Goal: Task Accomplishment & Management: Manage account settings

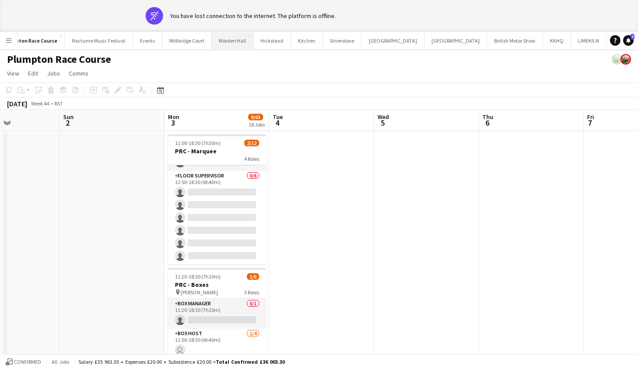
scroll to position [0, 183]
click at [572, 44] on button "LIMEKILN Close" at bounding box center [590, 40] width 36 height 17
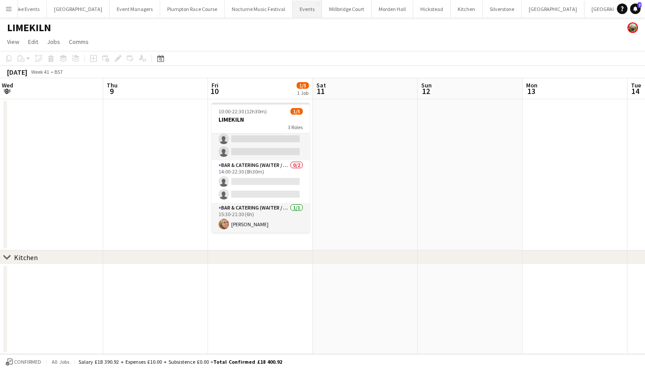
scroll to position [0, 22]
click at [320, 14] on button "Millbridge Court Close" at bounding box center [345, 8] width 50 height 17
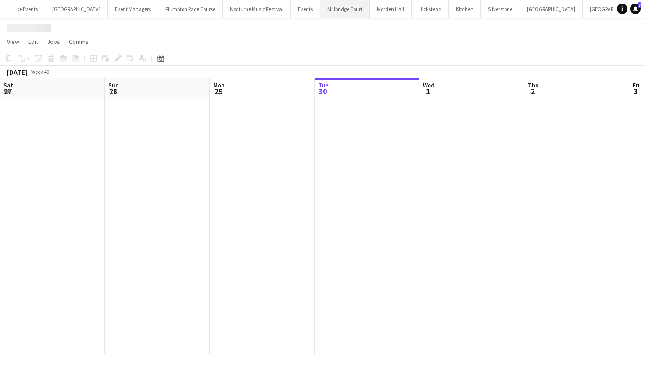
scroll to position [0, 210]
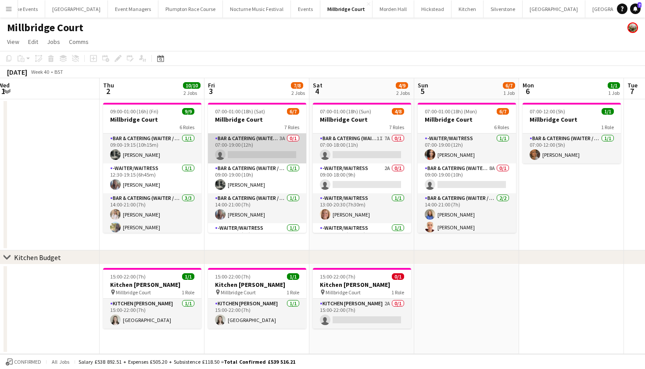
click at [264, 157] on app-card-role "Bar & Catering (Waiter / waitress) 3A 0/1 07:00-19:00 (12h) single-neutral-acti…" at bounding box center [257, 148] width 98 height 30
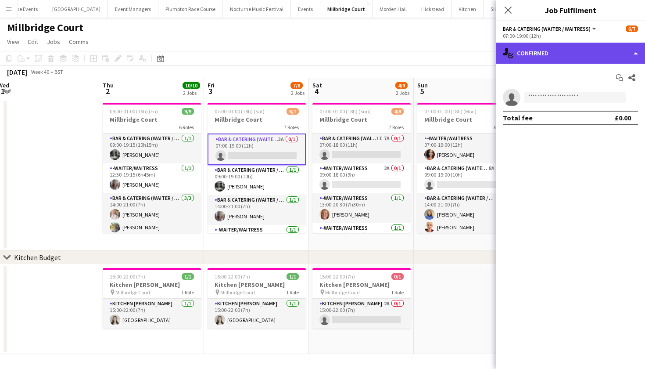
click at [609, 57] on div "single-neutral-actions-check-2 Confirmed" at bounding box center [570, 53] width 149 height 21
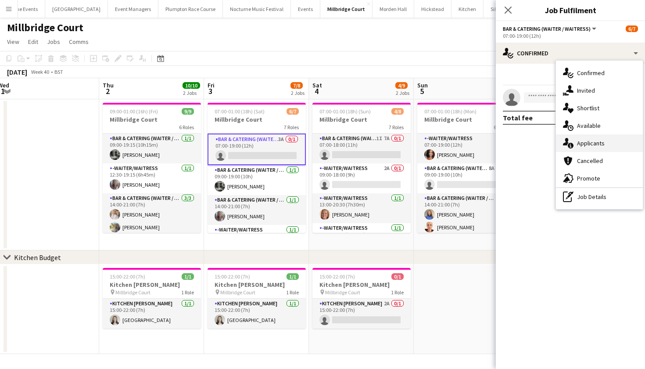
click at [599, 140] on span "Applicants" at bounding box center [591, 143] width 28 height 8
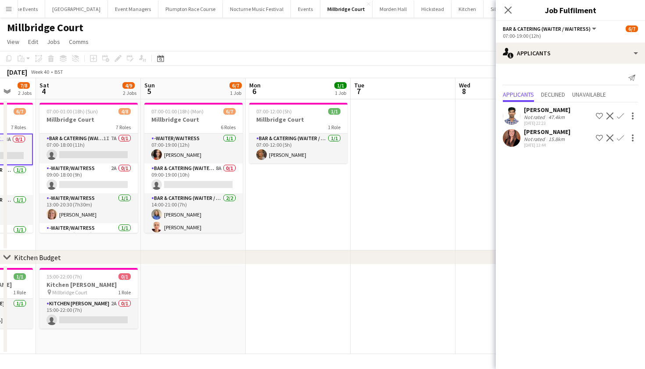
scroll to position [0, 274]
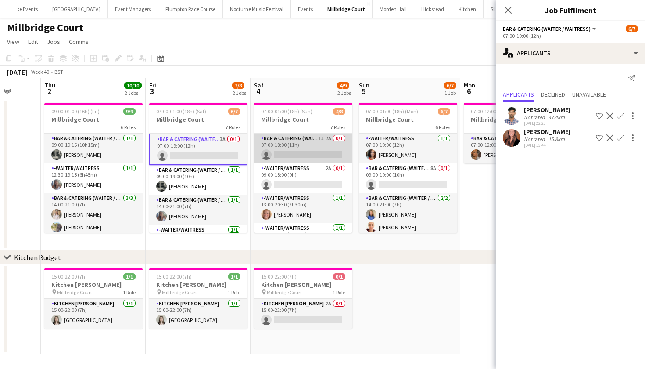
click at [317, 148] on app-card-role "Bar & Catering (Waiter / waitress) 1I 7A 0/1 07:00-18:00 (11h) single-neutral-a…" at bounding box center [303, 148] width 98 height 30
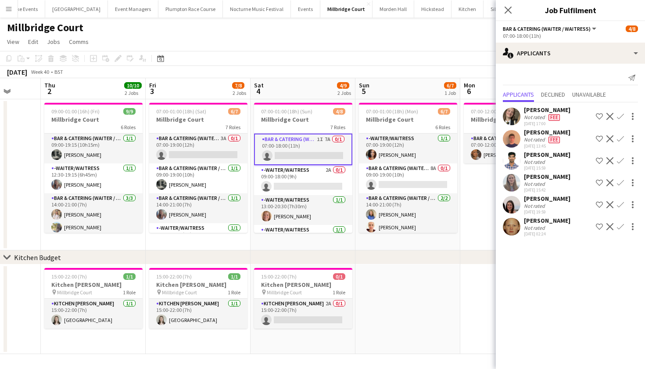
click at [514, 186] on app-user-avatar at bounding box center [512, 183] width 18 height 18
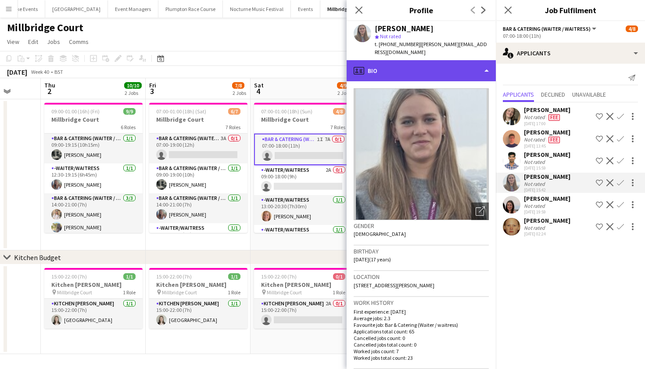
click at [440, 65] on div "profile Bio" at bounding box center [421, 70] width 149 height 21
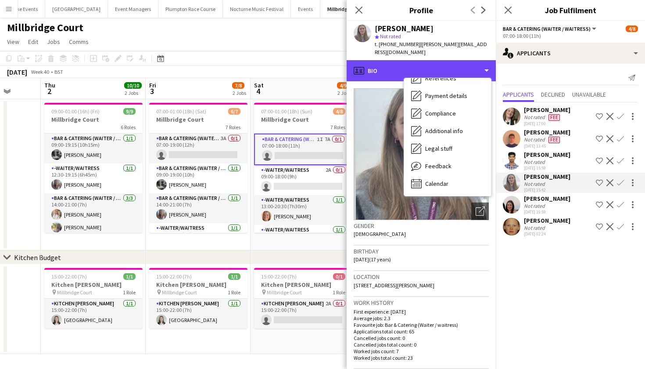
scroll to position [100, 0]
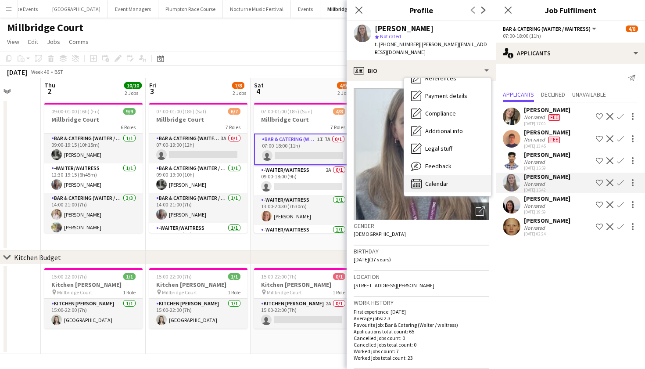
click at [435, 179] on span "Calendar" at bounding box center [436, 183] width 23 height 8
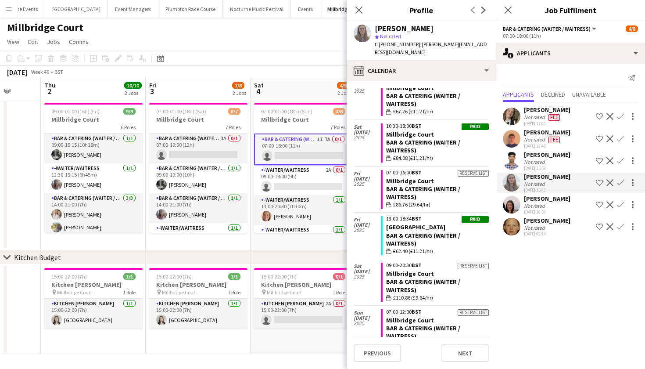
scroll to position [1135, 0]
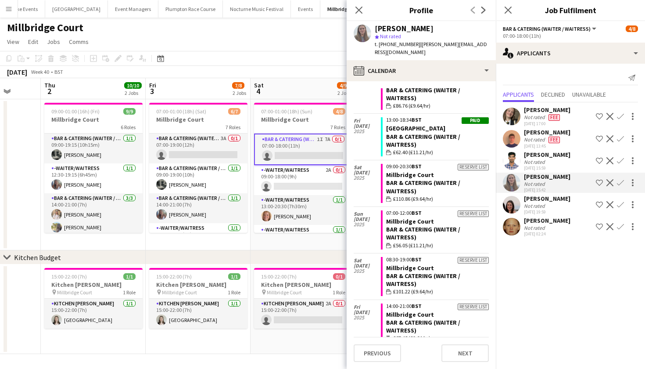
click at [258, 55] on app-toolbar "Copy Paste Paste Command V Paste with crew Command Shift V Paste linked Job Del…" at bounding box center [322, 58] width 645 height 15
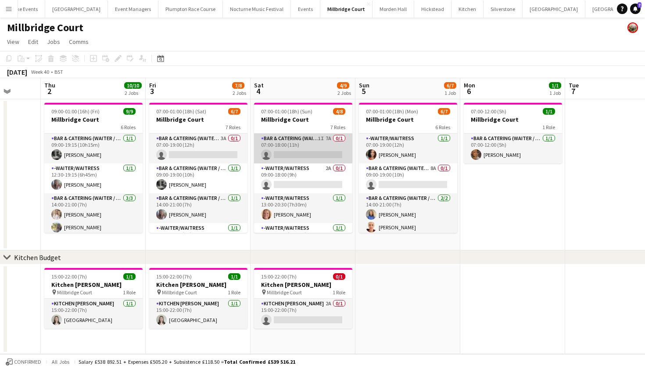
click at [310, 151] on app-card-role "Bar & Catering (Waiter / waitress) 1I 7A 0/1 07:00-18:00 (11h) single-neutral-a…" at bounding box center [303, 148] width 98 height 30
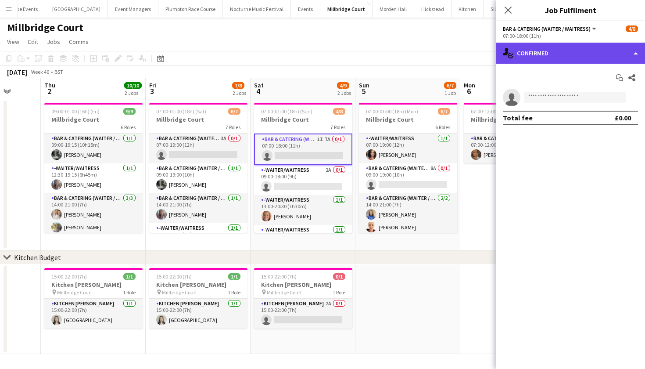
click at [582, 58] on div "single-neutral-actions-check-2 Confirmed" at bounding box center [570, 53] width 149 height 21
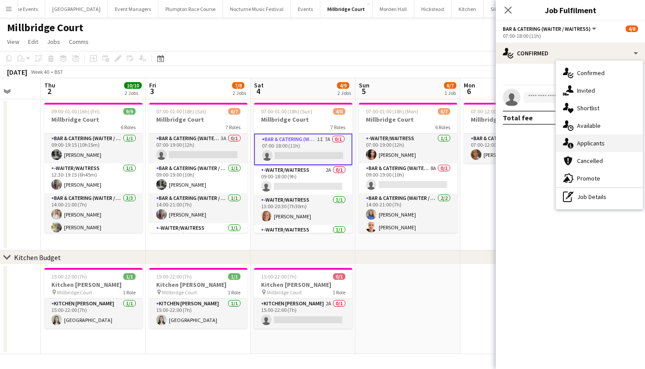
click at [576, 138] on div "single-neutral-actions-information Applicants" at bounding box center [599, 143] width 87 height 18
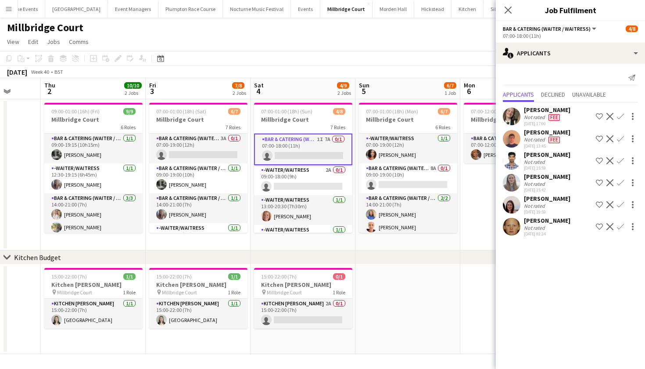
click at [457, 287] on app-date-cell at bounding box center [407, 309] width 105 height 90
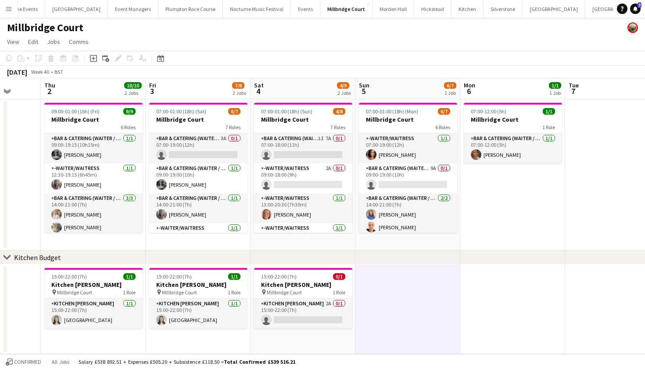
scroll to position [0, 0]
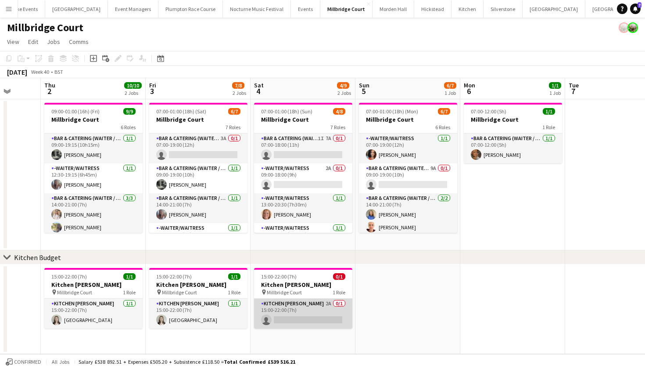
click at [295, 307] on app-card-role "Kitchen Porter 2A 0/1 15:00-22:00 (7h) single-neutral-actions" at bounding box center [303, 313] width 98 height 30
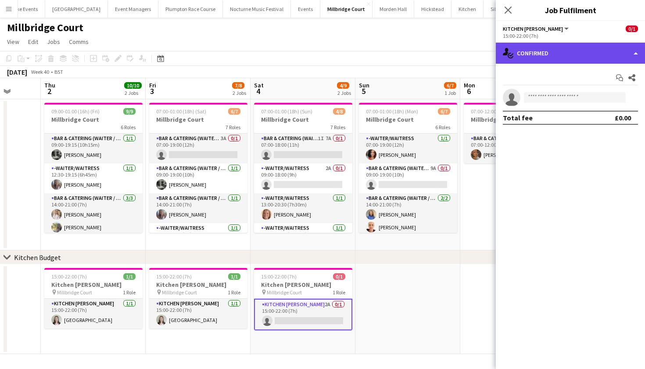
click at [612, 50] on div "single-neutral-actions-check-2 Confirmed" at bounding box center [570, 53] width 149 height 21
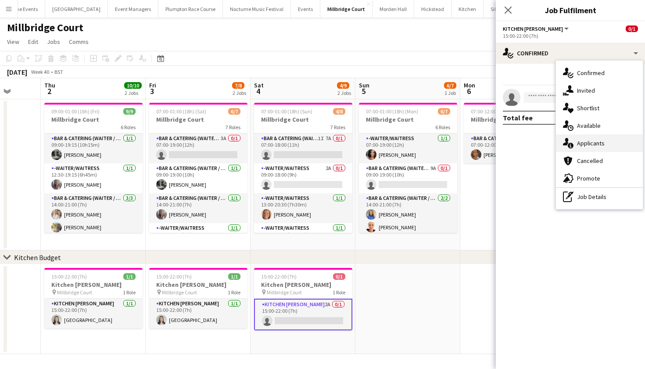
click at [609, 143] on div "single-neutral-actions-information Applicants" at bounding box center [599, 143] width 87 height 18
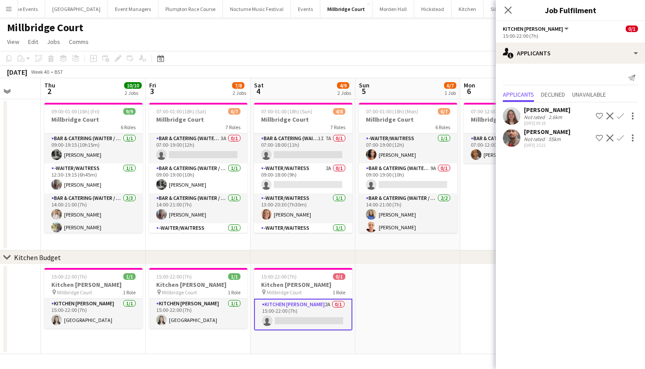
click at [623, 117] on app-icon "Confirm" at bounding box center [620, 115] width 7 height 7
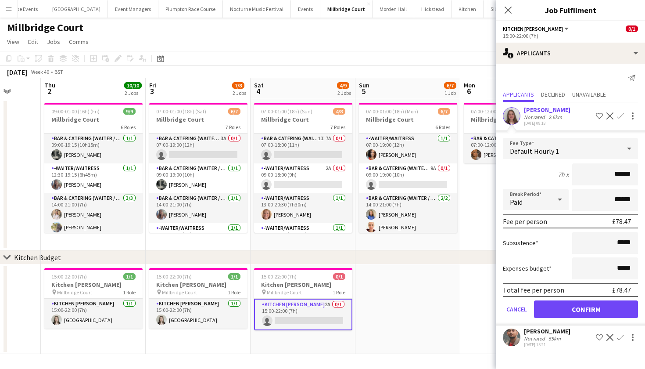
click at [570, 312] on button "Confirm" at bounding box center [586, 309] width 104 height 18
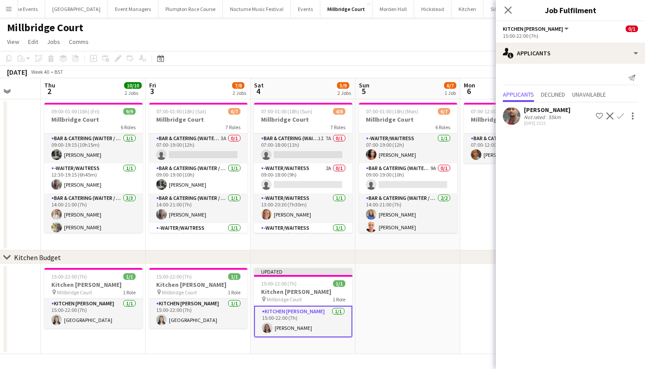
click at [459, 294] on app-date-cell at bounding box center [407, 309] width 105 height 90
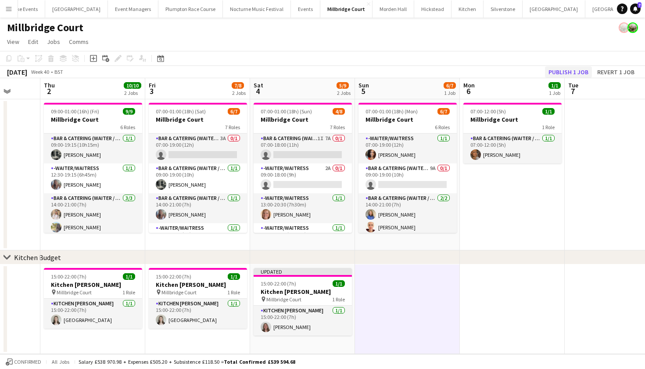
click at [569, 76] on button "Publish 1 job" at bounding box center [568, 71] width 47 height 11
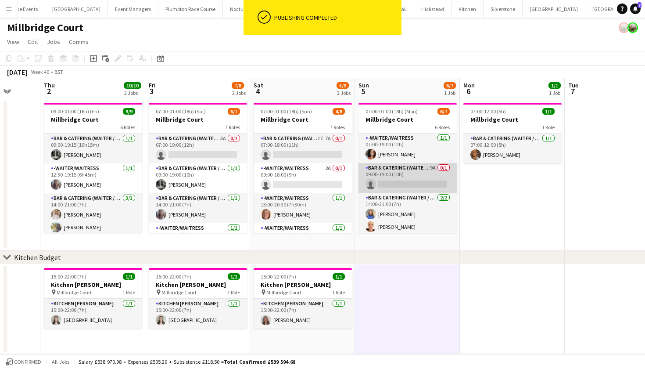
scroll to position [1, 0]
click at [400, 183] on app-card-role "Bar & Catering (Waiter / waitress) 9A 0/1 09:00-19:00 (10h) single-neutral-acti…" at bounding box center [407, 177] width 98 height 30
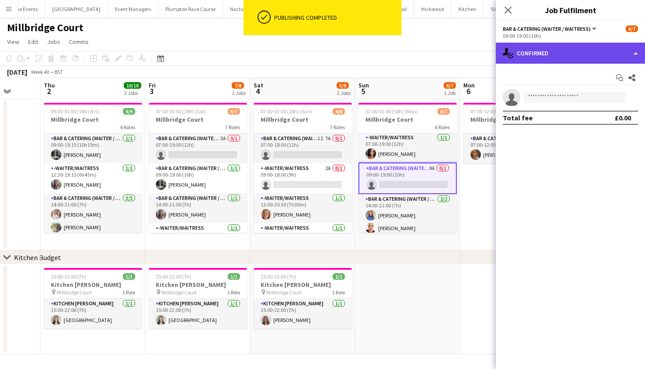
click at [538, 60] on div "single-neutral-actions-check-2 Confirmed" at bounding box center [570, 53] width 149 height 21
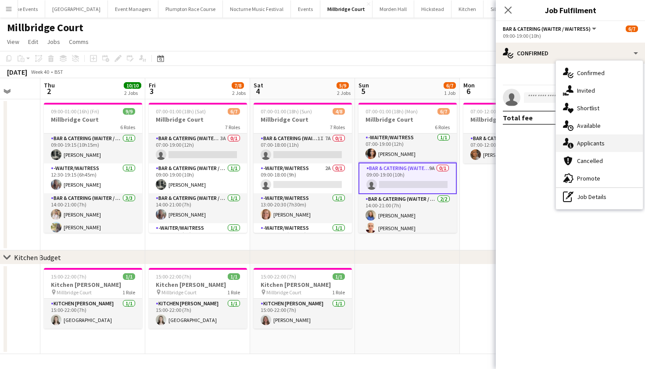
click at [584, 144] on span "Applicants" at bounding box center [591, 143] width 28 height 8
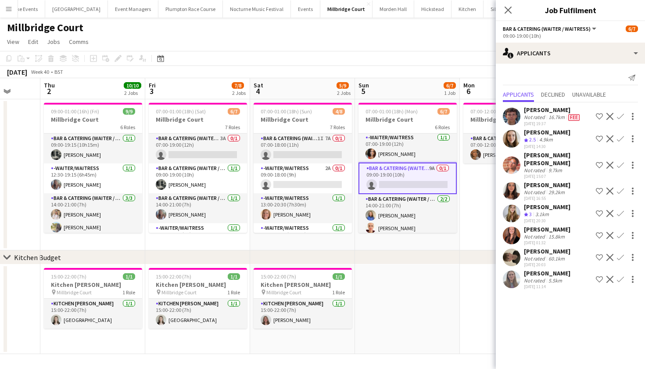
click at [620, 276] on app-icon "Confirm" at bounding box center [620, 279] width 7 height 7
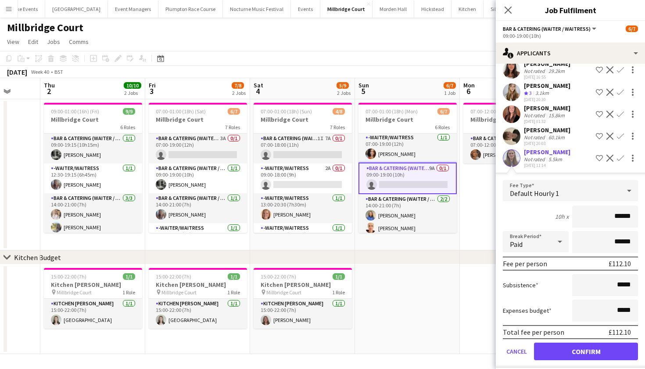
scroll to position [121, 0]
click at [599, 343] on button "Confirm" at bounding box center [586, 352] width 104 height 18
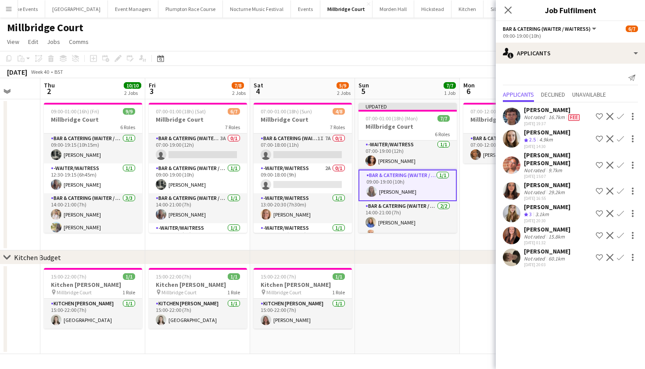
click at [354, 301] on app-date-cell "15:00-22:00 (7h) 1/1 Kitchen Porter pin Millbridge Court 1 Role Kitchen Porter …" at bounding box center [302, 309] width 105 height 90
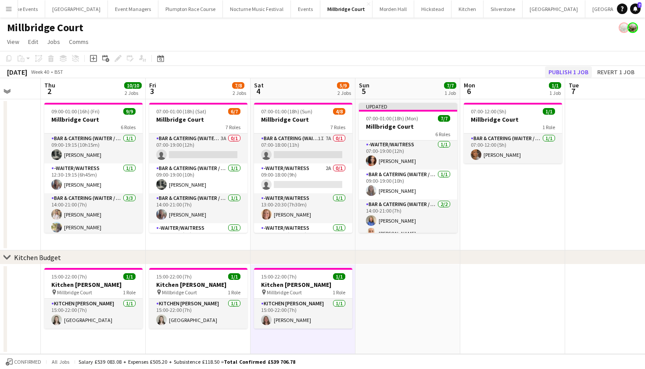
click at [576, 72] on button "Publish 1 job" at bounding box center [568, 71] width 47 height 11
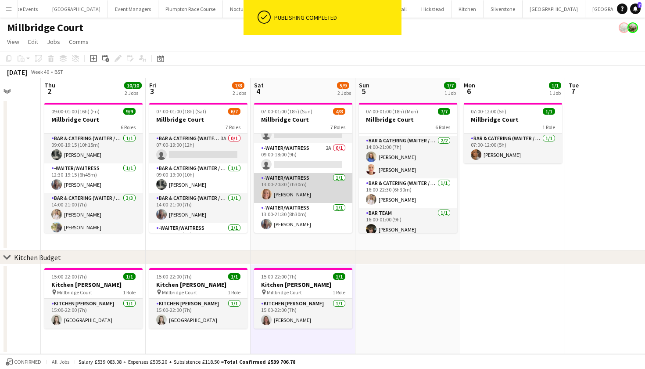
scroll to position [22, 0]
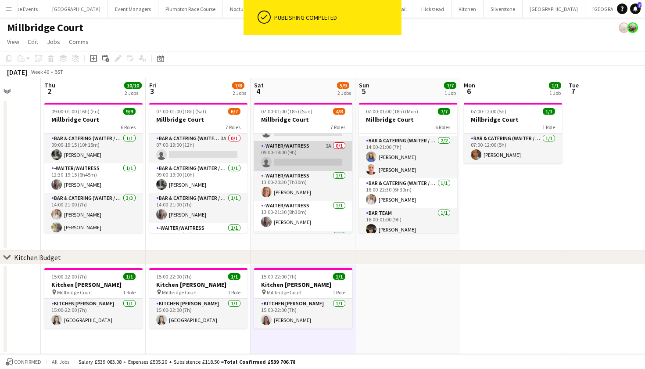
click at [288, 147] on app-card-role "-Waiter/Waitress 2A 0/1 09:00-18:00 (9h) single-neutral-actions" at bounding box center [303, 156] width 98 height 30
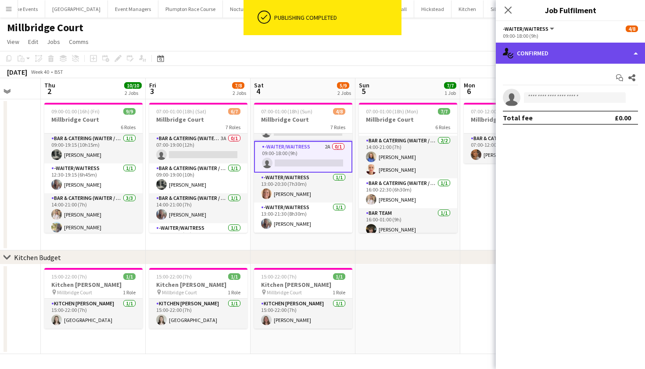
click at [613, 53] on div "single-neutral-actions-check-2 Confirmed" at bounding box center [570, 53] width 149 height 21
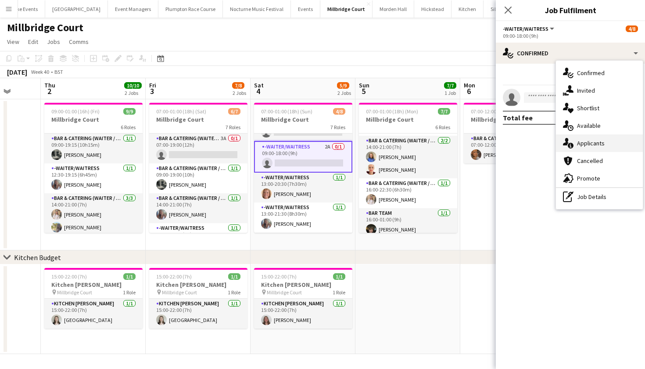
click at [597, 141] on span "Applicants" at bounding box center [591, 143] width 28 height 8
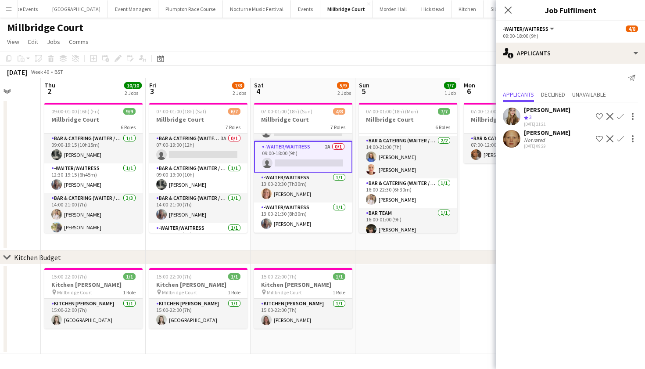
click at [622, 138] on app-icon "Confirm" at bounding box center [620, 138] width 7 height 7
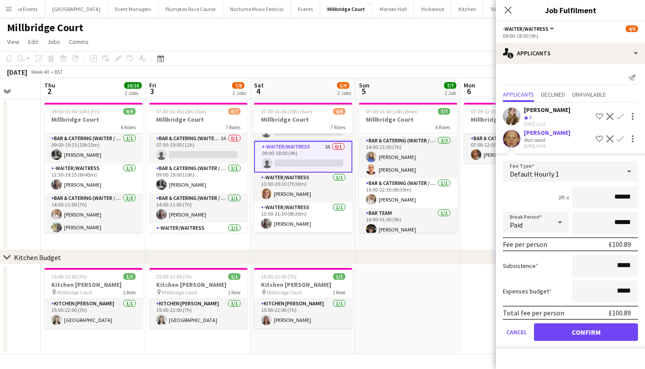
click at [562, 330] on button "Confirm" at bounding box center [586, 332] width 104 height 18
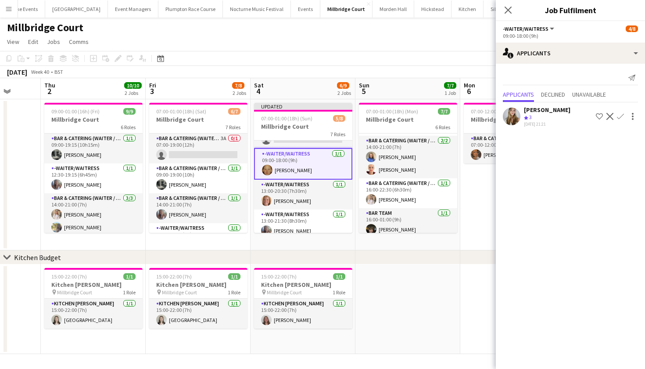
click at [465, 308] on app-date-cell at bounding box center [512, 309] width 105 height 90
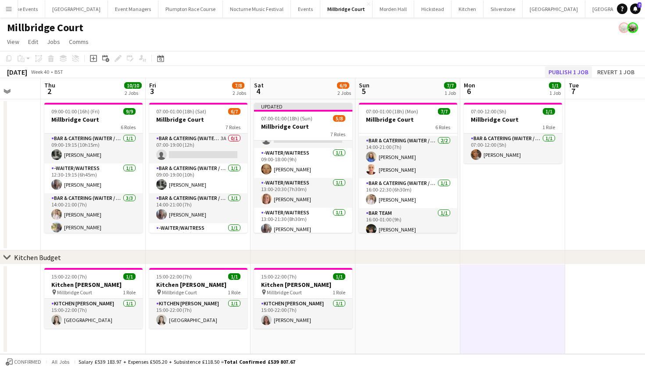
click at [577, 74] on button "Publish 1 job" at bounding box center [568, 71] width 47 height 11
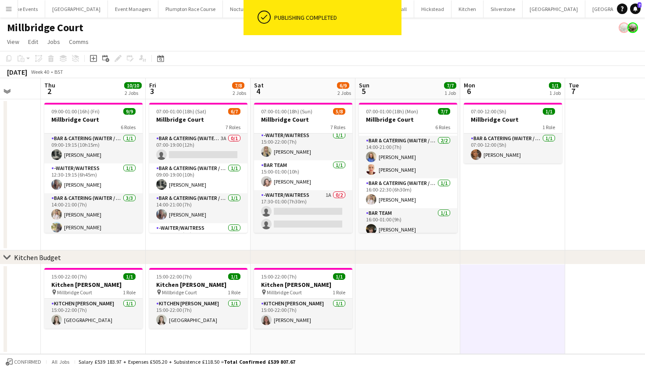
scroll to position [122, 0]
click at [299, 199] on app-card-role "-Waiter/Waitress 1A 0/2 17:30-01:00 (7h30m) single-neutral-actions single-neutr…" at bounding box center [303, 211] width 98 height 43
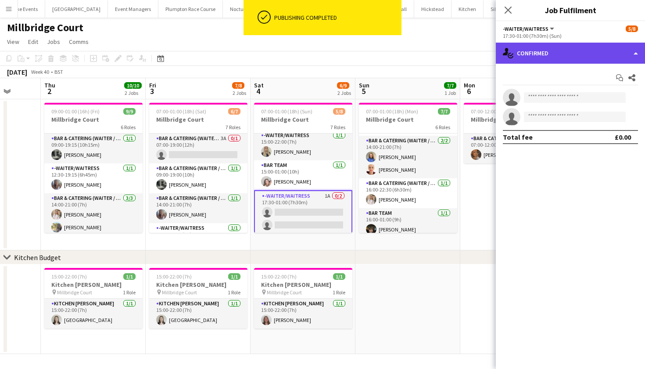
click at [545, 61] on div "single-neutral-actions-check-2 Confirmed" at bounding box center [570, 53] width 149 height 21
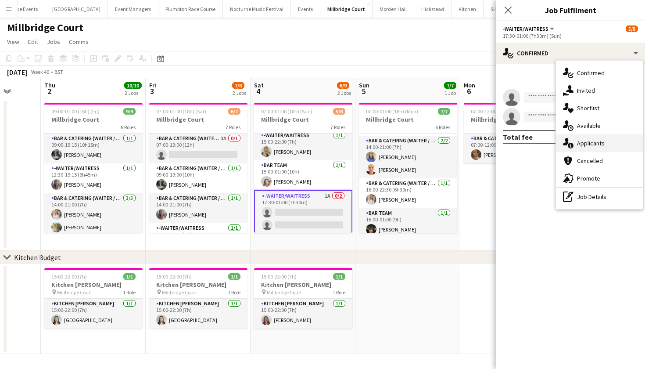
click at [577, 143] on span "Applicants" at bounding box center [591, 143] width 28 height 8
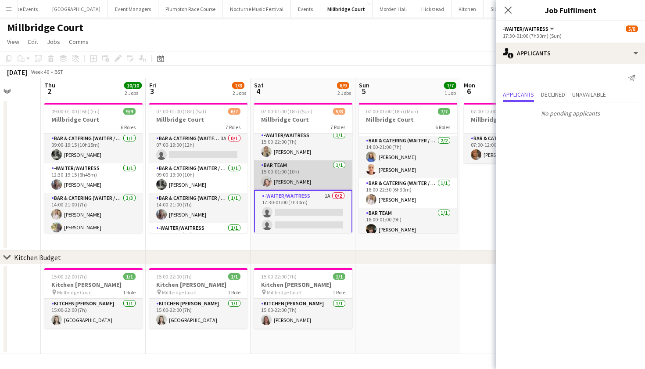
click at [287, 177] on app-card-role "Bar Team 1/1 15:00-01:00 (10h) Eliza Wheeler" at bounding box center [303, 175] width 98 height 30
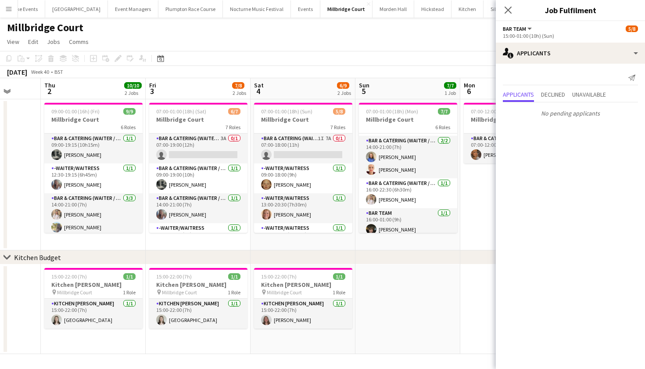
scroll to position [0, 0]
click at [360, 51] on app-toolbar "Copy Paste Paste Command V Paste with crew Command Shift V Paste linked Job Del…" at bounding box center [322, 58] width 645 height 15
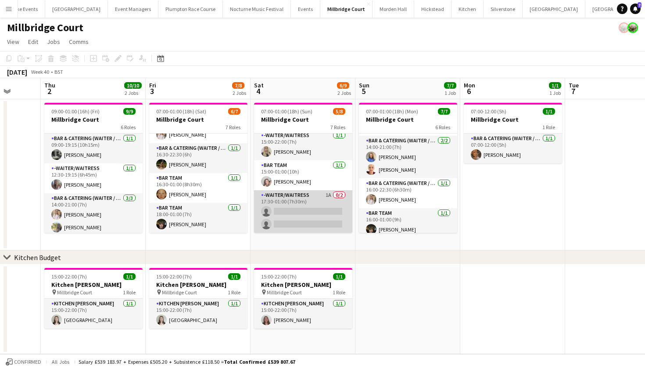
scroll to position [122, 0]
click at [301, 212] on app-card-role "-Waiter/Waitress 1A 0/2 17:30-01:00 (7h30m) single-neutral-actions single-neutr…" at bounding box center [303, 211] width 98 height 43
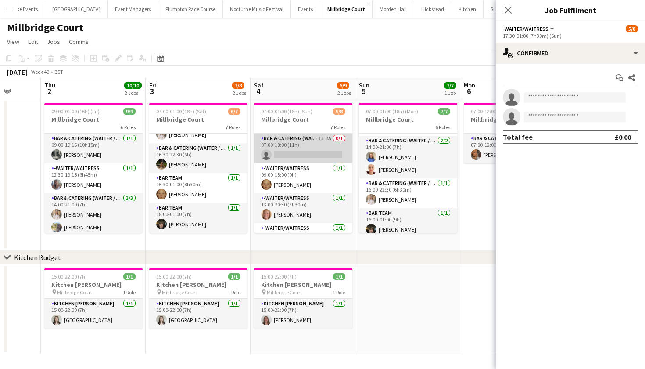
scroll to position [0, 0]
click at [293, 152] on app-card-role "Bar & Catering (Waiter / waitress) 1I 7A 0/1 07:00-18:00 (11h) single-neutral-a…" at bounding box center [303, 148] width 98 height 30
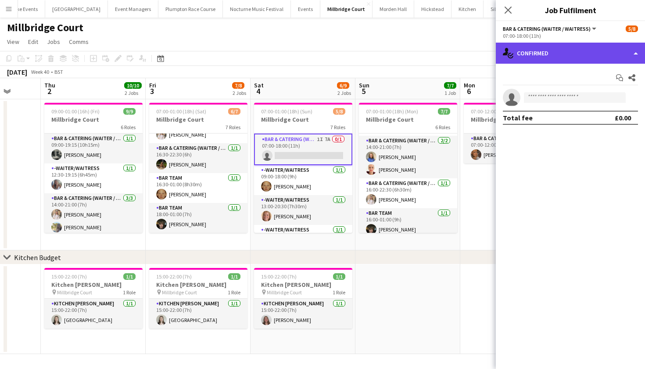
click at [593, 50] on div "single-neutral-actions-check-2 Confirmed" at bounding box center [570, 53] width 149 height 21
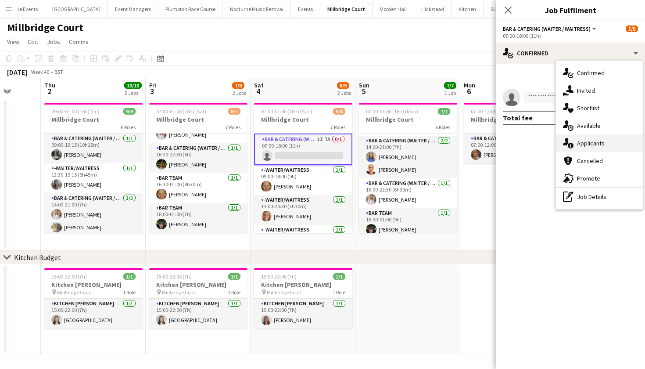
click at [612, 144] on div "single-neutral-actions-information Applicants" at bounding box center [599, 143] width 87 height 18
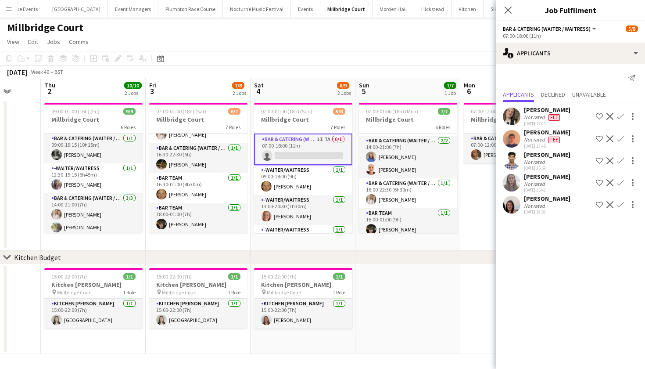
click at [411, 332] on app-date-cell at bounding box center [407, 309] width 105 height 90
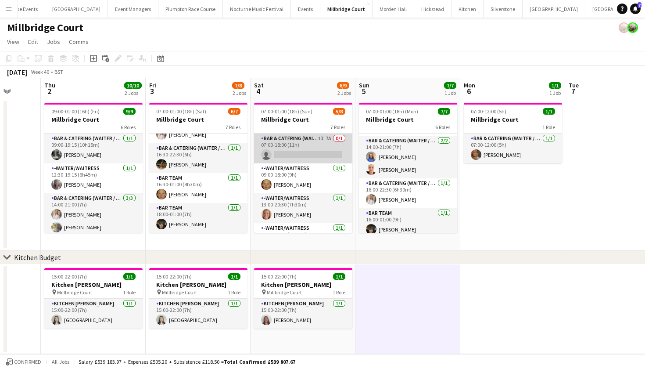
click at [295, 148] on app-card-role "Bar & Catering (Waiter / waitress) 1I 7A 0/1 07:00-18:00 (11h) single-neutral-a…" at bounding box center [303, 148] width 98 height 30
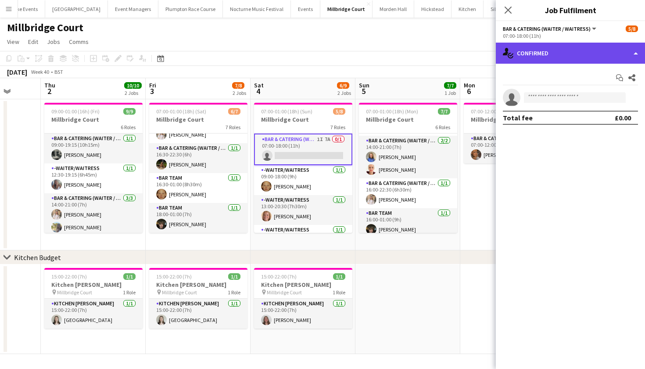
click at [585, 46] on div "single-neutral-actions-check-2 Confirmed" at bounding box center [570, 53] width 149 height 21
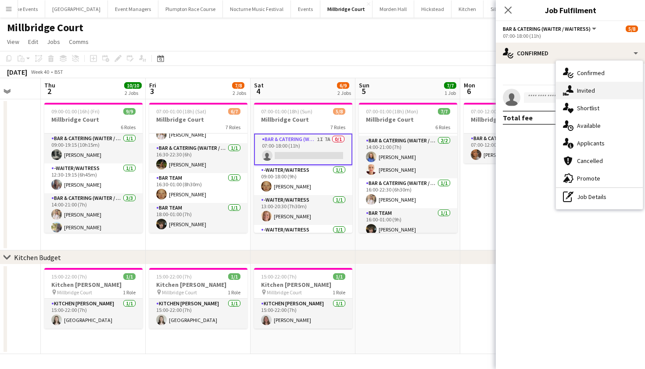
click at [598, 86] on div "single-neutral-actions-share-1 Invited" at bounding box center [599, 91] width 87 height 18
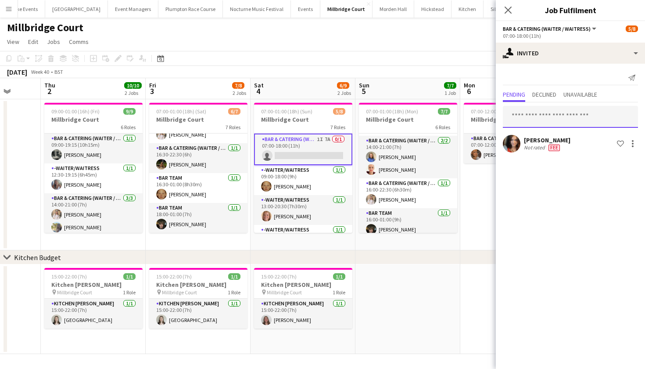
click at [533, 110] on input "text" at bounding box center [570, 117] width 135 height 22
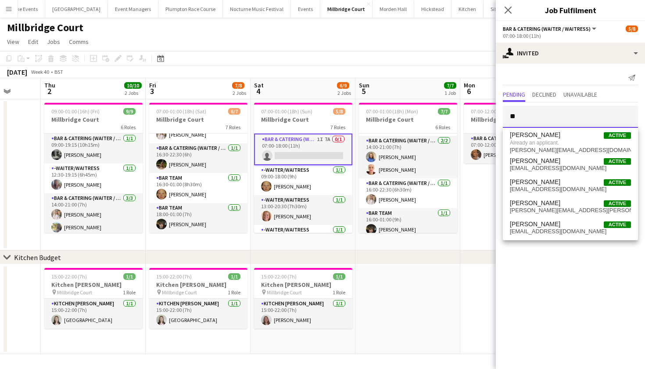
type input "*"
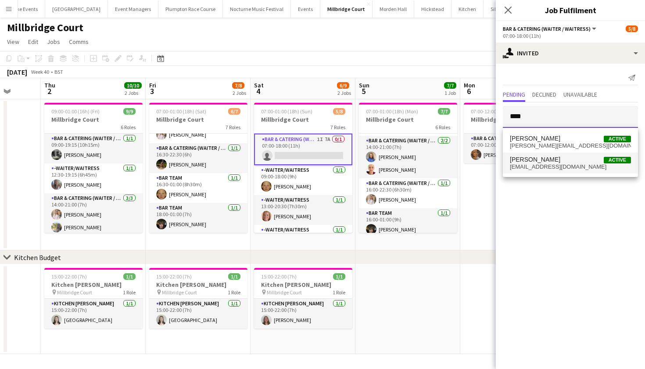
type input "****"
click at [549, 160] on span "Jessica Platt Active" at bounding box center [570, 159] width 121 height 7
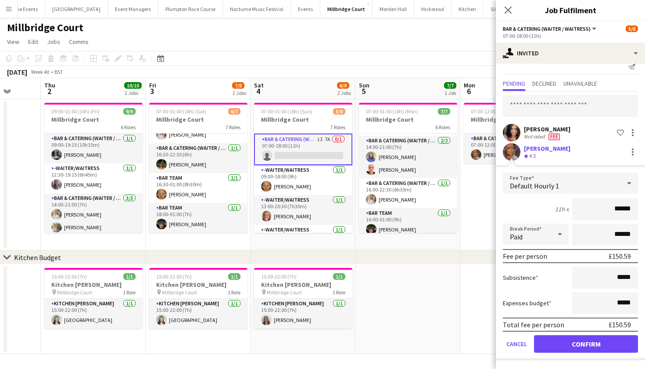
scroll to position [11, 0]
click at [582, 340] on button "Confirm" at bounding box center [586, 344] width 104 height 18
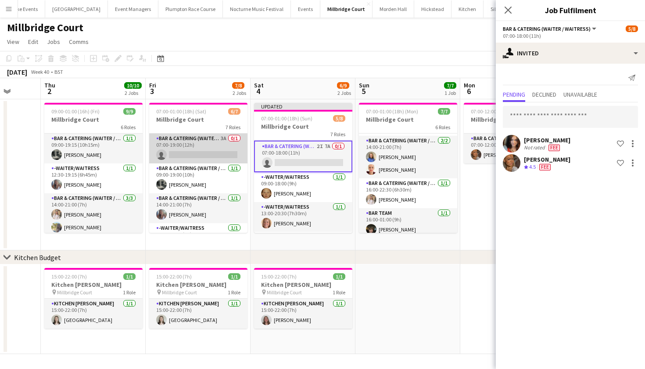
scroll to position [-1, 0]
click at [206, 153] on app-card-role "Bar & Catering (Waiter / waitress) 3A 0/1 07:00-19:00 (12h) single-neutral-acti…" at bounding box center [198, 148] width 98 height 30
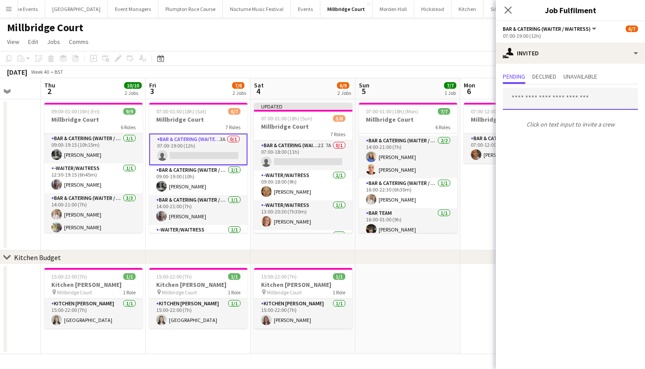
click at [552, 103] on input "text" at bounding box center [570, 99] width 135 height 22
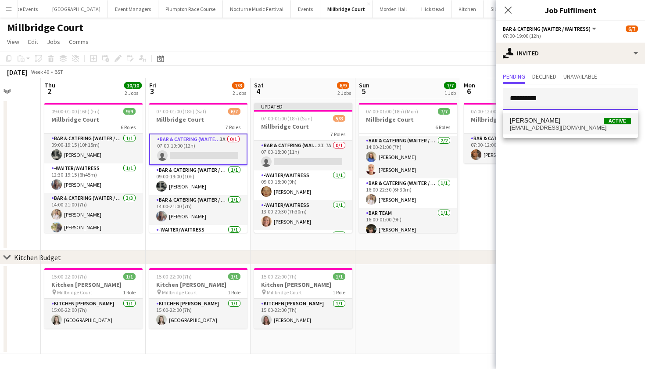
type input "**********"
click at [572, 123] on span "Jessica Platt Active" at bounding box center [570, 120] width 121 height 7
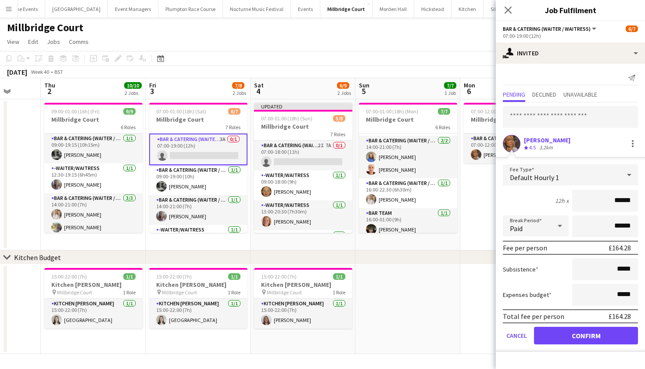
click at [574, 338] on button "Confirm" at bounding box center [586, 335] width 104 height 18
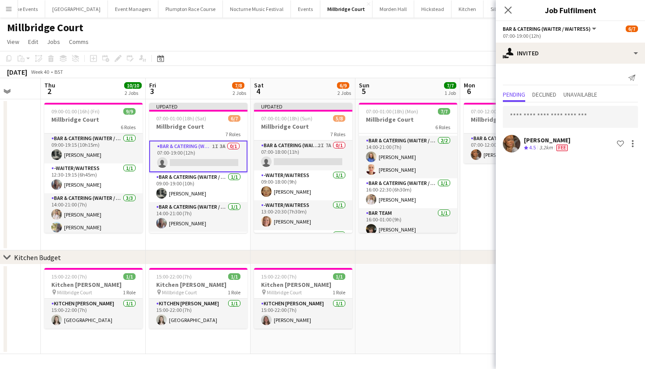
click at [438, 292] on app-date-cell at bounding box center [407, 309] width 105 height 90
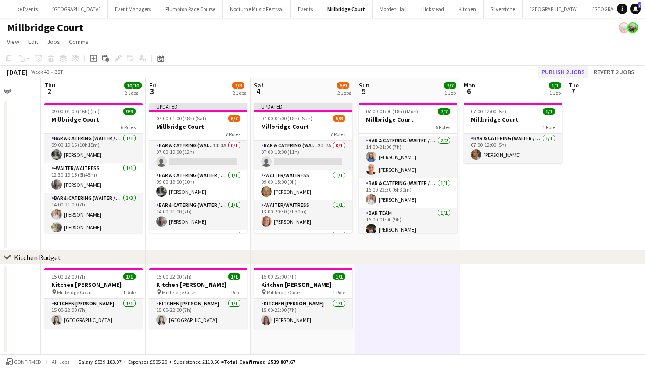
click at [576, 71] on button "Publish 2 jobs" at bounding box center [563, 71] width 50 height 11
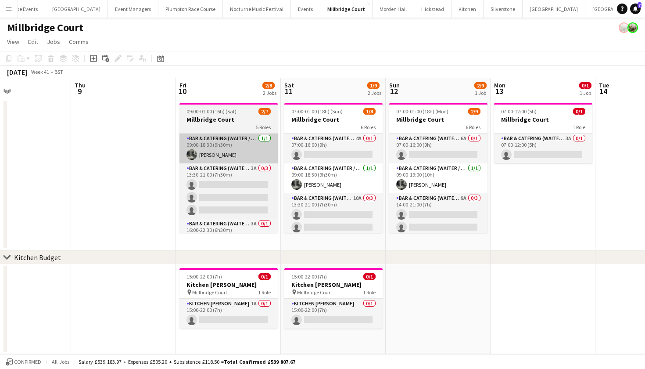
scroll to position [0, 349]
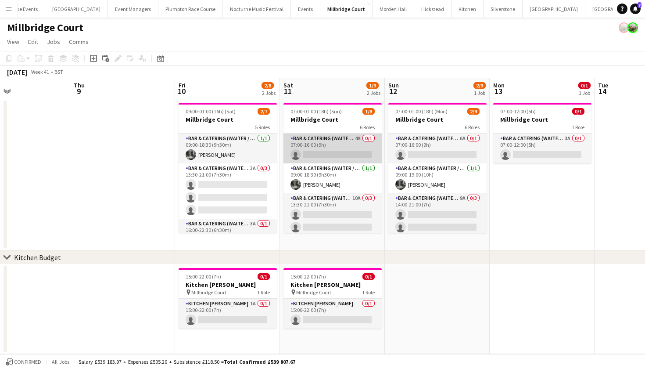
click at [338, 140] on app-card-role "Bar & Catering (Waiter / waitress) 4A 0/1 07:00-16:00 (9h) single-neutral-actio…" at bounding box center [332, 148] width 98 height 30
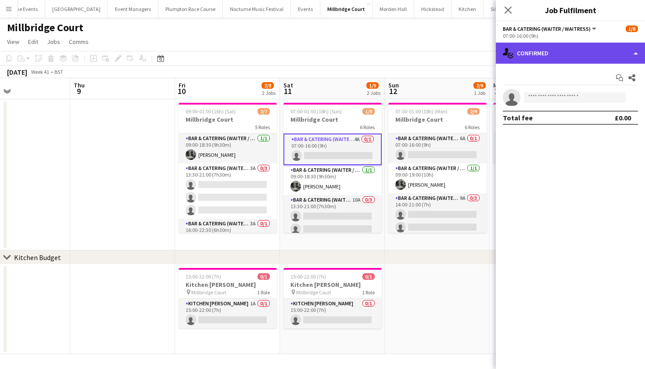
click at [565, 53] on div "single-neutral-actions-check-2 Confirmed" at bounding box center [570, 53] width 149 height 21
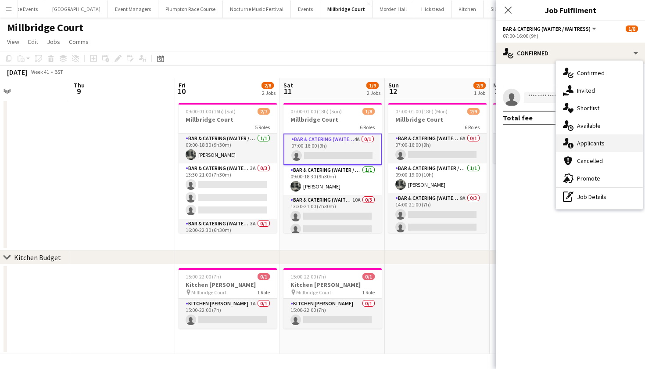
click at [574, 137] on div "single-neutral-actions-information Applicants" at bounding box center [599, 143] width 87 height 18
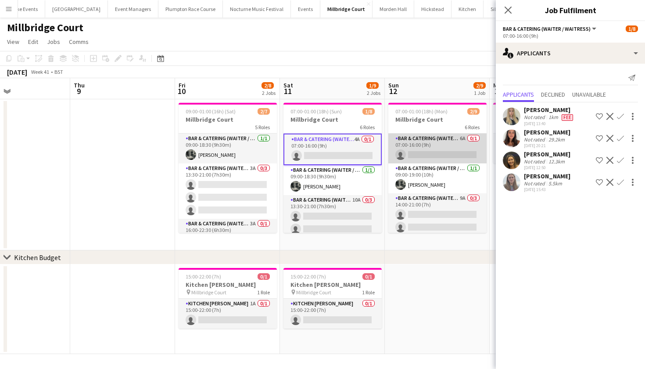
click at [408, 149] on app-card-role "Bar & Catering (Waiter / waitress) 6A 0/1 07:00-16:00 (9h) single-neutral-actio…" at bounding box center [437, 148] width 98 height 30
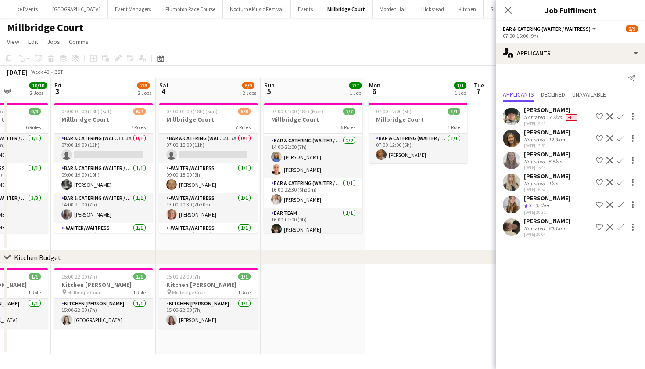
scroll to position [0, 255]
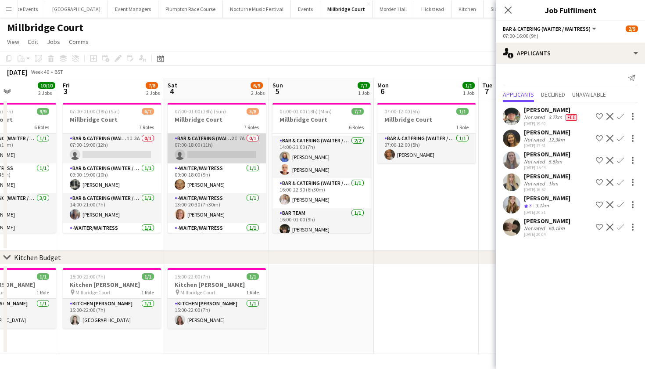
click at [233, 155] on app-card-role "Bar & Catering (Waiter / waitress) 2I 7A 0/1 07:00-18:00 (11h) single-neutral-a…" at bounding box center [217, 148] width 98 height 30
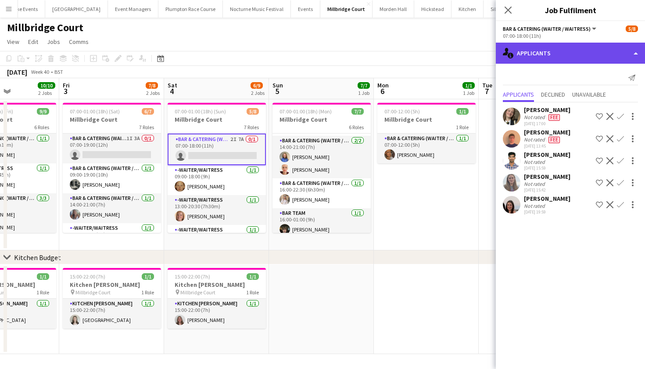
click at [566, 47] on div "single-neutral-actions-information Applicants" at bounding box center [570, 53] width 149 height 21
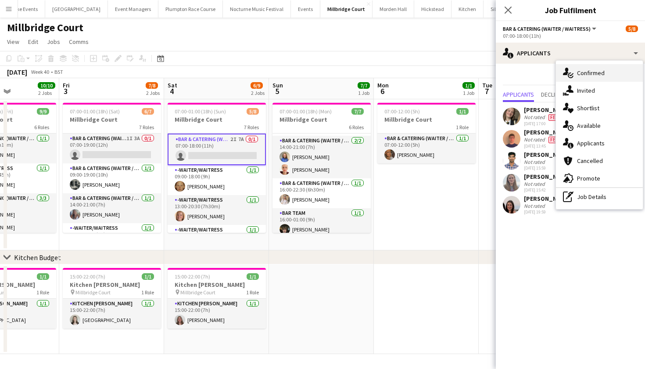
click at [588, 76] on span "Confirmed" at bounding box center [591, 73] width 28 height 8
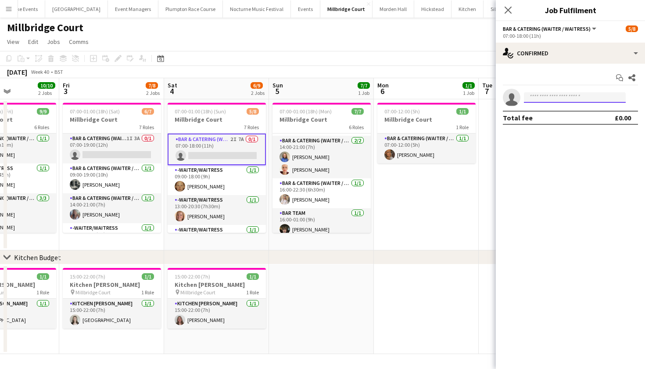
click at [573, 94] on input at bounding box center [575, 97] width 102 height 11
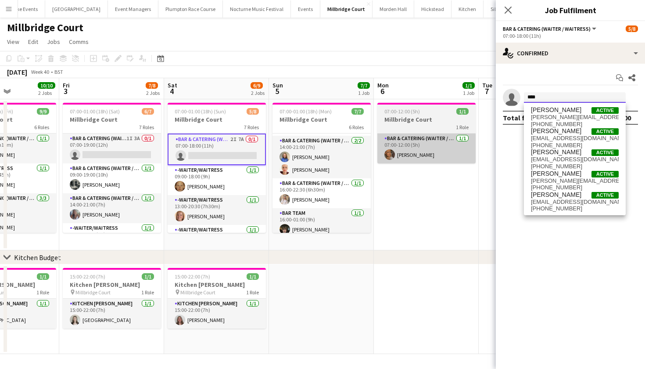
scroll to position [0, 0]
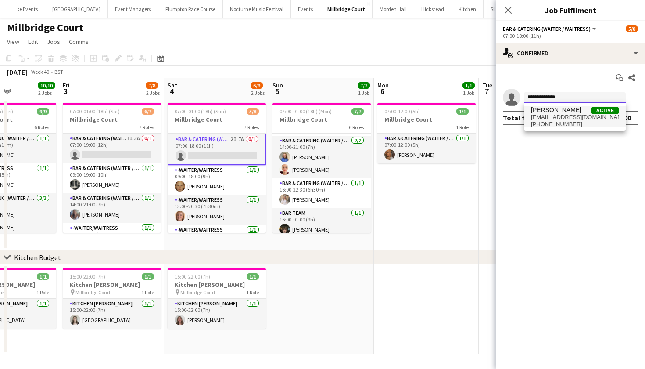
type input "**********"
click at [552, 126] on span "+4407464606436" at bounding box center [575, 124] width 88 height 7
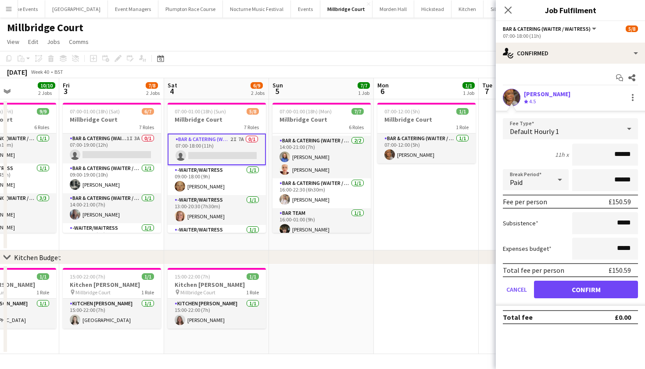
click at [571, 288] on button "Confirm" at bounding box center [586, 289] width 104 height 18
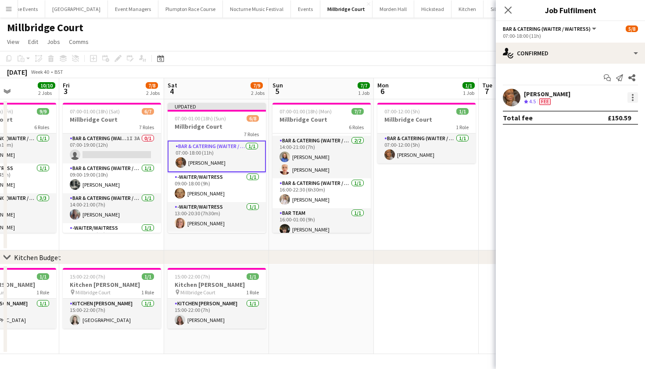
click at [634, 97] on div at bounding box center [632, 97] width 11 height 11
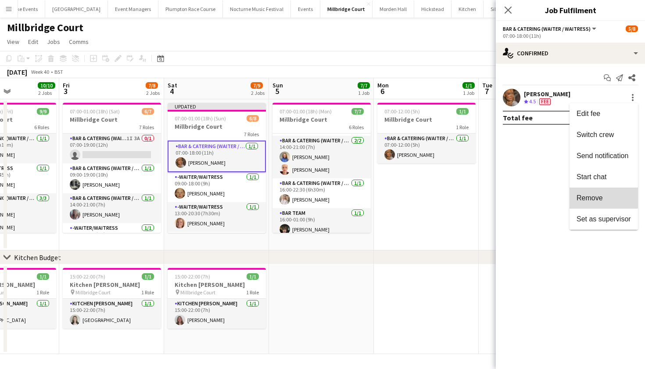
click at [592, 195] on span "Remove" at bounding box center [590, 197] width 26 height 7
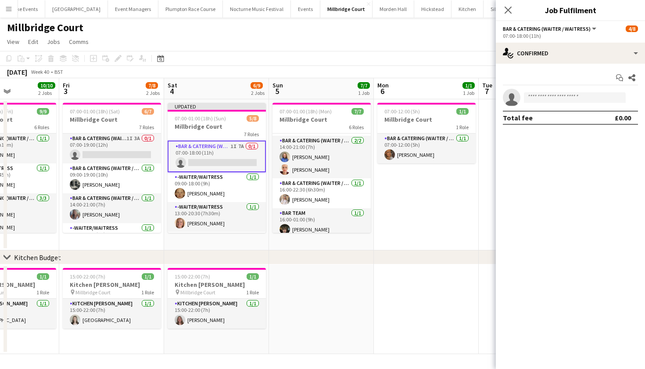
click at [451, 223] on app-date-cell "07:00-12:00 (5h) 1/1 Millbridge Court 1 Role Bar & Catering (Waiter / waitress)…" at bounding box center [426, 174] width 105 height 151
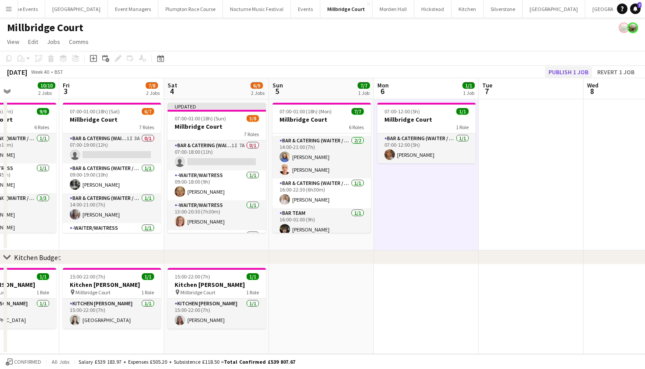
click at [563, 70] on button "Publish 1 job" at bounding box center [568, 71] width 47 height 11
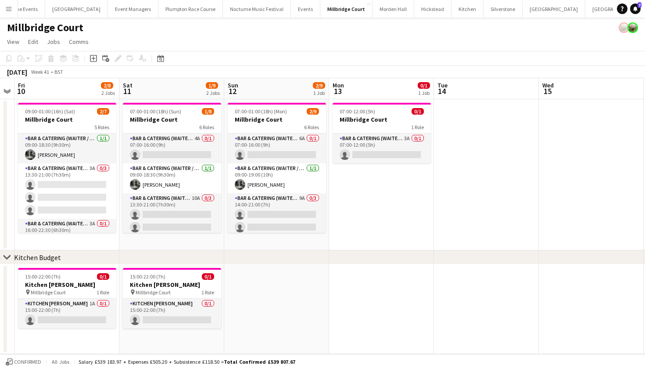
scroll to position [0, 180]
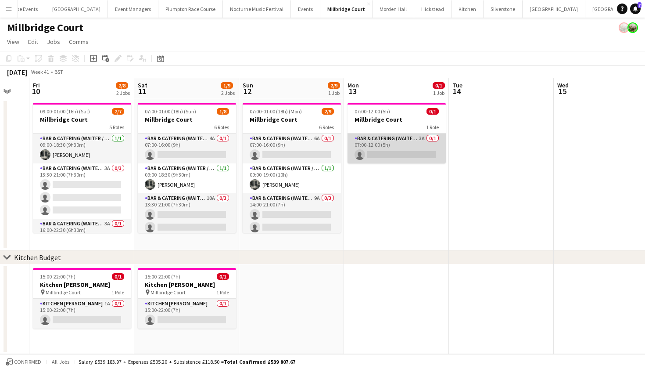
click at [416, 148] on app-card-role "Bar & Catering (Waiter / waitress) 3A 0/1 07:00-12:00 (5h) single-neutral-actio…" at bounding box center [397, 148] width 98 height 30
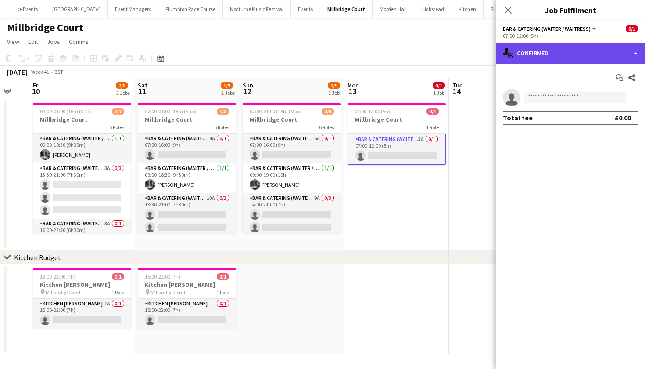
click at [561, 59] on div "single-neutral-actions-check-2 Confirmed" at bounding box center [570, 53] width 149 height 21
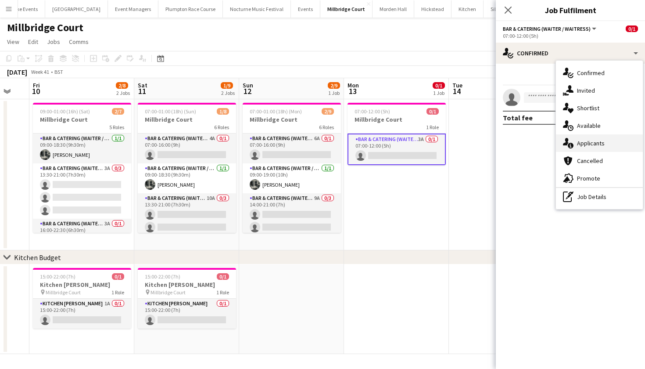
click at [577, 139] on div "single-neutral-actions-information Applicants" at bounding box center [599, 143] width 87 height 18
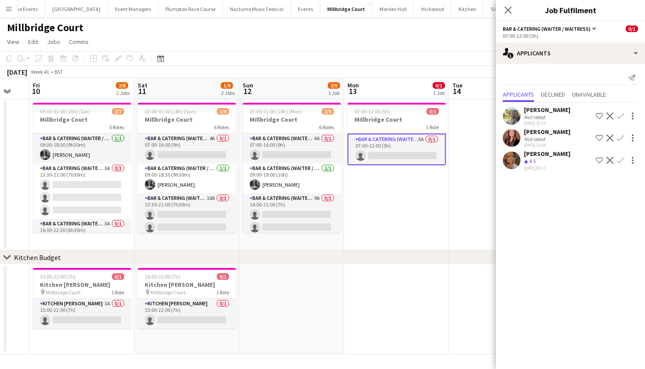
click at [622, 160] on app-icon "Confirm" at bounding box center [620, 160] width 7 height 7
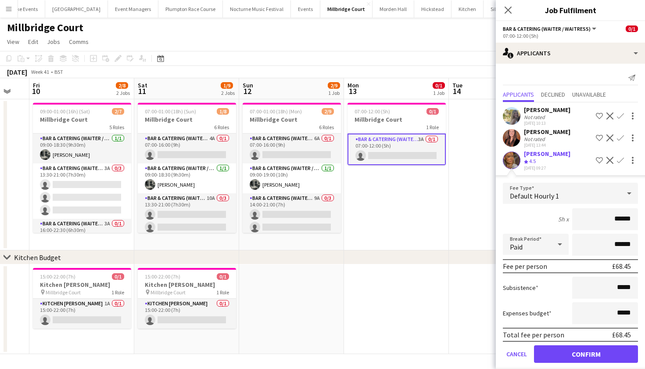
click at [575, 352] on button "Confirm" at bounding box center [586, 354] width 104 height 18
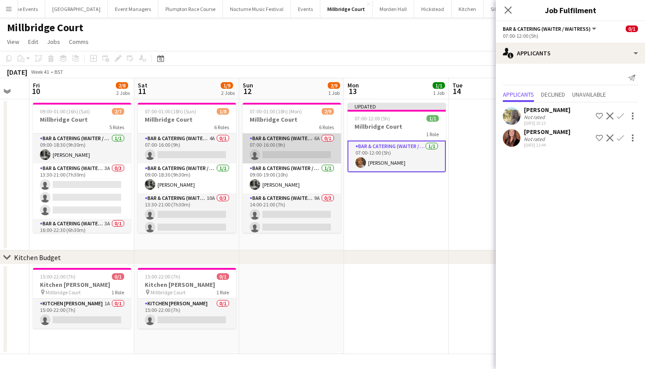
click at [303, 148] on app-card-role "Bar & Catering (Waiter / waitress) 6A 0/1 07:00-16:00 (9h) single-neutral-actio…" at bounding box center [292, 148] width 98 height 30
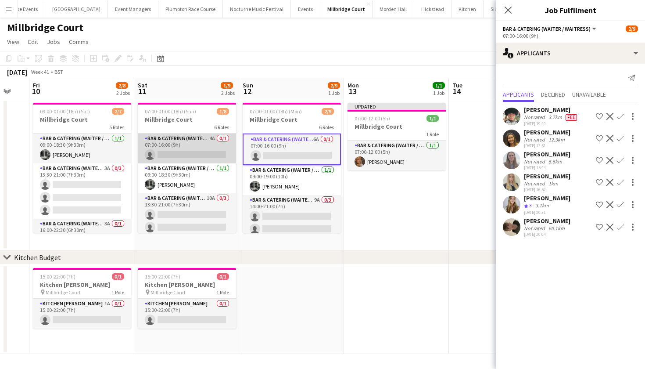
click at [201, 147] on app-card-role "Bar & Catering (Waiter / waitress) 4A 0/1 07:00-16:00 (9h) single-neutral-actio…" at bounding box center [187, 148] width 98 height 30
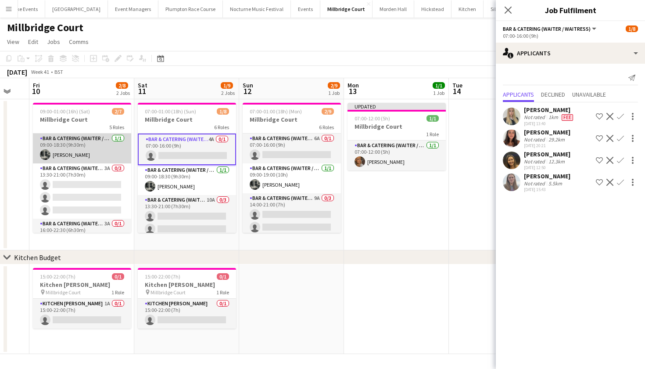
click at [104, 142] on app-card-role "Bar & Catering (Waiter / waitress) 1/1 09:00-18:30 (9h30m) Molly Middlehurst" at bounding box center [82, 148] width 98 height 30
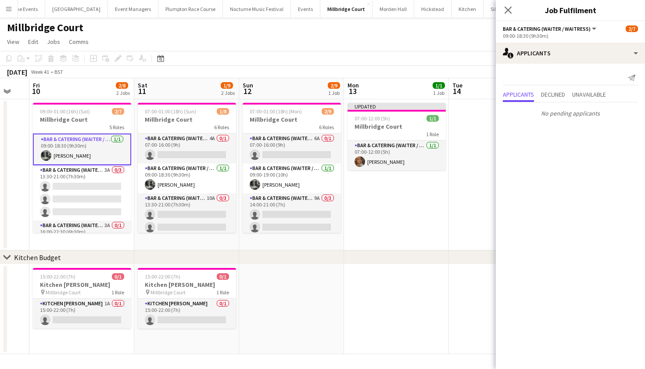
click at [409, 268] on app-date-cell at bounding box center [396, 309] width 105 height 90
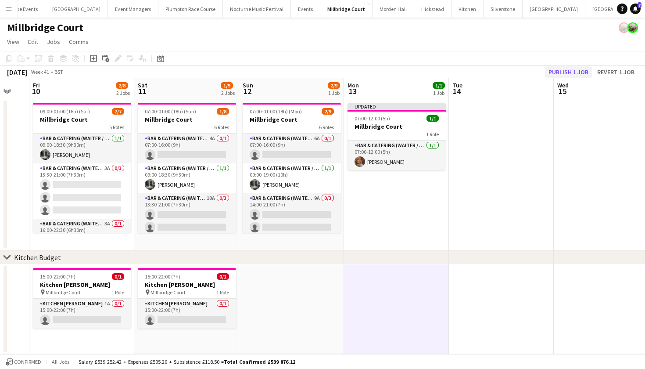
click at [562, 69] on button "Publish 1 job" at bounding box center [568, 71] width 47 height 11
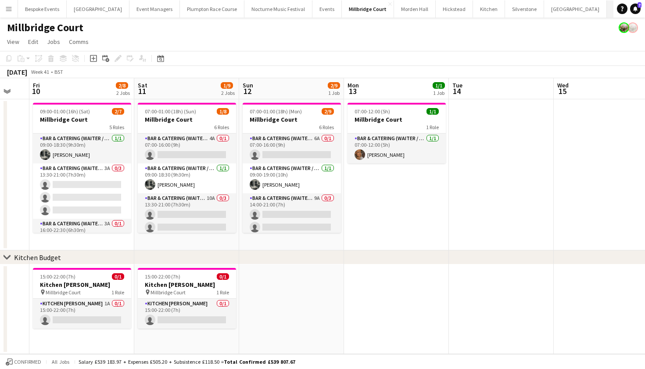
scroll to position [0, 0]
click at [613, 4] on button "Farnborough Airport Close" at bounding box center [644, 8] width 63 height 17
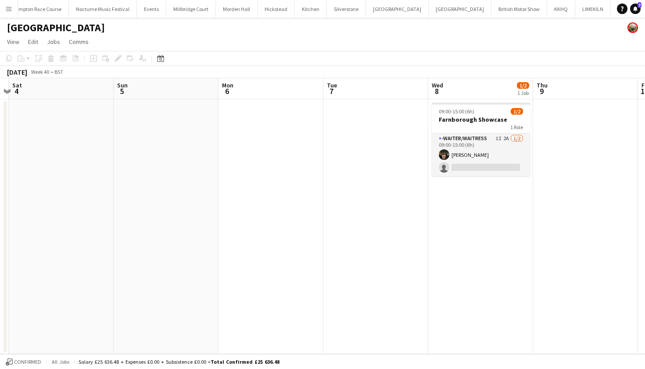
scroll to position [0, 252]
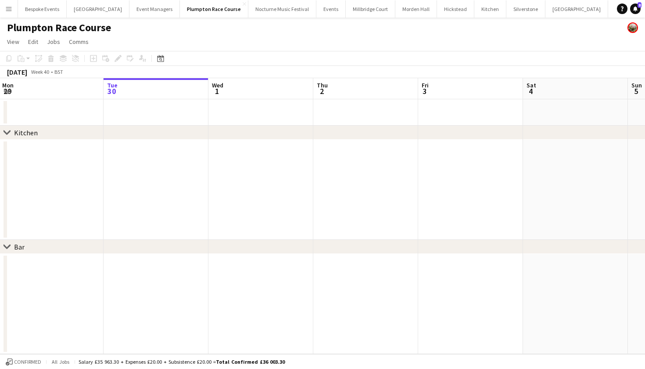
click at [7, 10] on app-icon "Menu" at bounding box center [8, 8] width 7 height 7
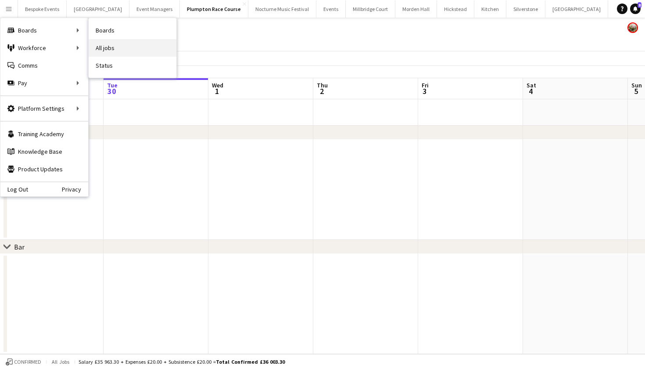
click at [108, 49] on link "All jobs" at bounding box center [133, 48] width 88 height 18
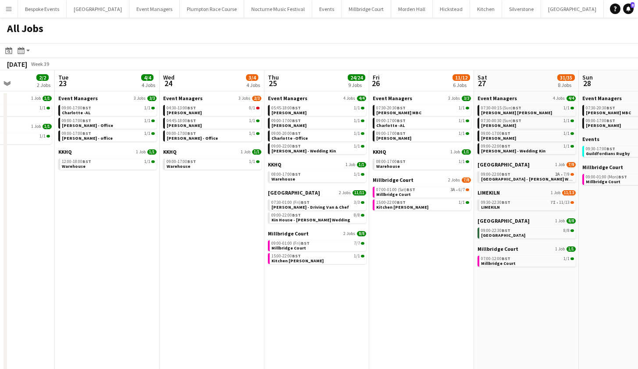
scroll to position [0, 368]
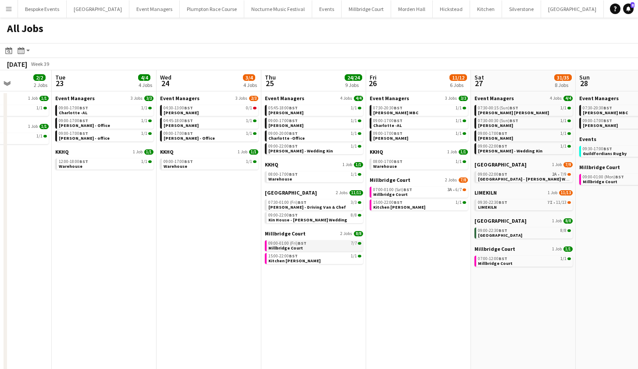
click at [319, 246] on link "09:00-01:00 (Fri) BST 7/7 Millbridge Court" at bounding box center [315, 245] width 93 height 10
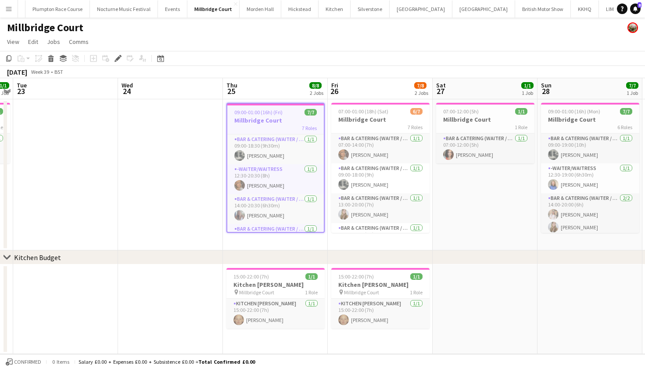
scroll to position [0, 155]
click at [599, 9] on button "LIMEKILN Close" at bounding box center [617, 8] width 36 height 17
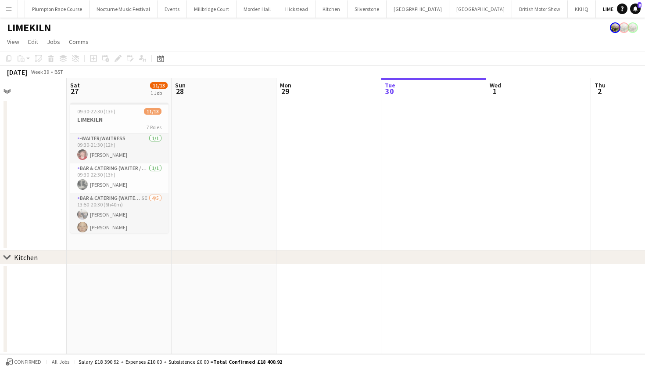
scroll to position [0, 221]
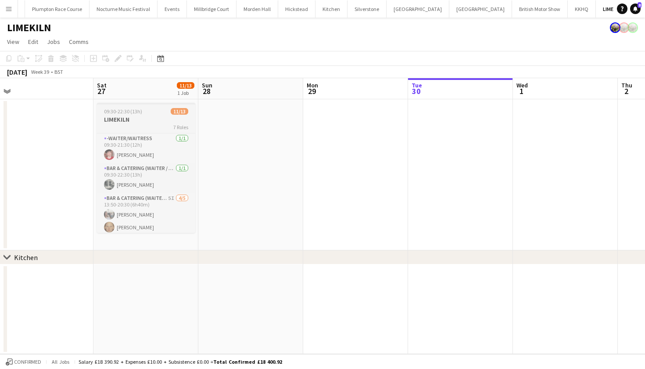
click at [150, 125] on div "7 Roles" at bounding box center [146, 126] width 98 height 7
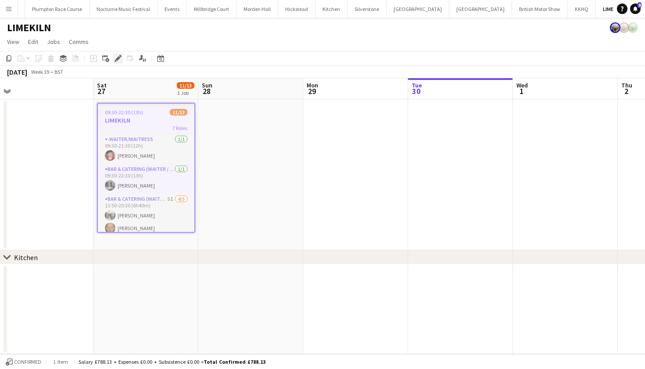
click at [118, 59] on icon at bounding box center [117, 58] width 5 height 5
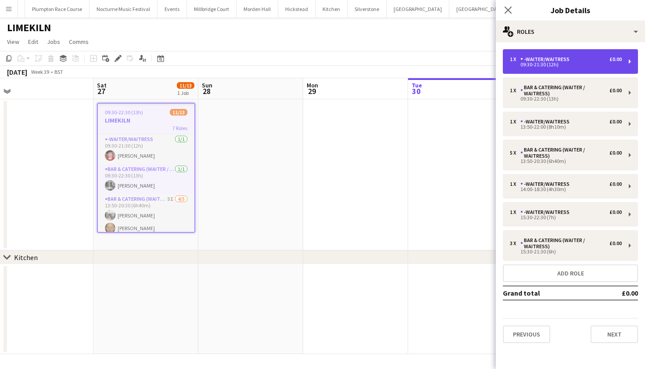
click at [601, 57] on div "1 x -Waiter/Waitress £0.00" at bounding box center [566, 59] width 112 height 6
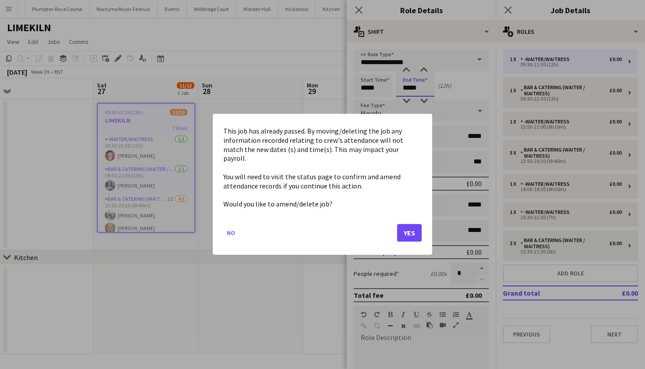
click at [426, 86] on body "Menu Boards Boards Boards All jobs Status Workforce Workforce My Workforce Recr…" at bounding box center [322, 184] width 645 height 369
click at [412, 228] on button "Yes" at bounding box center [409, 233] width 25 height 18
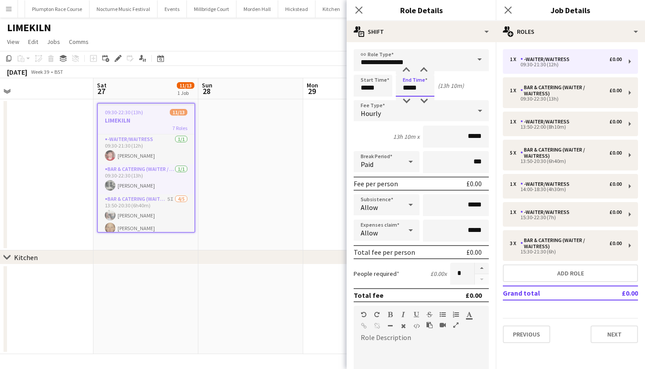
type input "*****"
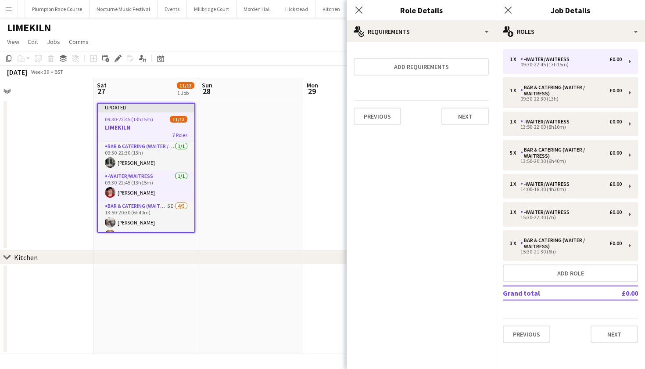
click at [149, 110] on div "Updated" at bounding box center [146, 107] width 97 height 7
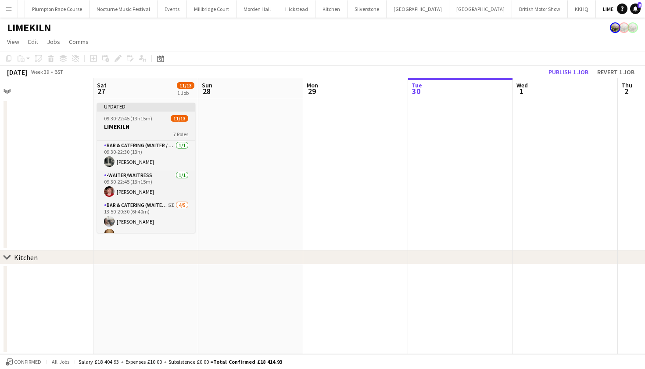
click at [126, 125] on h3 "LIMEKILN" at bounding box center [146, 126] width 98 height 8
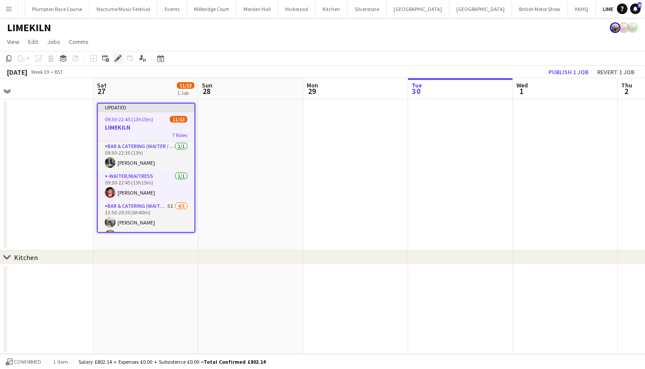
click at [118, 56] on icon "Edit" at bounding box center [118, 58] width 7 height 7
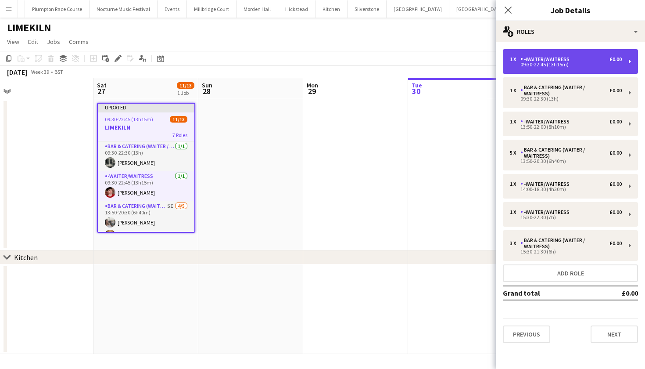
click at [578, 66] on div "09:30-22:45 (13h15m)" at bounding box center [566, 64] width 112 height 4
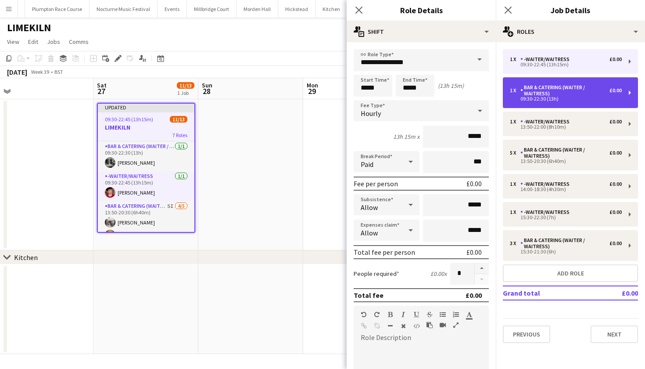
click at [575, 90] on div "Bar & Catering (Waiter / waitress)" at bounding box center [564, 90] width 89 height 12
type input "**********"
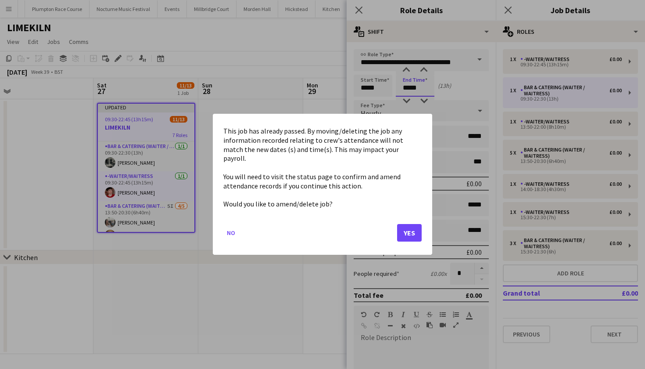
click at [424, 90] on body "Menu Boards Boards Boards All jobs Status Workforce Workforce My Workforce Recr…" at bounding box center [322, 184] width 645 height 369
click at [412, 225] on button "Yes" at bounding box center [409, 233] width 25 height 18
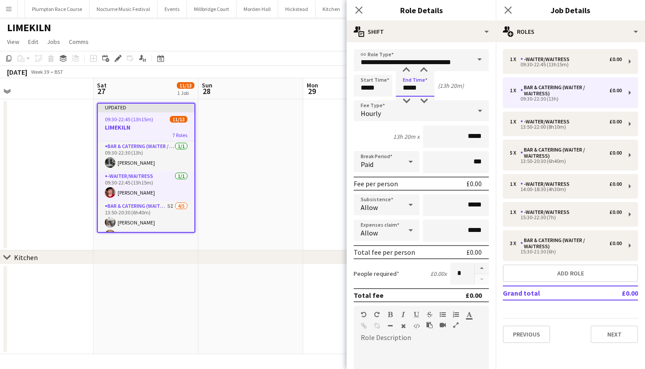
type input "*****"
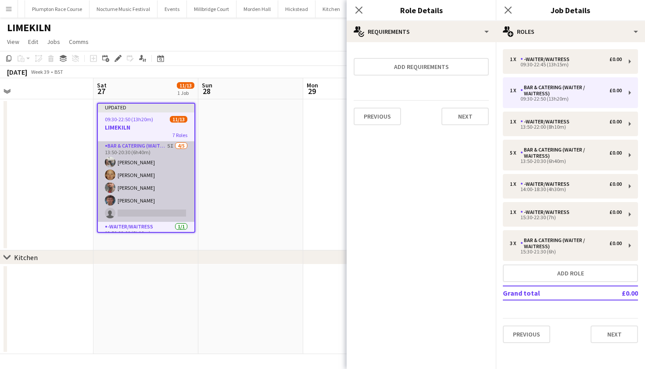
scroll to position [62, 0]
click at [137, 197] on app-card-role "Bar & Catering (Waiter / waitress) 5I 4/5 13:50-20:30 (6h40m) Elodie Noble Gene…" at bounding box center [146, 179] width 97 height 81
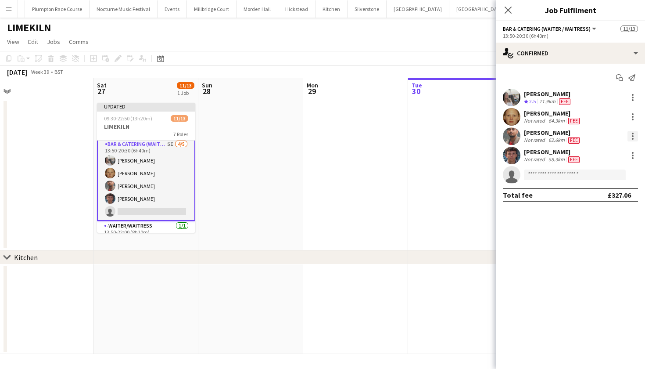
click at [632, 138] on div at bounding box center [633, 139] width 2 height 2
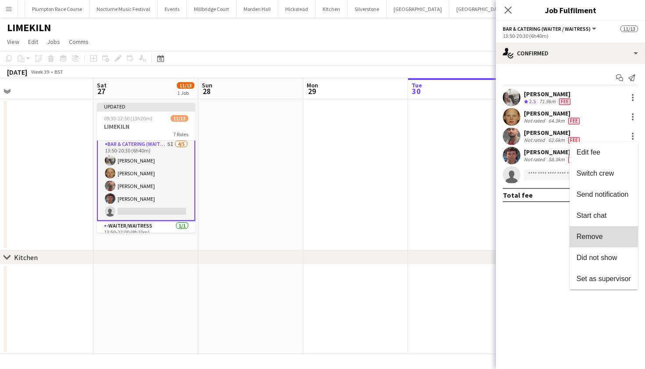
click at [581, 236] on span "Remove" at bounding box center [590, 236] width 26 height 7
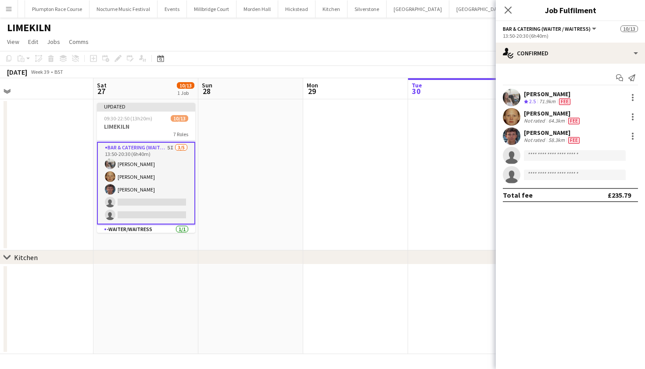
scroll to position [57, 0]
click at [288, 52] on app-toolbar "Copy Paste Paste Command V Paste with crew Command Shift V Paste linked Job Del…" at bounding box center [322, 58] width 645 height 15
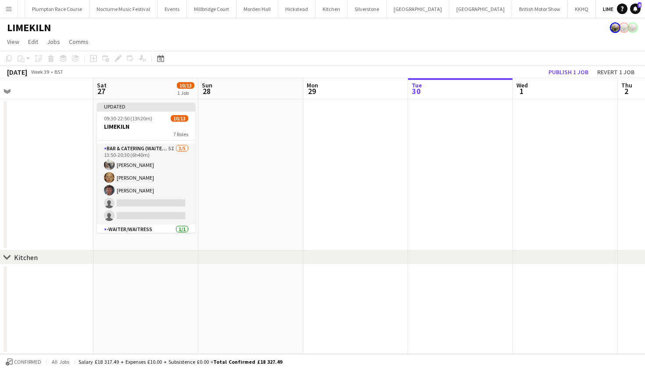
click at [7, 9] on app-icon "Menu" at bounding box center [8, 8] width 7 height 7
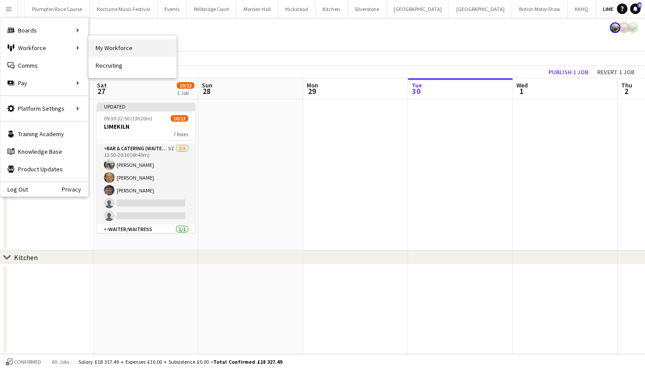
click at [114, 49] on link "My Workforce" at bounding box center [133, 48] width 88 height 18
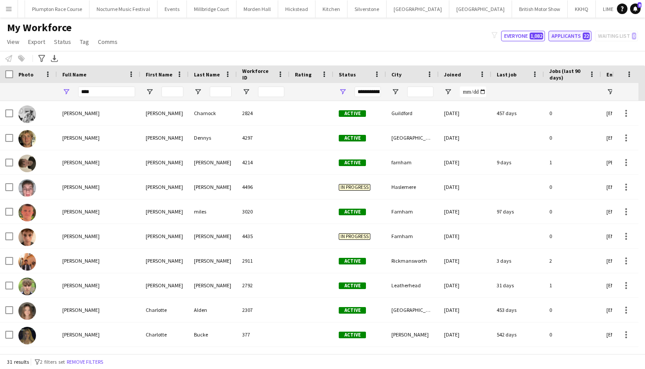
click at [579, 35] on button "Applicants 22" at bounding box center [569, 36] width 43 height 11
type input "**********"
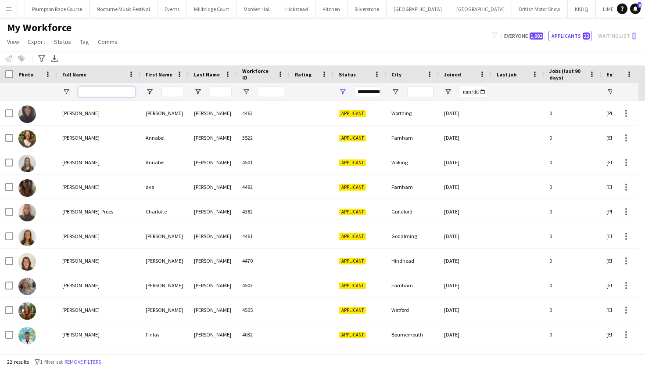
click at [122, 90] on input "Full Name Filter Input" at bounding box center [106, 91] width 57 height 11
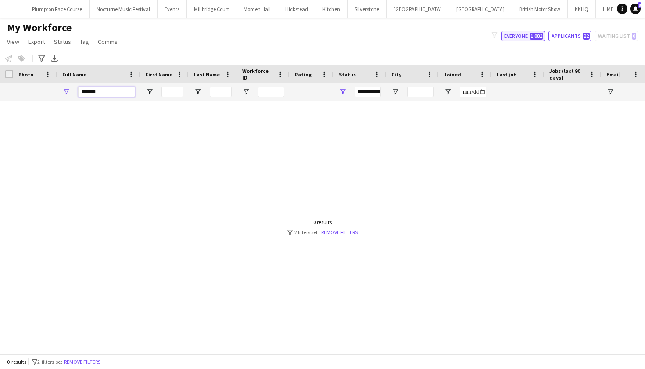
type input "*******"
click at [516, 36] on button "Everyone 1,082" at bounding box center [523, 36] width 44 height 11
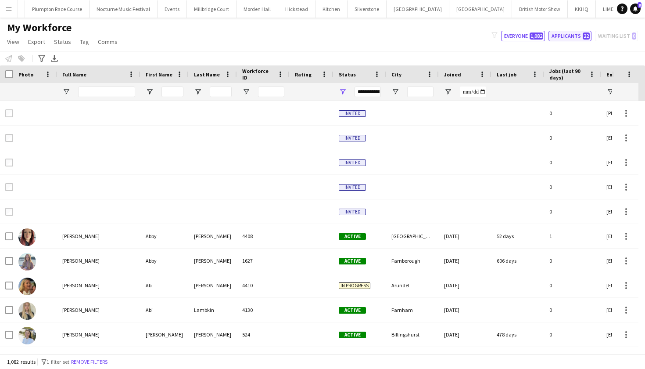
click at [575, 34] on button "Applicants 22" at bounding box center [569, 36] width 43 height 11
type input "**********"
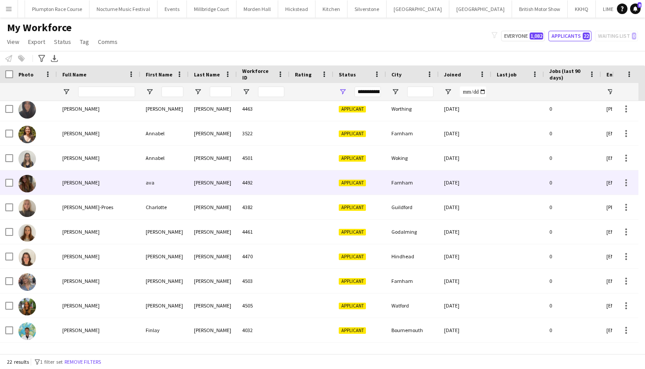
scroll to position [6, 0]
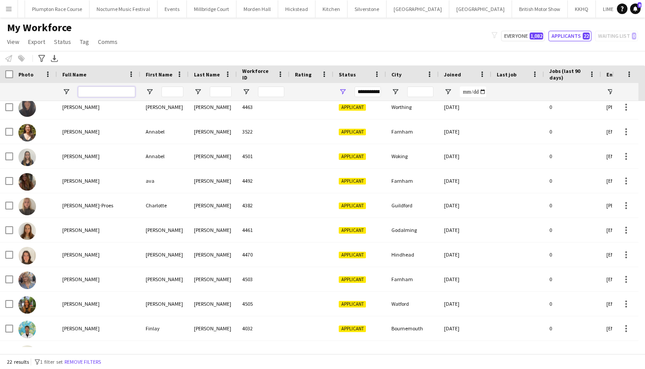
click at [96, 90] on input "Full Name Filter Input" at bounding box center [106, 91] width 57 height 11
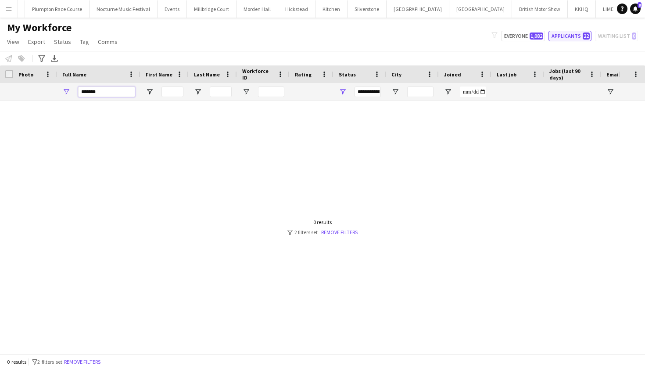
type input "*******"
click at [557, 37] on button "Applicants 22" at bounding box center [569, 36] width 43 height 11
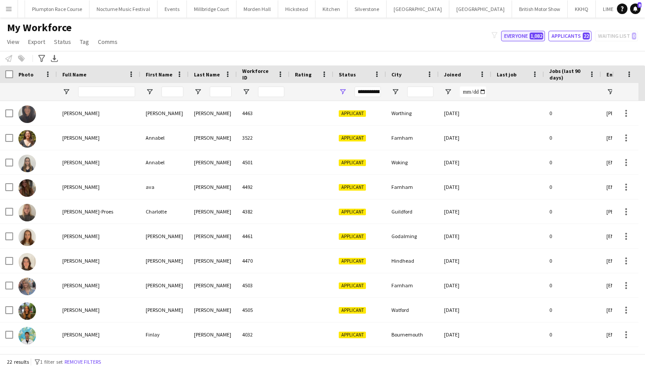
click at [522, 37] on button "Everyone 1,082" at bounding box center [523, 36] width 44 height 11
type input "**********"
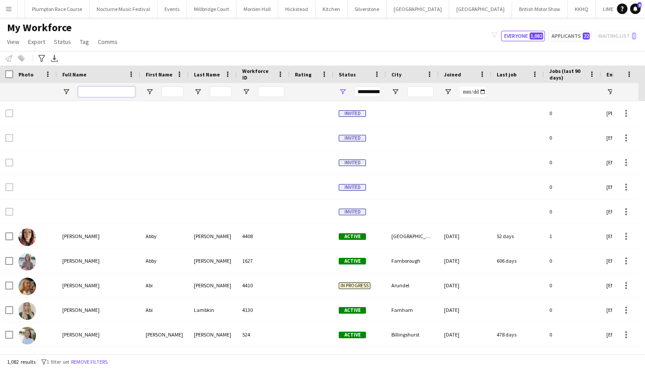
click at [111, 91] on input "Full Name Filter Input" at bounding box center [106, 91] width 57 height 11
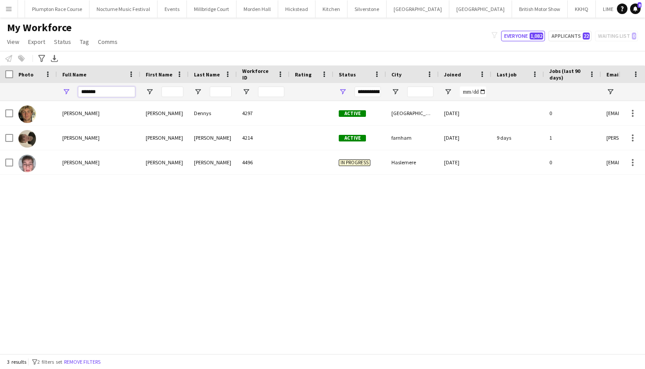
type input "*******"
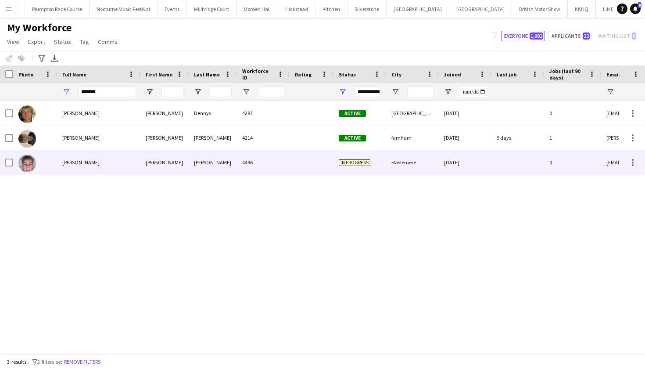
click at [114, 159] on div "Charles Schuiteman" at bounding box center [98, 162] width 83 height 24
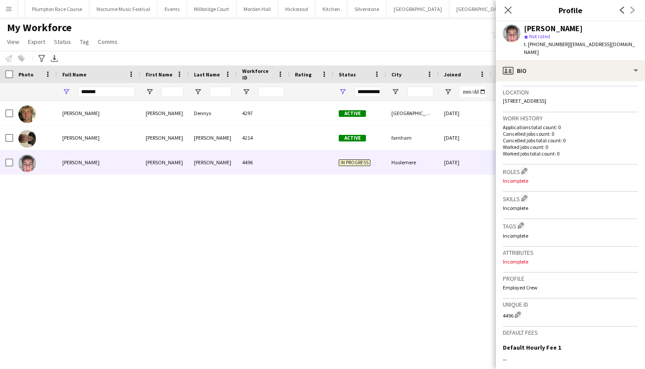
scroll to position [187, 0]
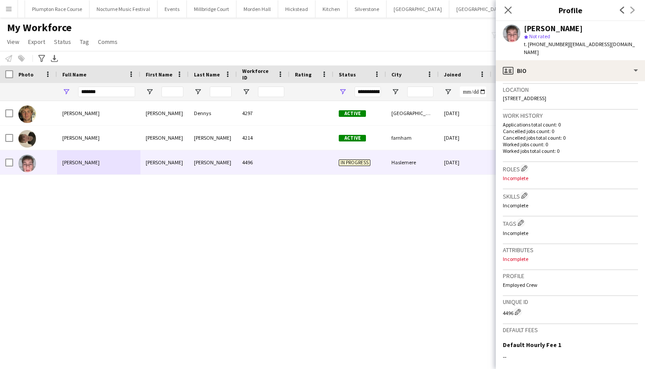
click at [523, 165] on div "Roles Edit crew company roles Incomplete" at bounding box center [570, 175] width 135 height 27
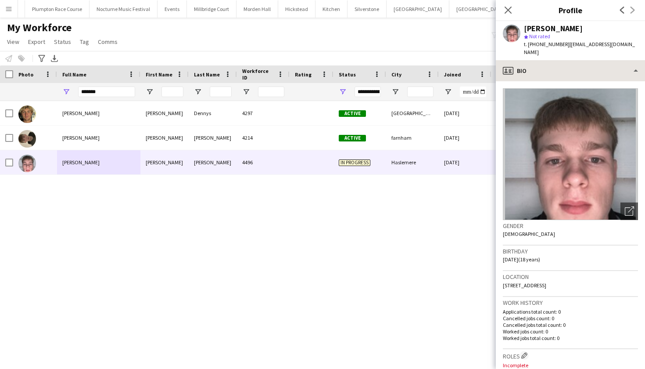
scroll to position [0, 0]
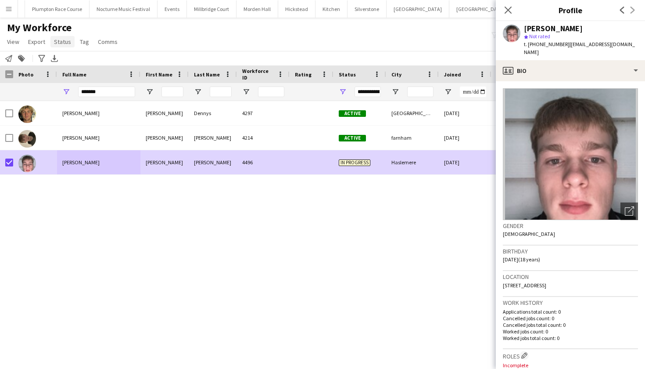
click at [67, 38] on span "Status" at bounding box center [62, 42] width 17 height 8
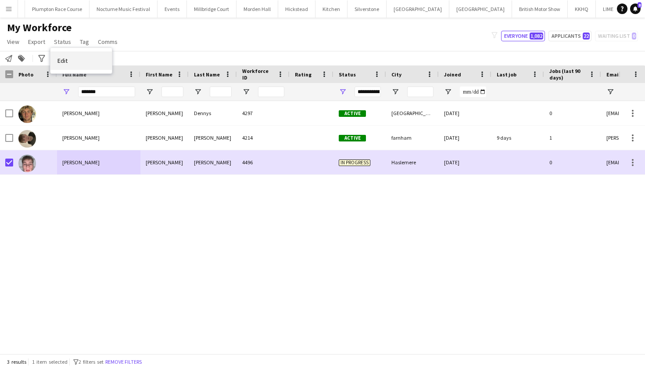
click at [76, 57] on link "Edit" at bounding box center [80, 60] width 61 height 18
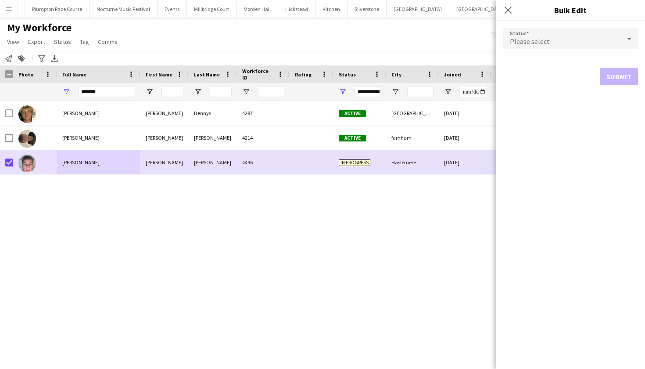
click at [550, 36] on div "Please select" at bounding box center [562, 38] width 118 height 21
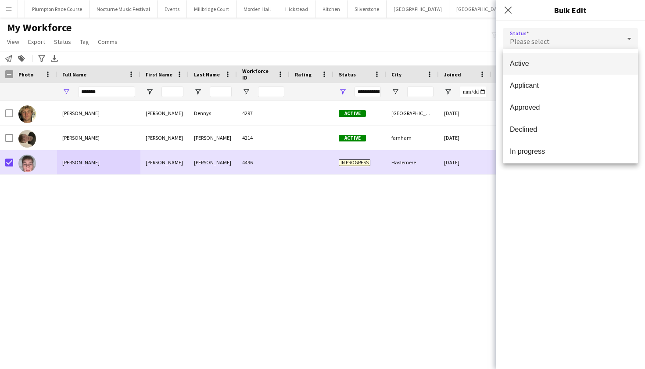
click at [525, 62] on span "Active" at bounding box center [570, 63] width 121 height 8
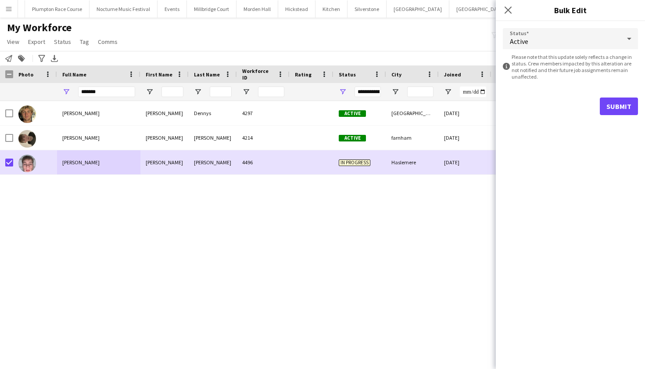
click at [619, 107] on button "Submit" at bounding box center [619, 106] width 38 height 18
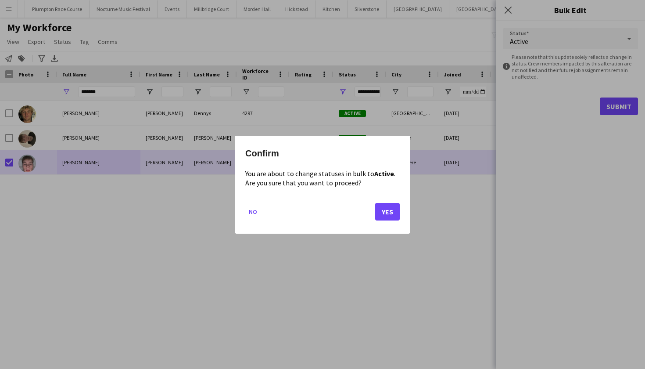
click at [394, 208] on button "Yes" at bounding box center [387, 211] width 25 height 18
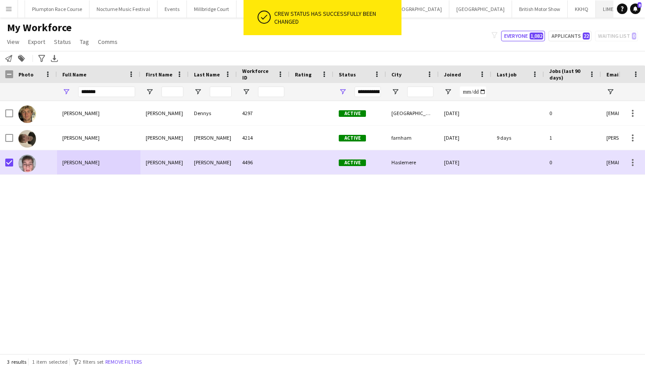
click at [596, 9] on button "LIMEKILN Close" at bounding box center [614, 8] width 36 height 17
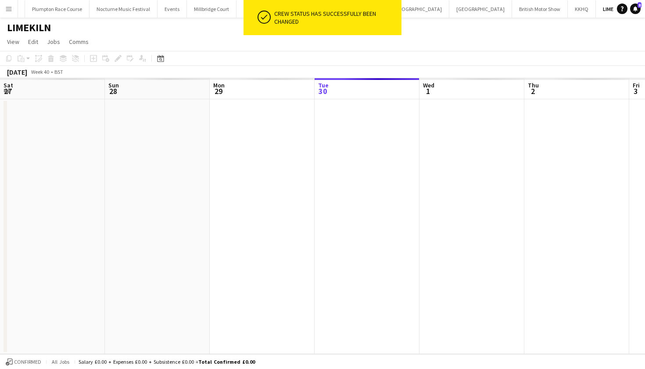
scroll to position [0, 210]
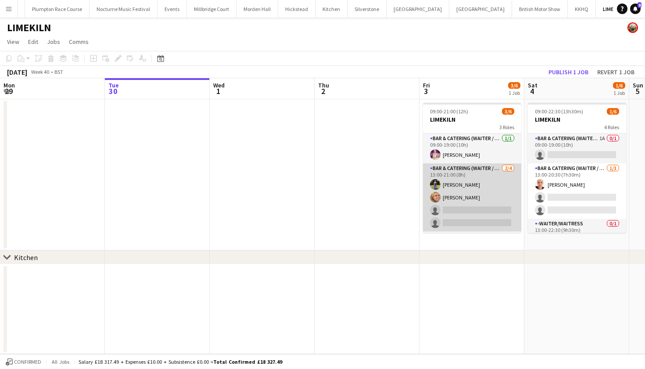
click at [440, 178] on app-card-role "Bar & Catering (Waiter / waitress) 2/4 13:00-21:00 (8h) Holly Hunter Lucy Bee s…" at bounding box center [472, 197] width 98 height 68
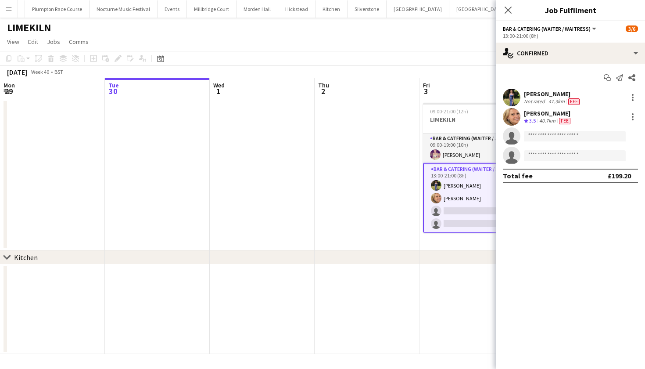
click at [298, 161] on app-date-cell at bounding box center [262, 174] width 105 height 151
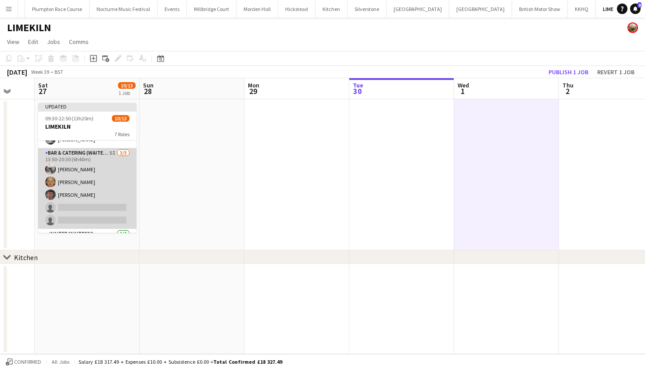
scroll to position [37, 0]
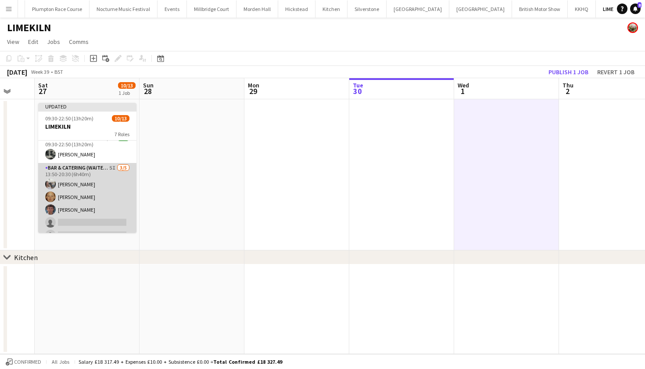
click at [77, 212] on app-card-role "Bar & Catering (Waiter / waitress) 5I 3/5 13:50-20:30 (6h40m) Elodie Noble Gene…" at bounding box center [87, 203] width 98 height 81
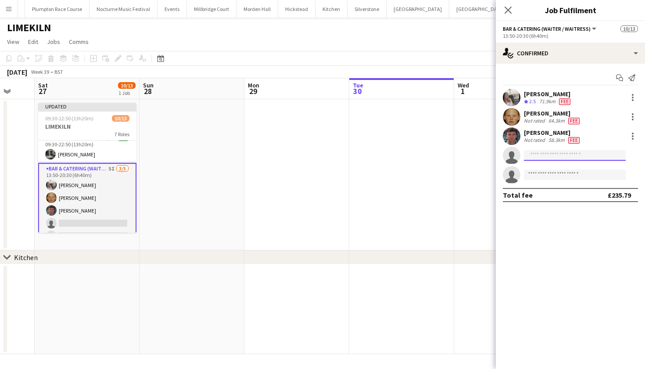
click at [558, 155] on input at bounding box center [575, 155] width 102 height 11
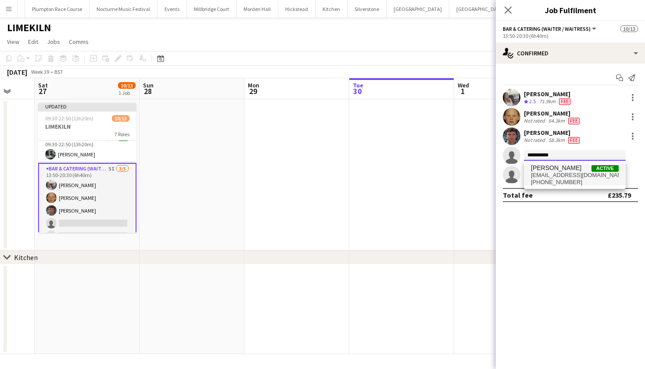
type input "**********"
click at [549, 184] on span "+447835695362" at bounding box center [575, 182] width 88 height 7
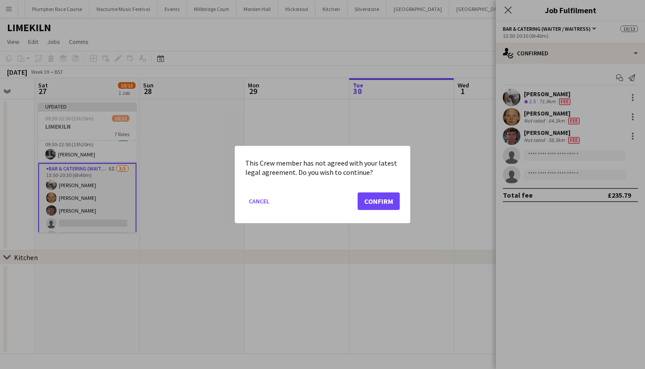
click at [370, 202] on button "Confirm" at bounding box center [379, 201] width 42 height 18
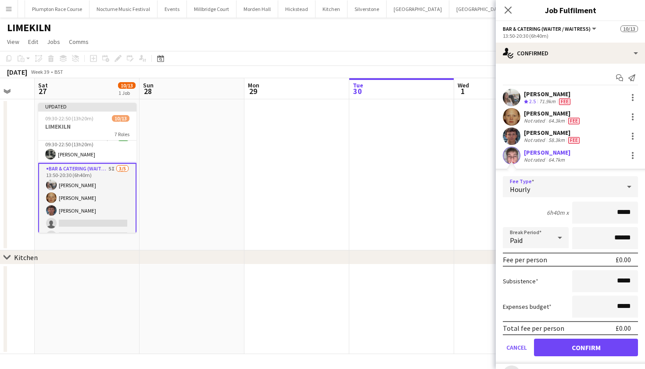
click at [572, 186] on div "Hourly" at bounding box center [562, 186] width 118 height 21
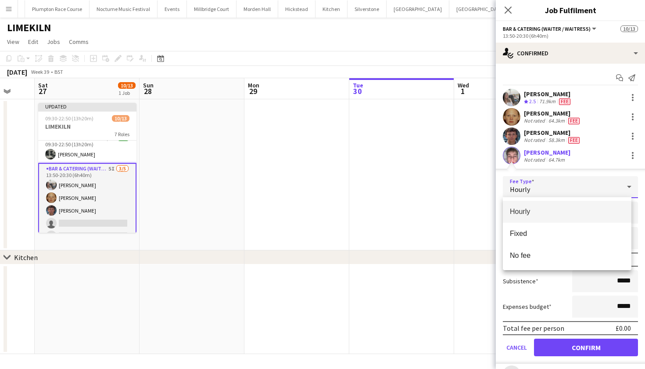
click at [441, 176] on div at bounding box center [322, 184] width 645 height 369
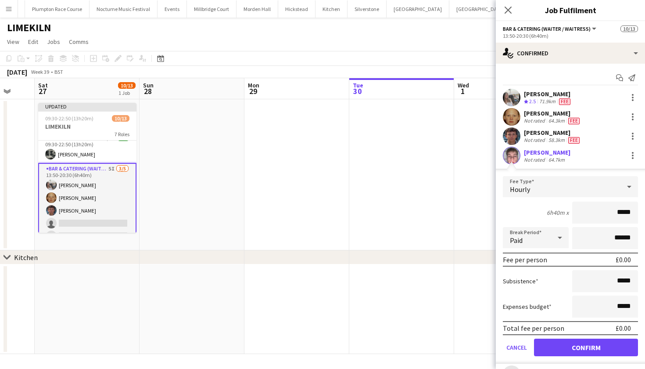
click at [591, 349] on button "Confirm" at bounding box center [586, 347] width 104 height 18
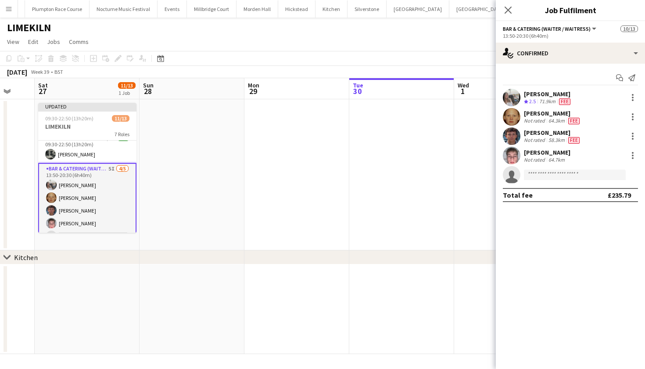
scroll to position [0, 280]
click at [91, 207] on app-card-role "Bar & Catering (Waiter / waitress) 5I 4/5 13:50-20:30 (6h40m) Elodie Noble Gene…" at bounding box center [87, 204] width 98 height 82
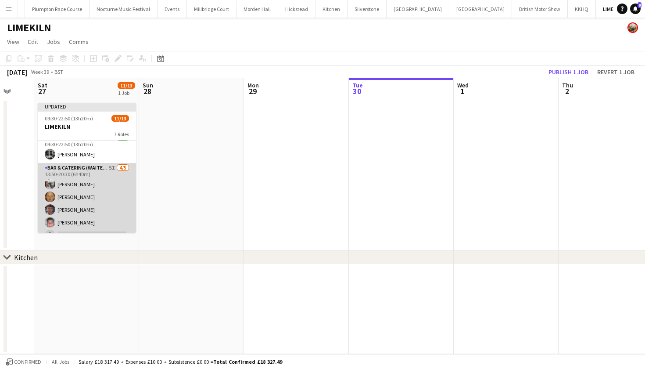
click at [91, 207] on app-card-role "Bar & Catering (Waiter / waitress) 5I 4/5 13:50-20:30 (6h40m) Elodie Noble Gene…" at bounding box center [87, 203] width 98 height 81
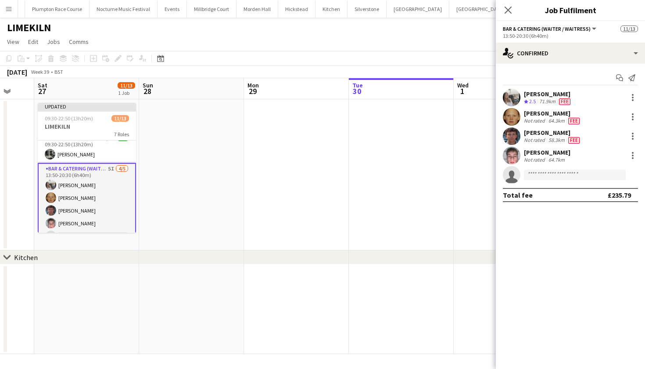
click at [514, 154] on app-user-avatar at bounding box center [512, 156] width 18 height 18
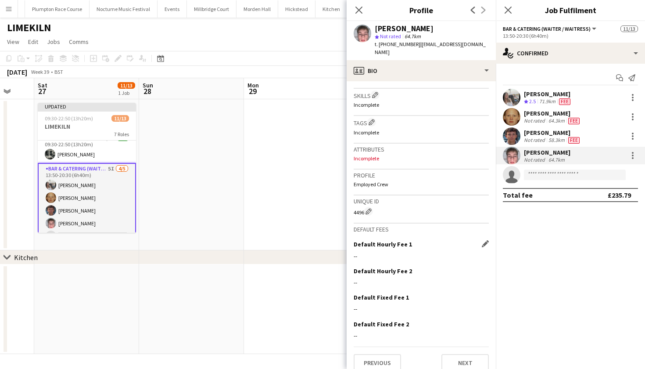
scroll to position [287, 0]
click at [482, 240] on app-icon "Edit this field" at bounding box center [485, 243] width 7 height 7
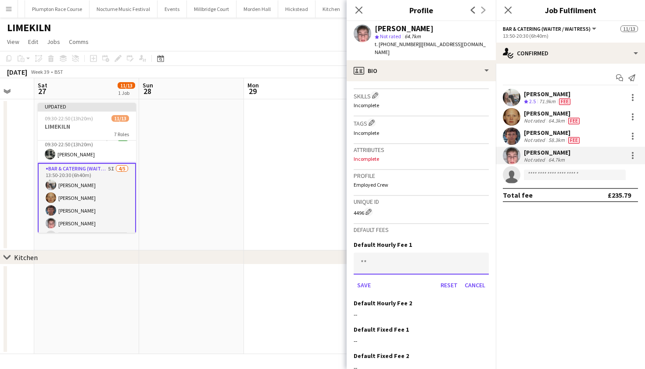
click at [392, 252] on input at bounding box center [421, 263] width 135 height 22
type input "******"
click at [364, 278] on button "Save" at bounding box center [364, 285] width 21 height 14
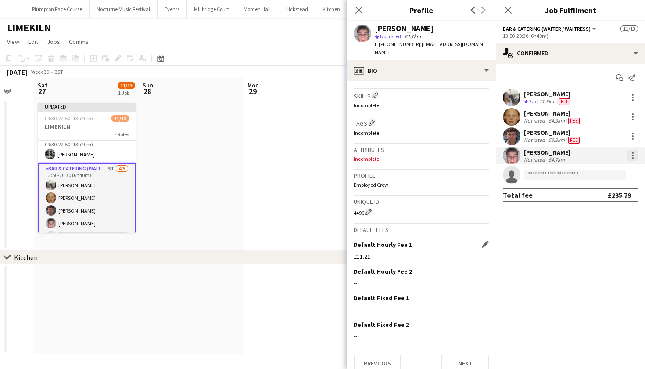
click at [631, 152] on div at bounding box center [632, 155] width 11 height 11
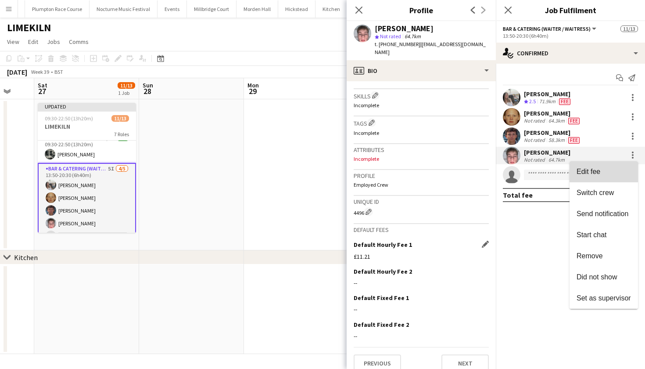
click at [617, 165] on button "Edit fee" at bounding box center [604, 171] width 68 height 21
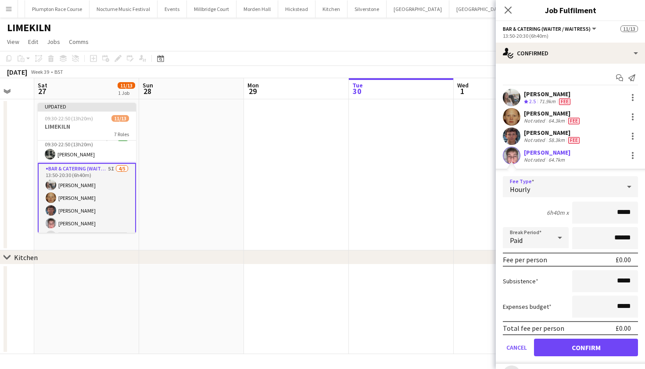
click at [606, 190] on div "Hourly" at bounding box center [562, 186] width 118 height 21
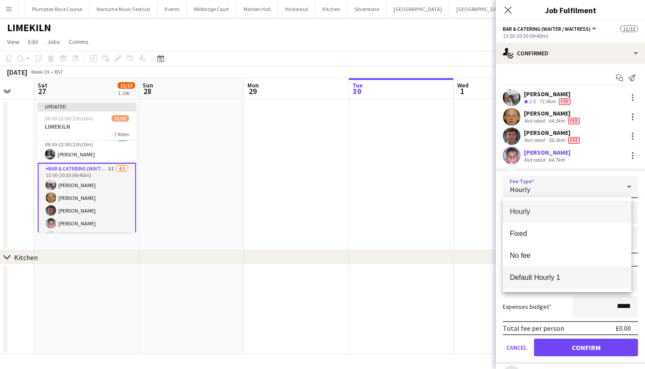
click at [570, 270] on mat-option "Default Hourly 1" at bounding box center [567, 277] width 129 height 22
type input "******"
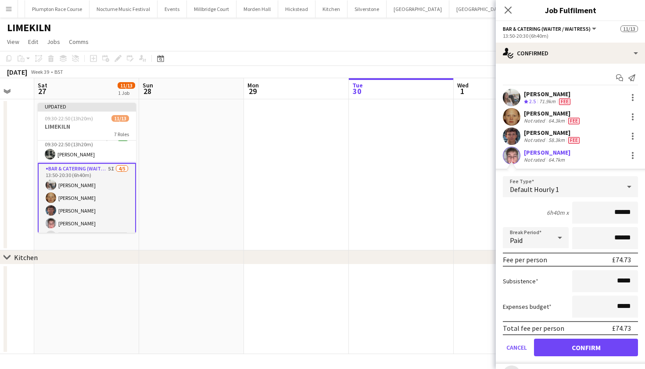
click at [563, 351] on button "Confirm" at bounding box center [586, 347] width 104 height 18
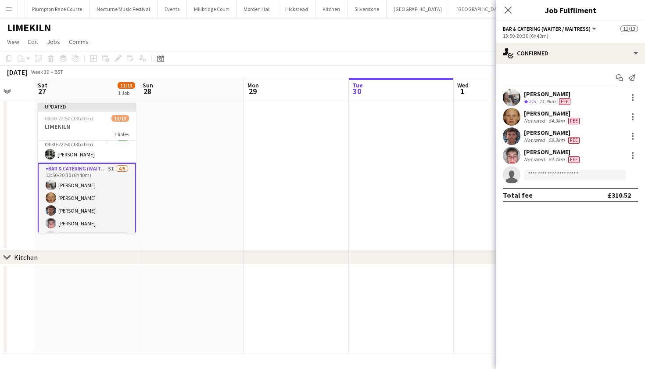
click at [415, 247] on app-date-cell at bounding box center [401, 174] width 105 height 151
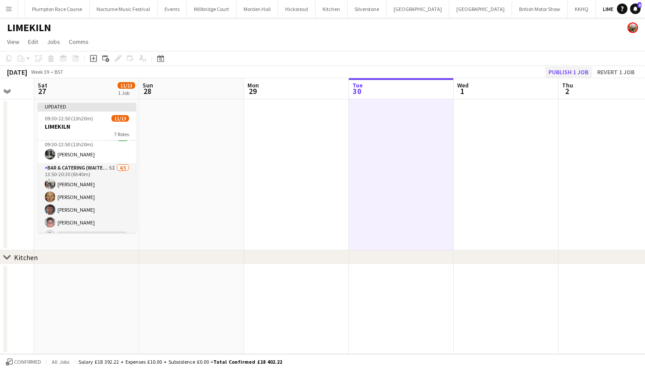
click at [566, 68] on button "Publish 1 job" at bounding box center [568, 71] width 47 height 11
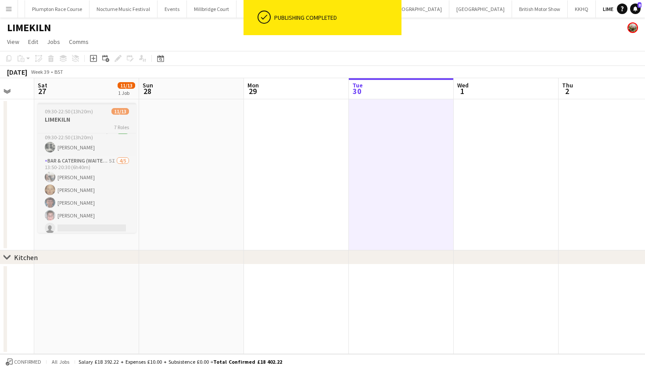
scroll to position [0, 0]
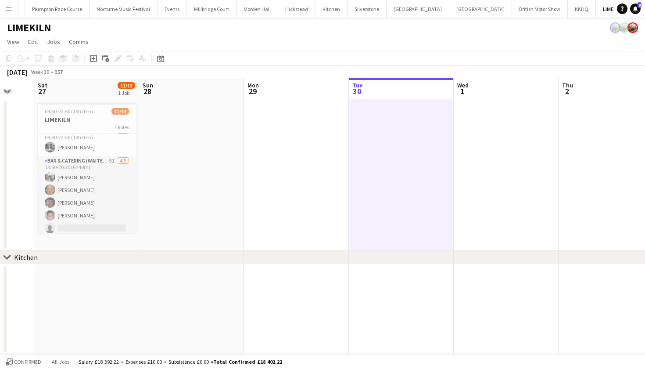
click at [4, 7] on button "Menu" at bounding box center [9, 9] width 18 height 18
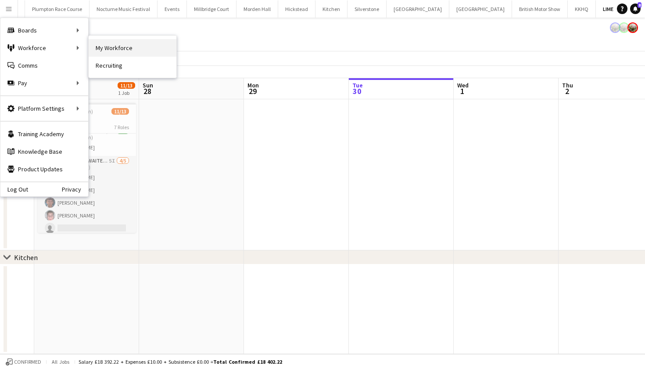
click at [107, 45] on link "My Workforce" at bounding box center [133, 48] width 88 height 18
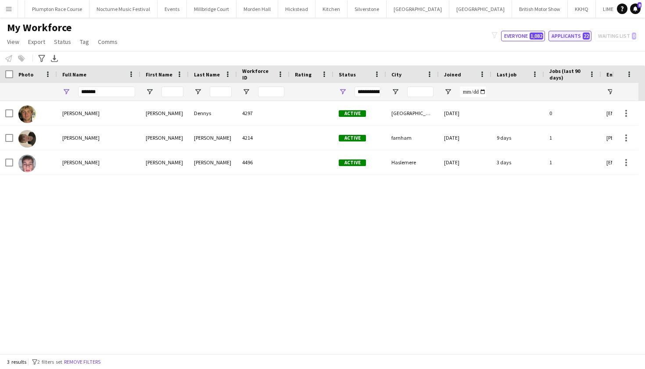
click at [576, 37] on button "Applicants 22" at bounding box center [569, 36] width 43 height 11
type input "**********"
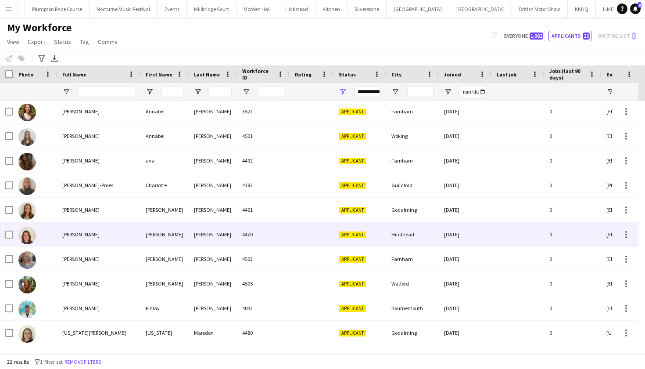
scroll to position [28, 0]
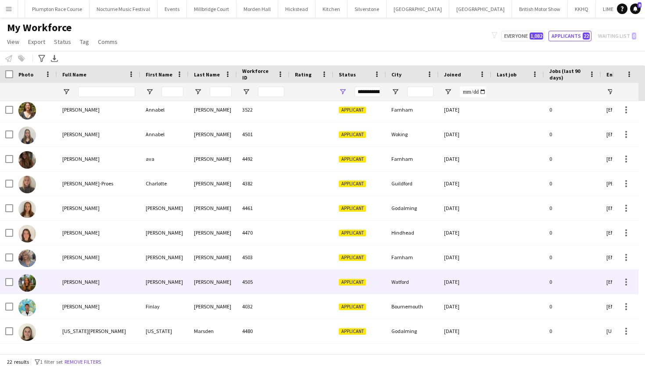
click at [93, 282] on div "Emily Mitchell" at bounding box center [98, 281] width 83 height 24
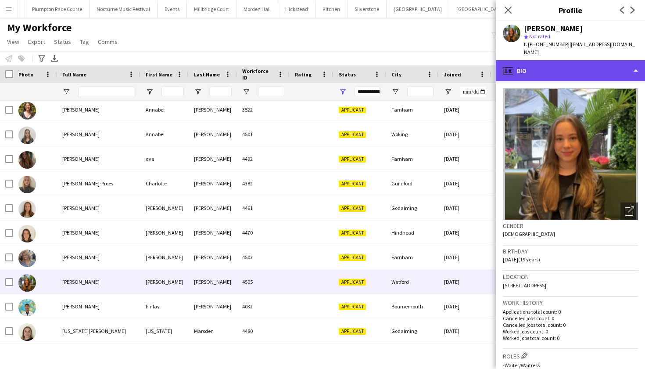
click at [602, 61] on div "profile Bio" at bounding box center [570, 70] width 149 height 21
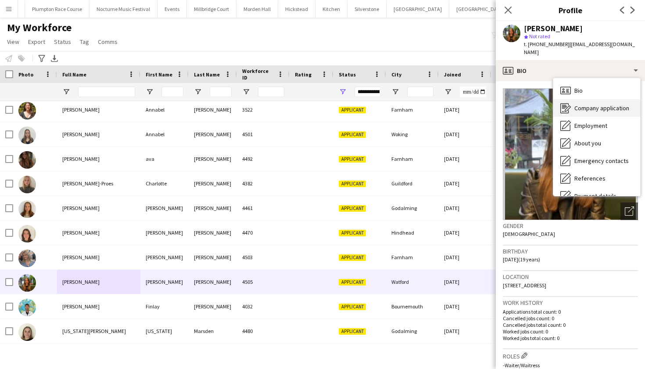
scroll to position [0, 0]
click at [588, 104] on span "Company application" at bounding box center [601, 108] width 55 height 8
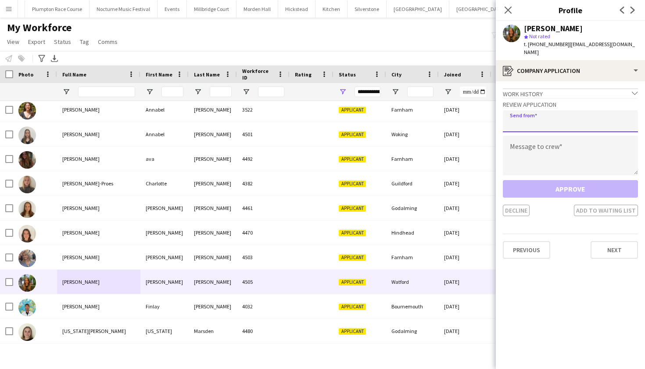
click at [541, 115] on input "email" at bounding box center [570, 121] width 135 height 22
type input "**********"
click at [545, 139] on textarea at bounding box center [570, 155] width 135 height 39
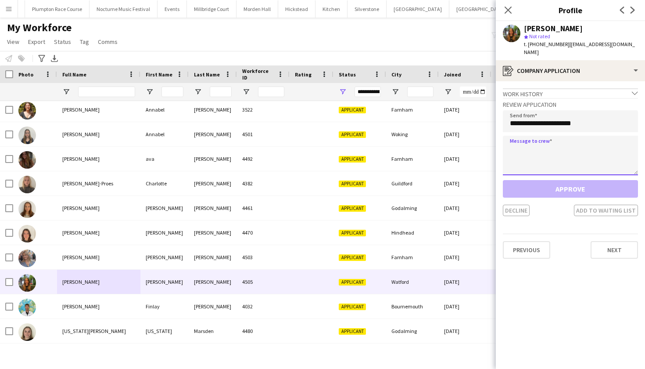
paste textarea "**********"
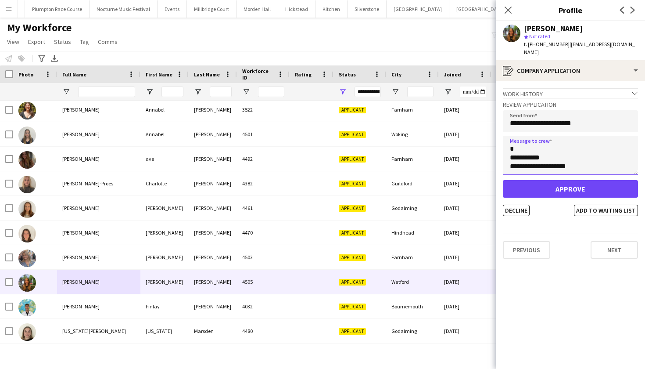
type textarea "**********"
click at [561, 180] on button "Approve" at bounding box center [570, 189] width 135 height 18
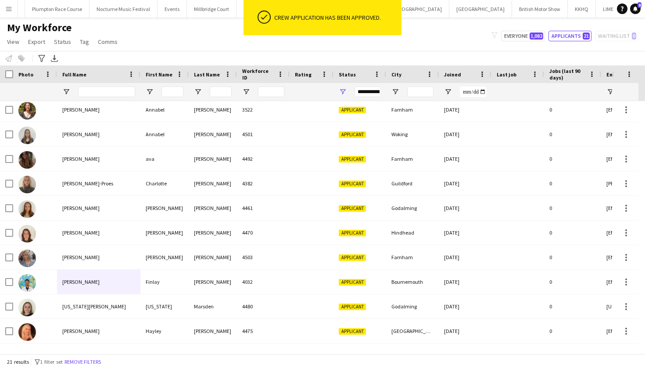
click at [442, 48] on div "My Workforce View Views Default view mena New Starter New view Update view Dele…" at bounding box center [322, 36] width 645 height 30
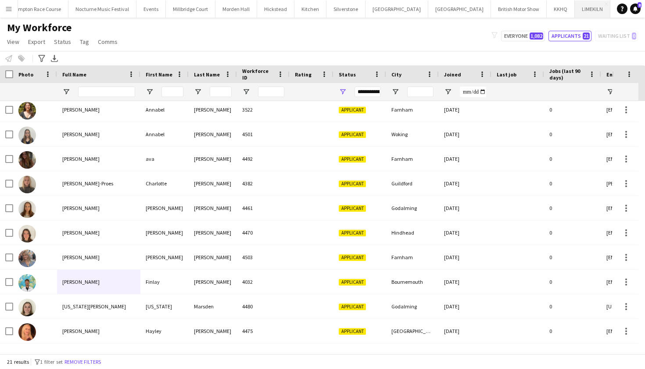
scroll to position [0, 176]
click at [575, 12] on button "LIMEKILN Close" at bounding box center [593, 8] width 36 height 17
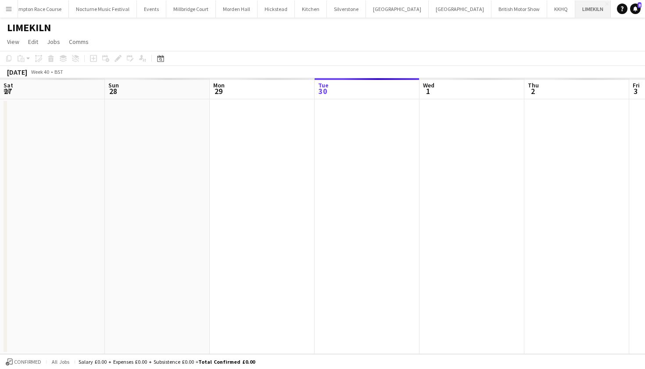
scroll to position [0, 210]
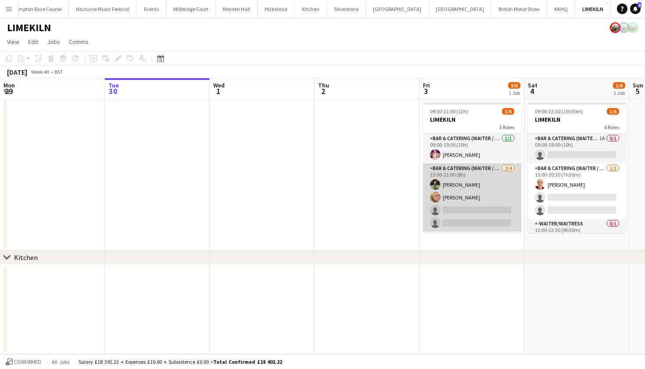
click at [475, 197] on app-card-role "Bar & Catering (Waiter / waitress) 2/4 13:00-21:00 (8h) Holly Hunter Lucy Bee s…" at bounding box center [472, 197] width 98 height 68
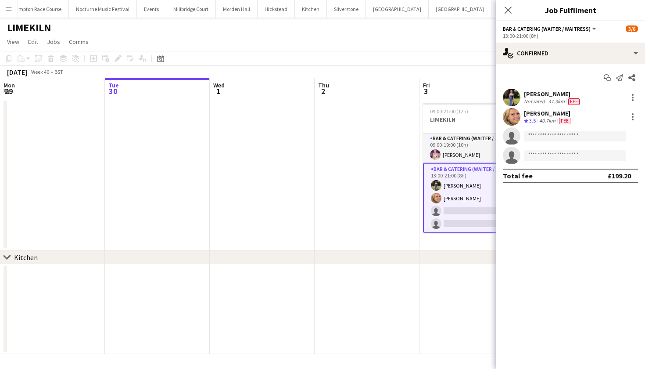
click at [315, 186] on app-date-cell at bounding box center [367, 174] width 105 height 151
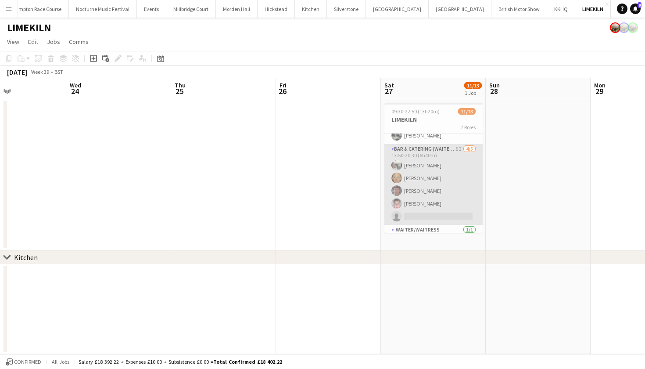
scroll to position [50, 0]
click at [417, 193] on app-card-role "Bar & Catering (Waiter / waitress) 5I 4/5 13:50-20:30 (6h40m) Elodie Noble Gene…" at bounding box center [433, 183] width 98 height 81
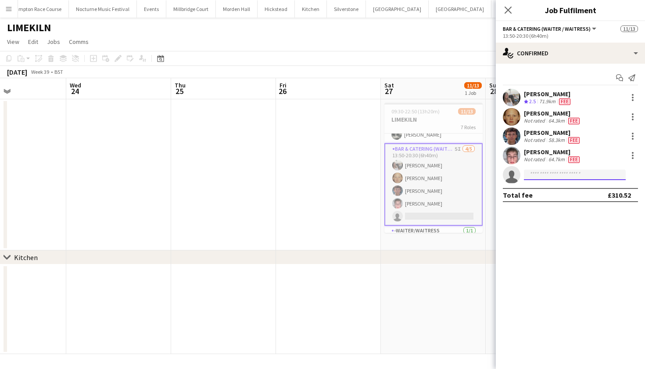
click at [561, 176] on input at bounding box center [575, 174] width 102 height 11
type input "********"
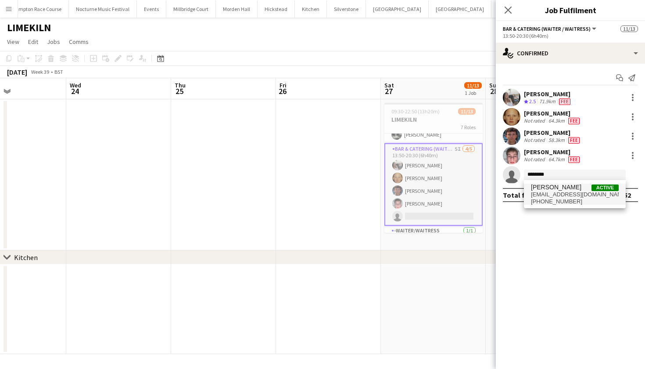
click at [574, 194] on span "e_mitchell2006@btinternet.com" at bounding box center [575, 194] width 88 height 7
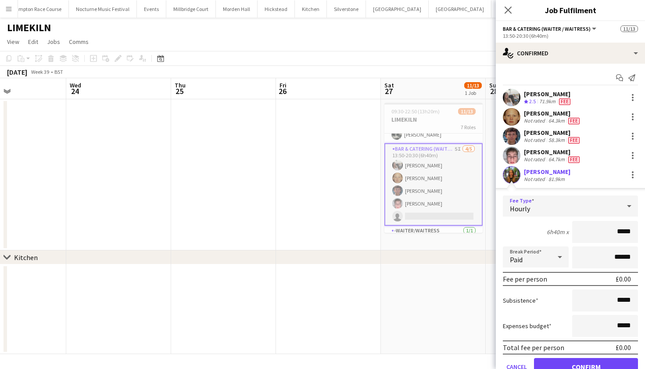
click at [571, 204] on div "Hourly" at bounding box center [562, 205] width 118 height 21
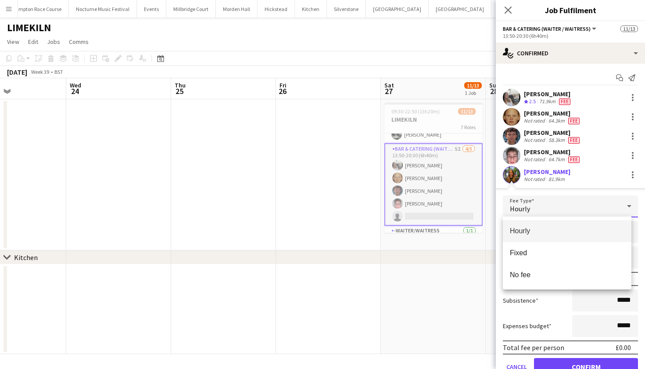
click at [570, 206] on div at bounding box center [322, 184] width 645 height 369
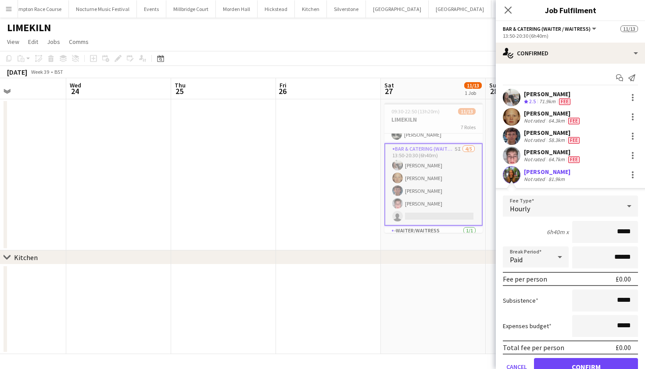
click at [568, 363] on button "Confirm" at bounding box center [586, 367] width 104 height 18
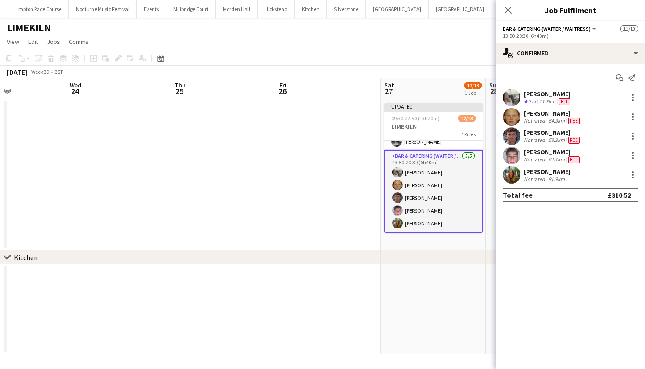
click at [511, 175] on app-user-avatar at bounding box center [512, 175] width 18 height 18
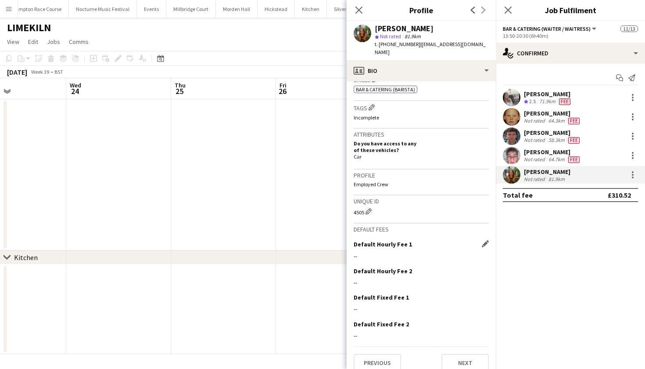
scroll to position [303, 0]
click at [482, 240] on app-icon "Edit this field" at bounding box center [485, 243] width 7 height 7
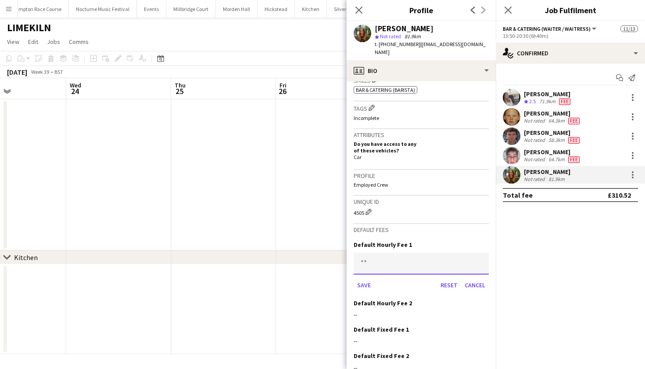
click at [404, 258] on input at bounding box center [421, 263] width 135 height 22
type input "******"
click at [364, 278] on button "Save" at bounding box center [364, 285] width 21 height 14
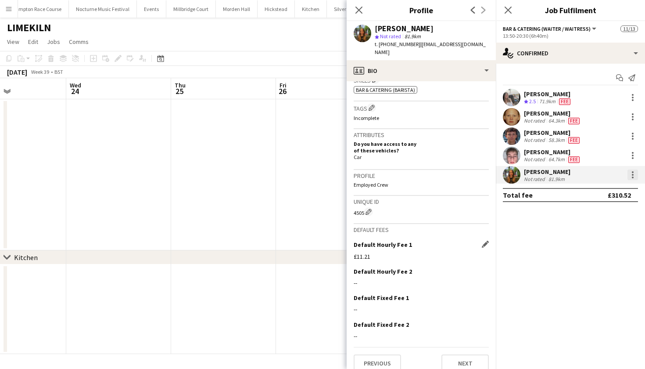
click at [637, 174] on div at bounding box center [632, 174] width 11 height 11
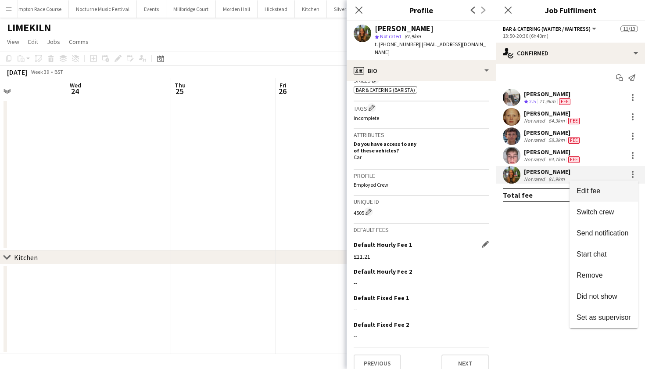
click at [619, 184] on button "Edit fee" at bounding box center [604, 190] width 68 height 21
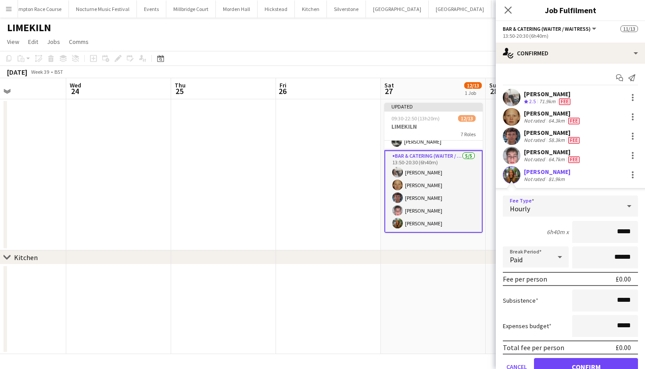
click at [606, 199] on div "Hourly" at bounding box center [562, 205] width 118 height 21
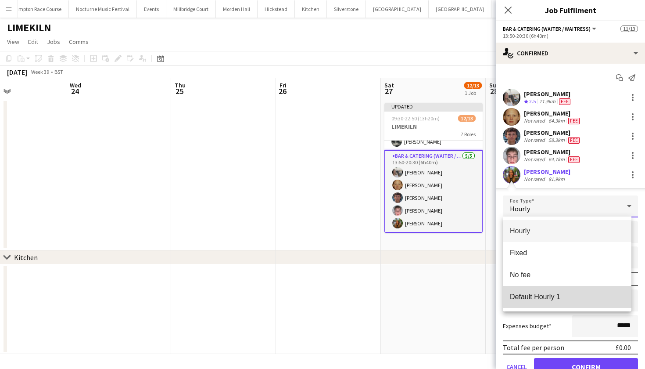
click at [563, 290] on mat-option "Default Hourly 1" at bounding box center [567, 297] width 129 height 22
type input "******"
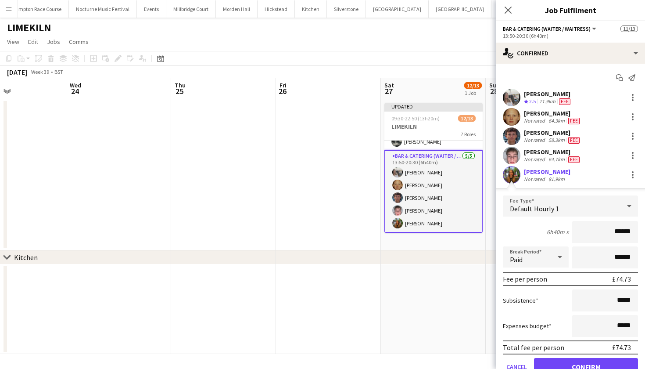
click at [576, 365] on button "Confirm" at bounding box center [586, 367] width 104 height 18
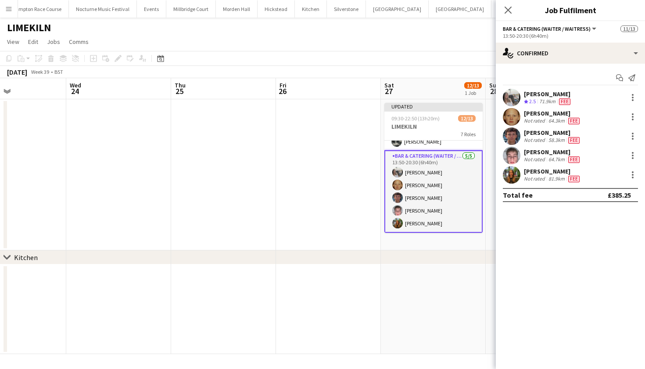
click at [516, 175] on app-user-avatar at bounding box center [512, 175] width 18 height 18
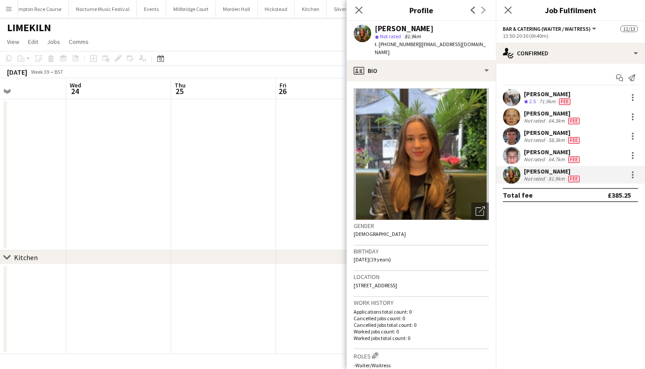
click at [510, 154] on app-user-avatar at bounding box center [512, 156] width 18 height 18
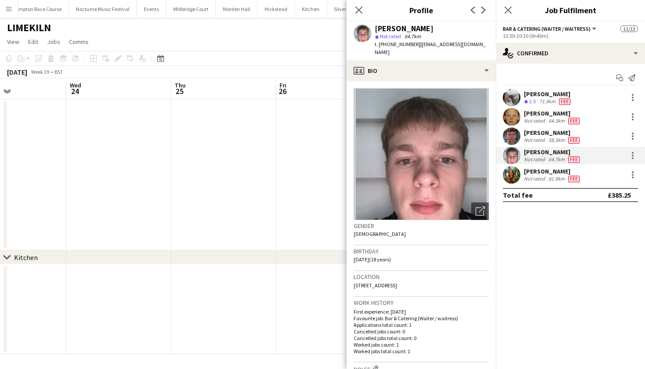
click at [228, 194] on app-date-cell at bounding box center [223, 174] width 105 height 151
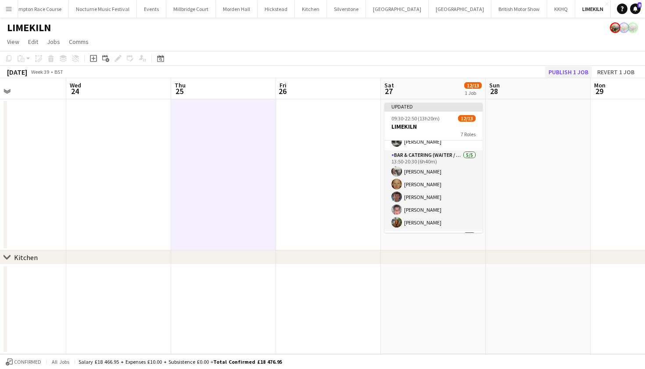
click at [558, 68] on button "Publish 1 job" at bounding box center [568, 71] width 47 height 11
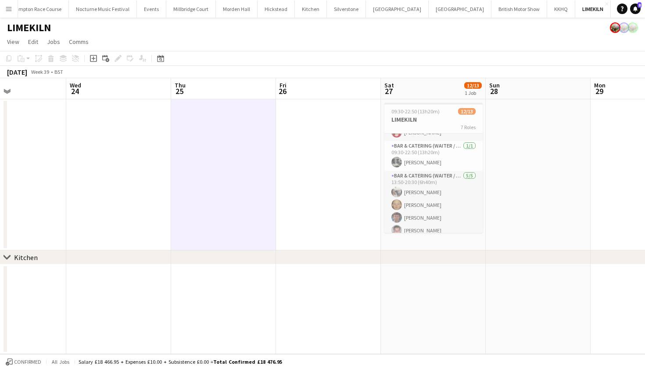
scroll to position [16, 0]
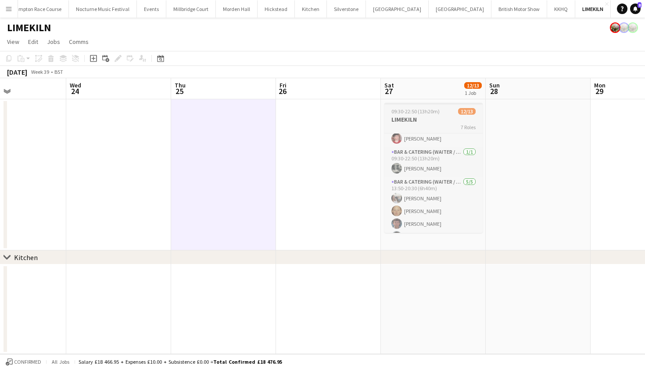
click at [426, 113] on span "09:30-22:50 (13h20m)" at bounding box center [415, 111] width 48 height 7
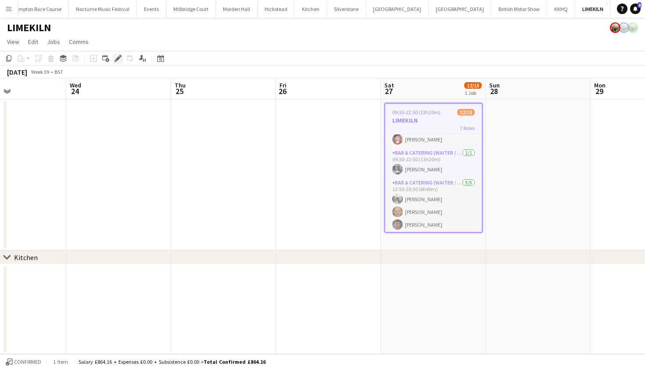
click at [117, 55] on icon "Edit" at bounding box center [118, 58] width 7 height 7
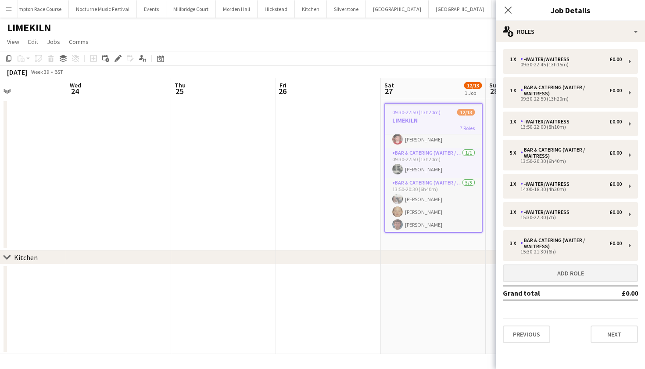
click at [536, 264] on button "Add role" at bounding box center [570, 273] width 135 height 18
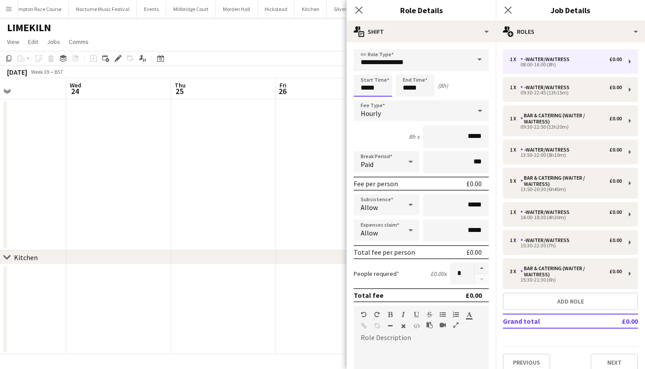
click at [366, 89] on input "*****" at bounding box center [373, 86] width 39 height 22
type input "*****"
click at [409, 88] on input "*****" at bounding box center [415, 86] width 39 height 22
type input "*****"
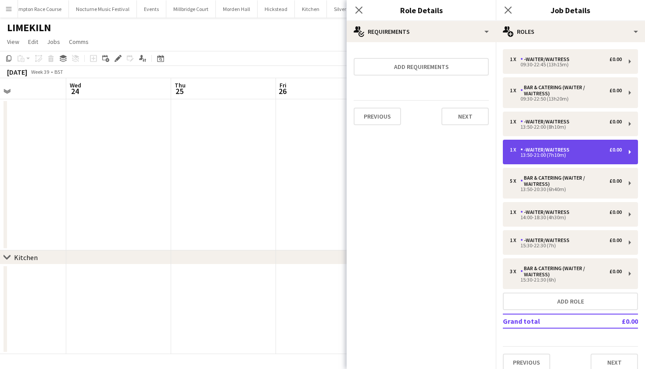
click at [583, 152] on div "1 x -Waiter/Waitress £0.00" at bounding box center [566, 150] width 112 height 6
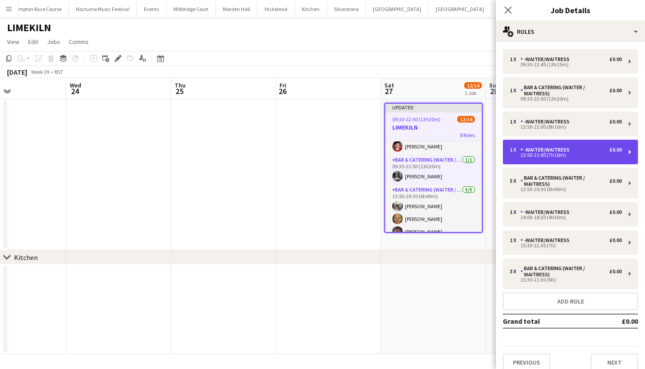
click at [550, 156] on div "13:50-21:00 (7h10m)" at bounding box center [566, 155] width 112 height 4
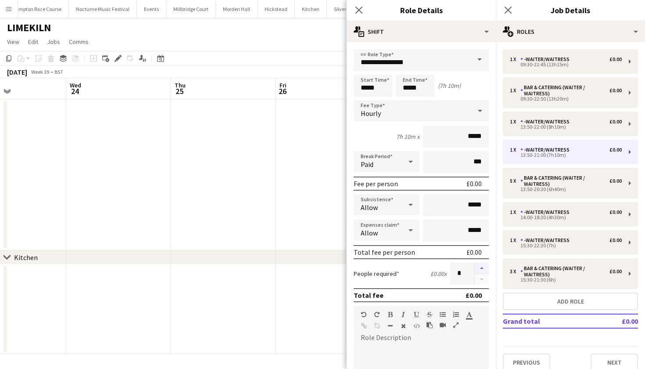
click at [475, 266] on button "button" at bounding box center [482, 267] width 14 height 11
type input "*"
click at [281, 190] on app-date-cell at bounding box center [328, 174] width 105 height 151
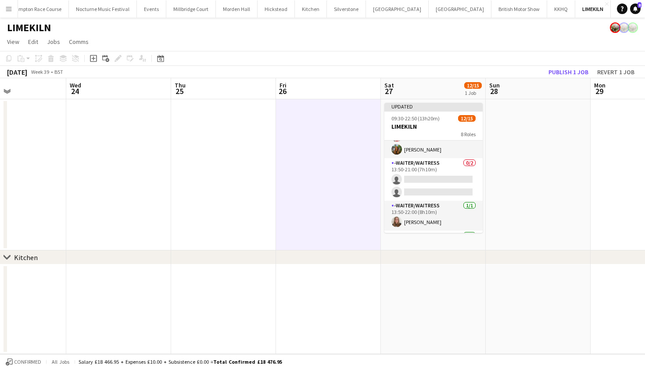
scroll to position [112, 0]
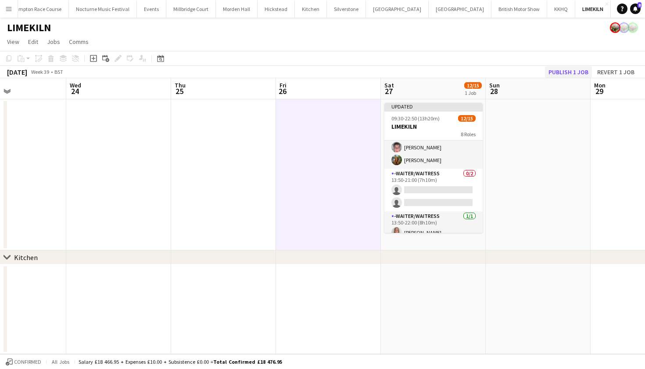
click at [559, 72] on button "Publish 1 job" at bounding box center [568, 71] width 47 height 11
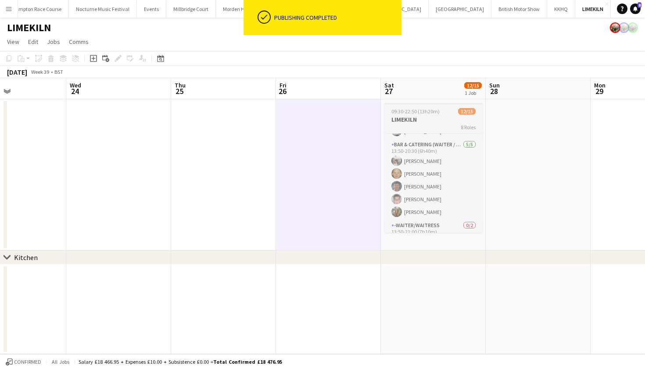
scroll to position [51, 0]
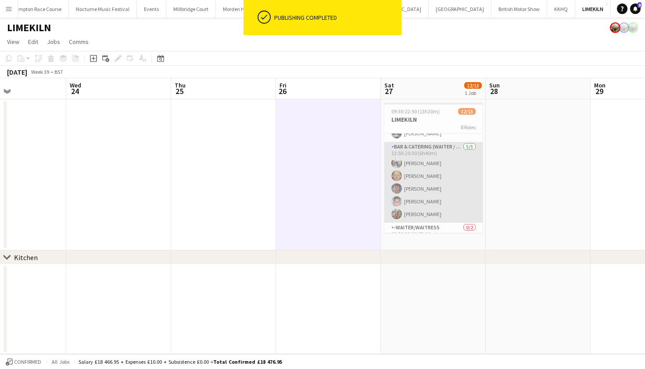
click at [427, 201] on app-card-role "Bar & Catering (Waiter / waitress) 5/5 13:50-20:30 (6h40m) Elodie Noble Genevie…" at bounding box center [433, 182] width 98 height 81
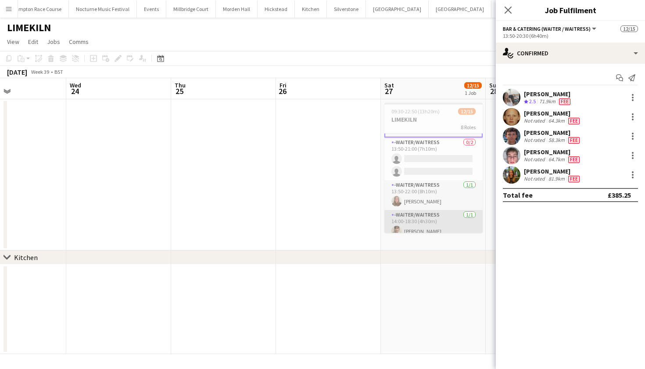
scroll to position [138, 0]
click at [425, 189] on app-card-role "-Waiter/Waitress 1/1 13:50-22:00 (8h10m) Daisy Shaw" at bounding box center [433, 195] width 98 height 30
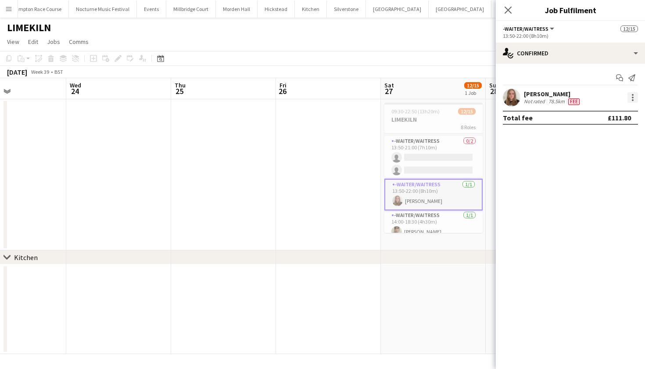
click at [635, 99] on div at bounding box center [632, 97] width 11 height 11
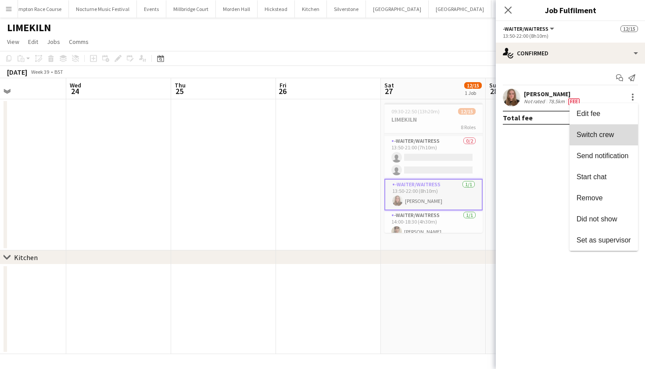
click at [610, 134] on span "Switch crew" at bounding box center [595, 134] width 37 height 7
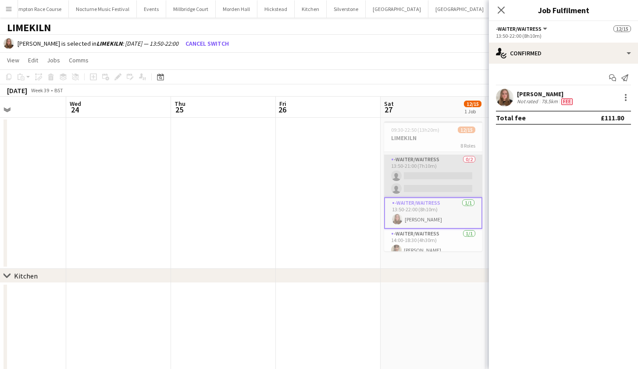
click at [447, 172] on app-card-role "-Waiter/Waitress 0/2 13:50-21:00 (7h10m) single-neutral-actions single-neutral-…" at bounding box center [433, 175] width 98 height 43
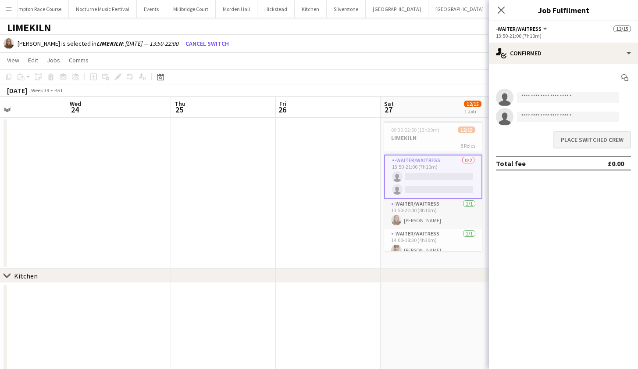
click at [575, 137] on button "Place switched crew" at bounding box center [593, 140] width 78 height 18
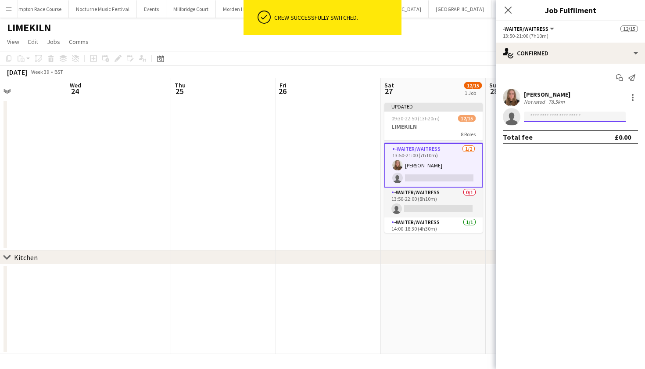
click at [534, 118] on input at bounding box center [575, 116] width 102 height 11
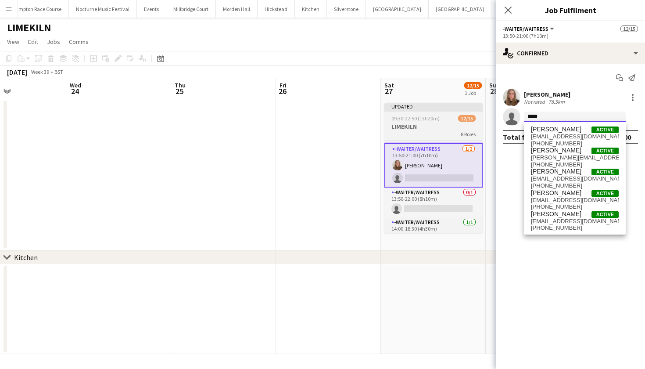
type input "*****"
click at [414, 139] on app-job-card "Updated 09:30-22:50 (13h20m) 12/15 LIMEKILN 8 Roles -Waiter/Waitress 1/1 09:30-…" at bounding box center [433, 168] width 98 height 130
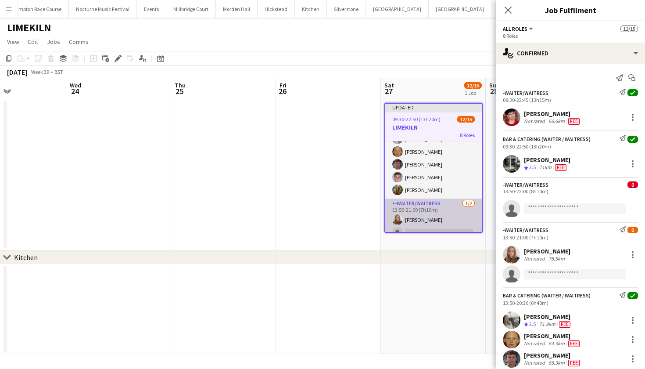
scroll to position [81, 0]
click at [420, 151] on app-card-role "Bar & Catering (Waiter / waitress) 5/5 13:50-20:30 (6h40m) Elodie Noble Genevie…" at bounding box center [433, 160] width 97 height 81
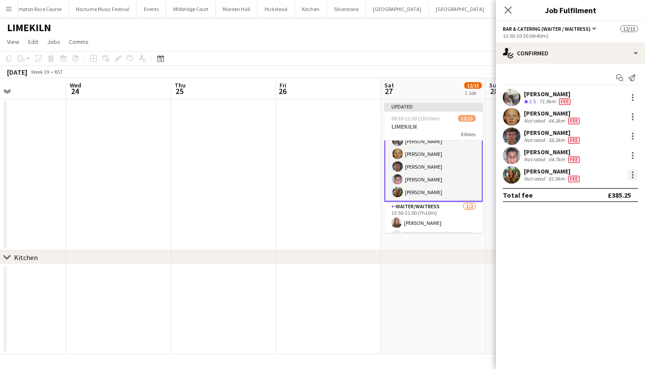
click at [632, 174] on div at bounding box center [633, 175] width 2 height 2
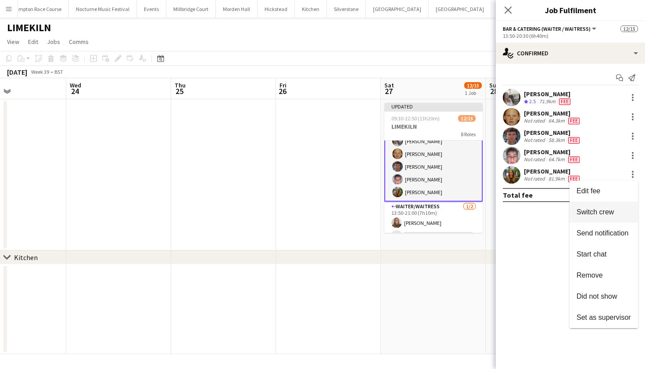
click at [610, 207] on button "Switch crew" at bounding box center [604, 211] width 68 height 21
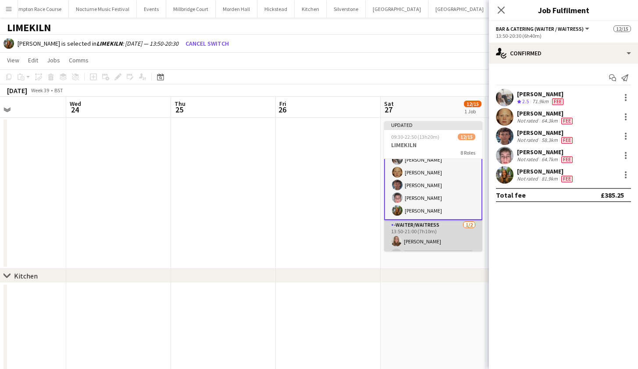
click at [419, 235] on app-card-role "-Waiter/Waitress 1/2 13:50-21:00 (7h10m) Daisy Shaw single-neutral-actions" at bounding box center [433, 241] width 98 height 43
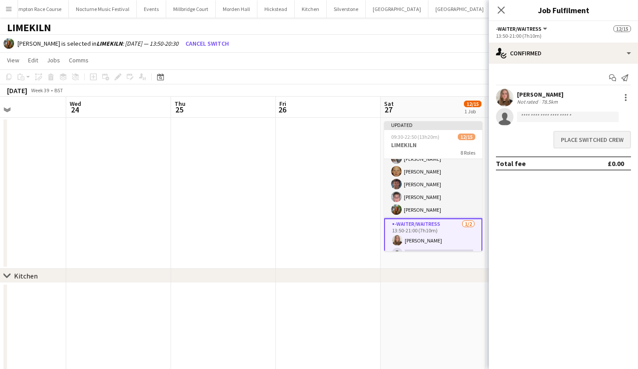
click at [578, 137] on button "Place switched crew" at bounding box center [593, 140] width 78 height 18
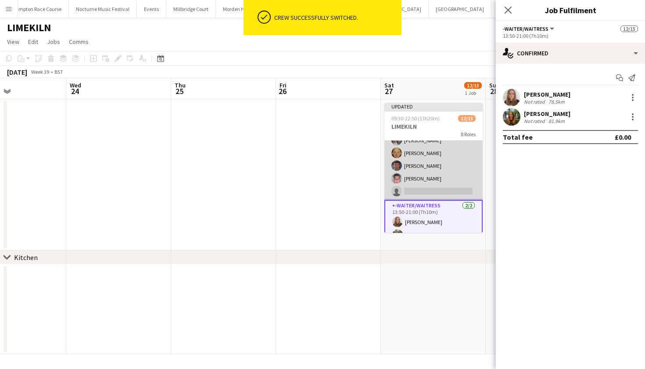
click at [443, 160] on app-card-role "Bar & Catering (Waiter / waitress) 5I 4/5 13:50-20:30 (6h40m) Elodie Noble Gene…" at bounding box center [433, 159] width 98 height 81
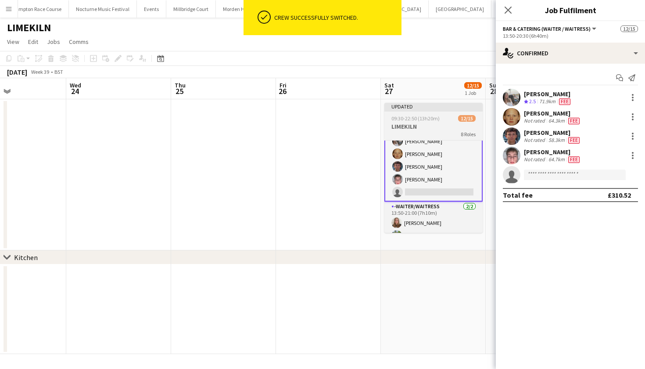
click at [424, 124] on h3 "LIMEKILN" at bounding box center [433, 126] width 98 height 8
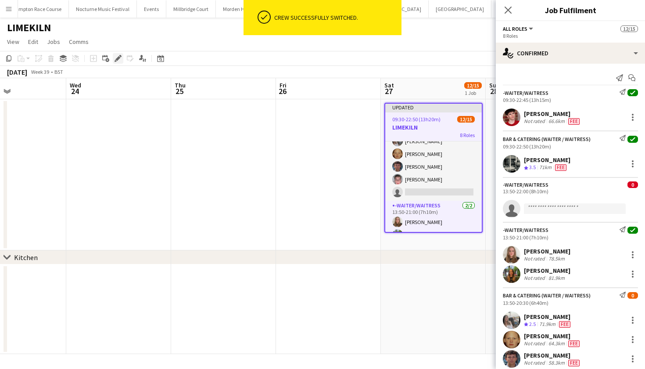
click at [118, 62] on div "Edit" at bounding box center [118, 58] width 11 height 11
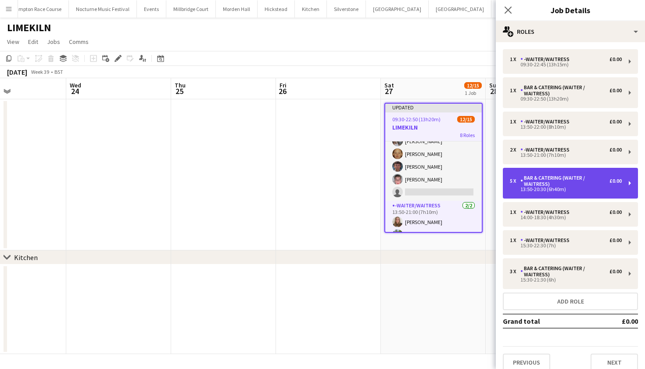
click at [541, 176] on div "Bar & Catering (Waiter / waitress)" at bounding box center [564, 181] width 89 height 12
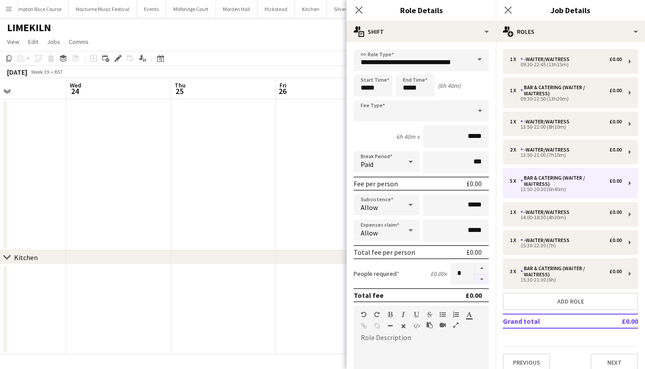
click at [477, 278] on button "button" at bounding box center [482, 279] width 14 height 11
type input "*"
click at [278, 200] on app-date-cell at bounding box center [328, 174] width 105 height 151
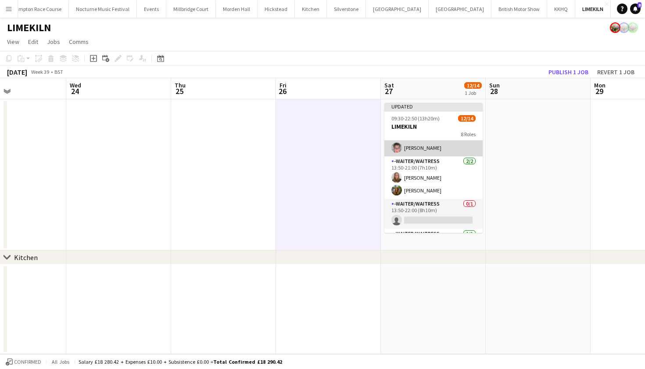
scroll to position [117, 0]
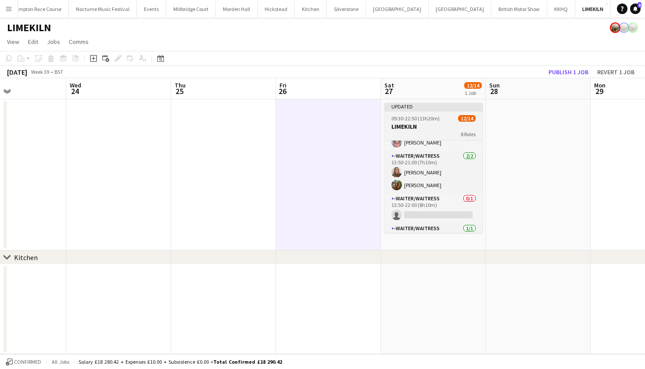
click at [419, 126] on h3 "LIMEKILN" at bounding box center [433, 126] width 98 height 8
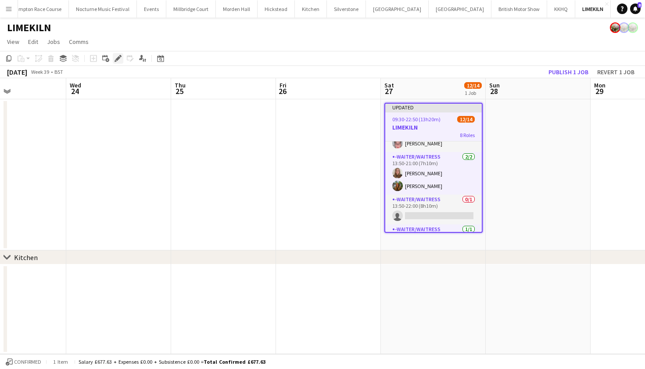
click at [121, 55] on icon "Edit" at bounding box center [118, 58] width 7 height 7
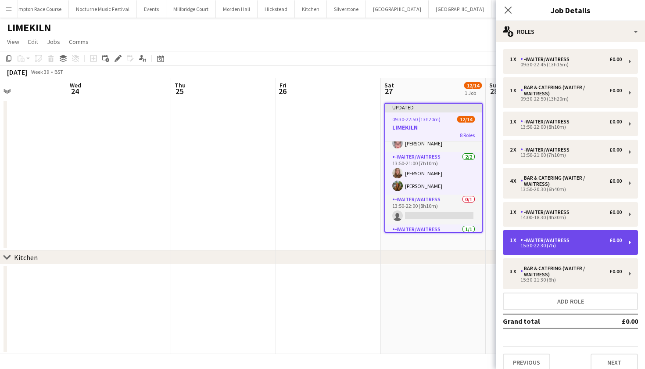
click at [541, 247] on div "15:30-22:30 (7h)" at bounding box center [566, 245] width 112 height 4
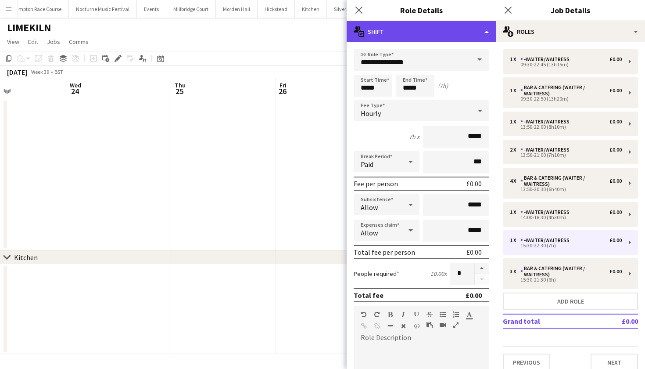
click at [469, 30] on div "multiple-actions-text Shift" at bounding box center [421, 31] width 149 height 21
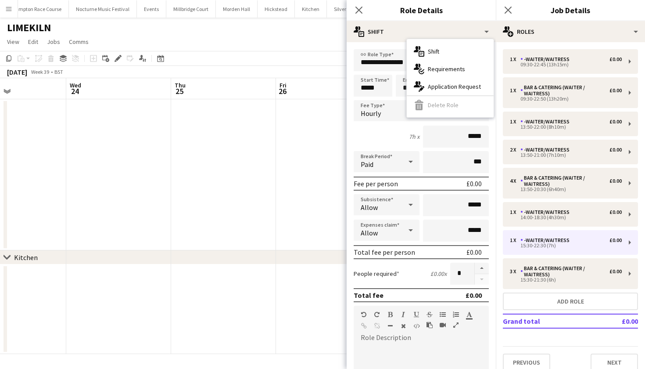
click at [295, 189] on app-date-cell at bounding box center [328, 174] width 105 height 151
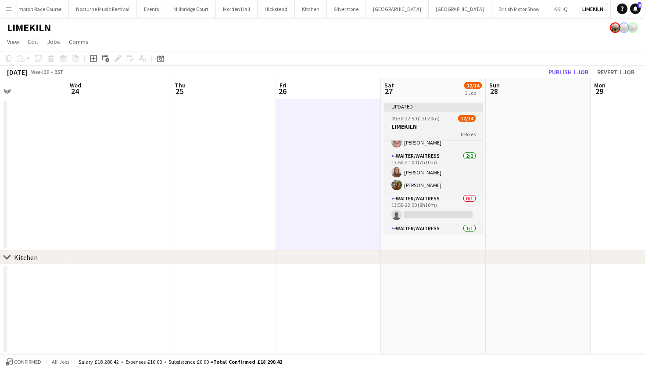
click at [417, 113] on app-job-card "Updated 09:30-22:50 (13h20m) 12/14 LIMEKILN 8 Roles -Waiter/Waitress 1/1 09:30-…" at bounding box center [433, 168] width 98 height 130
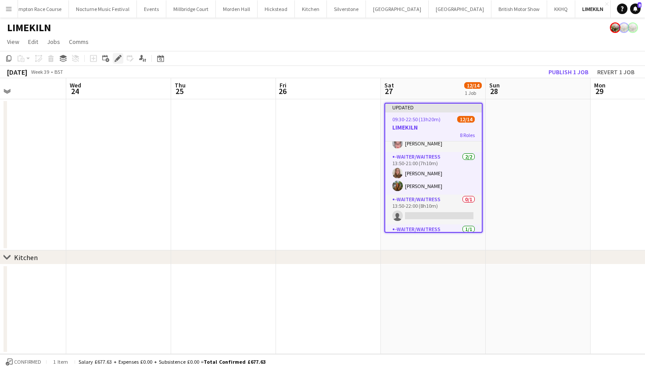
click at [118, 55] on icon "Edit" at bounding box center [118, 58] width 7 height 7
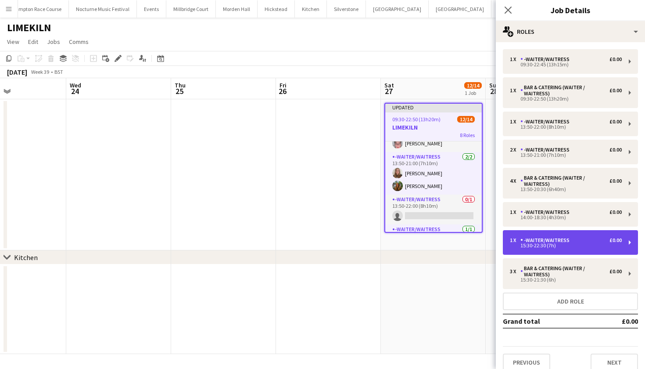
click at [531, 242] on div "-Waiter/Waitress" at bounding box center [546, 240] width 53 height 6
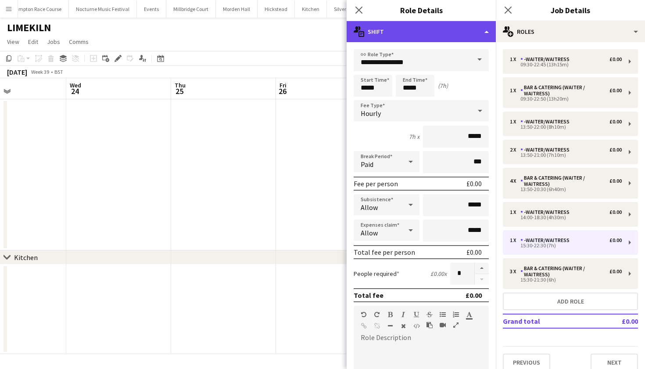
click at [426, 27] on div "multiple-actions-text Shift" at bounding box center [421, 31] width 149 height 21
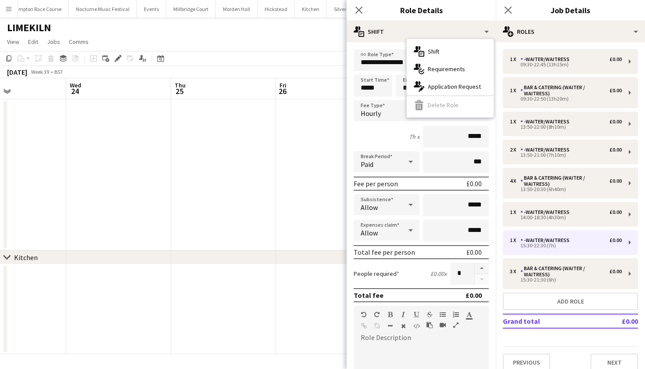
click at [216, 135] on app-date-cell at bounding box center [223, 174] width 105 height 151
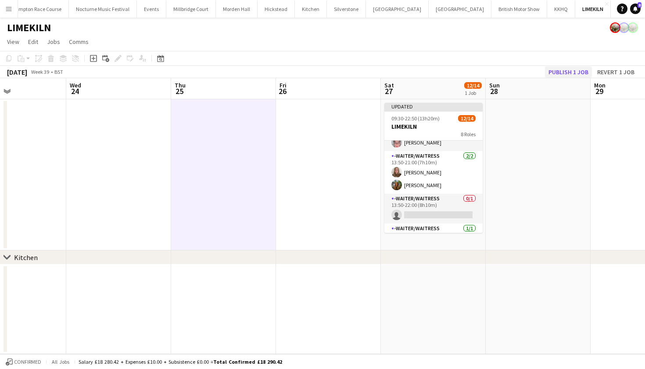
click at [574, 71] on button "Publish 1 job" at bounding box center [568, 71] width 47 height 11
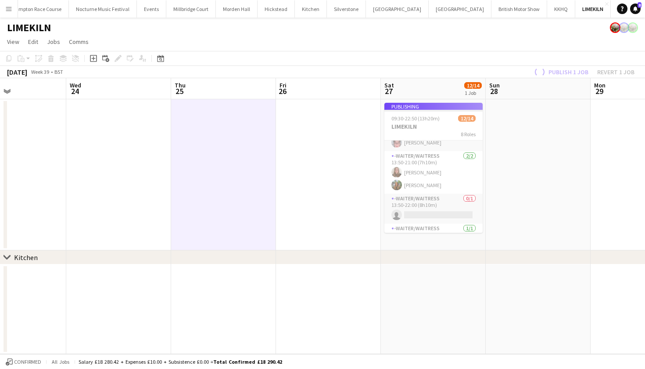
click at [432, 125] on app-job-card "Publishing 09:30-22:50 (13h20m) 12/14 LIMEKILN 8 Roles -Waiter/Waitress 1/1 09:…" at bounding box center [433, 168] width 98 height 130
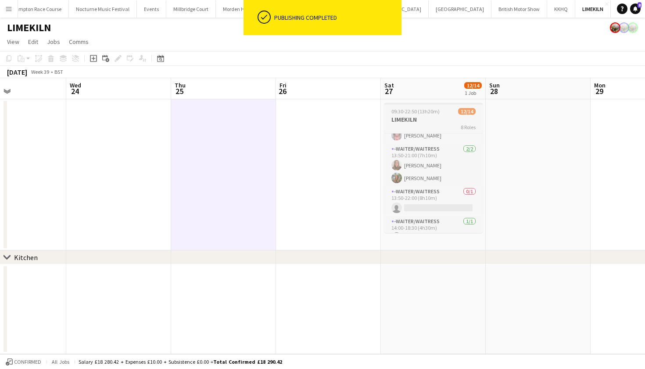
click at [432, 125] on div "8 Roles" at bounding box center [433, 126] width 98 height 7
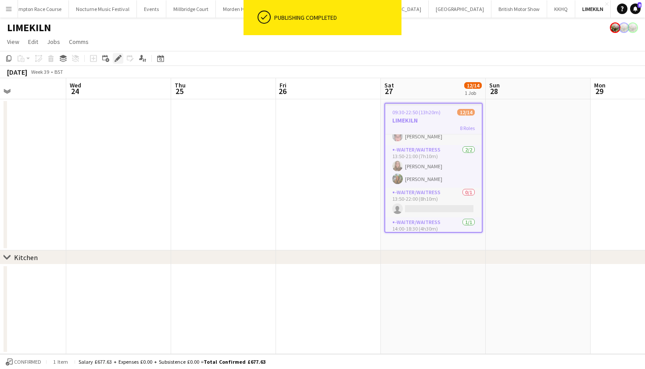
click at [118, 57] on icon at bounding box center [117, 58] width 5 height 5
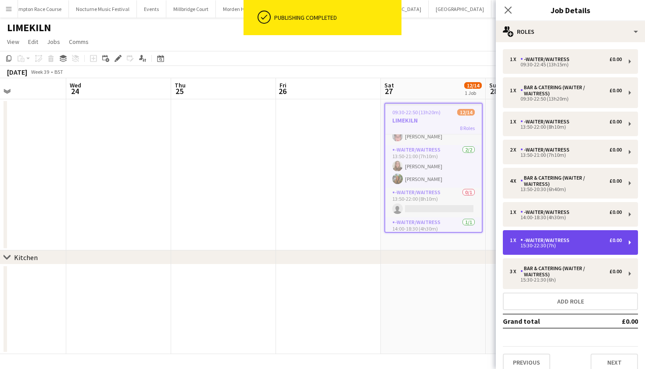
click at [531, 247] on div "15:30-22:30 (7h)" at bounding box center [566, 245] width 112 height 4
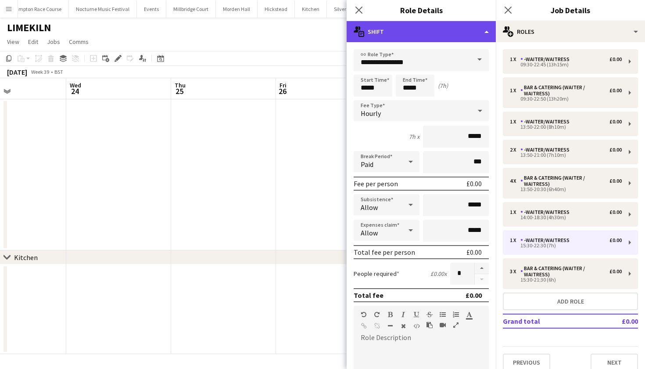
click at [473, 32] on div "multiple-actions-text Shift" at bounding box center [421, 31] width 149 height 21
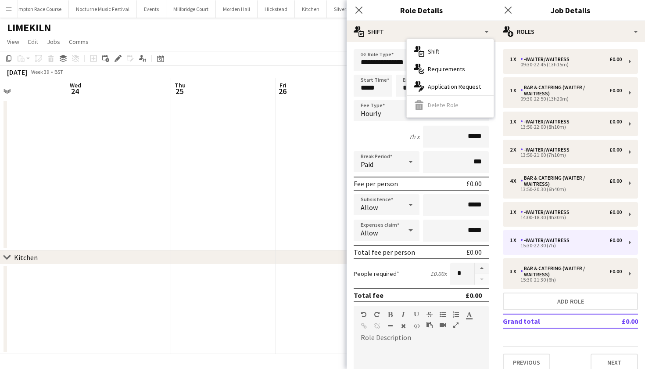
click at [224, 189] on app-date-cell at bounding box center [223, 174] width 105 height 151
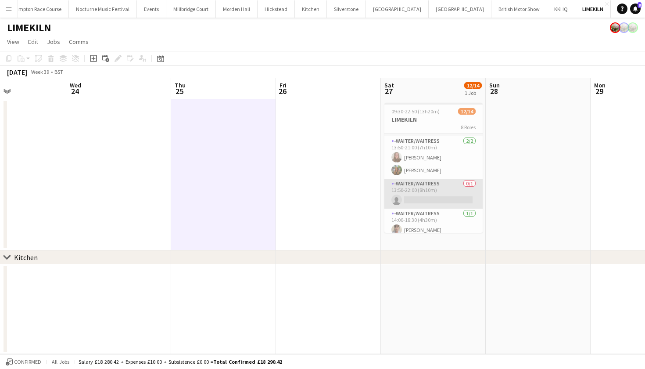
scroll to position [126, 0]
click at [424, 111] on span "09:30-22:50 (13h20m)" at bounding box center [415, 111] width 48 height 7
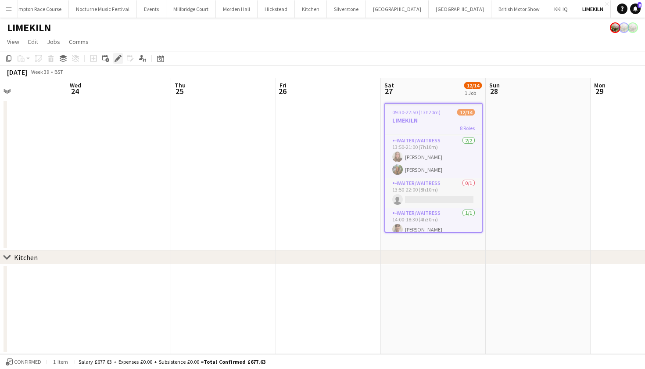
click at [120, 59] on icon "Edit" at bounding box center [118, 58] width 7 height 7
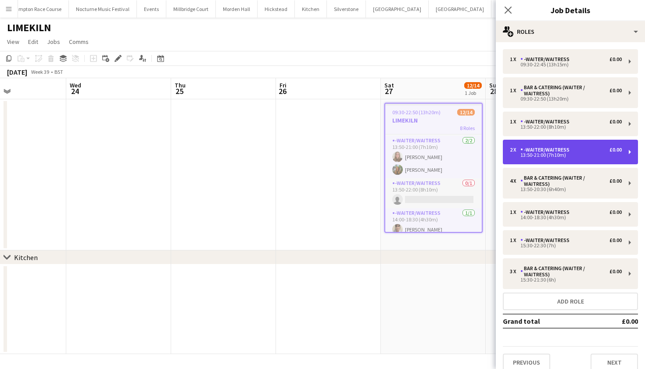
click at [587, 154] on div "13:50-21:00 (7h10m)" at bounding box center [566, 155] width 112 height 4
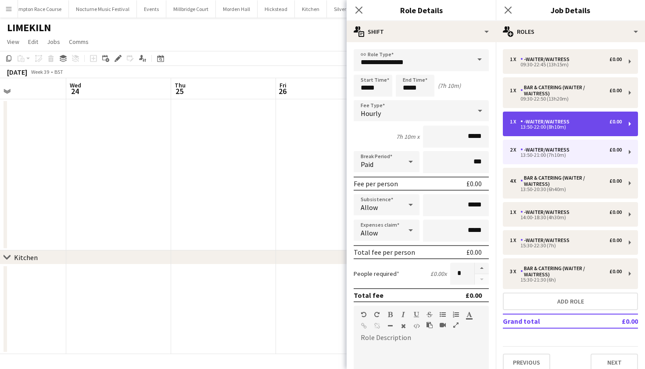
click at [556, 123] on div "-Waiter/Waitress" at bounding box center [546, 121] width 53 height 6
type input "*****"
type input "*"
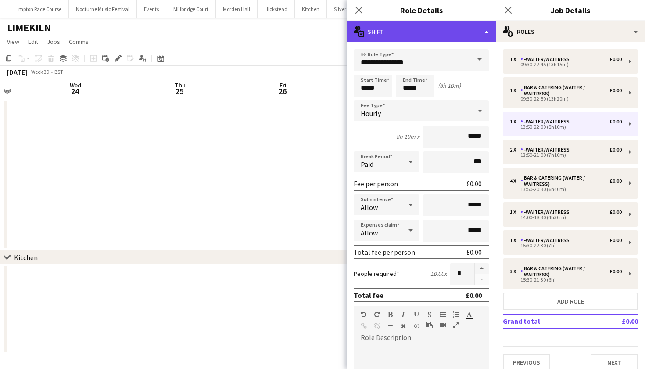
click at [437, 25] on div "multiple-actions-text Shift" at bounding box center [421, 31] width 149 height 21
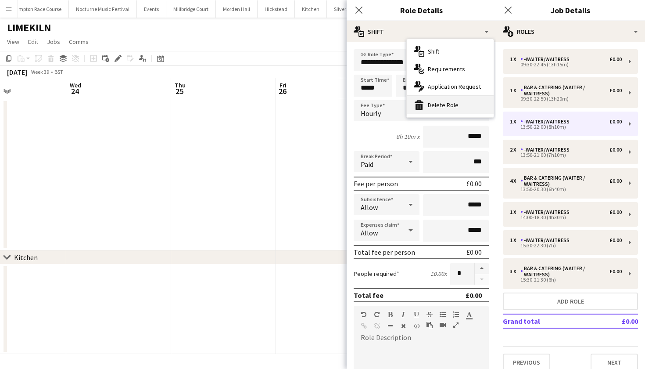
click at [444, 110] on div "bin-2 Delete Role" at bounding box center [450, 105] width 87 height 18
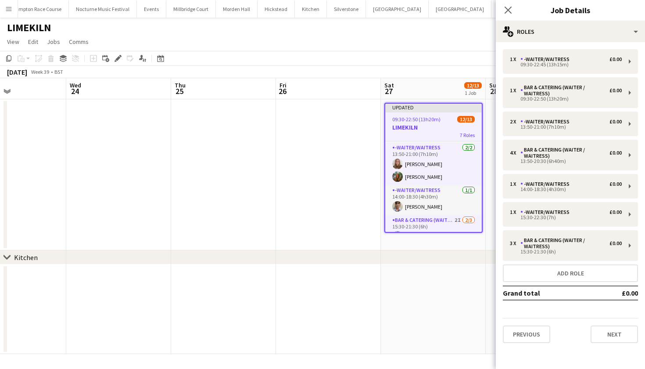
click at [369, 135] on app-date-cell at bounding box center [328, 174] width 105 height 151
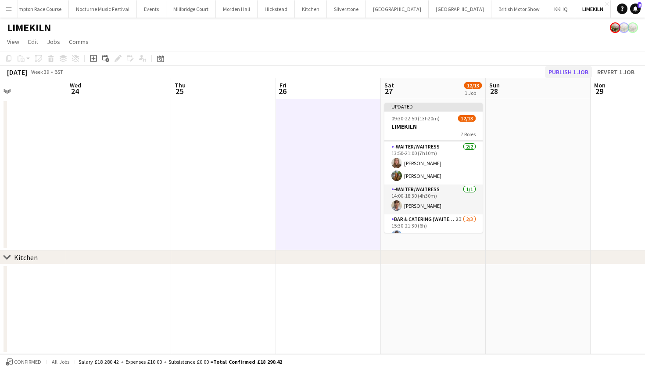
click at [563, 75] on button "Publish 1 job" at bounding box center [568, 71] width 47 height 11
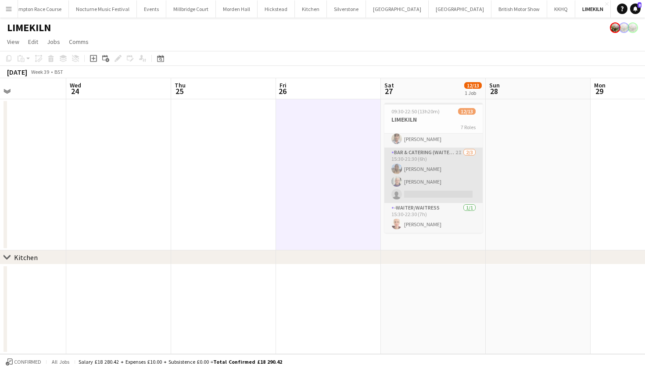
scroll to position [0, 0]
click at [438, 174] on app-card-role "Bar & Catering (Waiter / waitress) 2I 2/3 15:30-21:30 (6h) Lily Bartley Peter G…" at bounding box center [433, 174] width 98 height 55
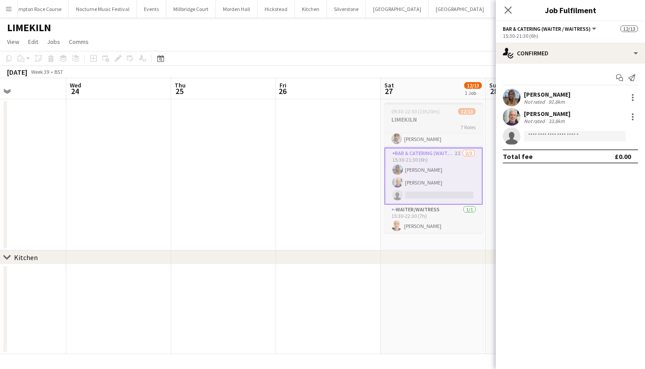
click at [401, 115] on app-job-card "09:30-22:50 (13h20m) 12/13 LIMEKILN 7 Roles -Waiter/Waitress 1/1 09:30-22:45 (1…" at bounding box center [433, 168] width 98 height 130
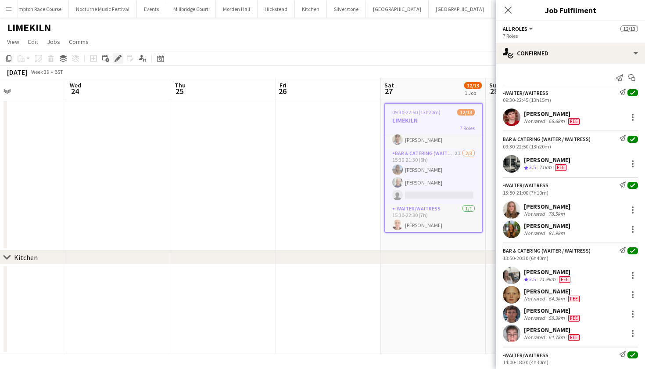
click at [117, 57] on icon "Edit" at bounding box center [118, 58] width 7 height 7
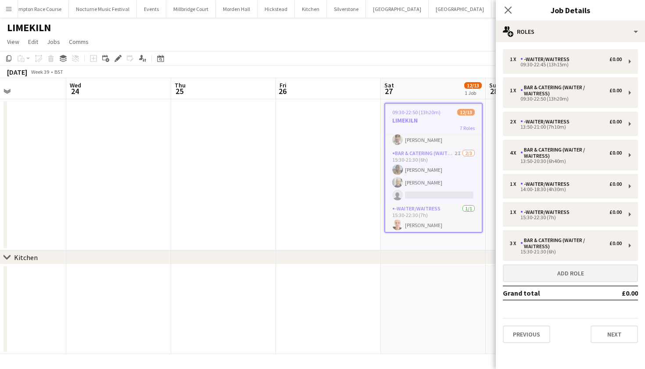
click at [545, 271] on button "Add role" at bounding box center [570, 273] width 135 height 18
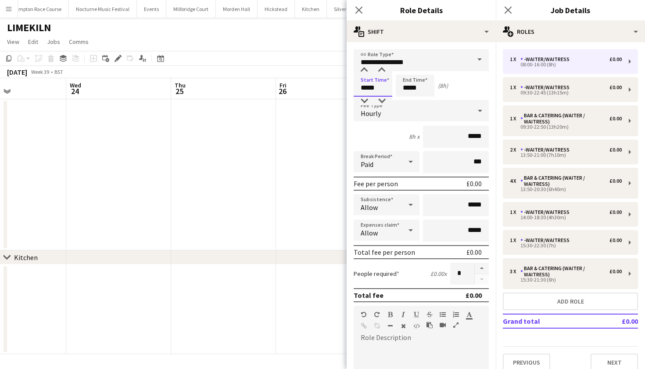
click at [366, 86] on input "*****" at bounding box center [373, 86] width 39 height 22
type input "*****"
click at [409, 88] on input "*****" at bounding box center [415, 86] width 39 height 22
type input "*****"
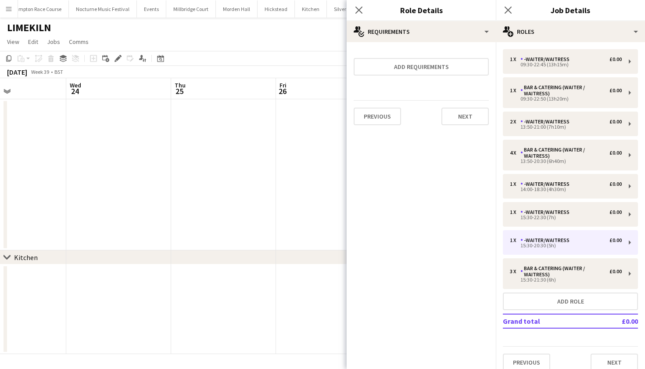
click at [287, 201] on app-date-cell at bounding box center [328, 174] width 105 height 151
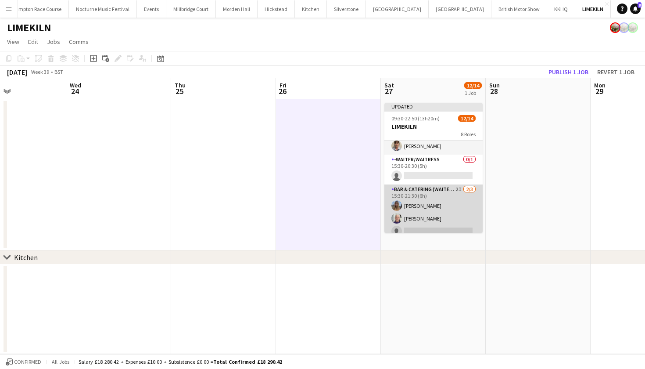
click at [401, 199] on app-card-role "Bar & Catering (Waiter / waitress) 2I 2/3 15:30-21:30 (6h) Lily Bartley Peter G…" at bounding box center [433, 211] width 98 height 55
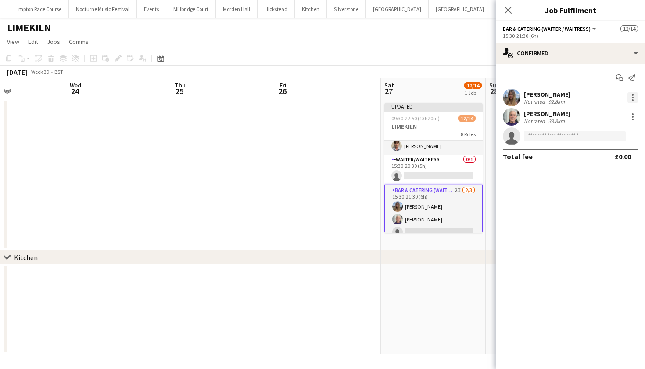
click at [628, 100] on div at bounding box center [632, 97] width 11 height 11
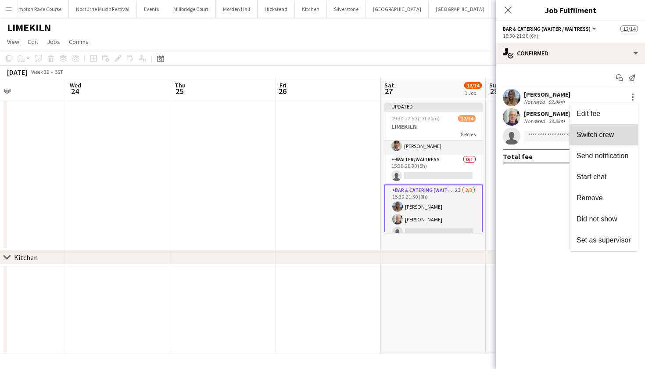
click at [613, 133] on span "Switch crew" at bounding box center [595, 134] width 37 height 7
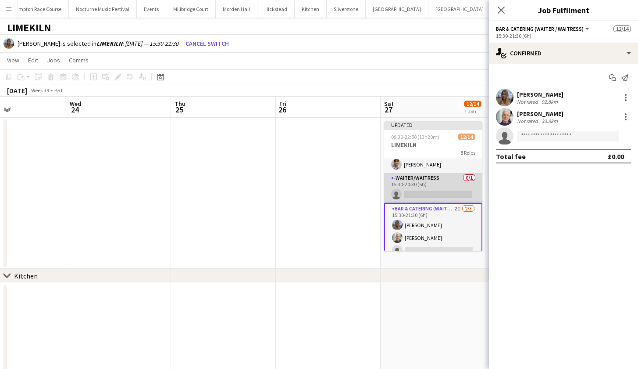
click at [445, 186] on app-card-role "-Waiter/Waitress 0/1 15:30-20:30 (5h) single-neutral-actions" at bounding box center [433, 188] width 98 height 30
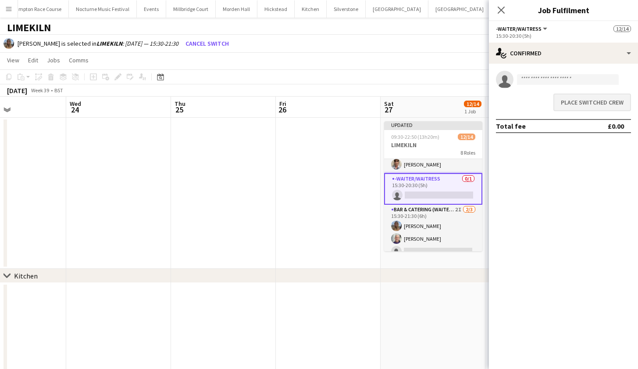
click at [589, 106] on button "Place switched crew" at bounding box center [593, 102] width 78 height 18
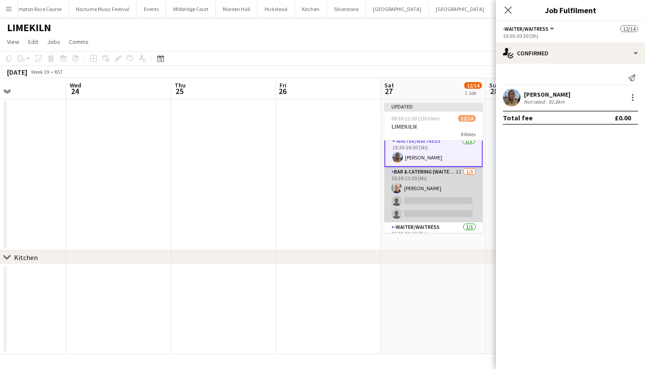
scroll to position [204, 0]
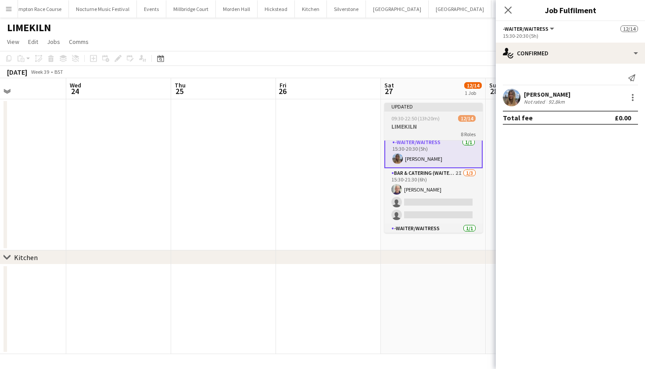
click at [414, 124] on h3 "LIMEKILN" at bounding box center [433, 126] width 98 height 8
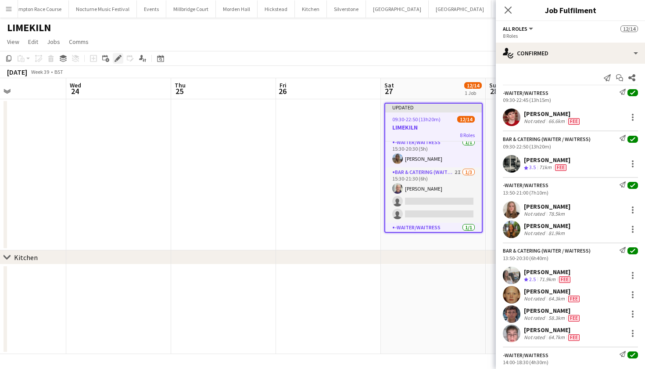
click at [118, 58] on icon at bounding box center [117, 58] width 5 height 5
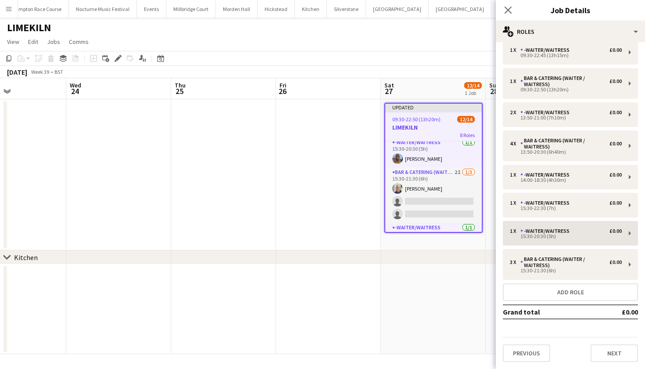
scroll to position [9, 0]
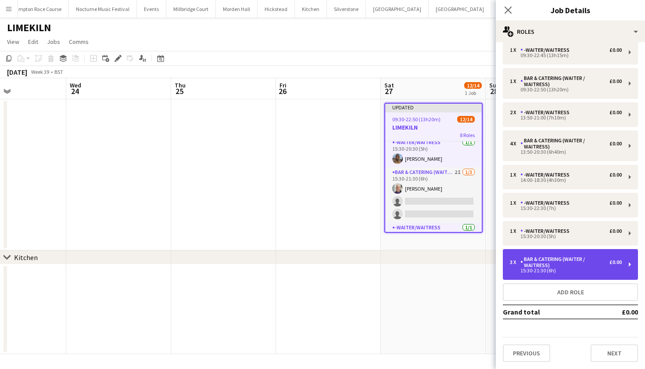
click at [534, 259] on div "Bar & Catering (Waiter / waitress)" at bounding box center [564, 262] width 89 height 12
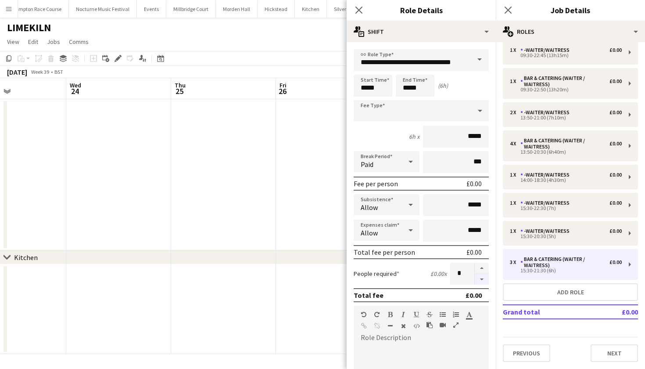
click at [475, 280] on button "button" at bounding box center [482, 279] width 14 height 11
type input "*"
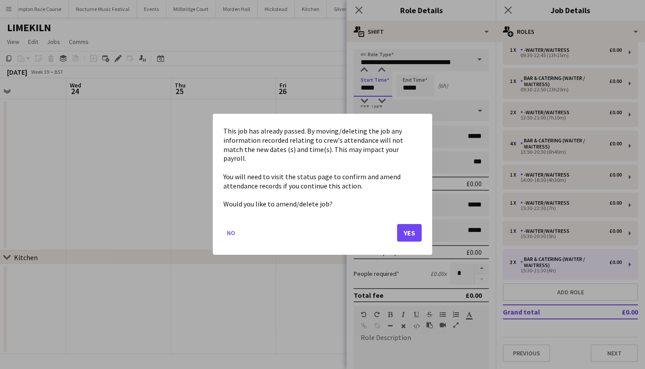
click at [367, 89] on body "Menu Boards Boards Boards All jobs Status Workforce Workforce My Workforce Recr…" at bounding box center [322, 184] width 645 height 369
click at [408, 229] on button "Yes" at bounding box center [409, 233] width 25 height 18
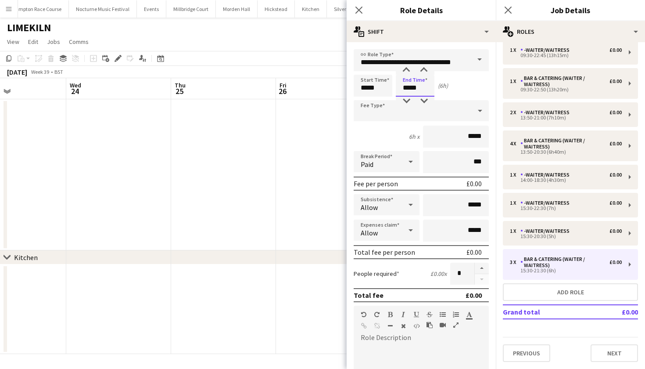
click at [428, 89] on input "*****" at bounding box center [415, 86] width 39 height 22
type input "*****"
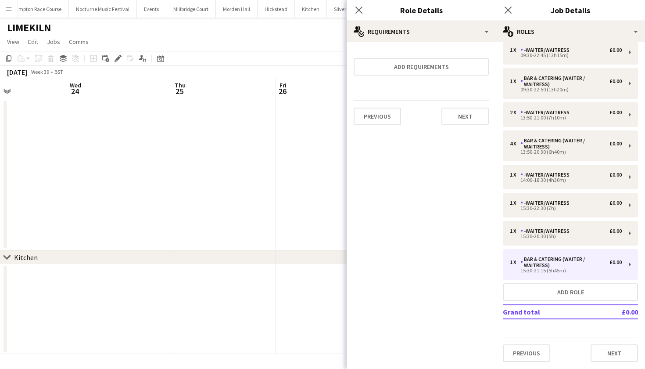
scroll to position [199, 0]
click at [198, 240] on app-date-cell at bounding box center [223, 174] width 105 height 151
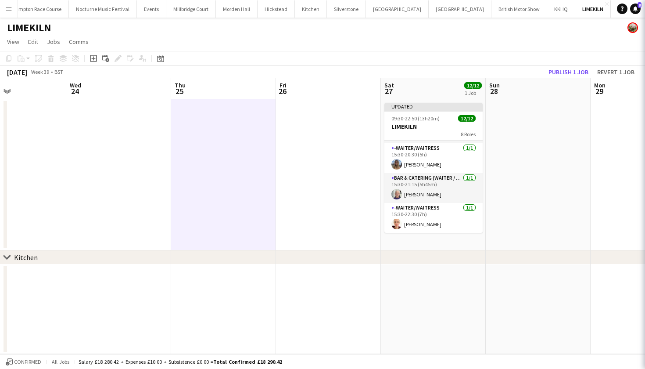
scroll to position [197, 0]
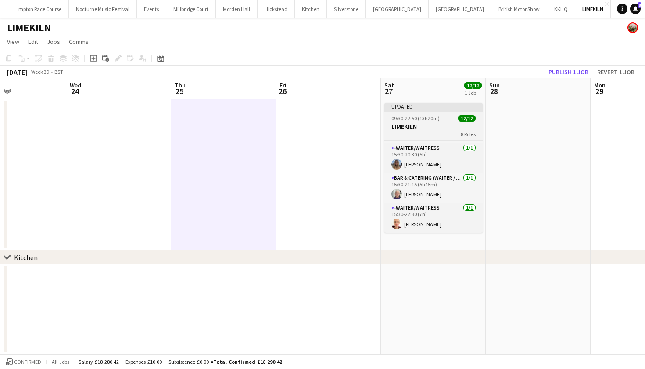
click at [430, 131] on div "8 Roles" at bounding box center [433, 133] width 98 height 7
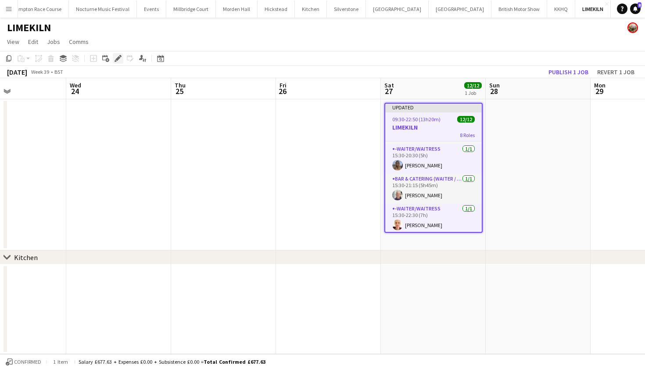
click at [115, 56] on icon "Edit" at bounding box center [118, 58] width 7 height 7
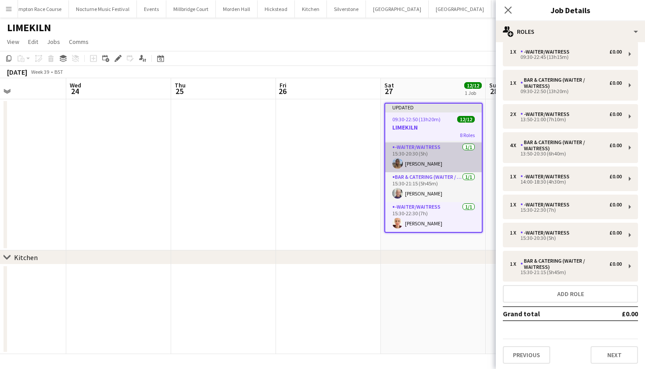
scroll to position [199, 0]
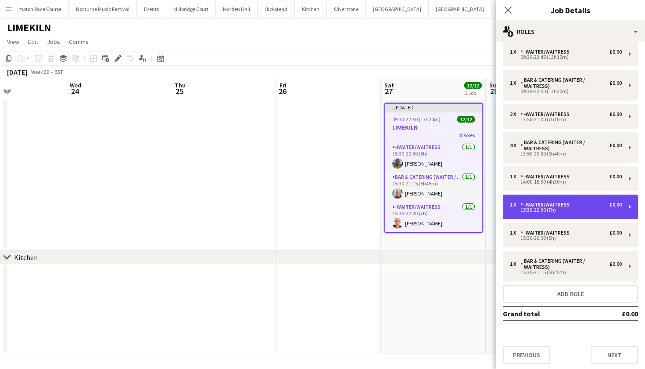
click at [541, 214] on div "1 x -Waiter/Waitress £0.00 15:30-22:30 (7h)" at bounding box center [570, 206] width 135 height 25
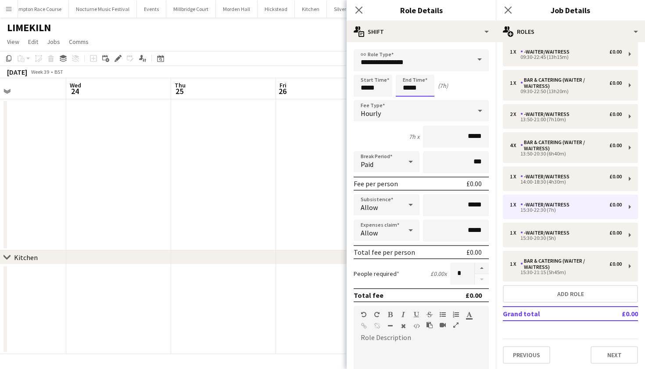
click at [415, 86] on body "Menu Boards Boards Boards All jobs Status Workforce Workforce My Workforce Recr…" at bounding box center [322, 184] width 645 height 369
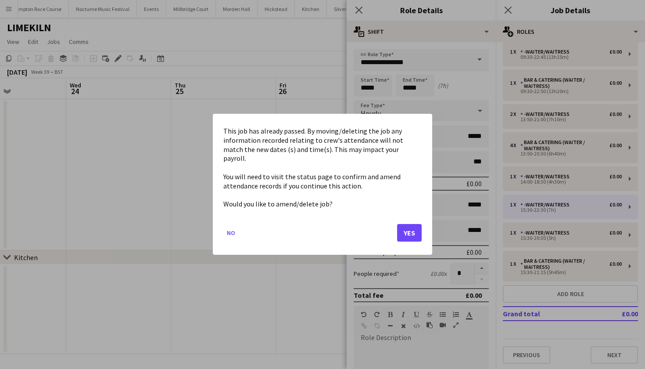
click at [409, 228] on button "Yes" at bounding box center [409, 233] width 25 height 18
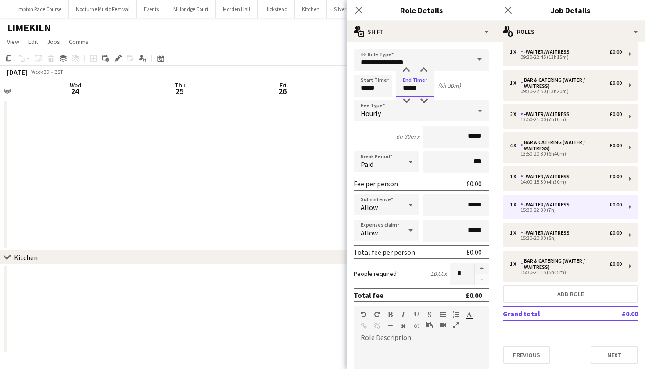
type input "*****"
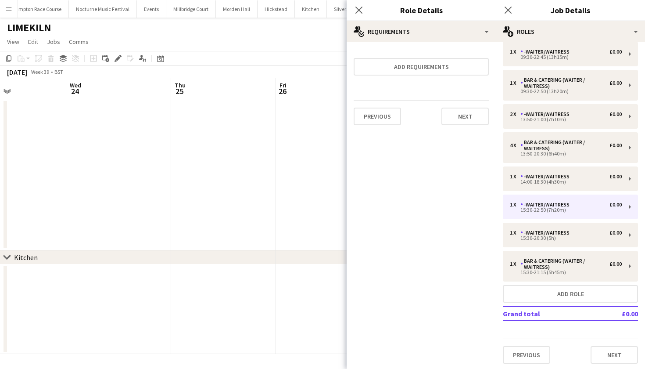
click at [208, 207] on app-date-cell at bounding box center [223, 174] width 105 height 151
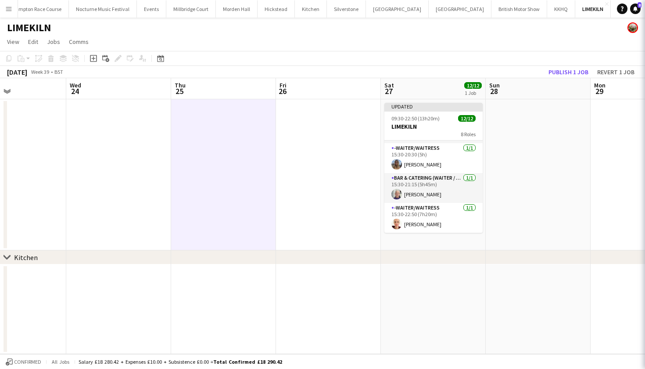
scroll to position [197, 0]
click at [564, 66] on button "Publish 1 job" at bounding box center [568, 71] width 47 height 11
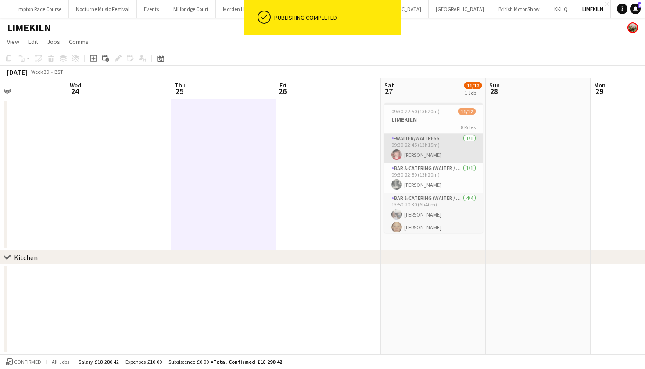
scroll to position [-1, 0]
click at [449, 149] on app-card-role "-Waiter/Waitress 1/1 09:30-22:45 (13h15m) Jonnie Saunders" at bounding box center [433, 148] width 98 height 30
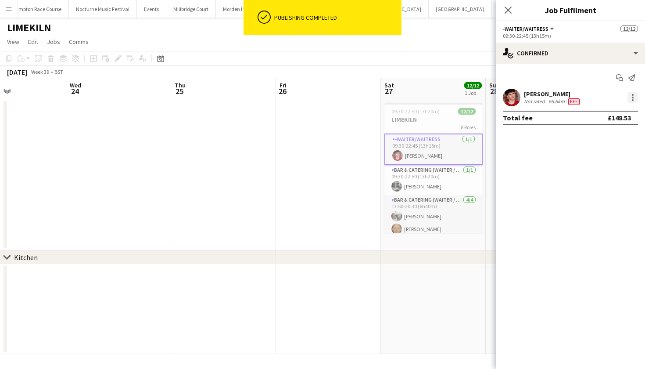
click at [634, 92] on div at bounding box center [632, 97] width 11 height 11
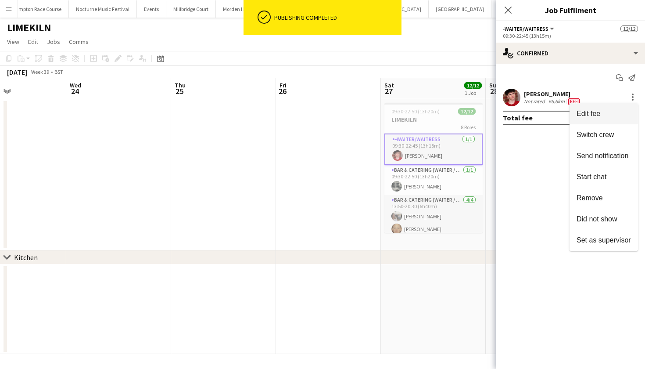
click at [611, 112] on span "Edit fee" at bounding box center [604, 114] width 54 height 8
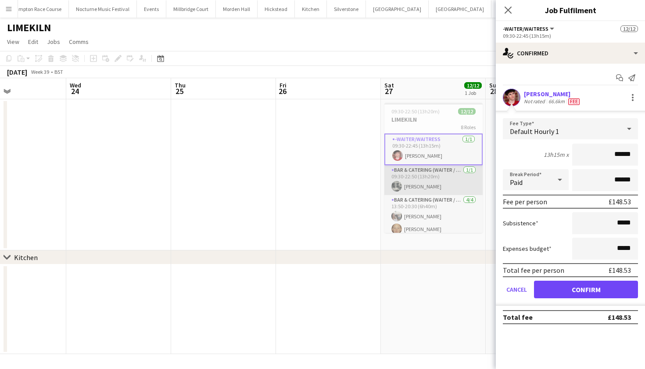
click at [421, 182] on app-card-role "Bar & Catering (Waiter / waitress) 1/1 09:30-22:50 (13h20m) Molly Middlehurst" at bounding box center [433, 180] width 98 height 30
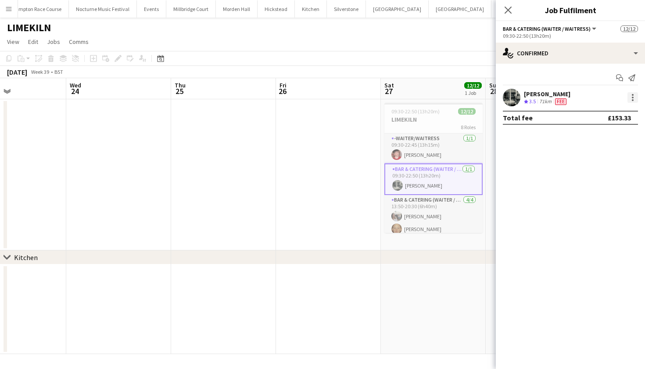
click at [631, 98] on div at bounding box center [632, 97] width 11 height 11
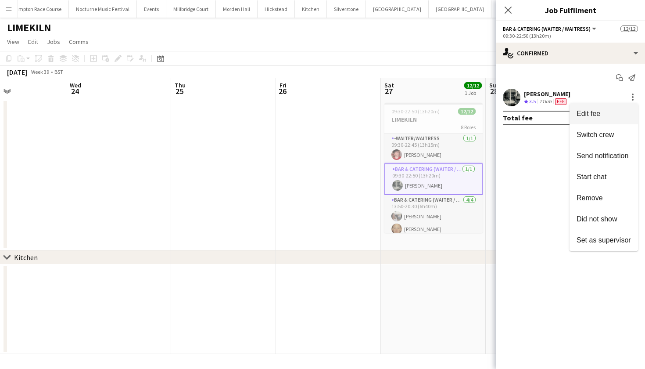
click at [619, 107] on button "Edit fee" at bounding box center [604, 113] width 68 height 21
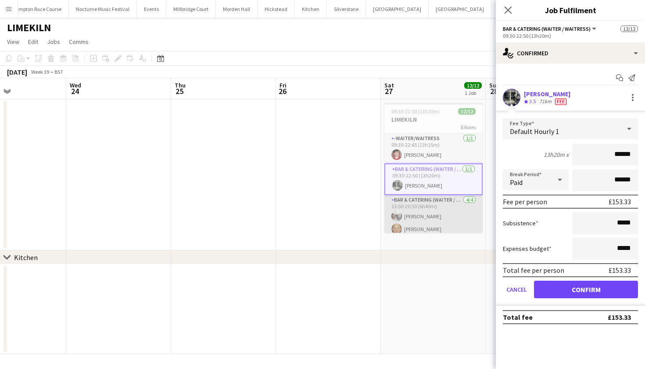
click at [434, 215] on app-card-role "Bar & Catering (Waiter / waitress) 4/4 13:50-20:30 (6h40m) Elodie Noble Genevie…" at bounding box center [433, 229] width 98 height 68
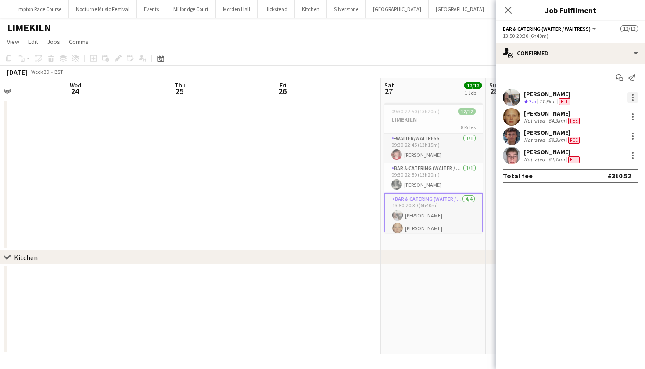
click at [633, 93] on div at bounding box center [632, 97] width 11 height 11
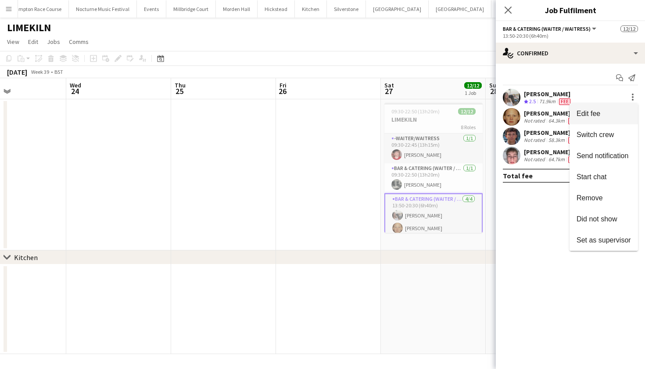
click at [596, 109] on button "Edit fee" at bounding box center [604, 113] width 68 height 21
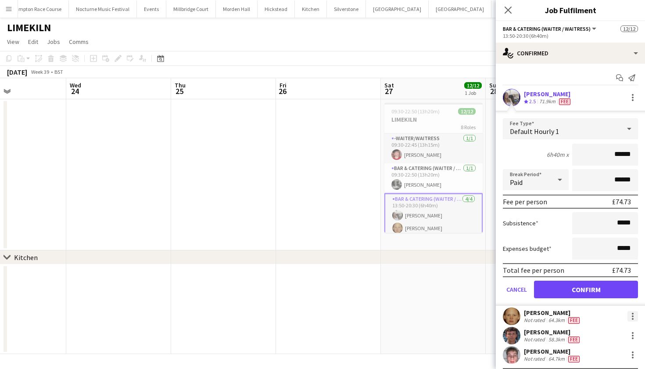
click at [627, 316] on div at bounding box center [632, 316] width 11 height 11
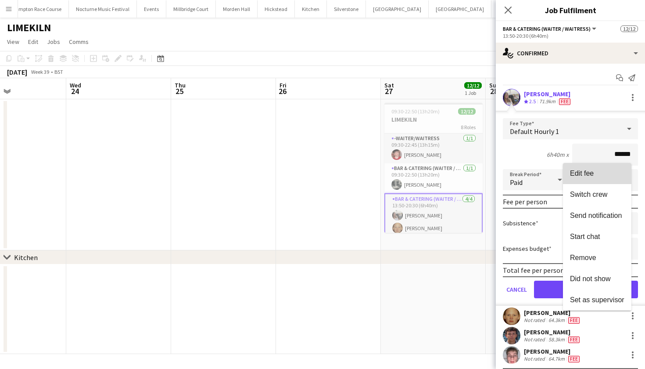
click at [622, 166] on button "Edit fee" at bounding box center [597, 173] width 68 height 21
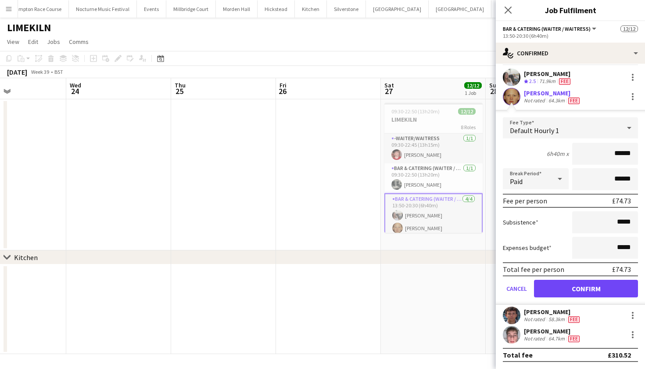
scroll to position [20, 0]
click at [627, 317] on div at bounding box center [632, 315] width 11 height 11
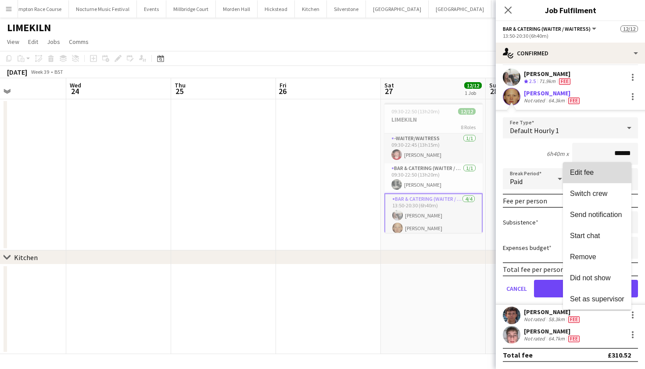
click at [599, 175] on span "Edit fee" at bounding box center [597, 172] width 54 height 8
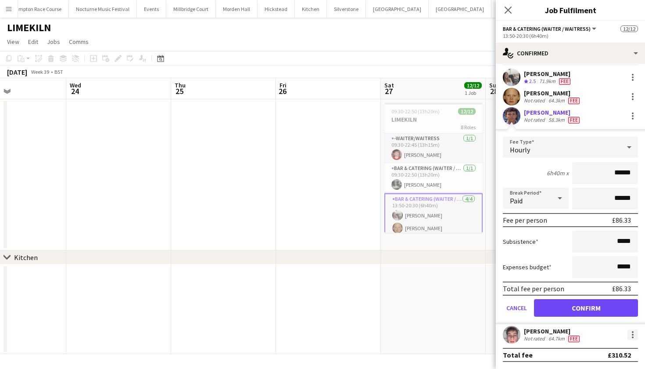
scroll to position [0, 0]
click at [632, 333] on div at bounding box center [633, 334] width 2 height 2
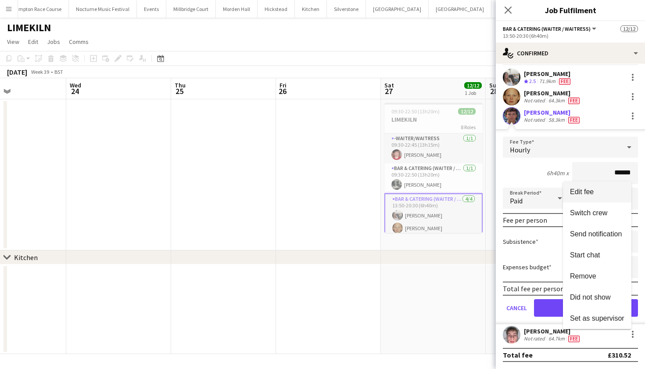
click at [604, 198] on button "Edit fee" at bounding box center [597, 191] width 68 height 21
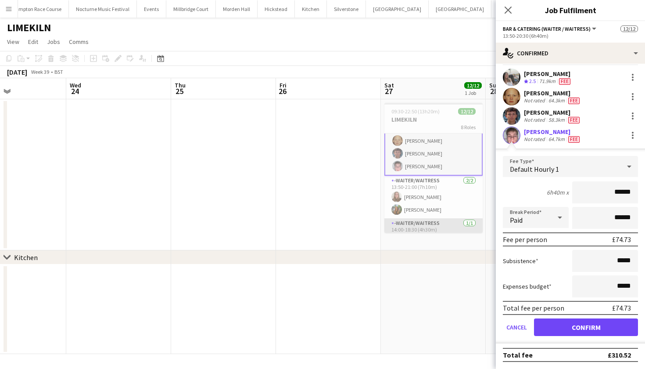
scroll to position [80, 0]
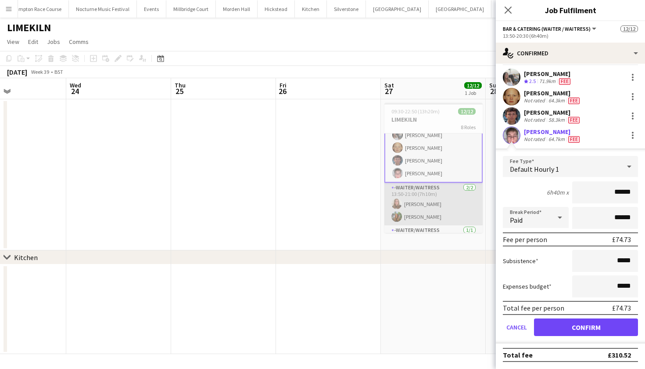
click at [410, 197] on app-card-role "-Waiter/Waitress 2/2 13:50-21:00 (7h10m) Daisy Shaw Emily Mitchell" at bounding box center [433, 204] width 98 height 43
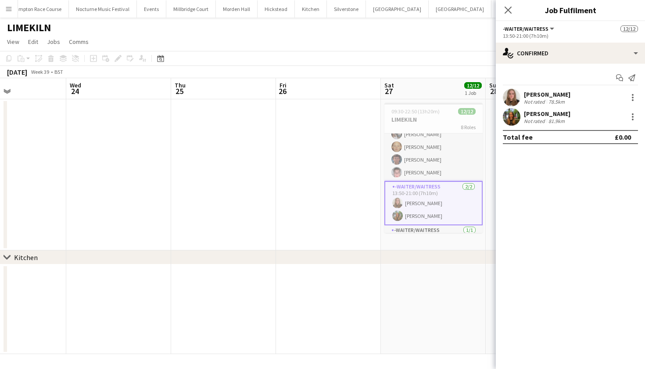
scroll to position [0, 0]
click at [635, 94] on div at bounding box center [632, 97] width 11 height 11
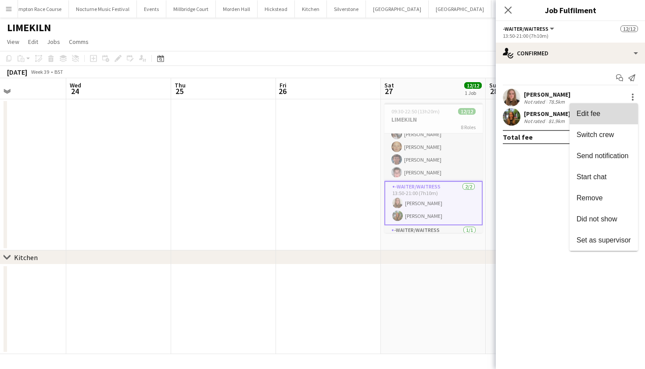
click at [610, 122] on button "Edit fee" at bounding box center [604, 113] width 68 height 21
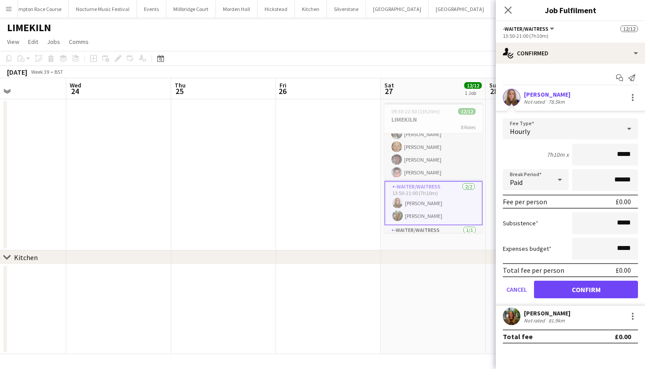
click at [610, 130] on div "Hourly" at bounding box center [562, 128] width 118 height 21
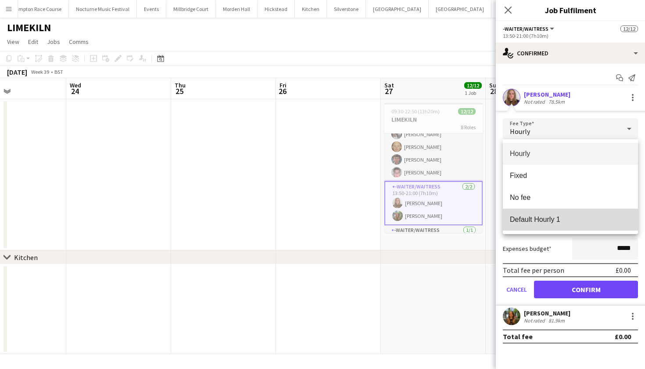
click at [566, 226] on mat-option "Default Hourly 1" at bounding box center [570, 219] width 135 height 22
type input "******"
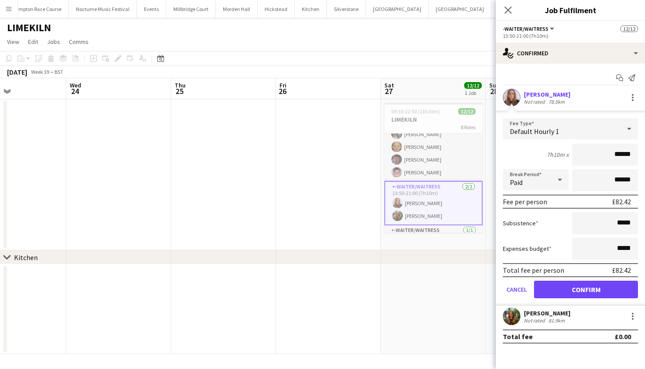
click at [576, 290] on button "Confirm" at bounding box center [586, 289] width 104 height 18
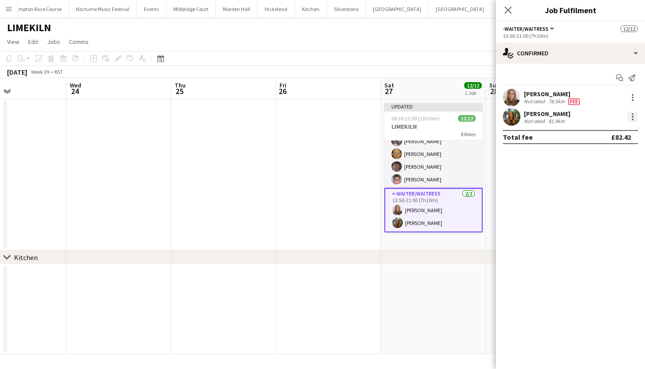
click at [634, 117] on div at bounding box center [632, 116] width 11 height 11
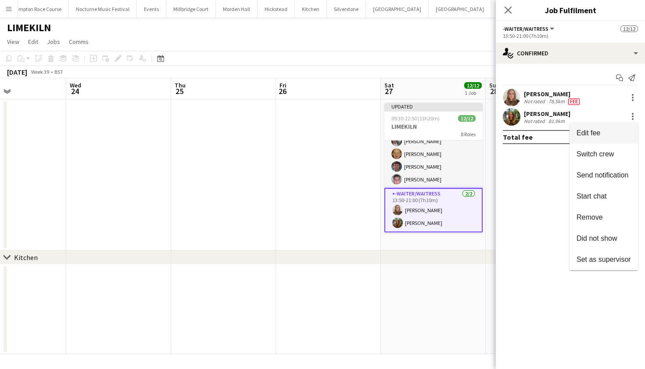
click at [614, 125] on button "Edit fee" at bounding box center [604, 132] width 68 height 21
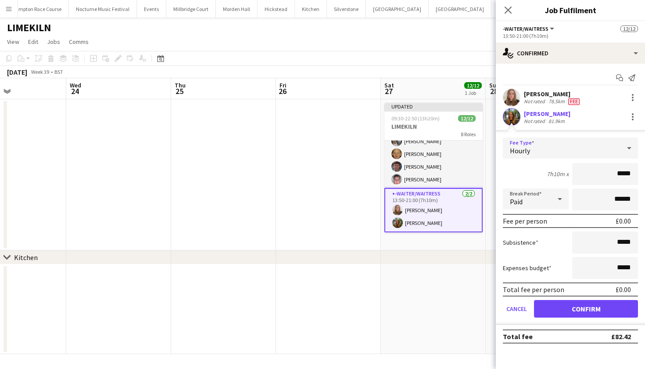
click at [601, 148] on div "Hourly" at bounding box center [562, 147] width 118 height 21
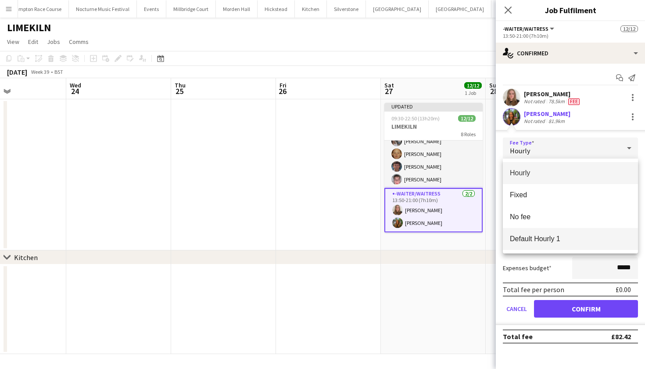
click at [562, 239] on span "Default Hourly 1" at bounding box center [570, 238] width 121 height 8
type input "******"
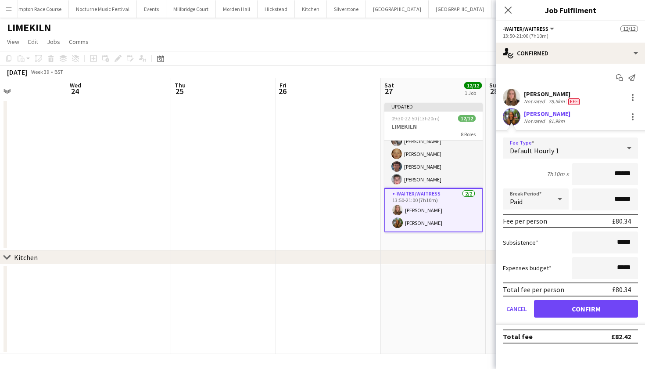
click at [573, 308] on button "Confirm" at bounding box center [586, 309] width 104 height 18
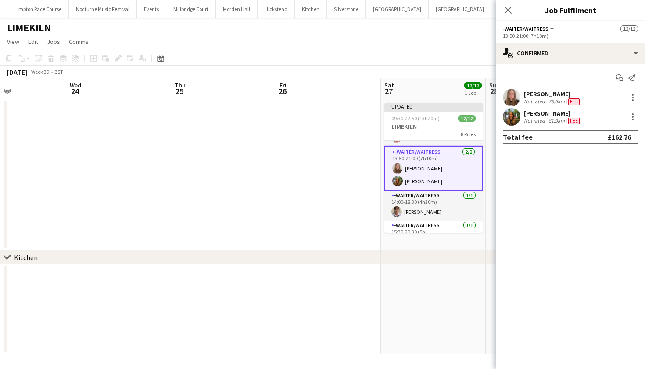
scroll to position [127, 0]
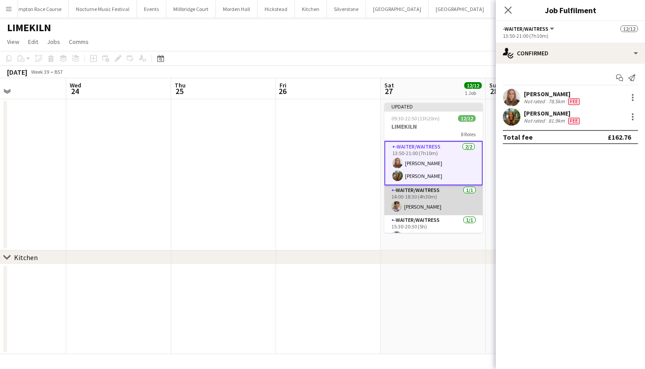
click at [436, 213] on app-card-role "-Waiter/Waitress 1/1 14:00-18:30 (4h30m) Jane Reynolds" at bounding box center [433, 200] width 98 height 30
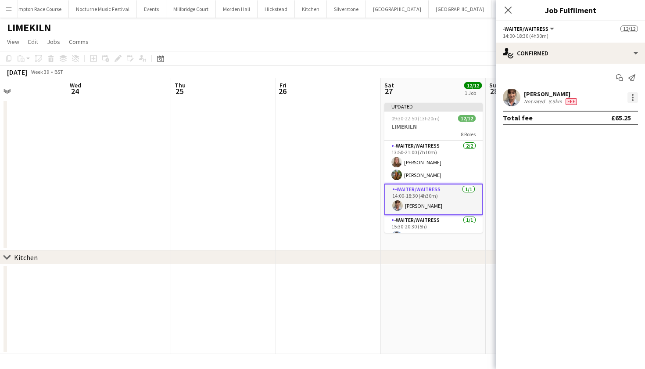
click at [630, 100] on div at bounding box center [632, 97] width 11 height 11
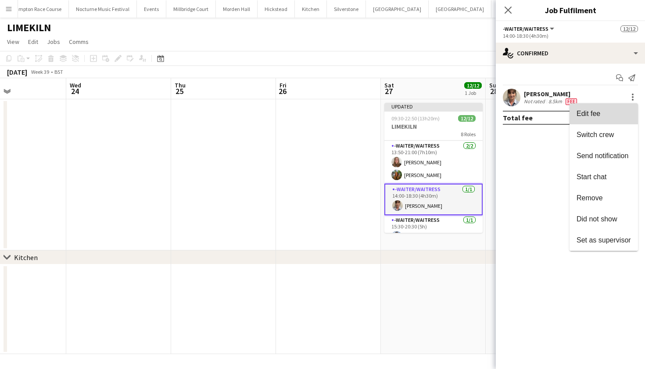
click at [618, 111] on span "Edit fee" at bounding box center [604, 114] width 54 height 8
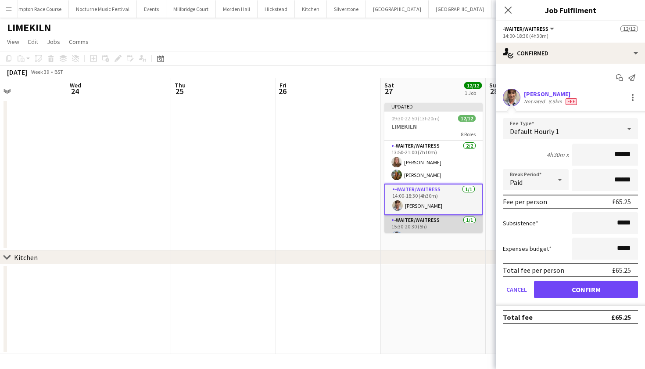
click at [431, 222] on app-card-role "-Waiter/Waitress 1/1 15:30-20:30 (5h) Lily Bartley" at bounding box center [433, 230] width 98 height 30
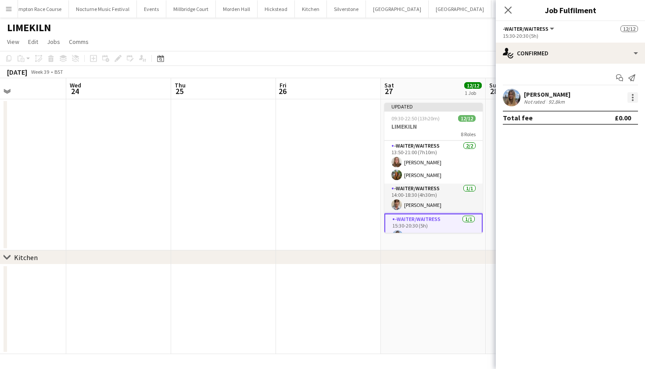
click at [634, 95] on div at bounding box center [632, 97] width 11 height 11
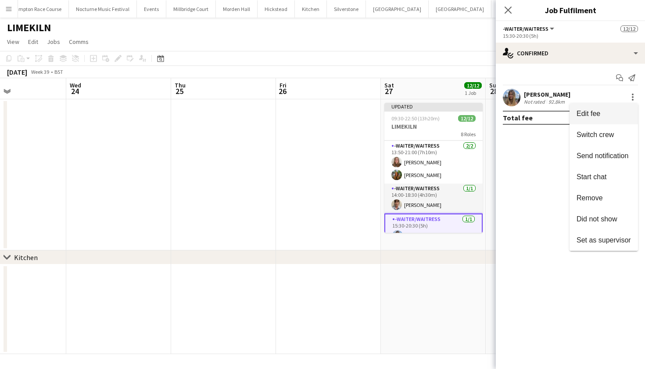
click at [606, 109] on button "Edit fee" at bounding box center [604, 113] width 68 height 21
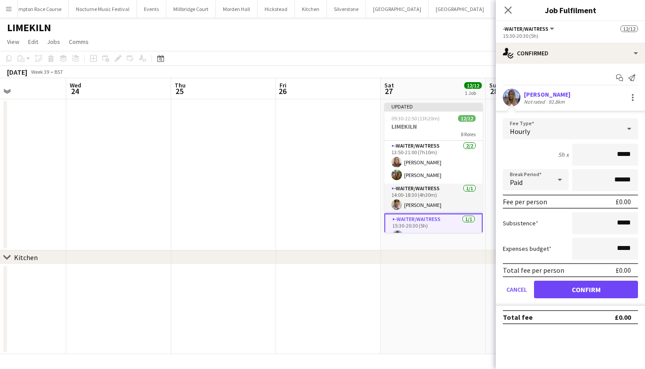
click at [602, 125] on div "Hourly" at bounding box center [562, 128] width 118 height 21
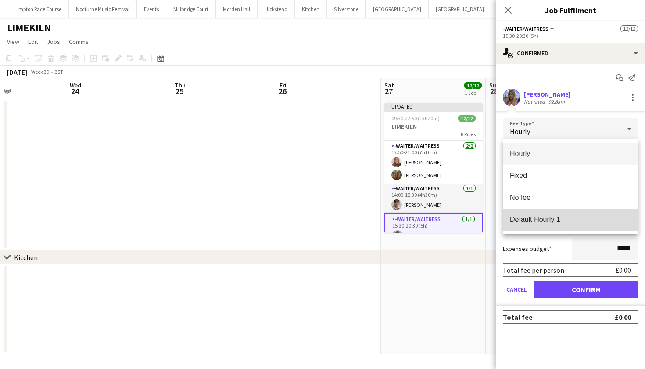
click at [574, 217] on span "Default Hourly 1" at bounding box center [570, 219] width 121 height 8
type input "******"
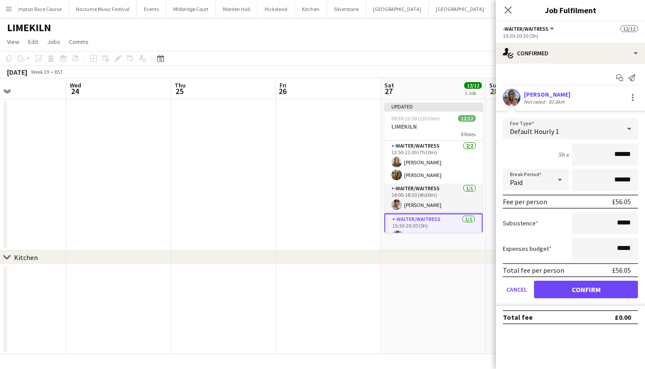
click at [579, 296] on button "Confirm" at bounding box center [586, 289] width 104 height 18
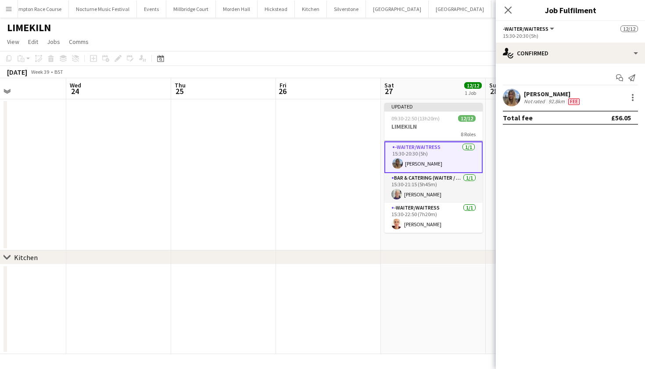
scroll to position [199, 0]
click at [437, 194] on app-card-role "Bar & Catering (Waiter / waitress) 1/1 15:30-21:15 (5h45m) Peter Gretton" at bounding box center [433, 188] width 98 height 30
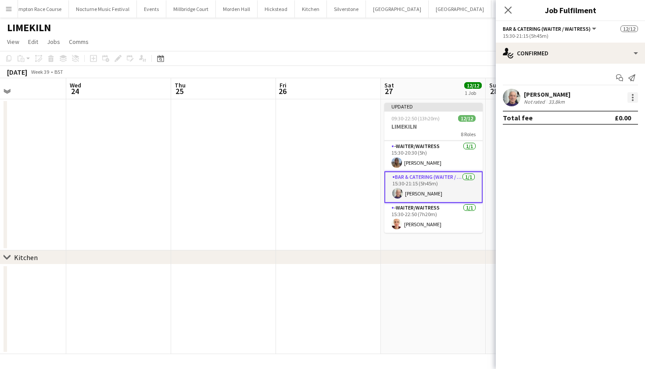
click at [630, 97] on div at bounding box center [632, 97] width 11 height 11
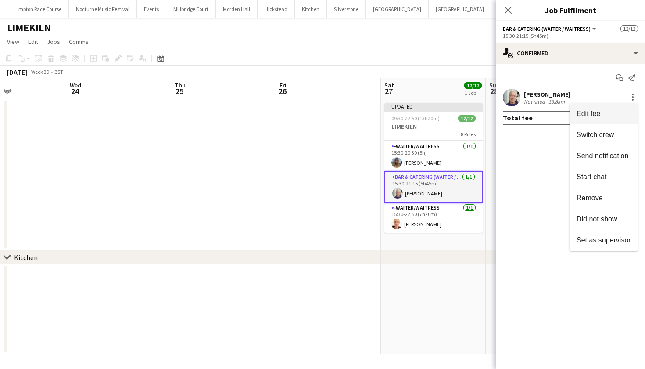
click at [596, 114] on span "Edit fee" at bounding box center [589, 113] width 24 height 7
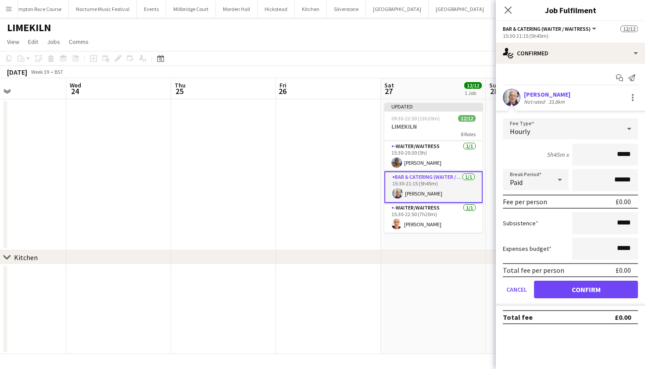
click at [596, 125] on div "Hourly" at bounding box center [562, 128] width 118 height 21
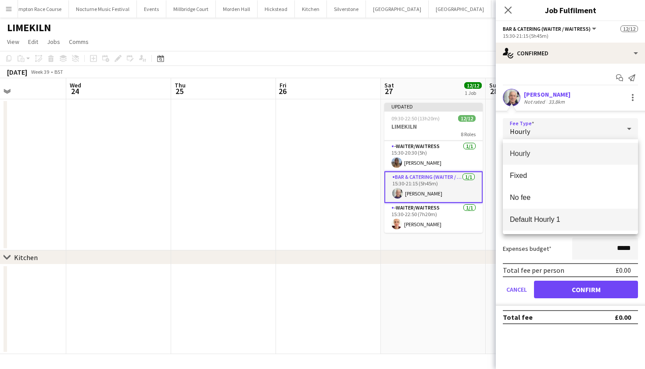
click at [582, 224] on mat-option "Default Hourly 1" at bounding box center [570, 219] width 135 height 22
type input "******"
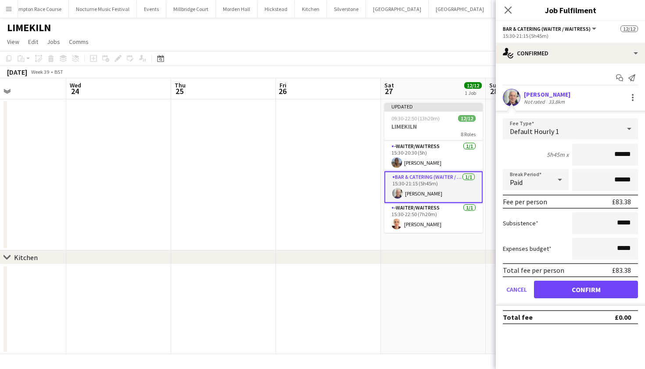
click at [581, 291] on button "Confirm" at bounding box center [586, 289] width 104 height 18
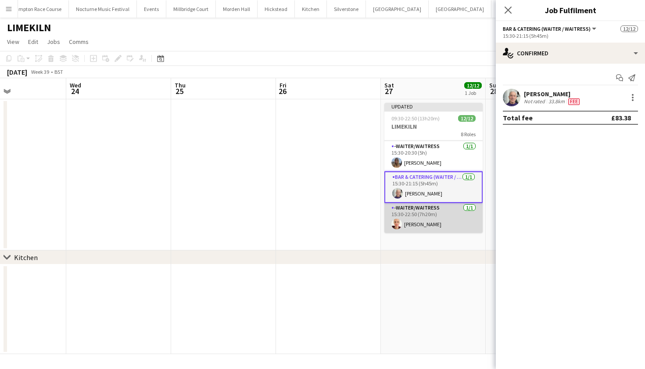
click at [425, 216] on app-card-role "-Waiter/Waitress 1/1 15:30-22:50 (7h20m) Franceska T Imre" at bounding box center [433, 218] width 98 height 30
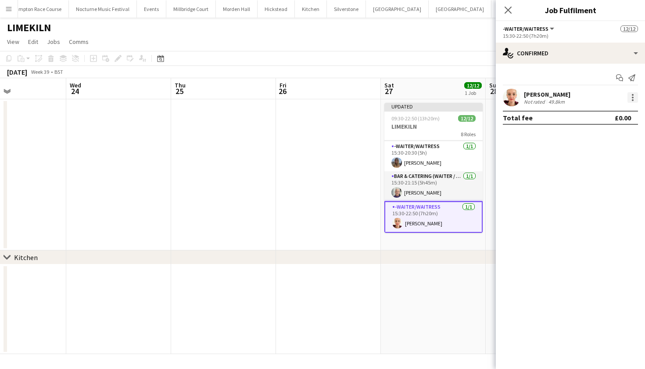
click at [635, 97] on div at bounding box center [632, 97] width 11 height 11
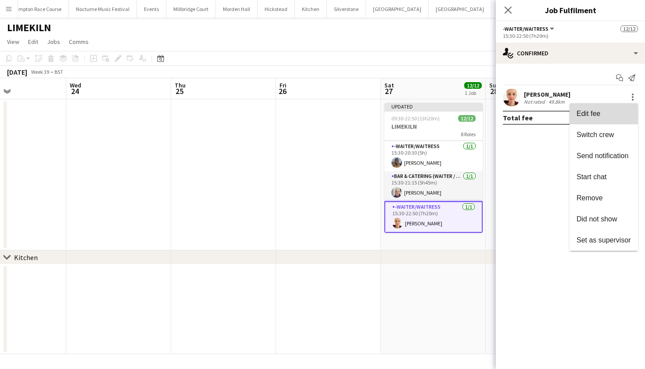
click at [609, 109] on button "Edit fee" at bounding box center [604, 113] width 68 height 21
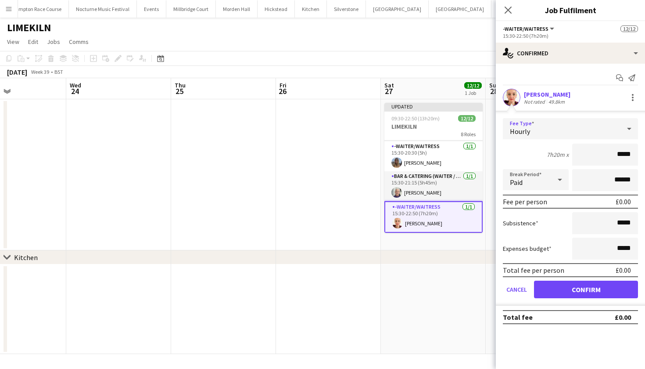
click at [587, 129] on div "Hourly" at bounding box center [562, 128] width 118 height 21
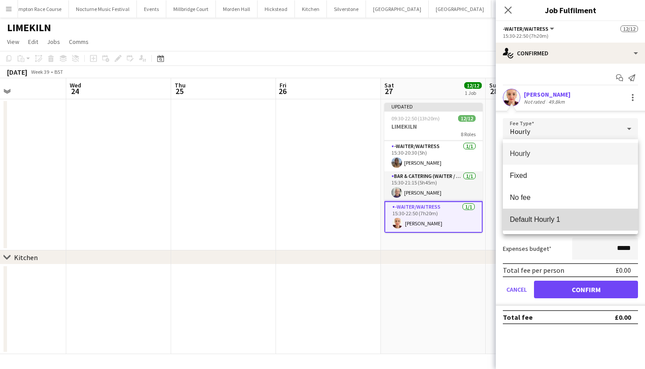
click at [555, 216] on span "Default Hourly 1" at bounding box center [570, 219] width 121 height 8
type input "******"
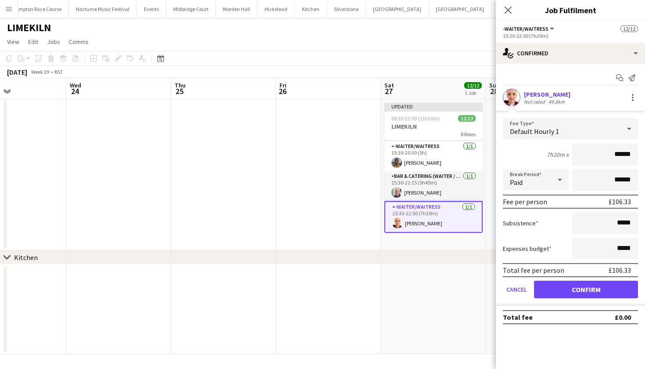
click at [571, 287] on button "Confirm" at bounding box center [586, 289] width 104 height 18
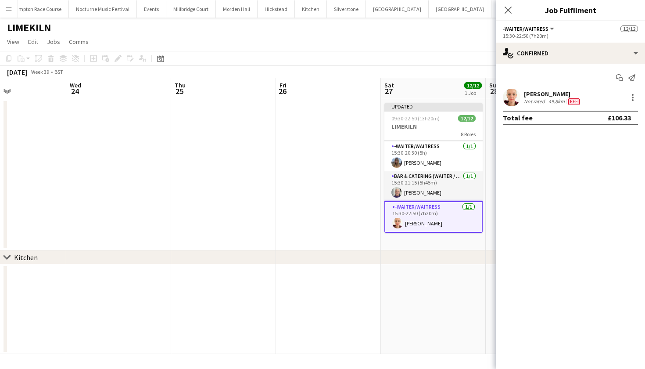
scroll to position [0, 0]
click at [628, 102] on div at bounding box center [632, 97] width 11 height 11
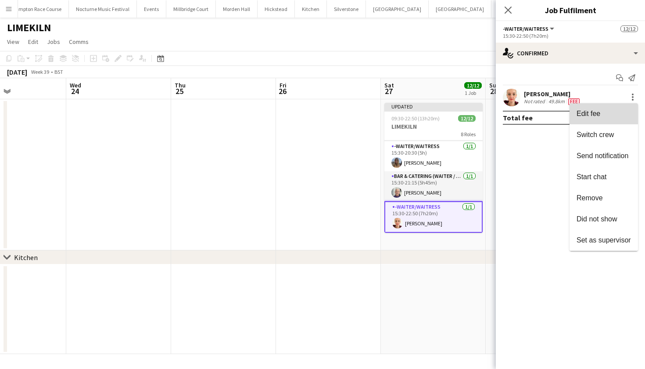
click at [613, 110] on span "Edit fee" at bounding box center [604, 114] width 54 height 8
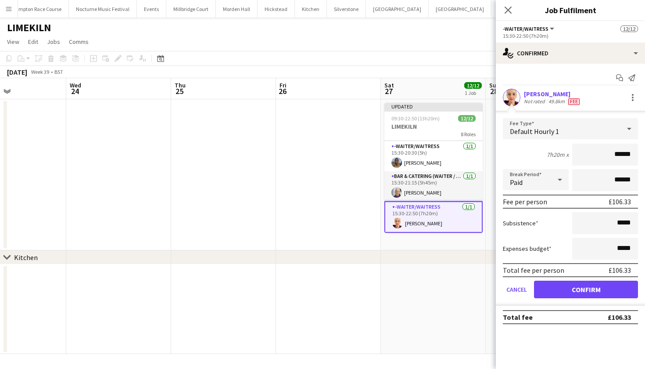
click at [319, 165] on app-date-cell at bounding box center [328, 174] width 105 height 151
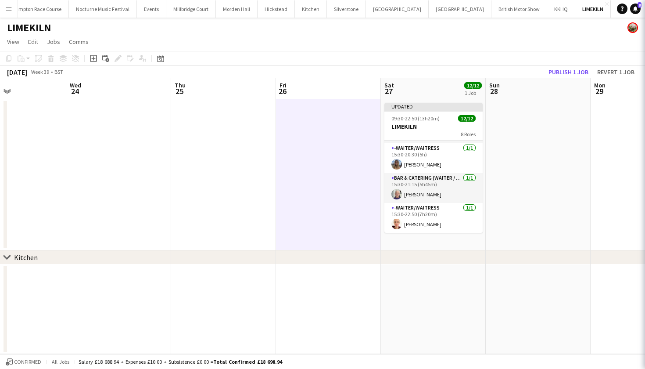
scroll to position [197, 0]
click at [572, 73] on button "Publish 1 job" at bounding box center [568, 71] width 47 height 11
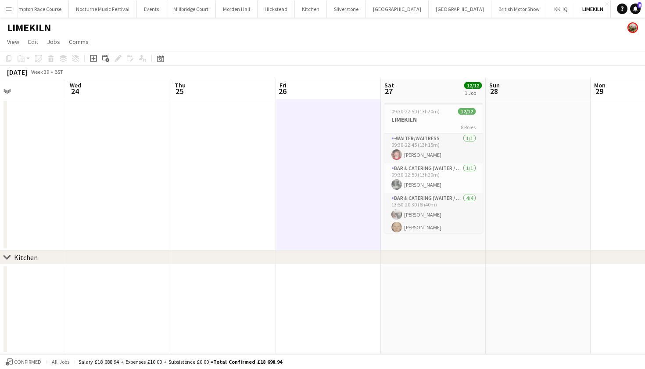
scroll to position [0, 0]
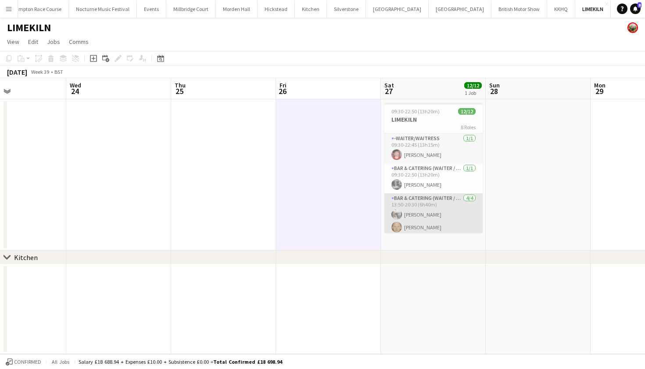
click at [425, 197] on app-card-role "Bar & Catering (Waiter / waitress) 4/4 13:50-20:30 (6h40m) Elodie Noble Genevie…" at bounding box center [433, 227] width 98 height 68
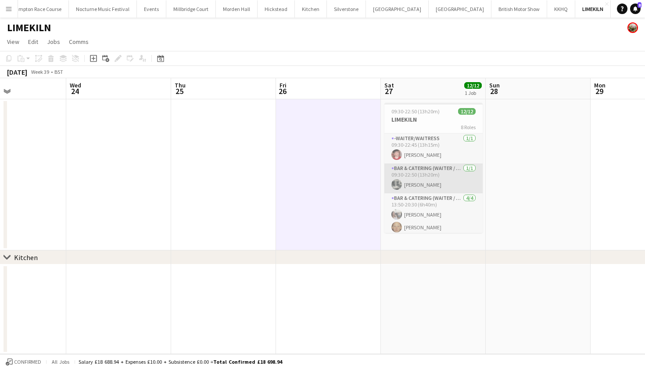
click at [423, 171] on app-card-role "Bar & Catering (Waiter / waitress) 1/1 09:30-22:50 (13h20m) Molly Middlehurst" at bounding box center [433, 178] width 98 height 30
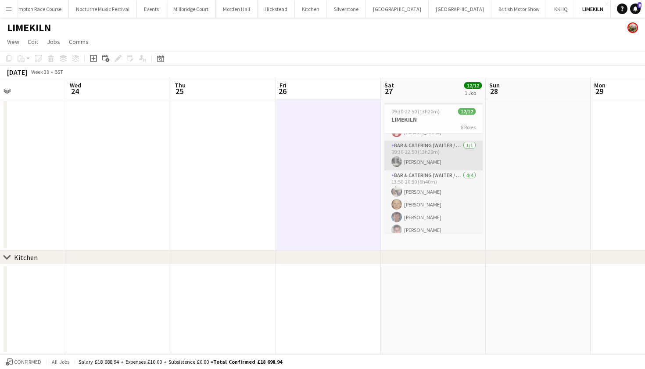
click at [436, 158] on app-card-role "Bar & Catering (Waiter / waitress) 1/1 09:30-22:50 (13h20m) Molly Middlehurst" at bounding box center [433, 155] width 98 height 30
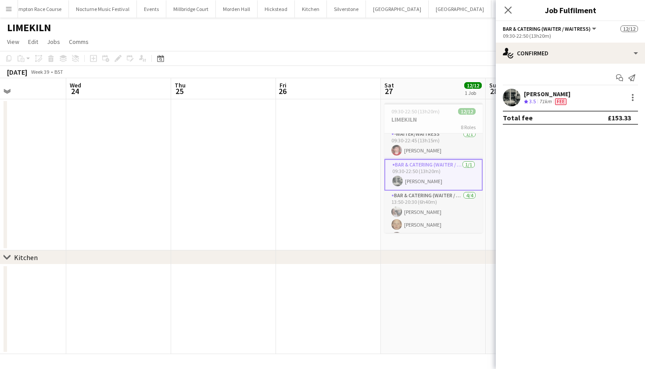
click at [436, 158] on app-card-role "-Waiter/Waitress 1/1 09:30-22:45 (13h15m) Jonnie Saunders" at bounding box center [433, 144] width 98 height 30
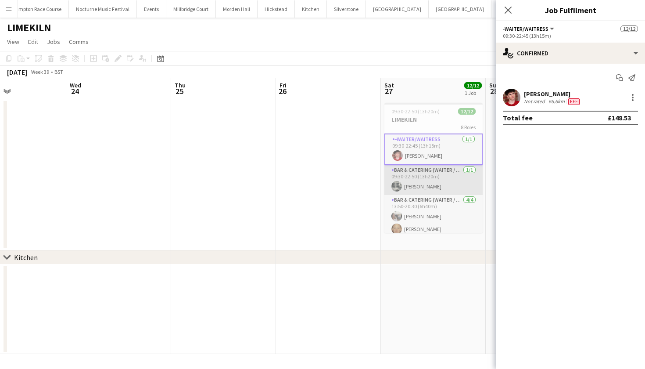
scroll to position [0, 0]
click at [436, 174] on app-card-role "Bar & Catering (Waiter / waitress) 1/1 09:30-22:50 (13h20m) Molly Middlehurst" at bounding box center [433, 180] width 98 height 30
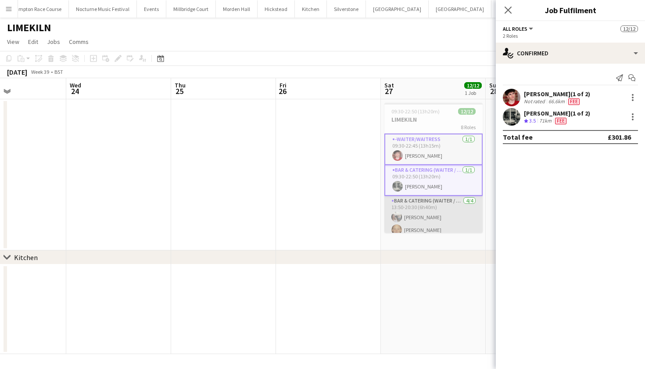
click at [434, 213] on app-card-role "Bar & Catering (Waiter / waitress) 4/4 13:50-20:30 (6h40m) Elodie Noble Genevie…" at bounding box center [433, 230] width 98 height 68
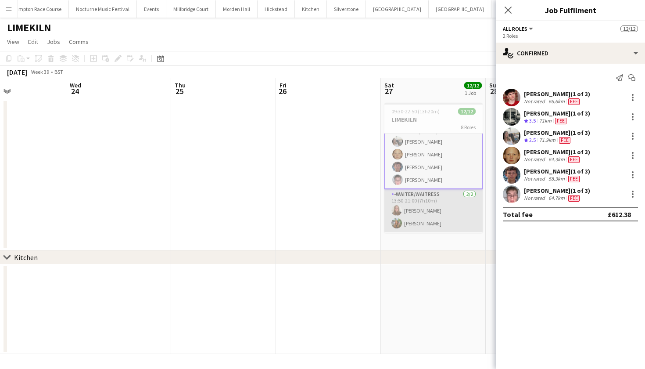
click at [434, 213] on app-card-role "-Waiter/Waitress 2/2 13:50-21:00 (7h10m) Daisy Shaw Emily Mitchell" at bounding box center [433, 210] width 98 height 43
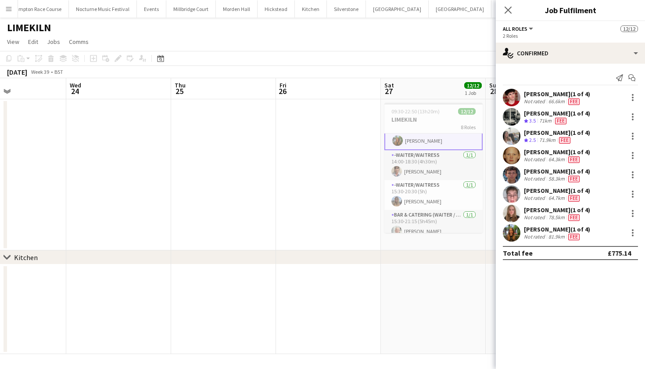
scroll to position [158, 0]
click at [424, 163] on app-card-role "-Waiter/Waitress 1/1 14:00-18:30 (4h30m) Jane Reynolds" at bounding box center [433, 165] width 98 height 30
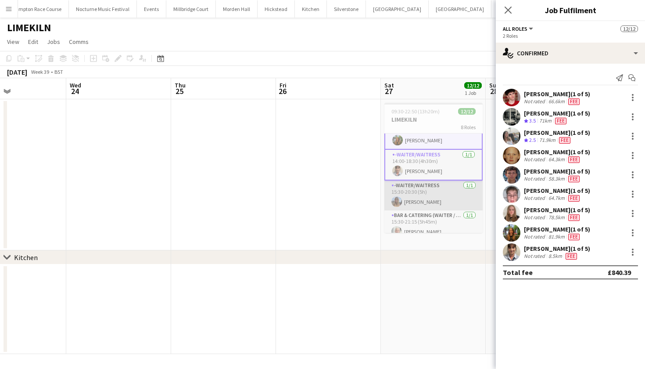
click at [424, 194] on app-card-role "-Waiter/Waitress 1/1 15:30-20:30 (5h) Lily Bartley" at bounding box center [433, 195] width 98 height 30
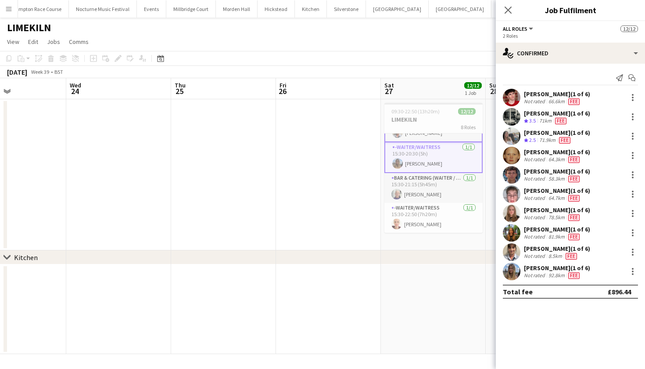
click at [424, 194] on app-card-role "Bar & Catering (Waiter / waitress) 1/1 15:30-21:15 (5h45m) Peter Gretton" at bounding box center [433, 188] width 98 height 30
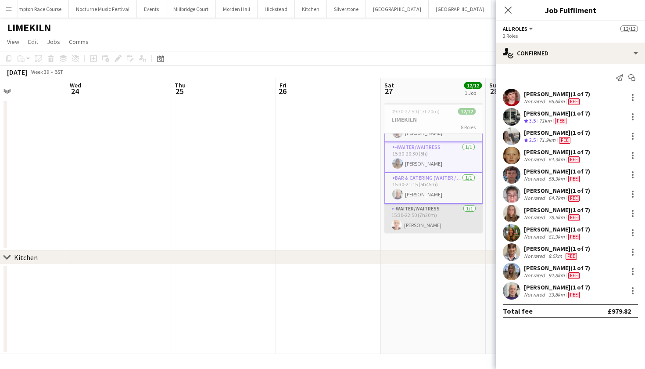
click at [431, 212] on app-card-role "-Waiter/Waitress 1/1 15:30-22:50 (7h20m) Franceska T Imre" at bounding box center [433, 219] width 98 height 30
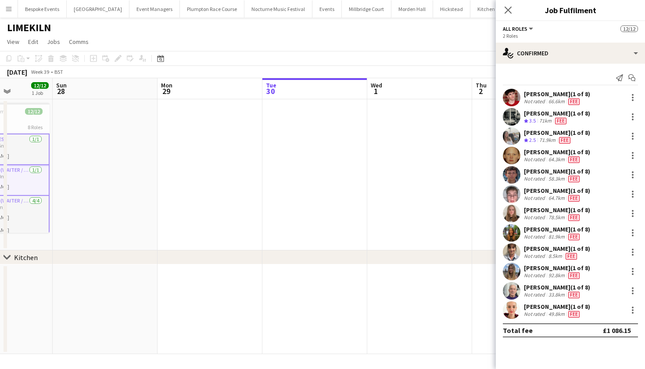
scroll to position [0, 0]
click at [43, 7] on button "Bespoke Events Close" at bounding box center [42, 8] width 49 height 17
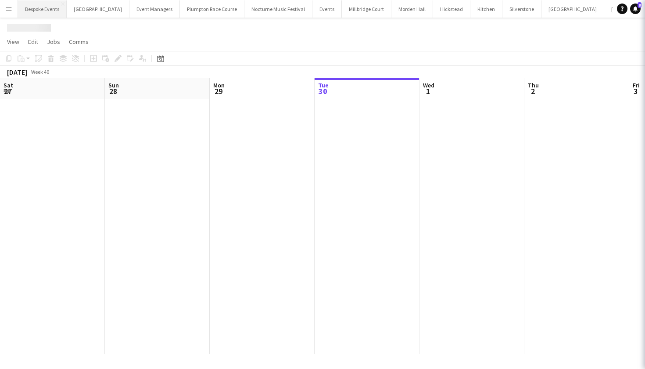
click at [43, 7] on button "Bespoke Events Close" at bounding box center [42, 8] width 49 height 17
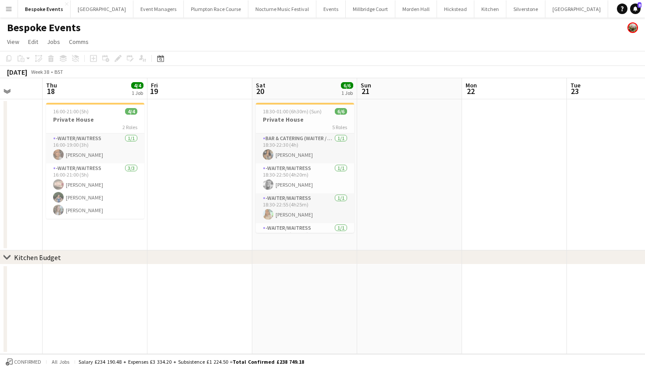
scroll to position [0, 279]
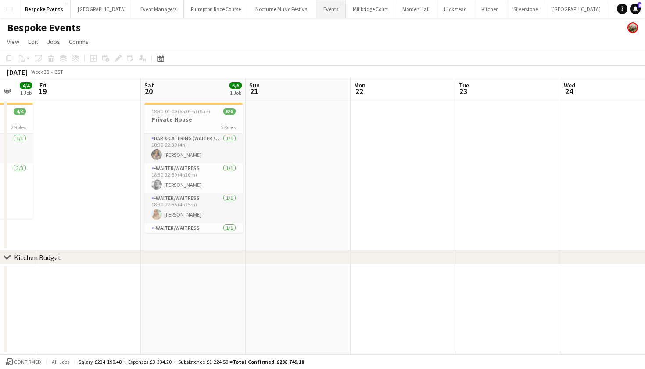
click at [316, 7] on button "Events Close" at bounding box center [330, 8] width 29 height 17
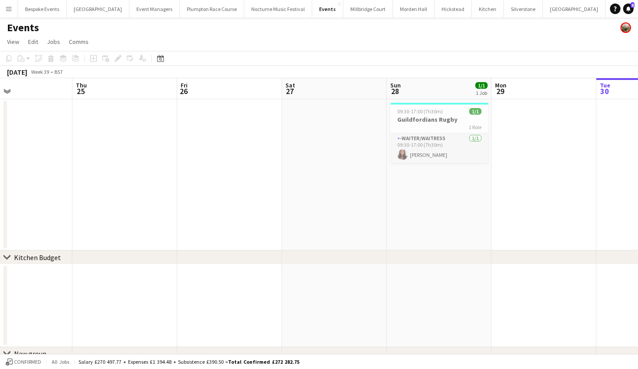
scroll to position [0, 363]
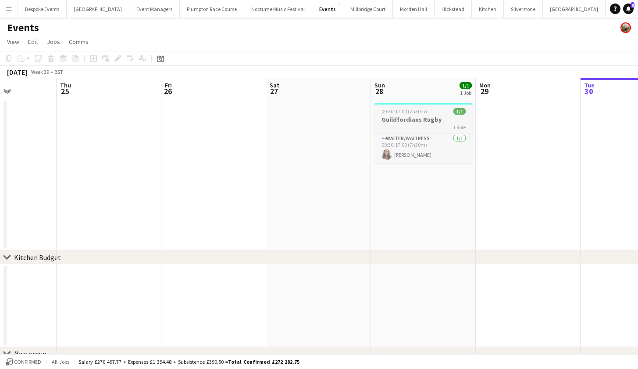
click at [409, 122] on h3 "Guildfordians Rugby" at bounding box center [424, 119] width 98 height 8
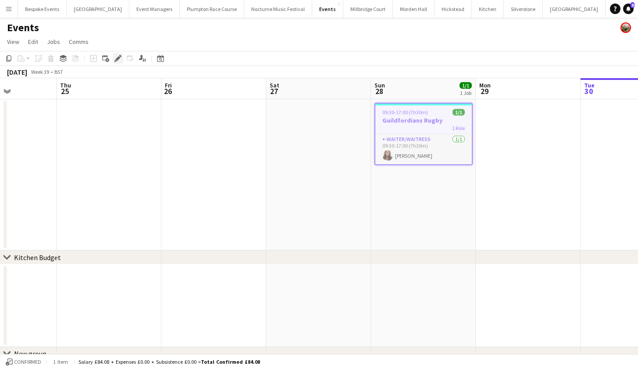
click at [118, 60] on icon "Edit" at bounding box center [118, 58] width 7 height 7
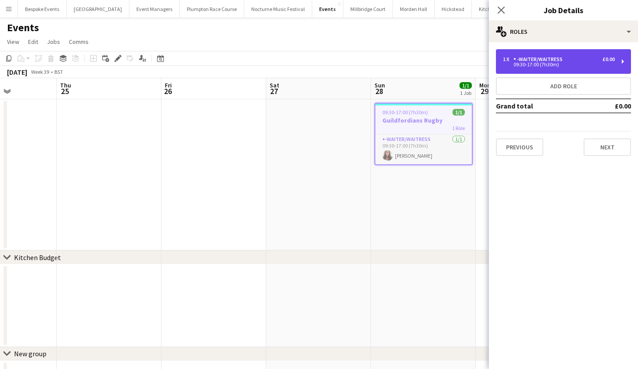
click at [551, 55] on div "1 x -Waiter/Waitress £0.00 09:30-17:00 (7h30m)" at bounding box center [563, 61] width 135 height 25
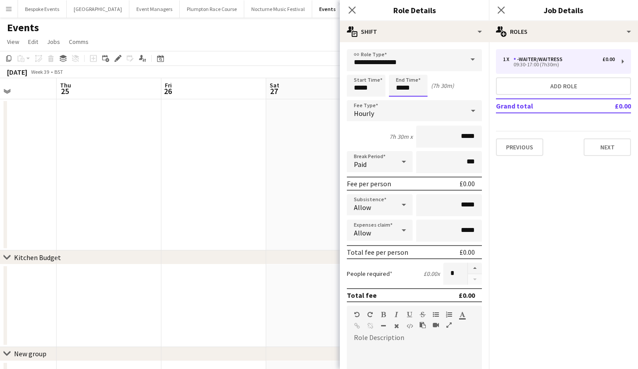
click at [402, 88] on body "Menu Boards Boards Boards All jobs Status Workforce Workforce My Workforce Recr…" at bounding box center [319, 201] width 638 height 402
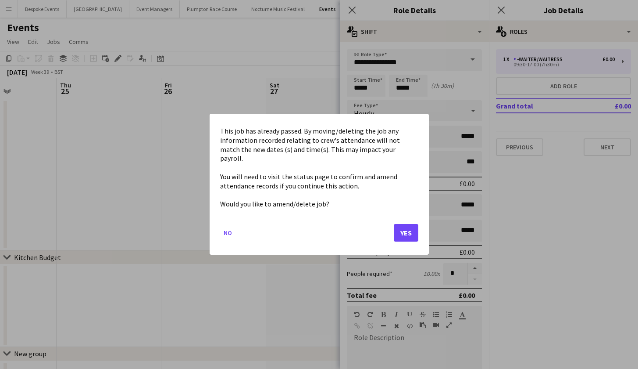
click at [412, 228] on button "Yes" at bounding box center [406, 233] width 25 height 18
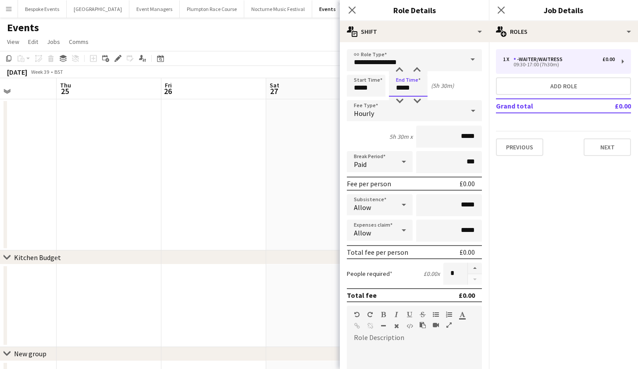
type input "*****"
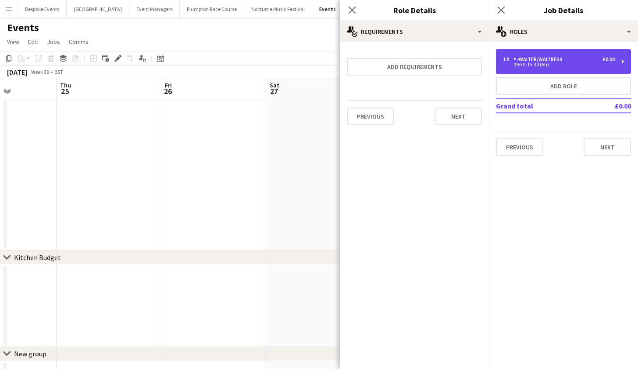
click at [528, 65] on div "09:30-15:30 (6h)" at bounding box center [559, 64] width 112 height 4
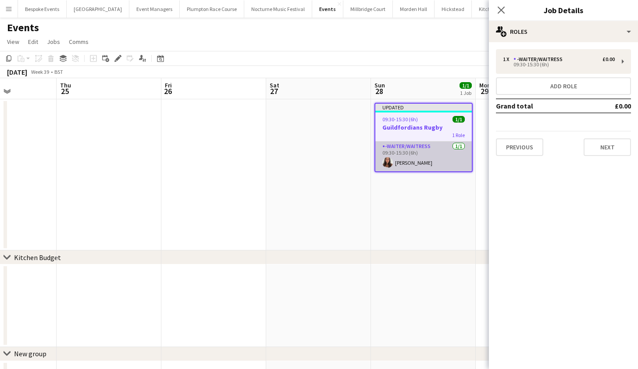
click at [410, 159] on app-card-role "-Waiter/Waitress 1/1 09:30-15:30 (6h) Ella Gallini" at bounding box center [424, 156] width 97 height 30
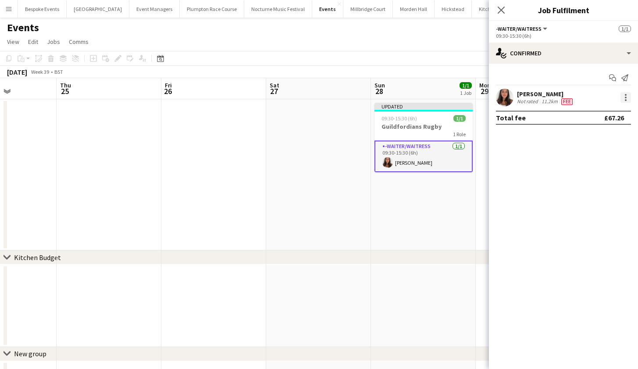
click at [623, 96] on div at bounding box center [626, 97] width 11 height 11
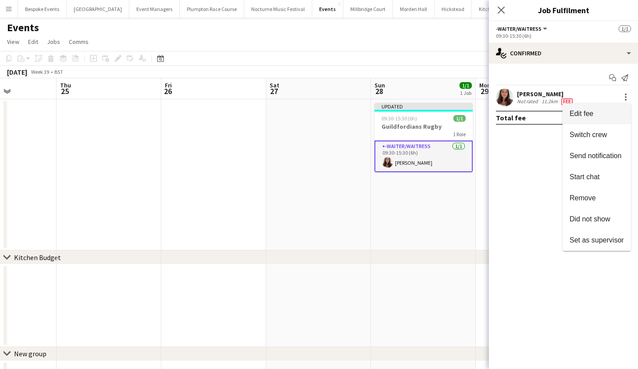
click at [618, 110] on button "Edit fee" at bounding box center [597, 113] width 68 height 21
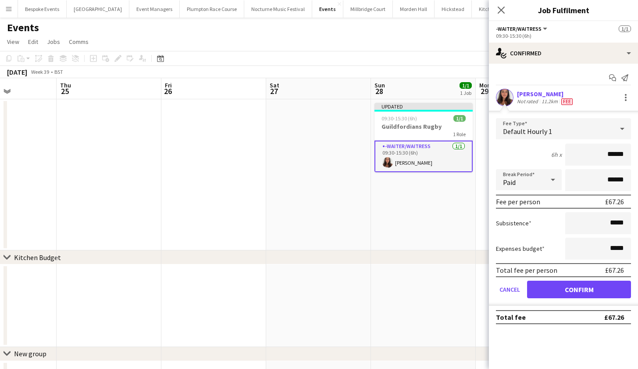
click at [462, 252] on div "chevron-right Kitchen Budget" at bounding box center [319, 257] width 638 height 14
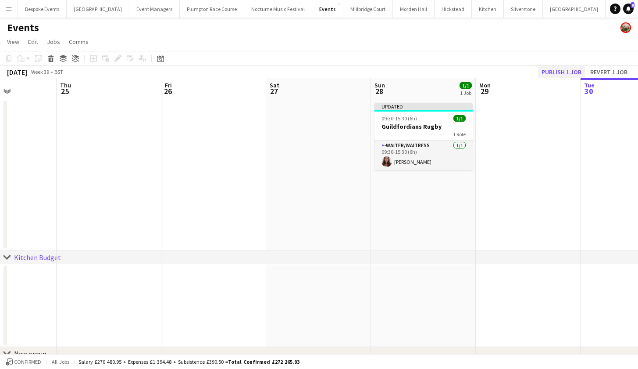
click at [563, 71] on button "Publish 1 job" at bounding box center [561, 71] width 47 height 11
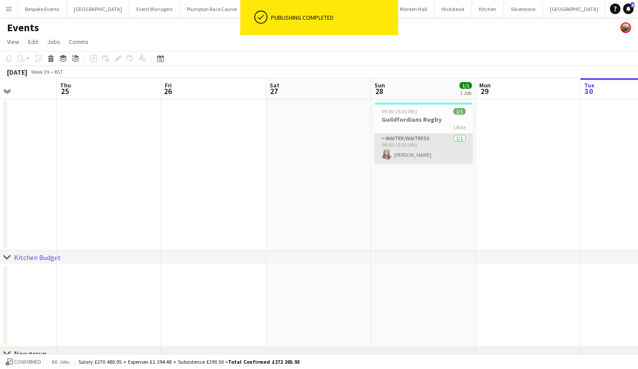
click at [423, 150] on app-card-role "-Waiter/Waitress 1/1 09:30-15:30 (6h) Ella Gallini" at bounding box center [424, 148] width 98 height 30
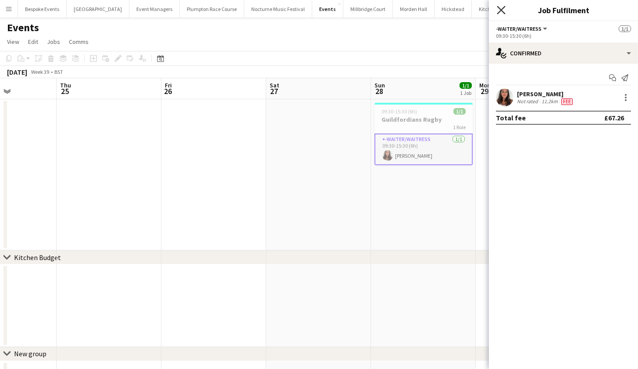
click at [502, 14] on icon "Close pop-in" at bounding box center [501, 10] width 8 height 8
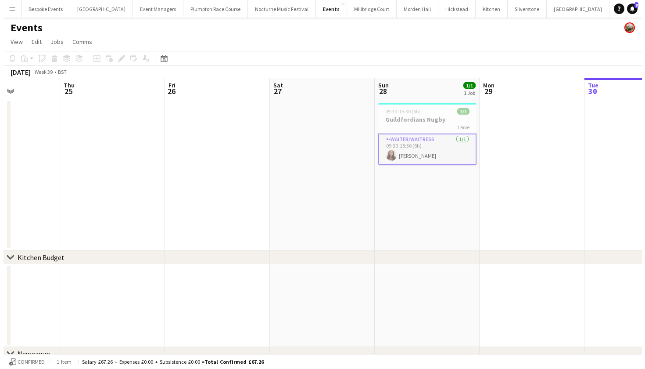
scroll to position [0, 0]
click at [12, 8] on button "Menu" at bounding box center [9, 9] width 18 height 18
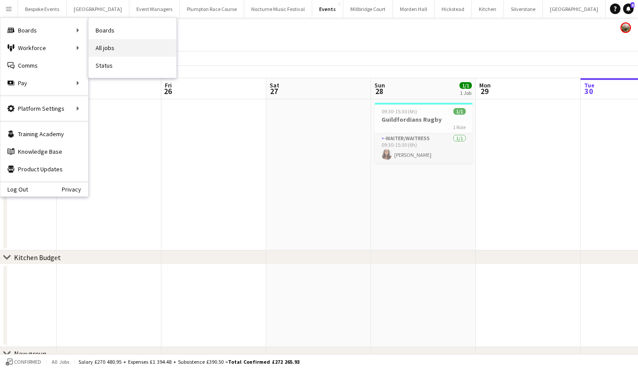
click at [97, 48] on link "All jobs" at bounding box center [133, 48] width 88 height 18
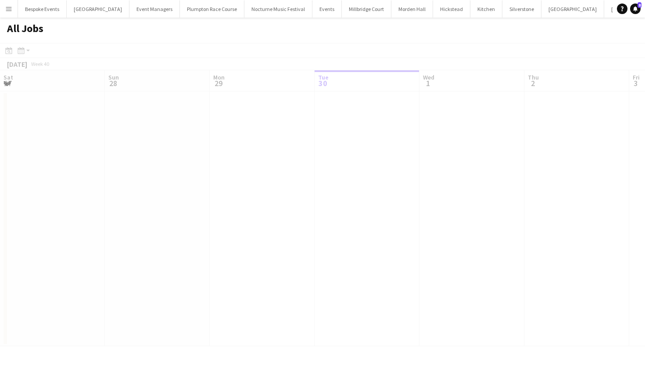
scroll to position [0, 210]
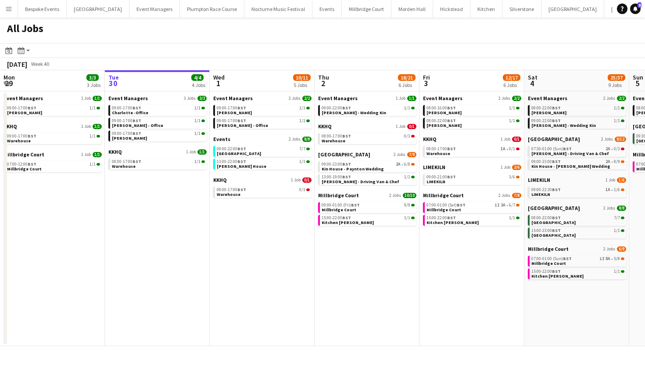
click at [312, 8] on button "Events Close" at bounding box center [326, 8] width 29 height 17
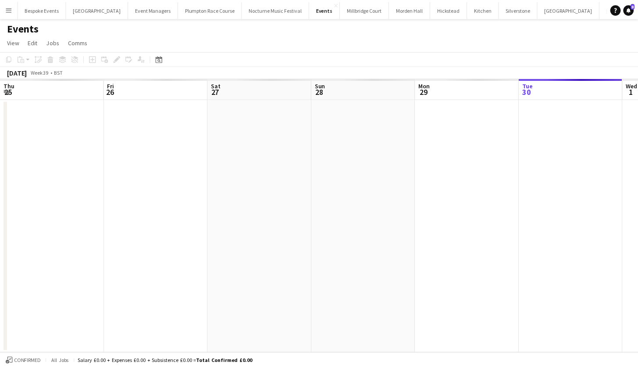
scroll to position [0, 210]
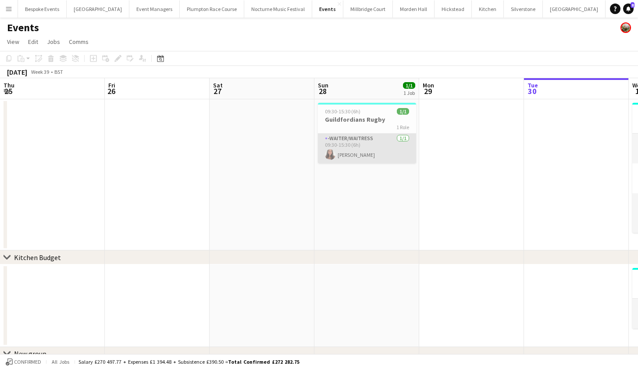
click at [338, 151] on app-card-role "-Waiter/Waitress 1/1 09:30-15:30 (6h) Ella Gallini" at bounding box center [367, 148] width 98 height 30
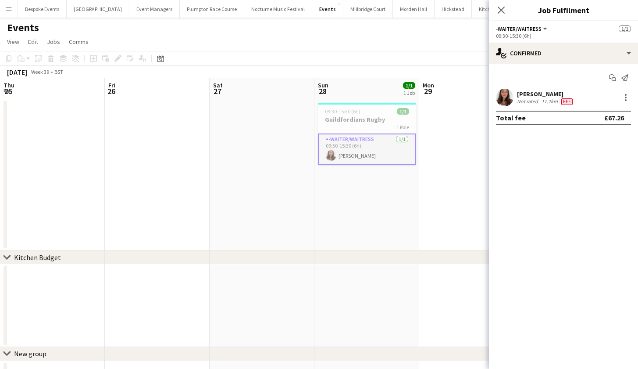
click at [511, 8] on div "Close pop-in" at bounding box center [501, 10] width 25 height 20
click at [503, 9] on icon at bounding box center [501, 10] width 8 height 8
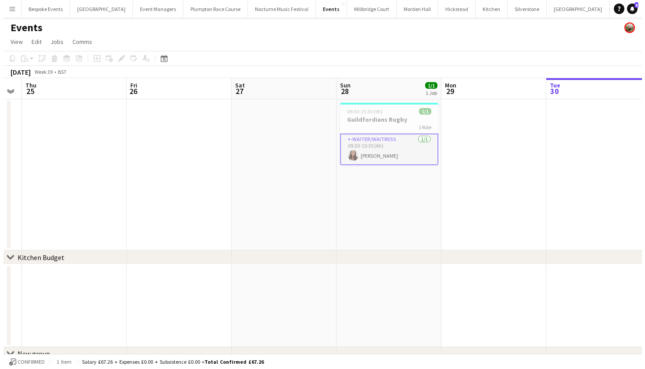
scroll to position [0, 190]
click at [10, 8] on app-icon "Menu" at bounding box center [8, 8] width 7 height 7
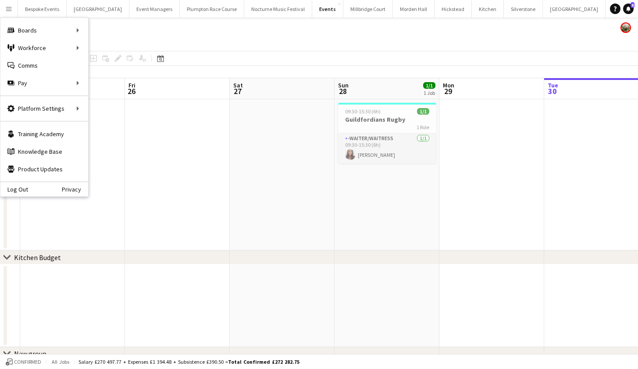
click at [246, 130] on app-date-cell at bounding box center [282, 174] width 105 height 151
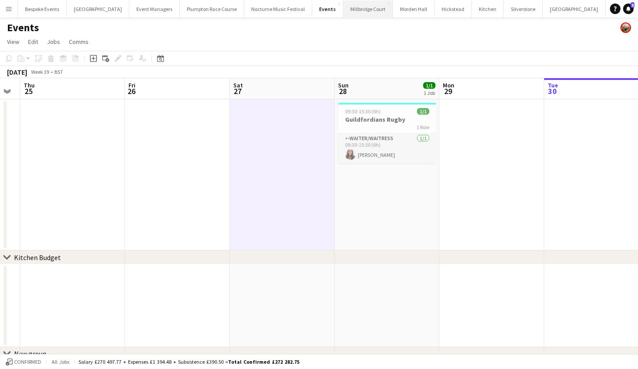
click at [358, 11] on button "Millbridge Court Close" at bounding box center [369, 8] width 50 height 17
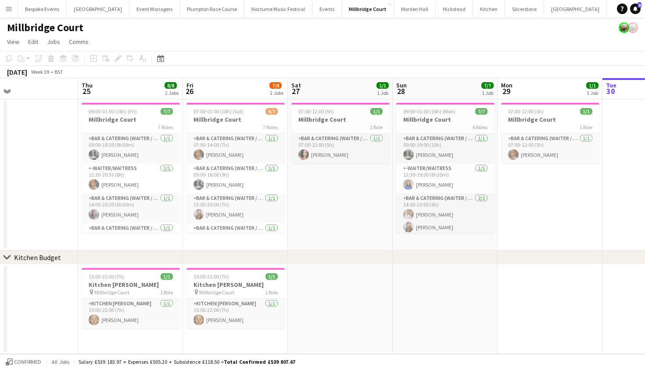
scroll to position [0, 206]
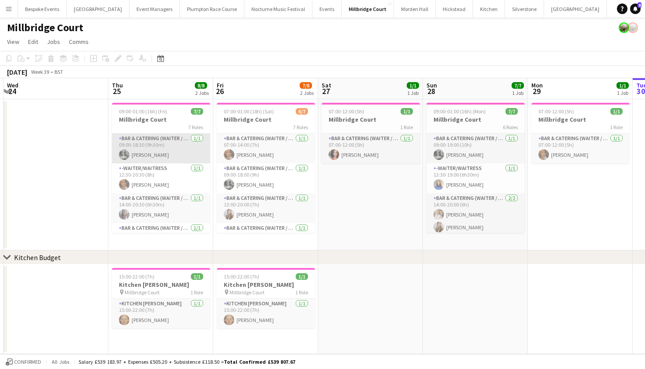
click at [149, 136] on app-card-role "Bar & Catering (Waiter / waitress) 1/1 09:00-18:30 (9h30m) Molly Middlehurst" at bounding box center [161, 148] width 98 height 30
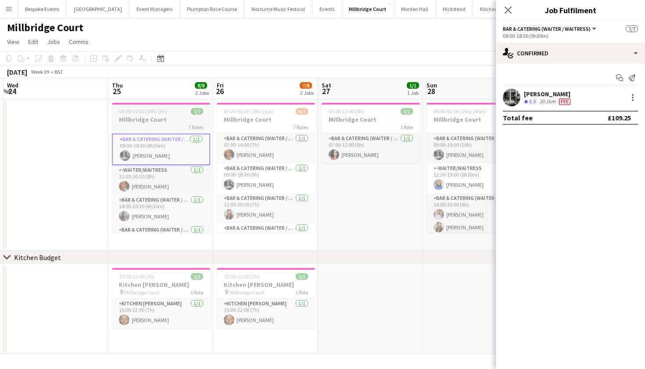
click at [148, 117] on h3 "Millbridge Court" at bounding box center [161, 119] width 98 height 8
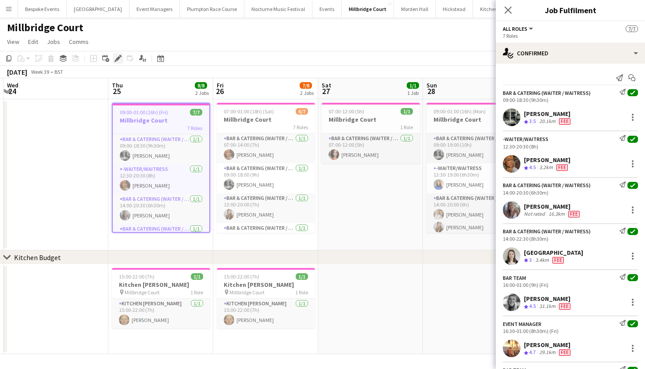
click at [121, 61] on icon "Edit" at bounding box center [118, 58] width 7 height 7
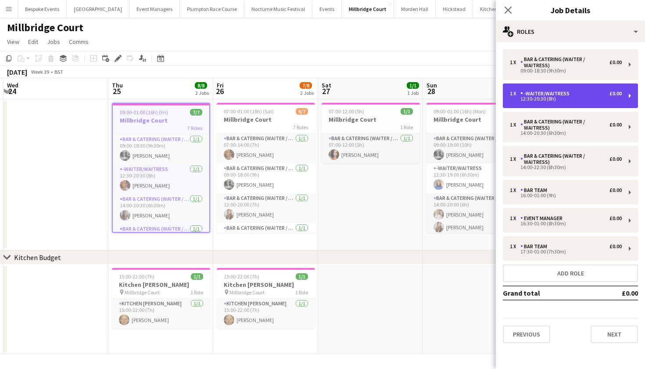
click at [552, 91] on div "-Waiter/Waitress" at bounding box center [546, 93] width 53 height 6
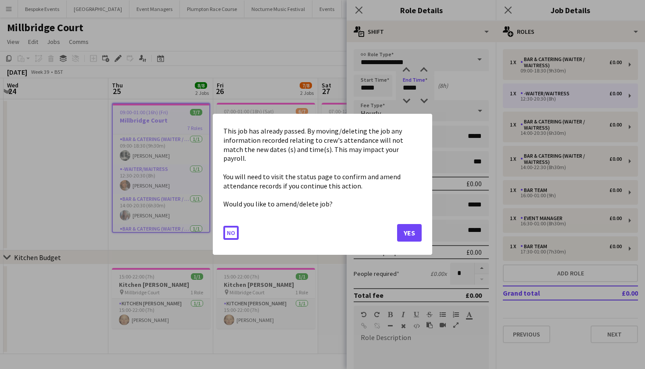
click at [416, 88] on body "Menu Boards Boards Boards All jobs Status Workforce Workforce My Workforce Recr…" at bounding box center [322, 184] width 645 height 369
click at [410, 231] on button "Yes" at bounding box center [409, 233] width 25 height 18
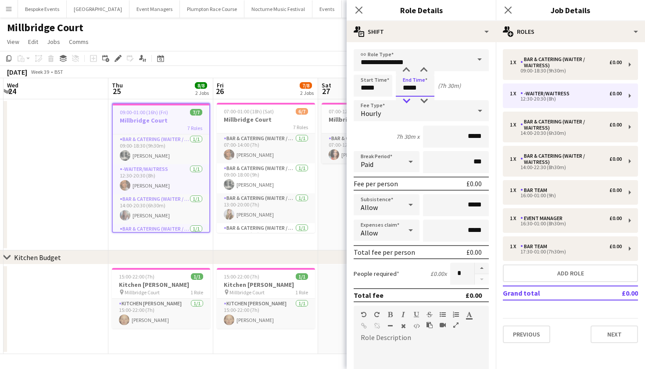
type input "*****"
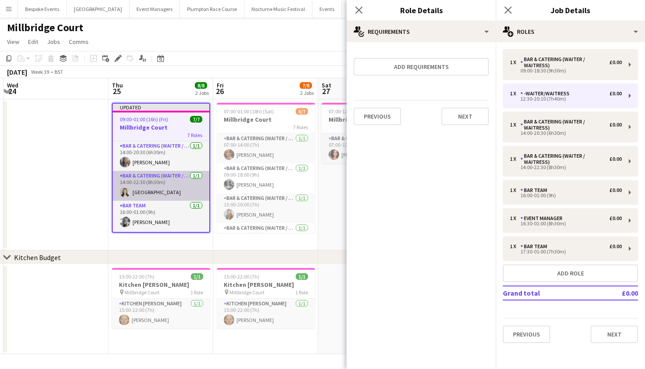
scroll to position [61, 0]
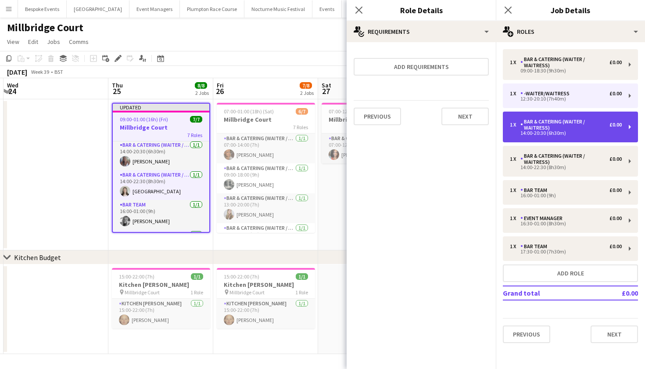
click at [575, 132] on div "14:00-20:30 (6h30m)" at bounding box center [566, 133] width 112 height 4
type input "**********"
type input "*****"
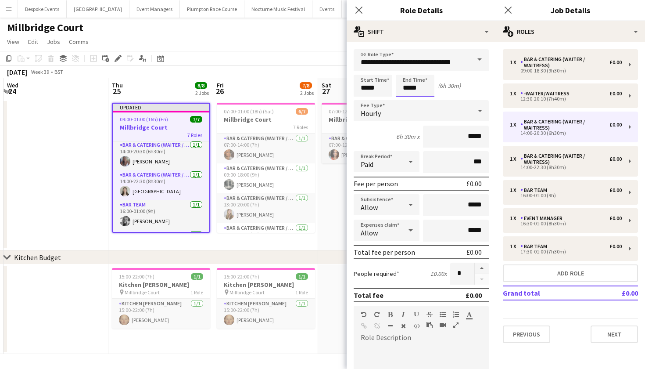
click at [422, 88] on input "*****" at bounding box center [415, 86] width 39 height 22
type input "*****"
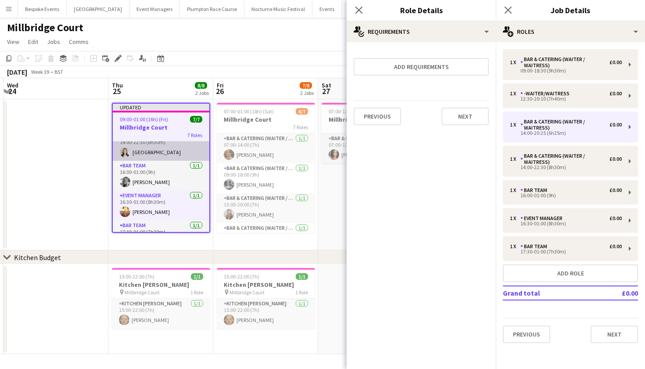
scroll to position [103, 0]
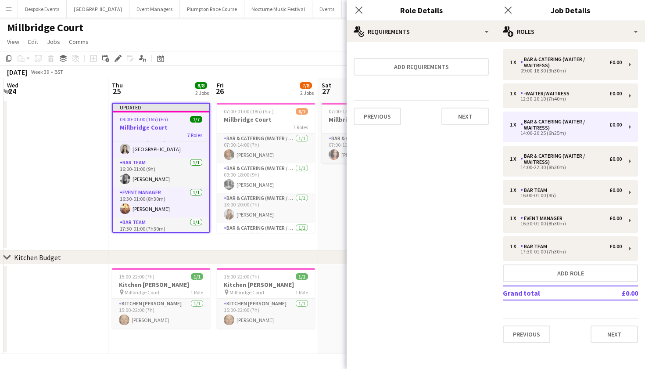
click at [149, 127] on h3 "Millbridge Court" at bounding box center [161, 127] width 97 height 8
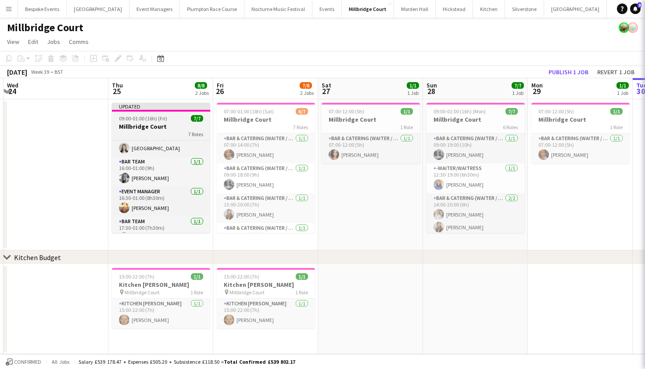
click at [149, 125] on h3 "Millbridge Court" at bounding box center [161, 126] width 98 height 8
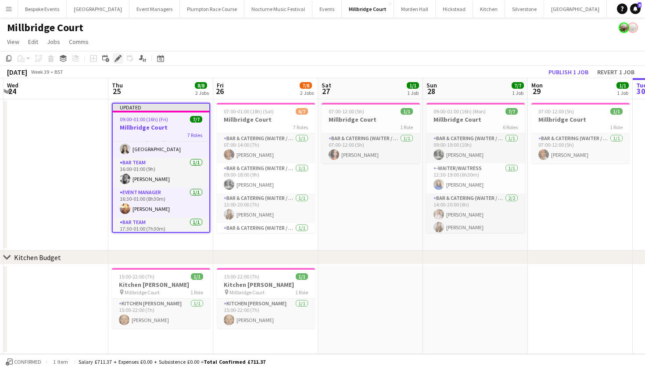
click at [121, 60] on icon "Edit" at bounding box center [118, 58] width 7 height 7
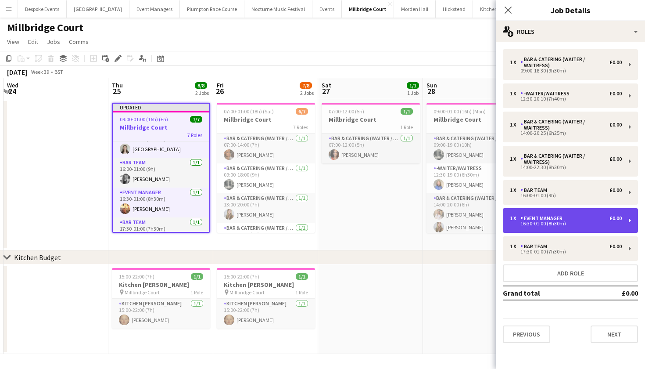
click at [565, 229] on div "1 x Event Manager £0.00 16:30-01:00 (8h30m)" at bounding box center [570, 220] width 135 height 25
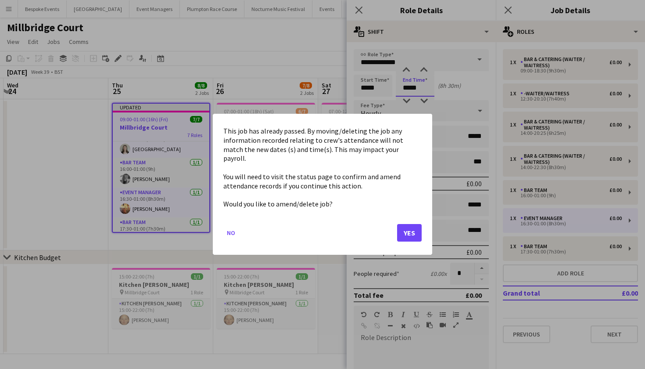
click at [410, 89] on body "Menu Boards Boards Boards All jobs Status Workforce Workforce My Workforce Recr…" at bounding box center [322, 184] width 645 height 369
click at [414, 224] on button "Yes" at bounding box center [409, 233] width 25 height 18
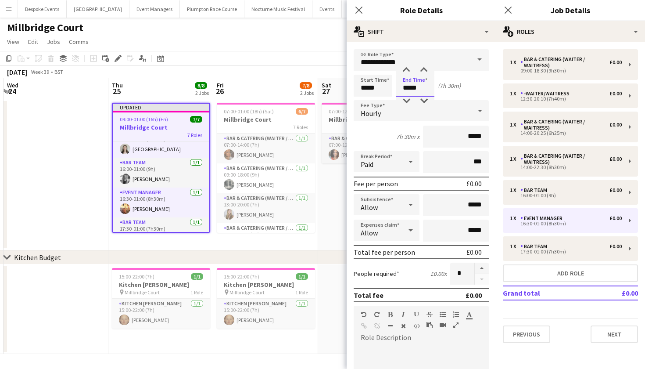
type input "*****"
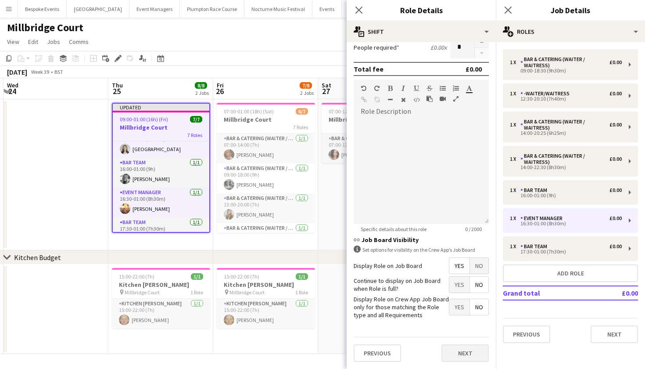
scroll to position [226, 0]
click at [446, 349] on button "Next" at bounding box center [464, 353] width 47 height 18
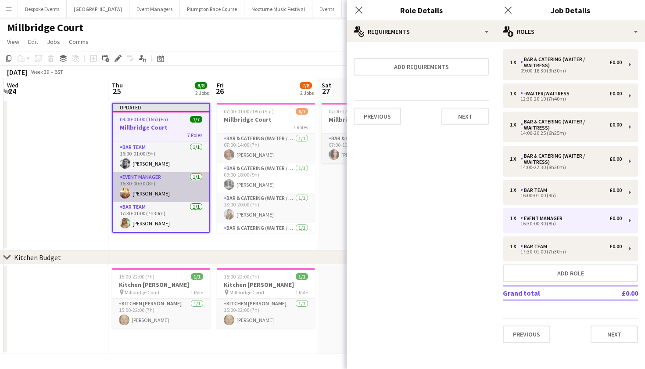
scroll to position [118, 0]
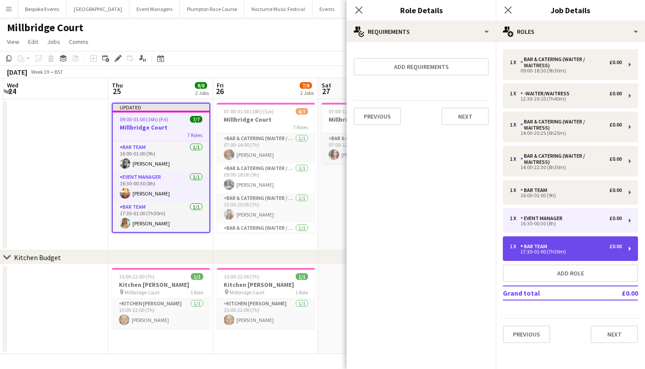
click at [526, 245] on div "Bar Team" at bounding box center [535, 246] width 30 height 6
type input "********"
type input "*****"
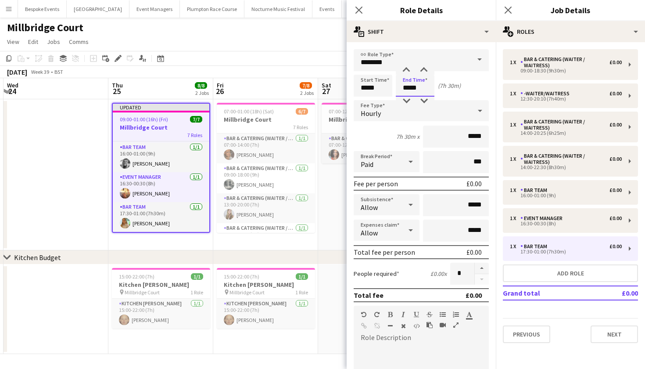
click at [409, 88] on input "*****" at bounding box center [415, 86] width 39 height 22
type input "*****"
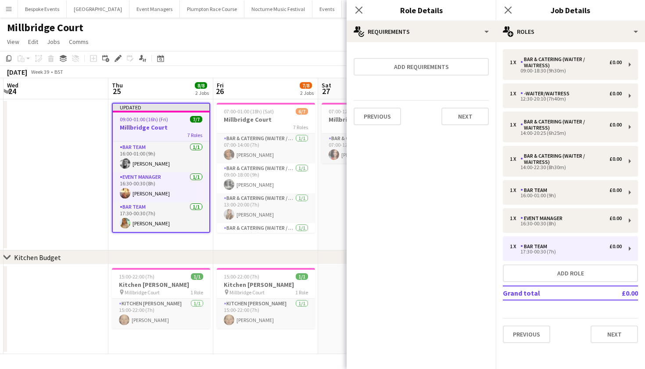
click at [89, 191] on app-date-cell at bounding box center [56, 174] width 105 height 151
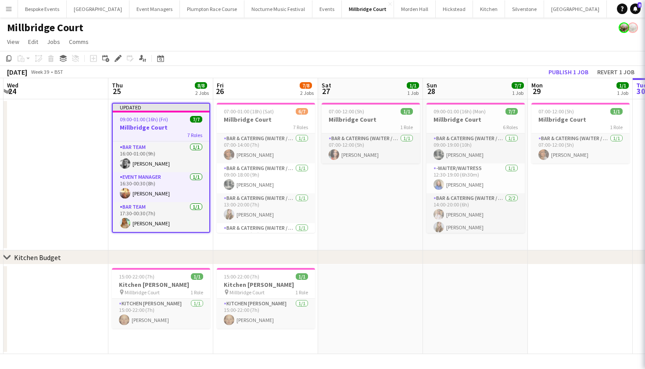
scroll to position [117, 0]
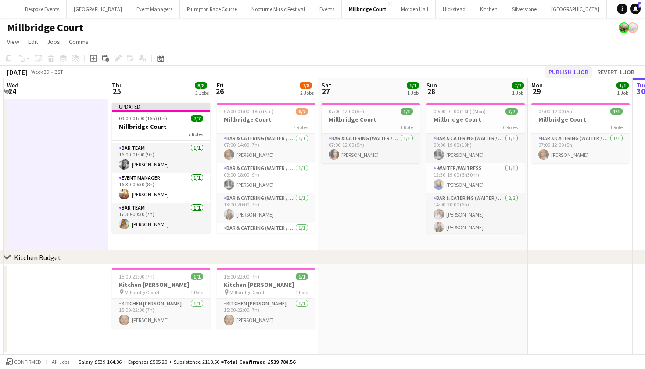
click at [571, 70] on button "Publish 1 job" at bounding box center [568, 71] width 47 height 11
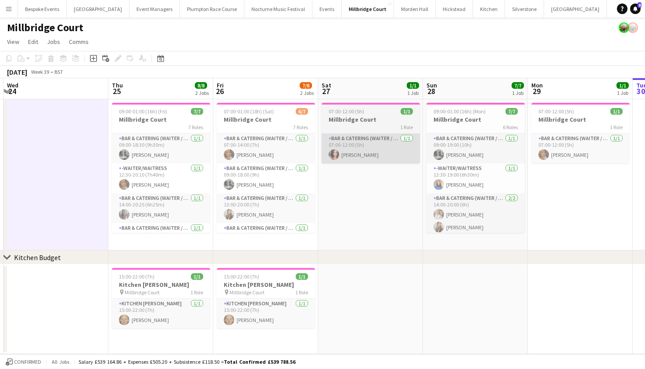
scroll to position [0, 0]
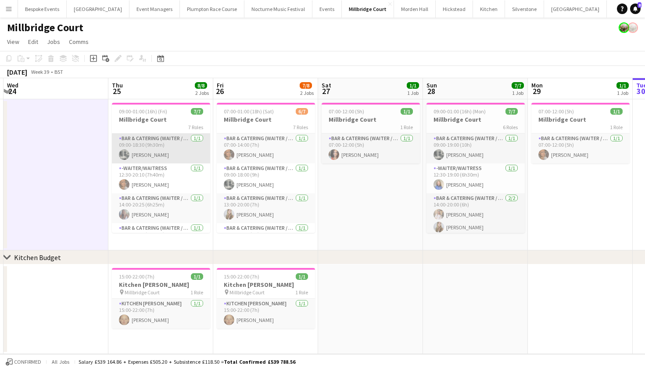
click at [158, 156] on app-card-role "Bar & Catering (Waiter / waitress) 1/1 09:00-18:30 (9h30m) Molly Middlehurst" at bounding box center [161, 148] width 98 height 30
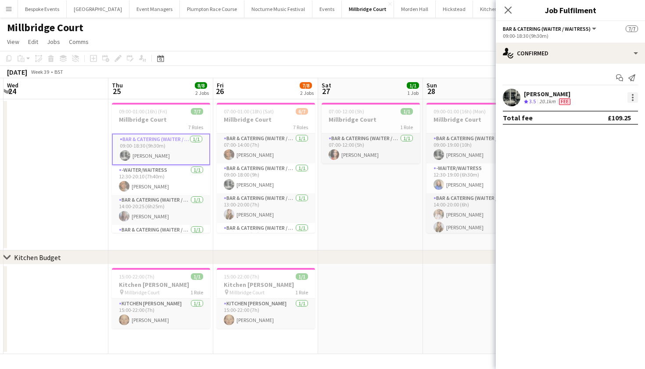
click at [634, 102] on div at bounding box center [632, 97] width 11 height 11
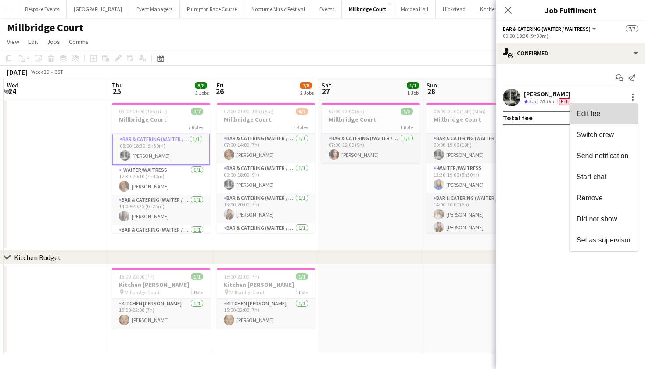
click at [610, 119] on button "Edit fee" at bounding box center [604, 113] width 68 height 21
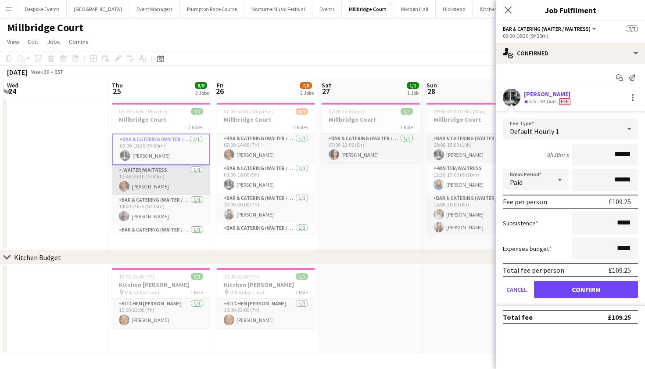
click at [184, 176] on app-card-role "-Waiter/Waitress 1/1 12:30-20:10 (7h40m) Jessica Platt" at bounding box center [161, 180] width 98 height 30
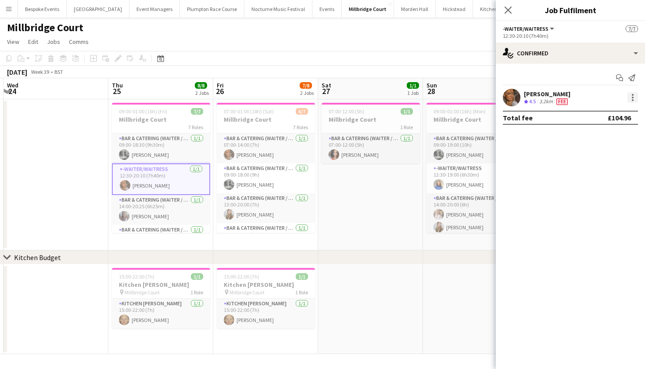
click at [632, 96] on div at bounding box center [632, 97] width 11 height 11
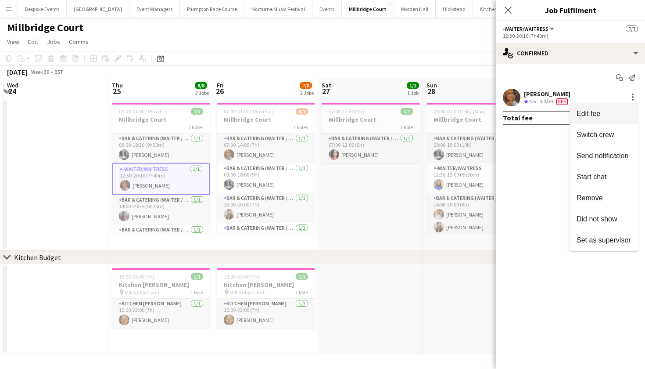
click at [608, 121] on button "Edit fee" at bounding box center [604, 113] width 68 height 21
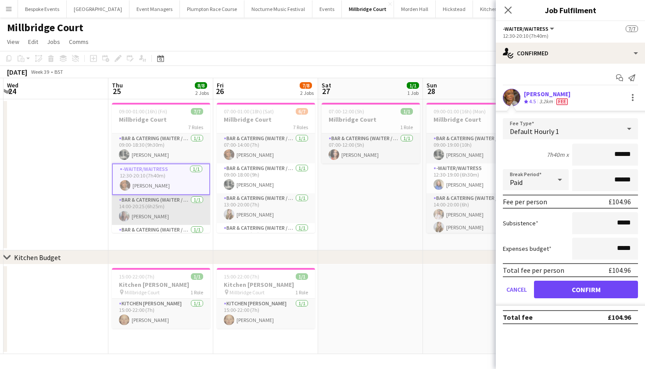
click at [179, 217] on app-card-role "Bar & Catering (Waiter / waitress) 1/1 14:00-20:25 (6h25m) Chloe Bower" at bounding box center [161, 210] width 98 height 30
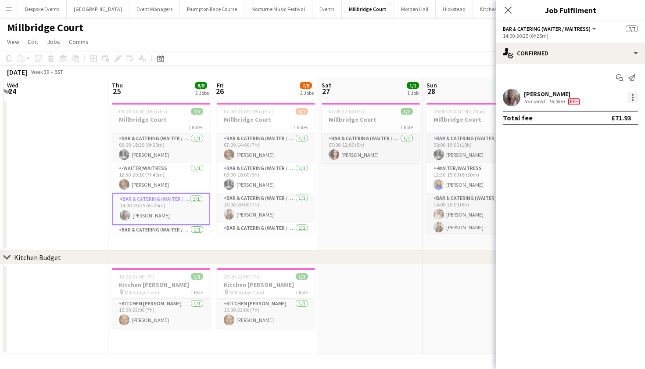
click at [632, 100] on div at bounding box center [633, 100] width 2 height 2
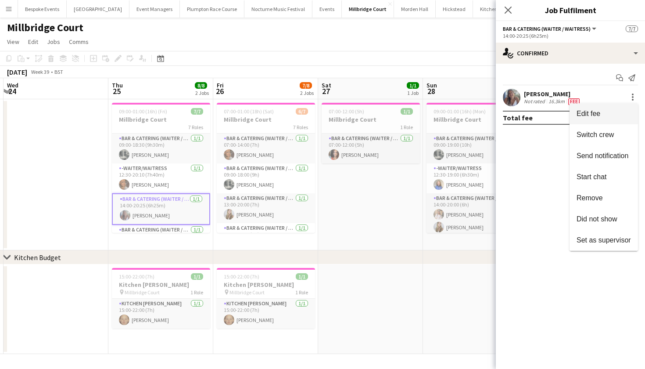
click at [603, 118] on button "Edit fee" at bounding box center [604, 113] width 68 height 21
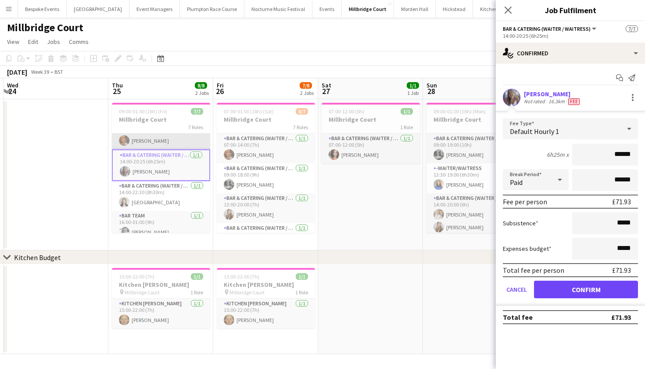
scroll to position [45, 0]
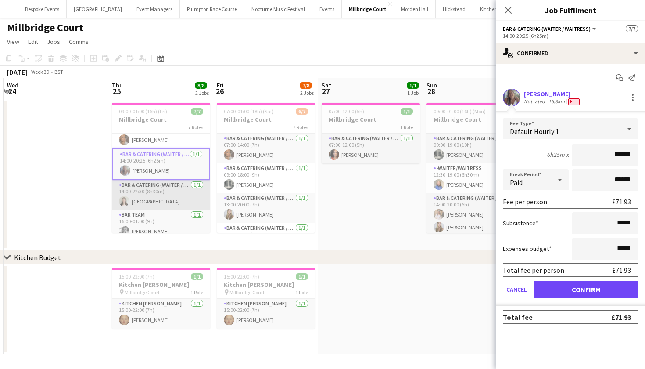
click at [147, 204] on app-card-role "Bar & Catering (Waiter / waitress) 1/1 14:00-22:30 (8h30m) Isla Corfield" at bounding box center [161, 195] width 98 height 30
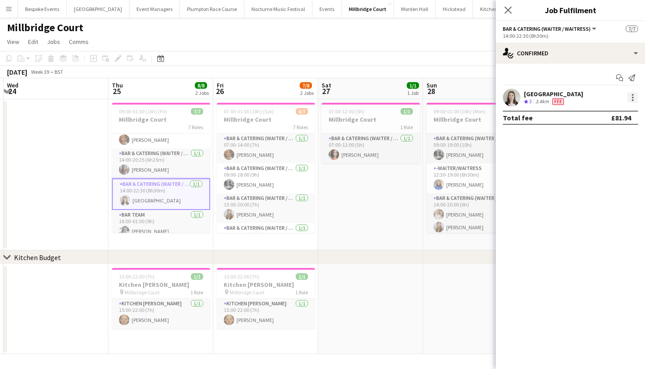
click at [634, 96] on div at bounding box center [632, 97] width 11 height 11
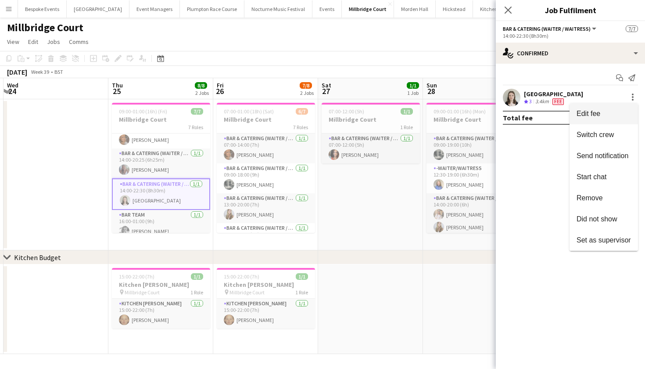
click at [606, 121] on button "Edit fee" at bounding box center [604, 113] width 68 height 21
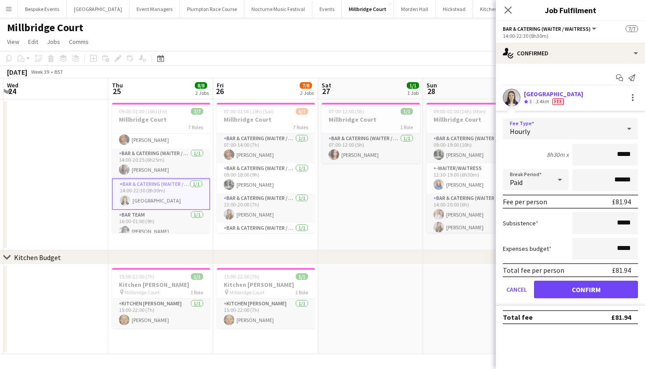
click at [583, 122] on div "Hourly" at bounding box center [562, 128] width 118 height 21
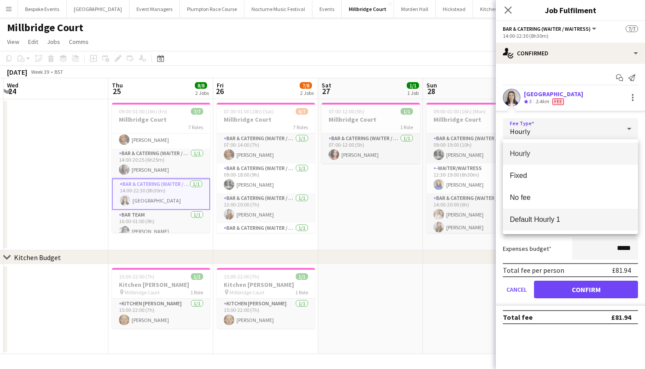
click at [563, 215] on span "Default Hourly 1" at bounding box center [570, 219] width 121 height 8
type input "******"
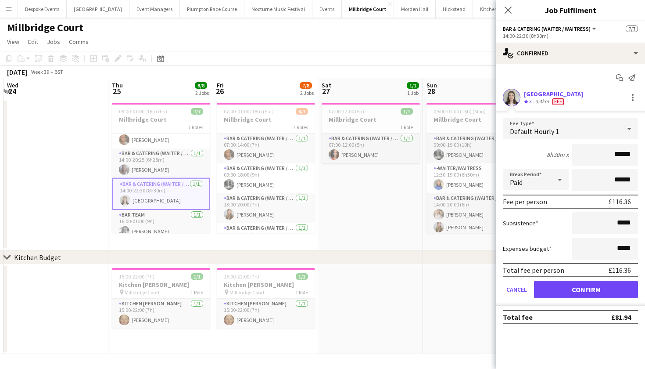
click at [584, 292] on button "Confirm" at bounding box center [586, 289] width 104 height 18
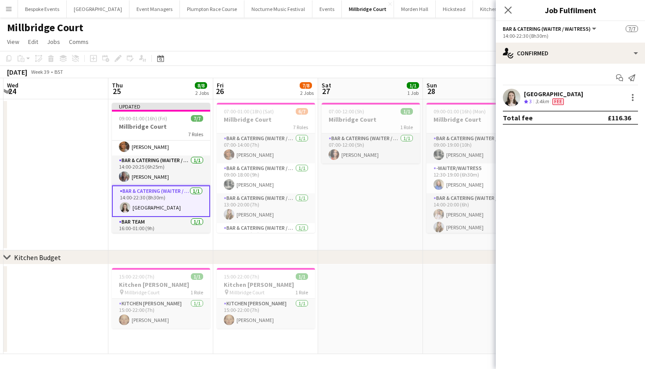
scroll to position [92, 0]
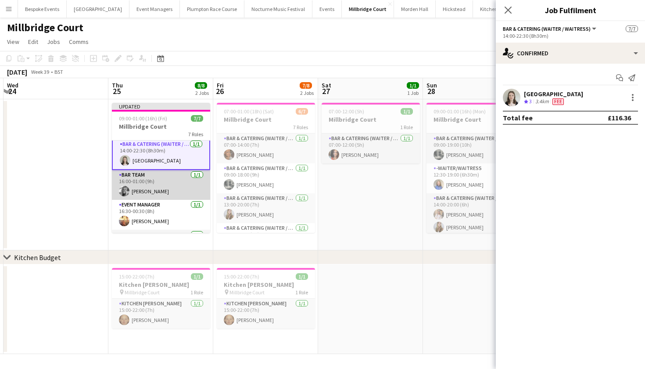
click at [157, 186] on app-card-role "Bar Team 1/1 16:00-01:00 (9h) Tess Johnson" at bounding box center [161, 185] width 98 height 30
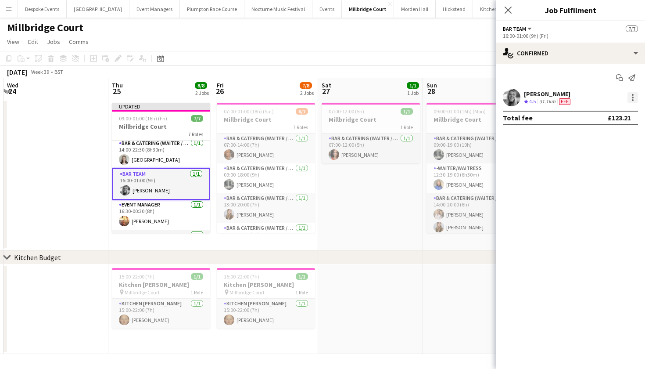
click at [632, 101] on div at bounding box center [632, 97] width 11 height 11
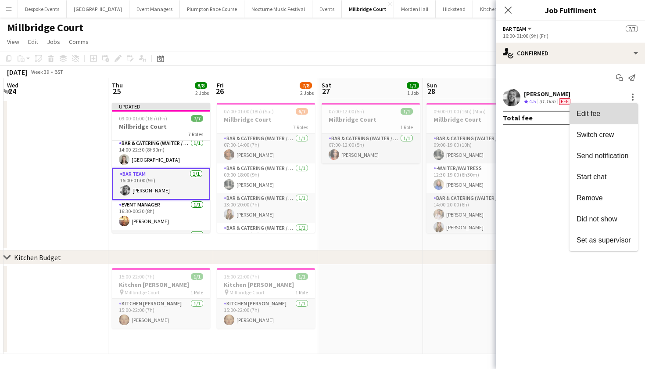
click at [611, 109] on button "Edit fee" at bounding box center [604, 113] width 68 height 21
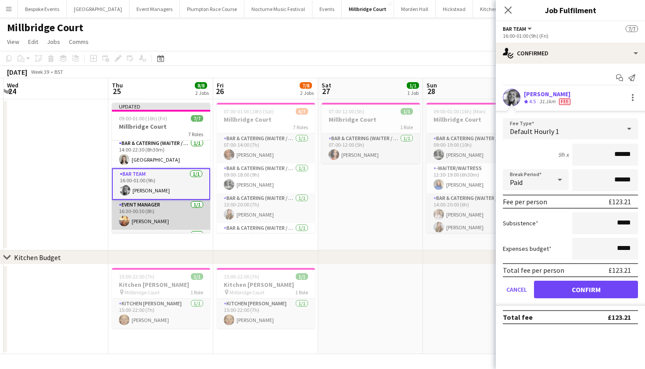
click at [160, 213] on app-card-role "Event Manager 1/1 16:30-00:30 (8h) Jemima Barfoot" at bounding box center [161, 215] width 98 height 30
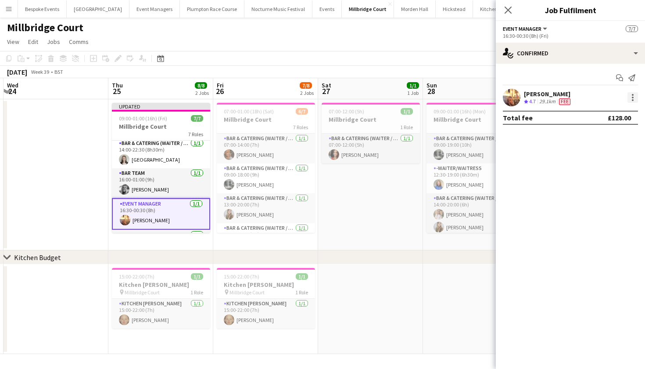
click at [632, 98] on div at bounding box center [633, 98] width 2 height 2
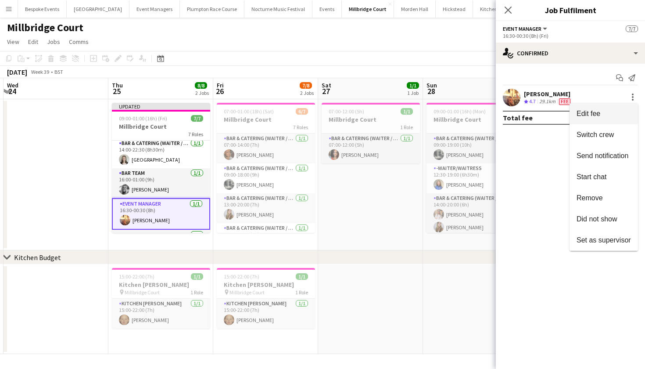
click at [612, 111] on span "Edit fee" at bounding box center [604, 114] width 54 height 8
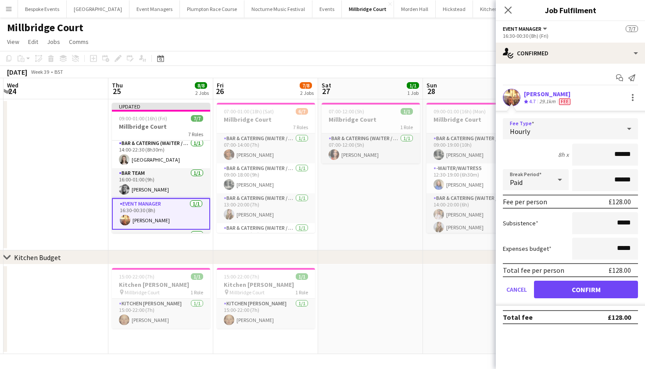
click at [516, 134] on span "Hourly" at bounding box center [520, 131] width 20 height 9
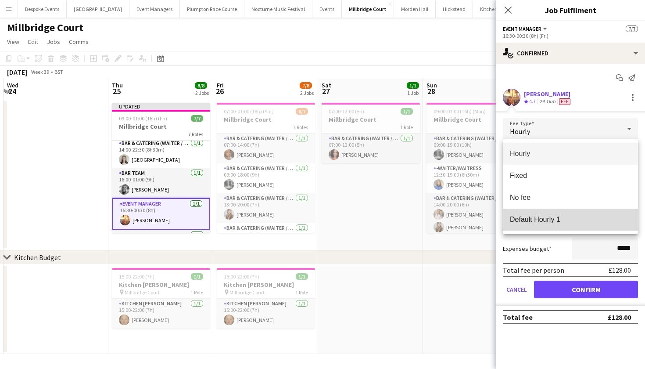
click at [548, 217] on span "Default Hourly 1" at bounding box center [570, 219] width 121 height 8
type input "******"
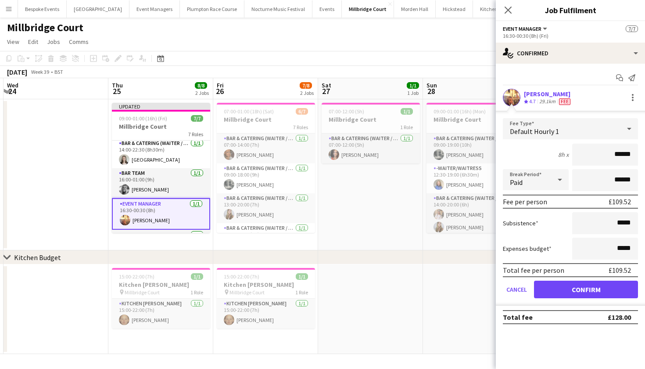
click at [578, 295] on button "Confirm" at bounding box center [586, 289] width 104 height 18
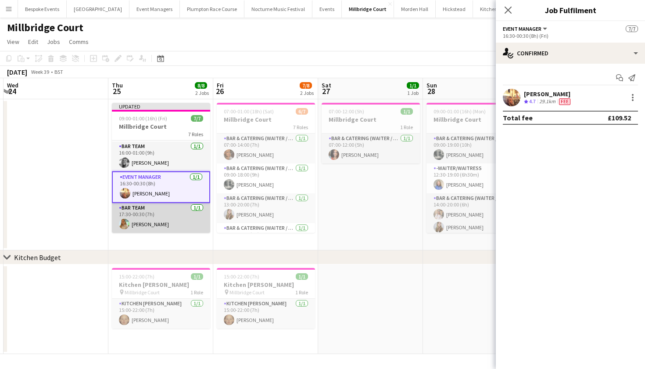
scroll to position [118, 0]
click at [151, 219] on app-card-role "Bar Team 1/1 17:30-00:30 (7h) Alice Cooley" at bounding box center [161, 218] width 98 height 30
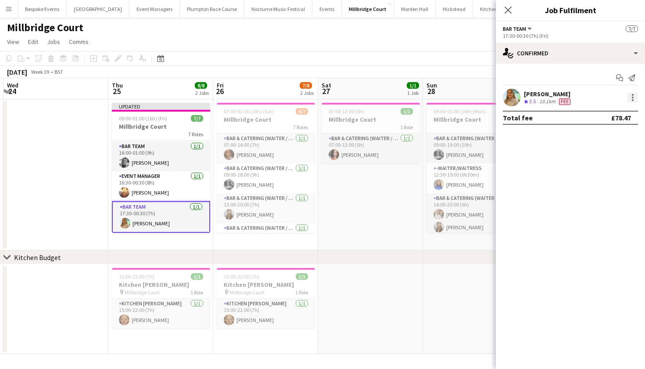
click at [632, 99] on div at bounding box center [633, 100] width 2 height 2
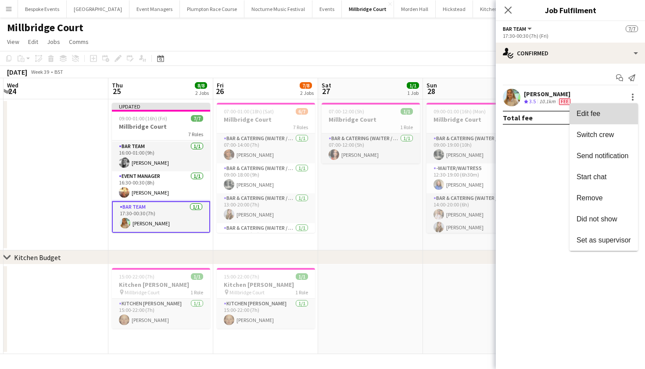
click at [616, 111] on span "Edit fee" at bounding box center [604, 114] width 54 height 8
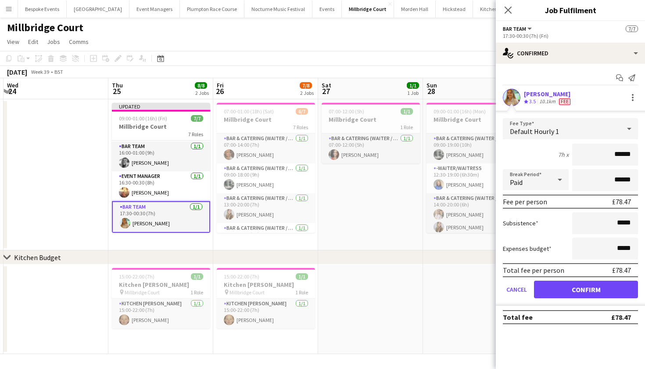
click at [568, 289] on button "Confirm" at bounding box center [586, 289] width 104 height 18
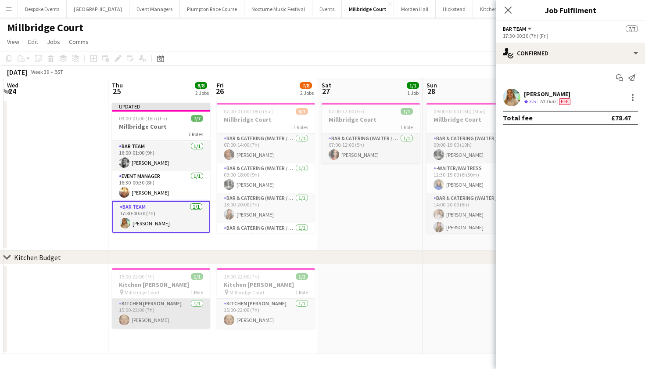
click at [172, 308] on app-card-role "Kitchen Porter 1/1 15:00-22:00 (7h) Genevieve Whiteley" at bounding box center [161, 313] width 98 height 30
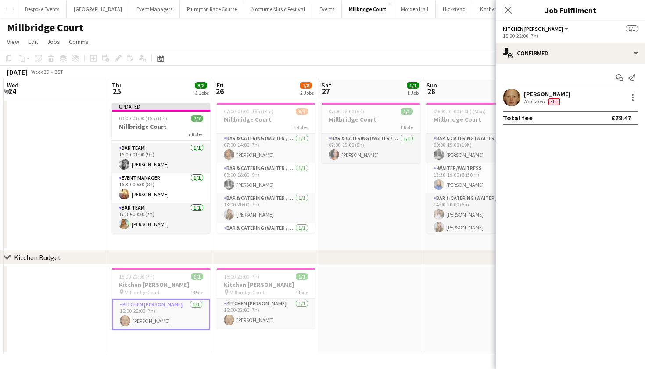
scroll to position [117, 0]
click at [634, 100] on div at bounding box center [632, 97] width 11 height 11
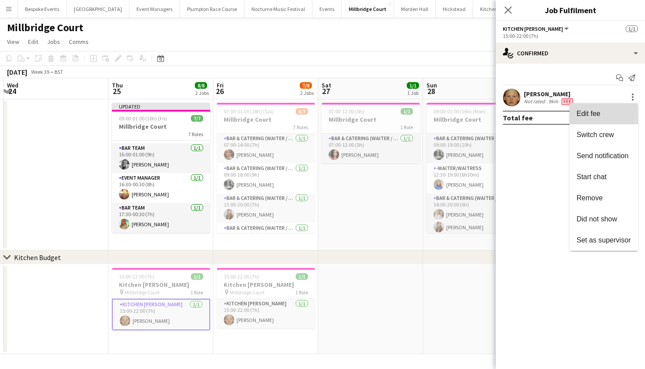
click at [628, 108] on button "Edit fee" at bounding box center [604, 113] width 68 height 21
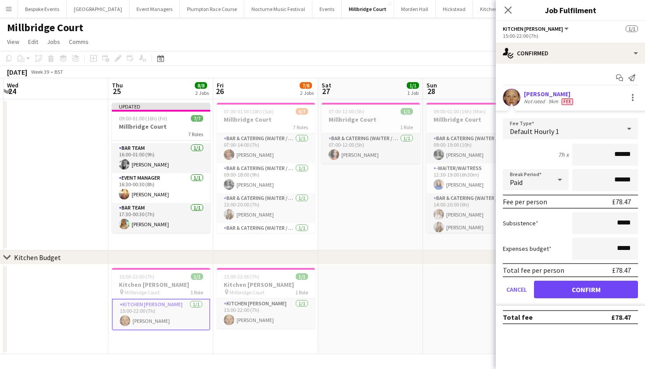
click at [571, 293] on button "Confirm" at bounding box center [586, 289] width 104 height 18
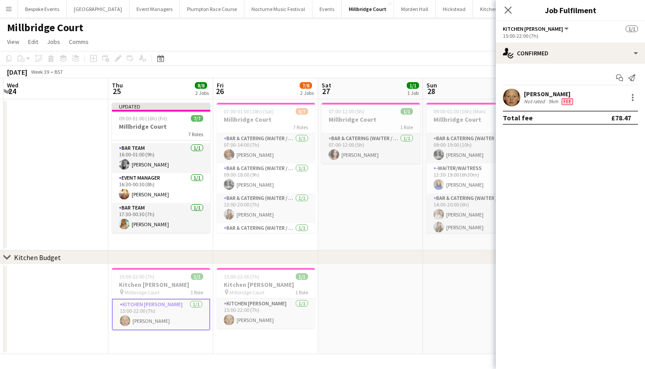
click at [452, 297] on app-date-cell at bounding box center [475, 309] width 105 height 90
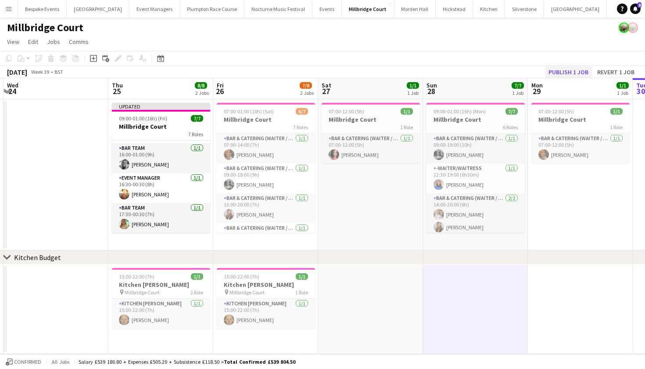
click at [564, 72] on button "Publish 1 job" at bounding box center [568, 71] width 47 height 11
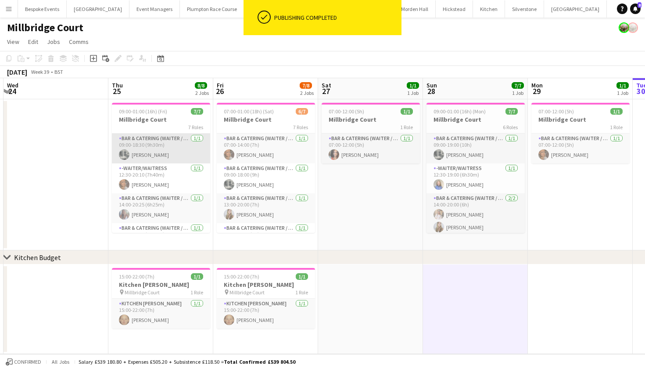
scroll to position [0, 0]
click at [174, 147] on app-card-role "Bar & Catering (Waiter / waitress) 1/1 09:00-18:30 (9h30m) Molly Middlehurst" at bounding box center [161, 148] width 98 height 30
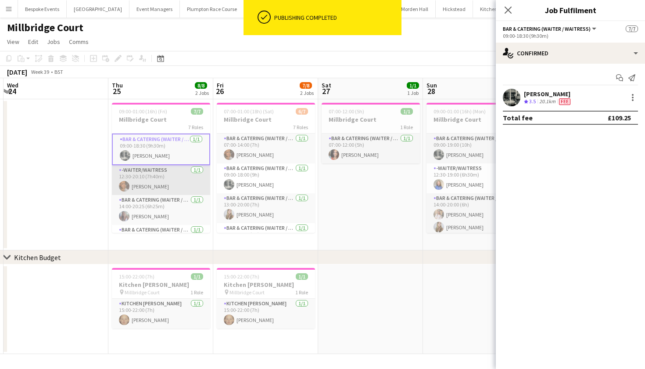
click at [168, 183] on app-card-role "-Waiter/Waitress 1/1 12:30-20:10 (7h40m) Jessica Platt" at bounding box center [161, 180] width 98 height 30
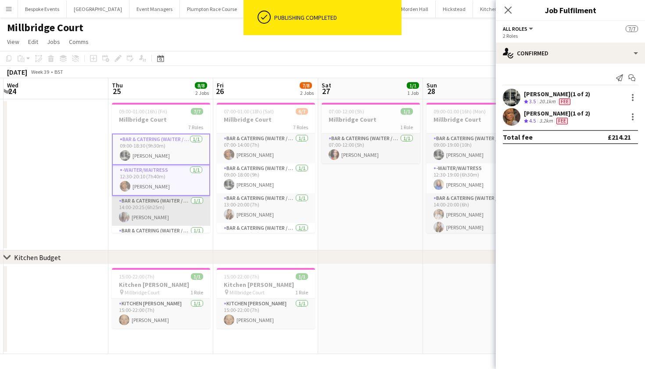
click at [168, 209] on app-card-role "Bar & Catering (Waiter / waitress) 1/1 14:00-20:25 (6h25m) Chloe Bower" at bounding box center [161, 211] width 98 height 30
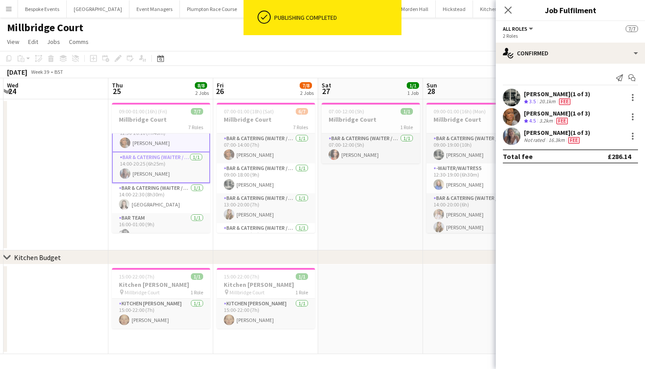
click at [168, 209] on app-card-role "Bar & Catering (Waiter / waitress) 1/1 14:00-22:30 (8h30m) Isla Corfield" at bounding box center [161, 198] width 98 height 30
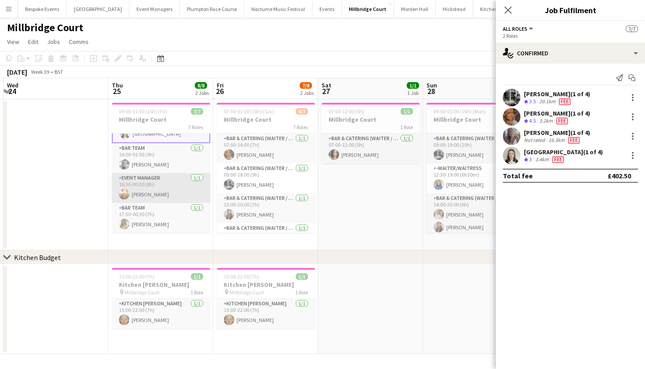
scroll to position [114, 0]
click at [168, 194] on app-card-role "Event Manager 1/1 16:30-00:30 (8h) Jemima Barfoot" at bounding box center [161, 188] width 98 height 30
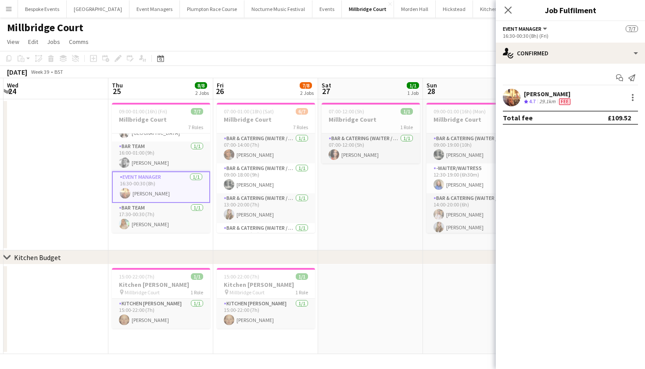
scroll to position [111, 0]
click at [152, 161] on app-card-role "Bar Team 1/1 16:00-01:00 (9h) Tess Johnson" at bounding box center [161, 156] width 98 height 30
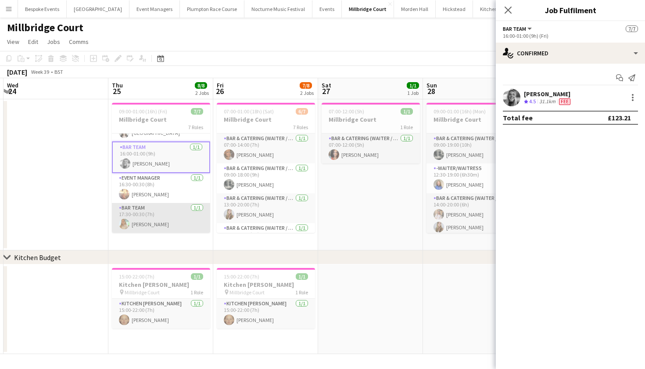
click at [153, 211] on app-card-role "Bar Team 1/1 17:30-00:30 (7h) Alice Cooley" at bounding box center [161, 218] width 98 height 30
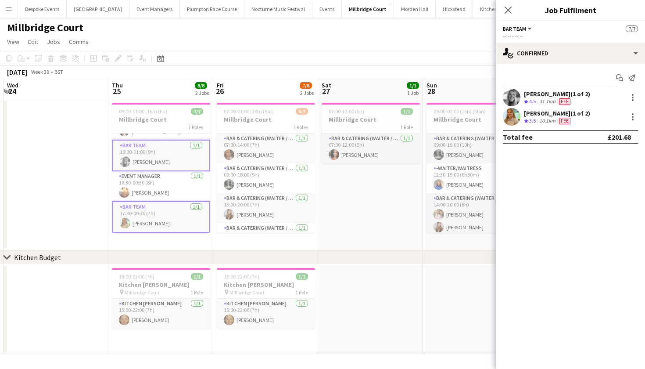
scroll to position [113, 0]
click at [400, 285] on app-date-cell at bounding box center [370, 309] width 105 height 90
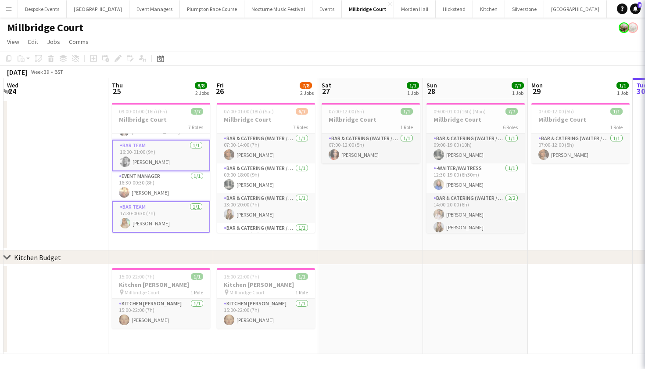
scroll to position [110, 0]
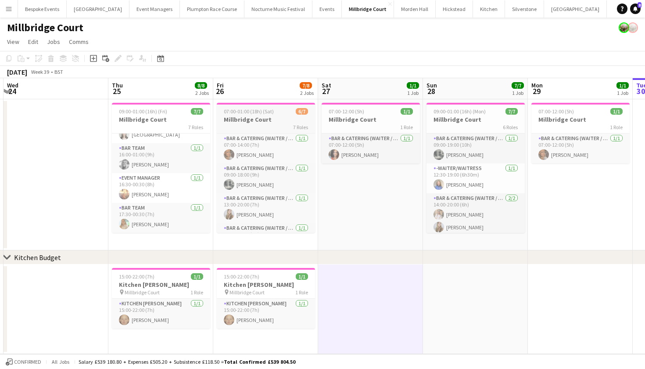
click at [252, 120] on h3 "Millbridge Court" at bounding box center [266, 119] width 98 height 8
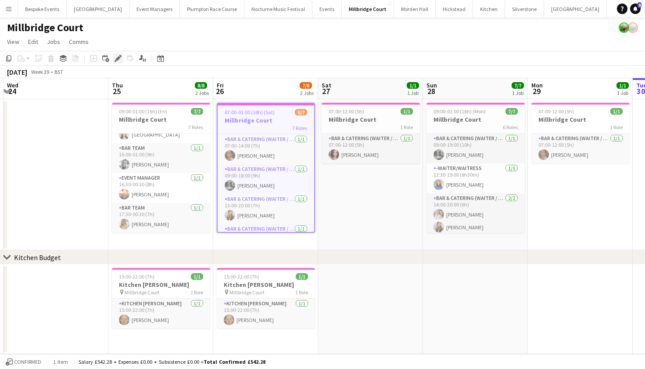
click at [118, 54] on div "Edit" at bounding box center [118, 58] width 11 height 11
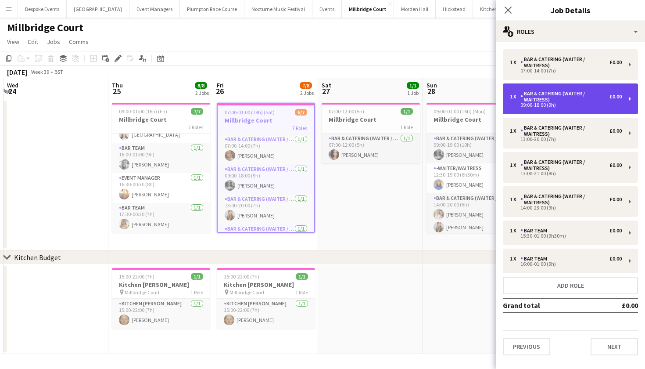
click at [513, 99] on div "1 x" at bounding box center [515, 96] width 11 height 6
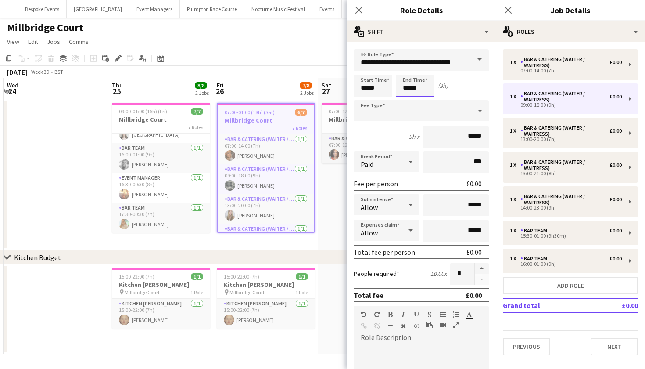
click at [424, 88] on body "Menu Boards Boards Boards All jobs Status Workforce Workforce My Workforce Recr…" at bounding box center [322, 184] width 645 height 369
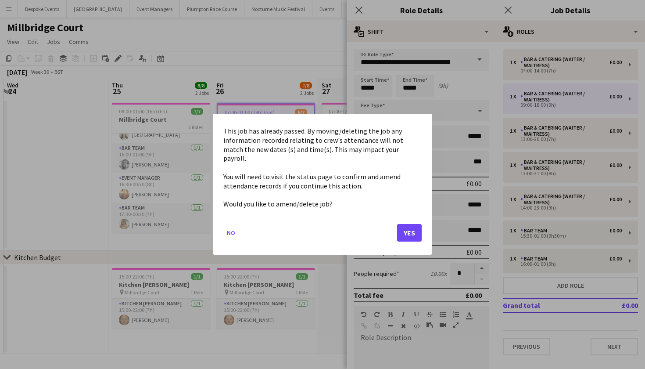
click at [409, 226] on button "Yes" at bounding box center [409, 233] width 25 height 18
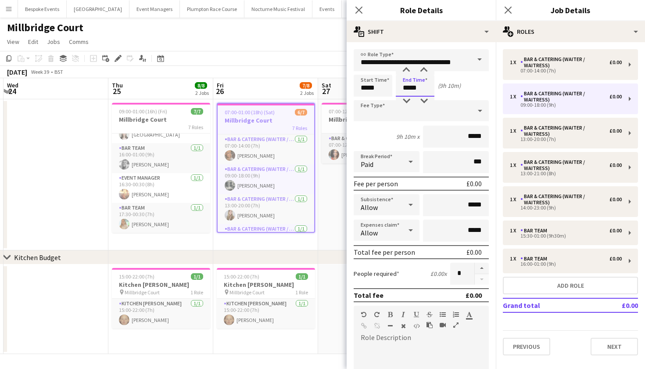
type input "*****"
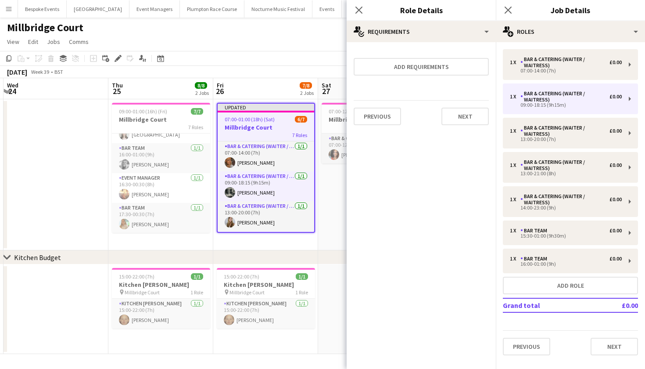
click at [294, 50] on app-page-menu "View Day view expanded Day view collapsed Month view Date picker Jump to today …" at bounding box center [322, 42] width 645 height 17
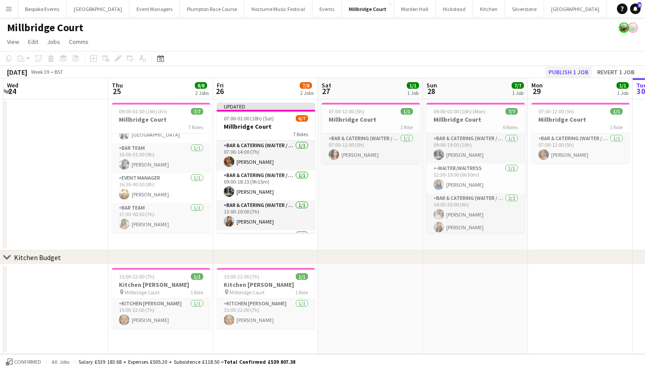
click at [570, 69] on button "Publish 1 job" at bounding box center [568, 71] width 47 height 11
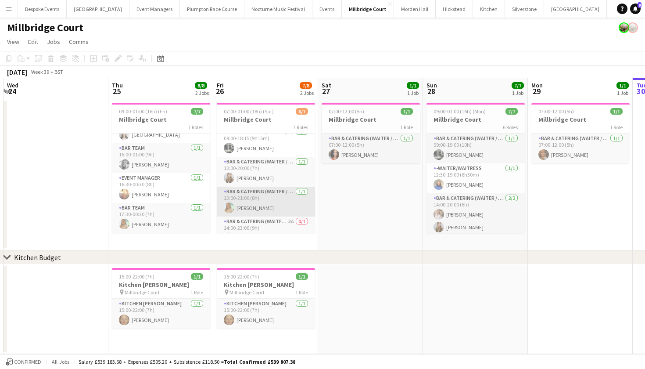
scroll to position [37, 0]
click at [269, 124] on div "7 Roles" at bounding box center [266, 126] width 98 height 7
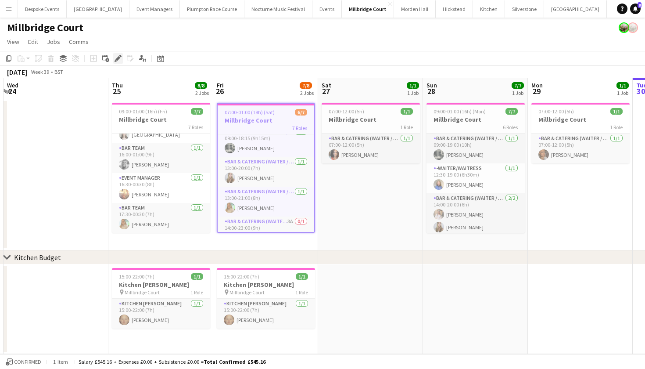
click at [118, 57] on icon "Edit" at bounding box center [118, 58] width 7 height 7
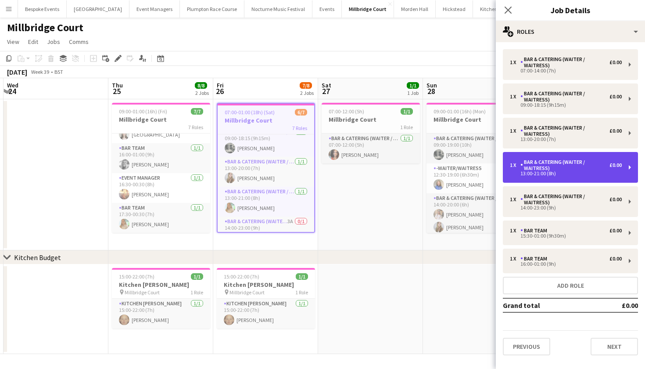
click at [570, 174] on div "13:00-21:00 (8h)" at bounding box center [566, 173] width 112 height 4
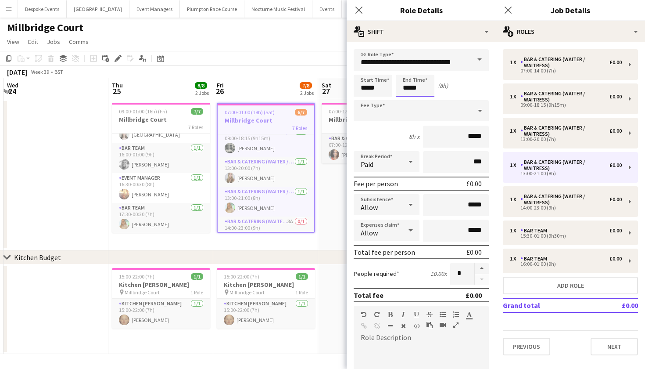
click at [409, 87] on body "Menu Boards Boards Boards All jobs Status Workforce Workforce My Workforce Recr…" at bounding box center [322, 184] width 645 height 369
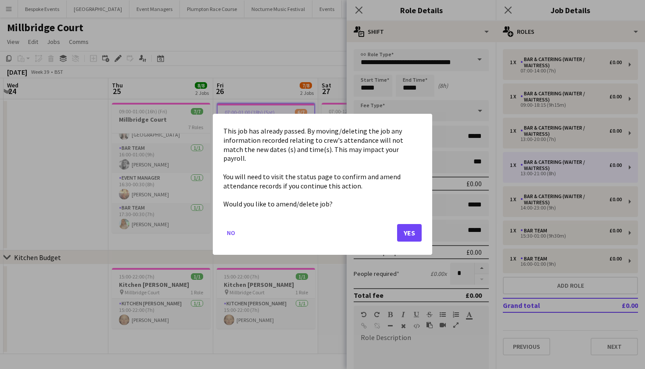
click at [409, 224] on button "Yes" at bounding box center [409, 233] width 25 height 18
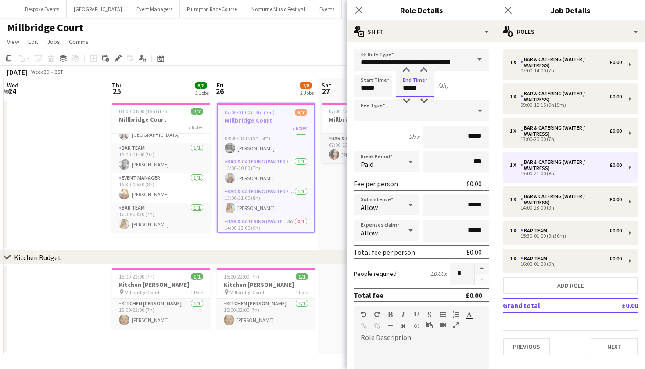
type input "*****"
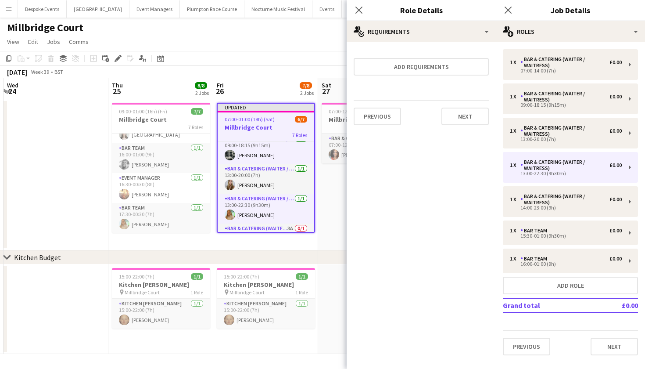
click at [261, 57] on app-toolbar "Copy Paste Paste Command V Paste with crew Command Shift V Paste linked Job Del…" at bounding box center [322, 58] width 645 height 15
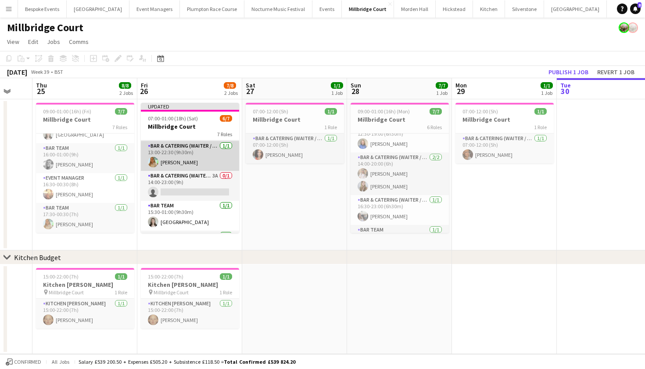
scroll to position [90, 0]
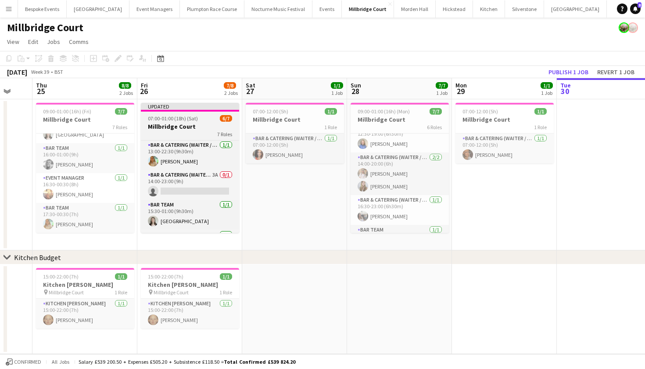
click at [183, 122] on h3 "Millbridge Court" at bounding box center [190, 126] width 98 height 8
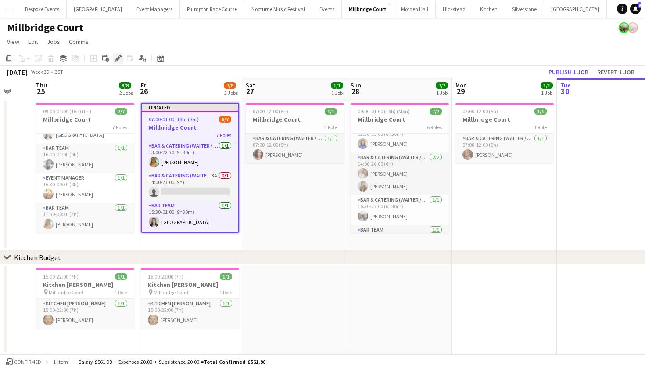
click at [120, 58] on icon "Edit" at bounding box center [118, 58] width 7 height 7
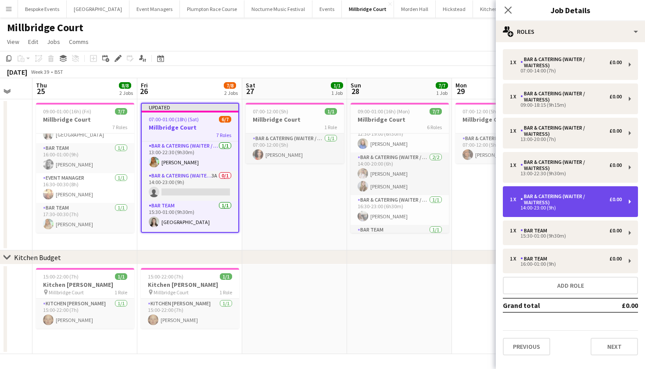
click at [568, 209] on div "14:00-23:00 (9h)" at bounding box center [566, 207] width 112 height 4
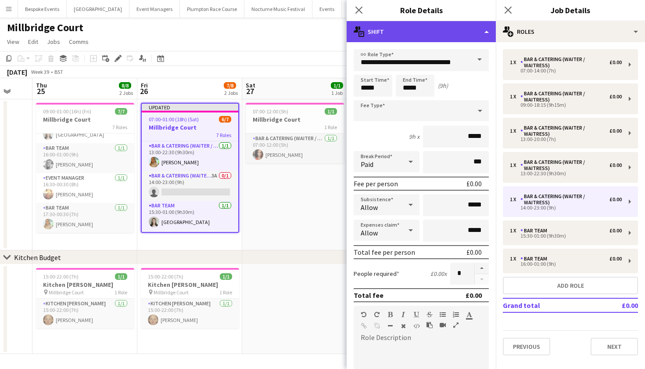
click at [471, 28] on div "multiple-actions-text Shift" at bounding box center [421, 31] width 149 height 21
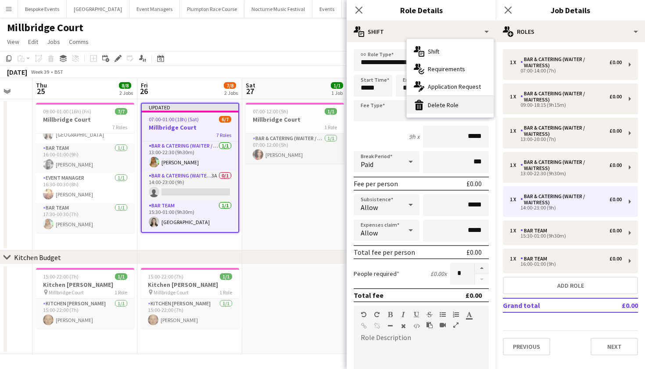
click at [469, 104] on div "bin-2 Delete Role" at bounding box center [450, 105] width 87 height 18
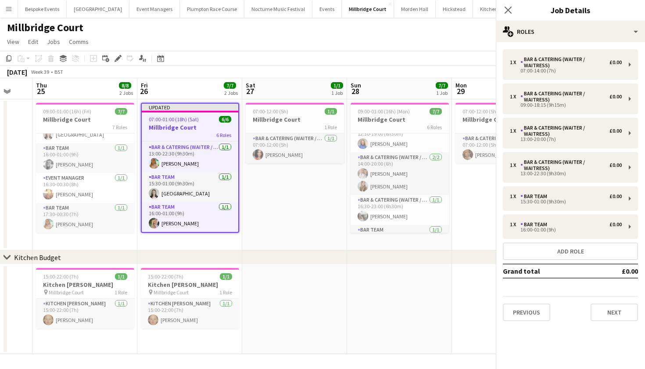
scroll to position [89, 0]
click at [191, 123] on h3 "Millbridge Court" at bounding box center [190, 127] width 97 height 8
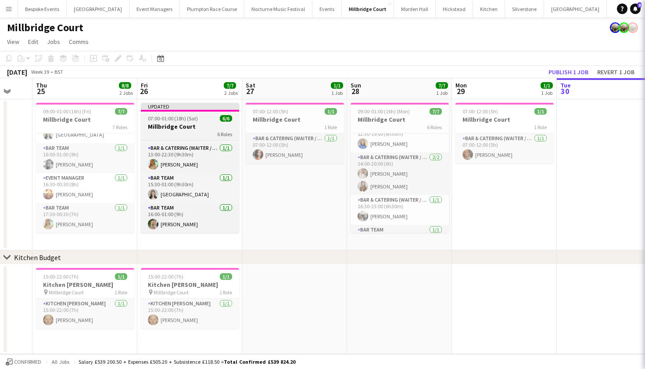
scroll to position [87, 0]
click at [191, 123] on h3 "Millbridge Court" at bounding box center [190, 126] width 98 height 8
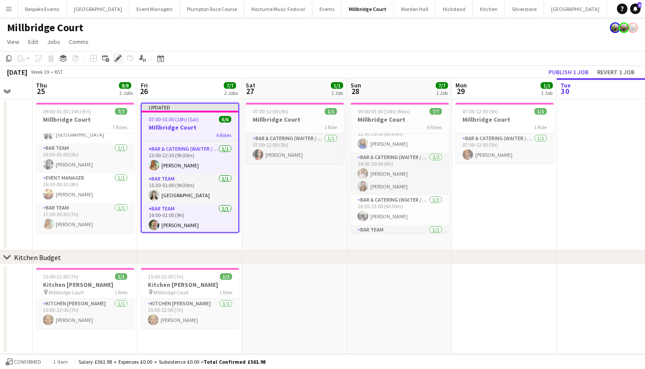
click at [117, 61] on icon "Edit" at bounding box center [118, 58] width 7 height 7
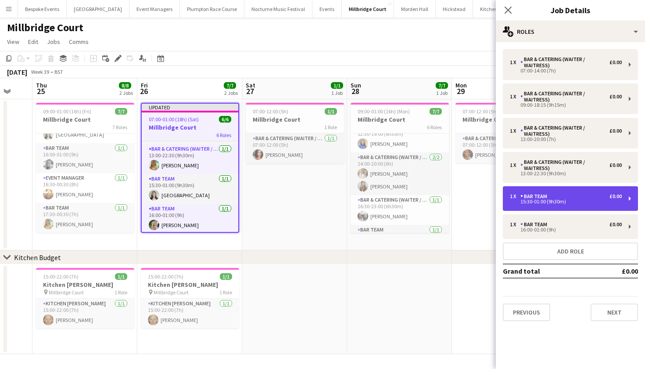
click at [544, 204] on div "15:30-01:00 (9h30m)" at bounding box center [566, 201] width 112 height 4
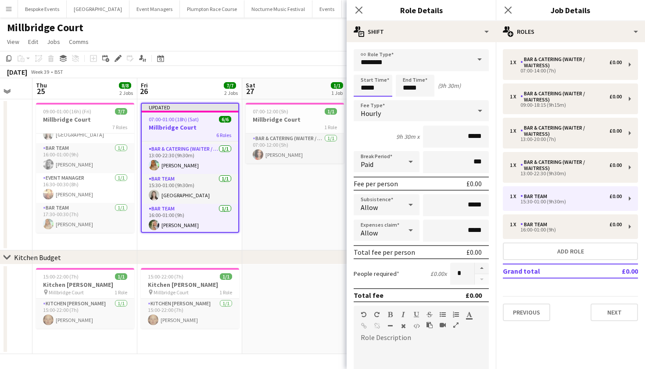
click at [367, 89] on body "Menu Boards Boards Boards All jobs Status Workforce Workforce My Workforce Recr…" at bounding box center [322, 184] width 645 height 369
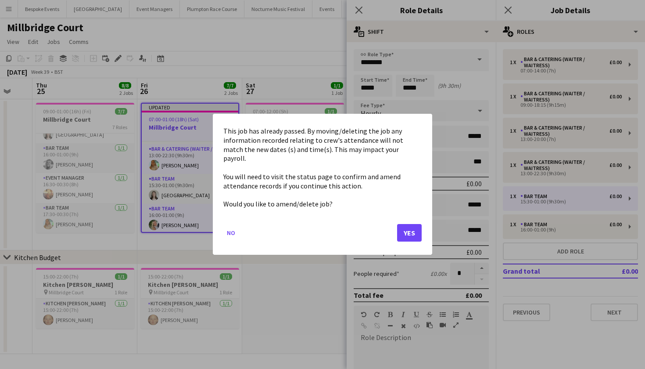
click at [417, 224] on button "Yes" at bounding box center [409, 233] width 25 height 18
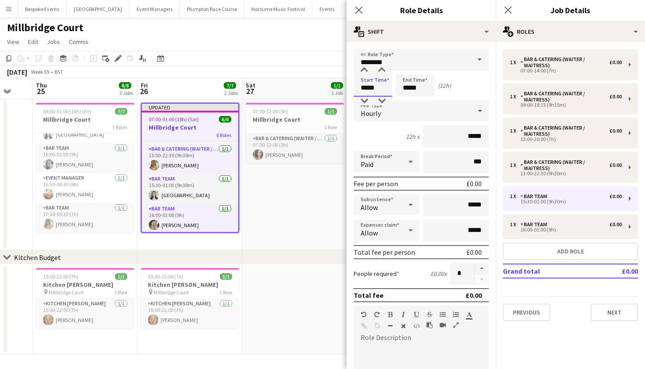
type input "*****"
click at [409, 91] on input "*****" at bounding box center [415, 86] width 39 height 22
type input "*****"
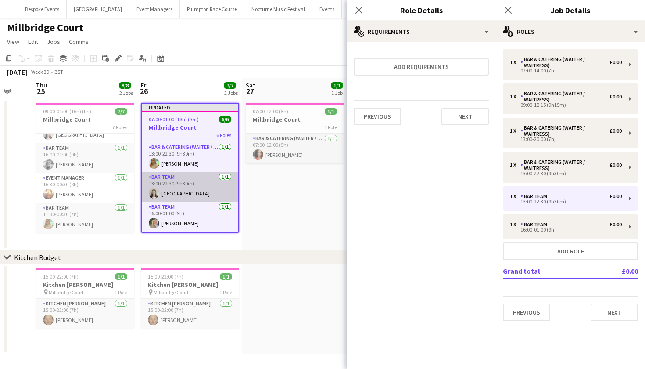
scroll to position [89, 0]
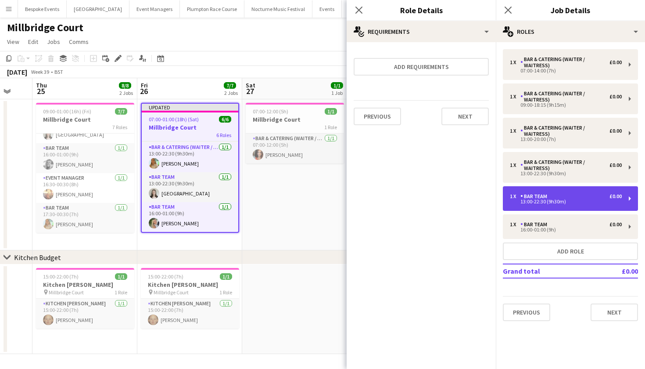
click at [530, 191] on div "1 x Bar Team £0.00 13:00-22:30 (9h30m)" at bounding box center [570, 198] width 135 height 25
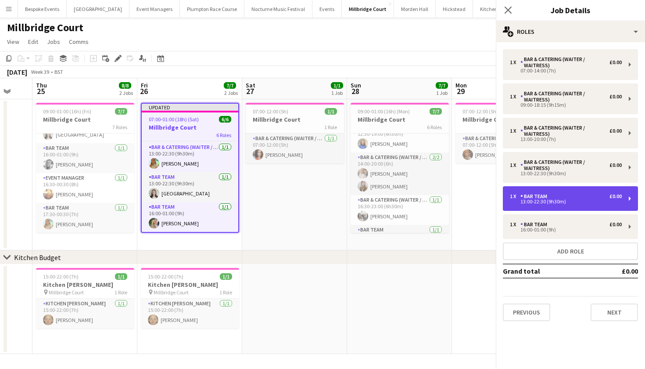
click at [530, 191] on div "1 x Bar Team £0.00 13:00-22:30 (9h30m)" at bounding box center [570, 198] width 135 height 25
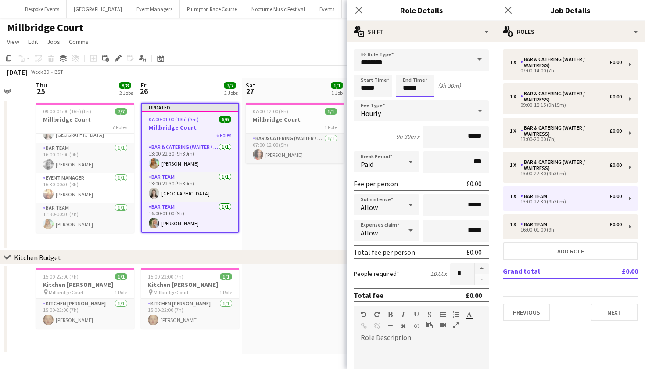
click at [409, 86] on body "Menu Boards Boards Boards All jobs Status Workforce Workforce My Workforce Recr…" at bounding box center [322, 184] width 645 height 369
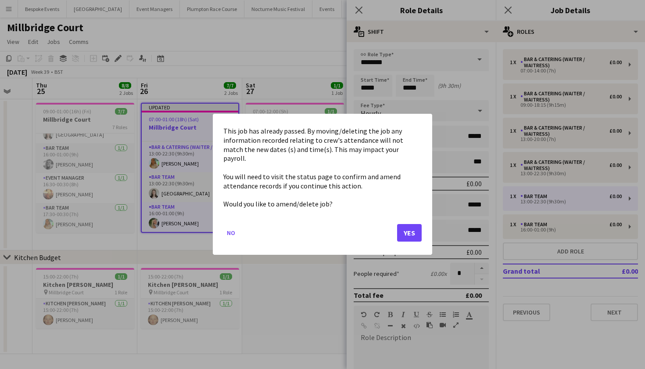
click at [413, 233] on button "Yes" at bounding box center [409, 233] width 25 height 18
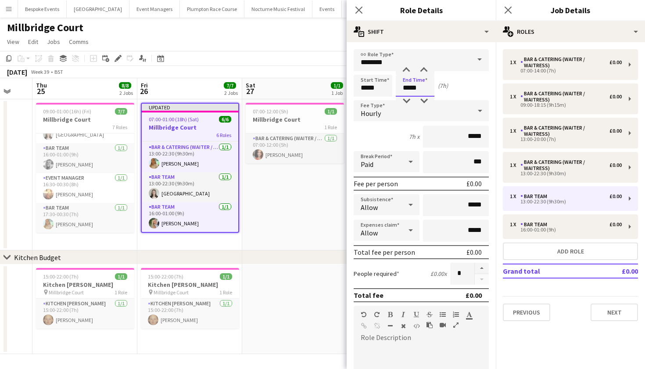
type input "*****"
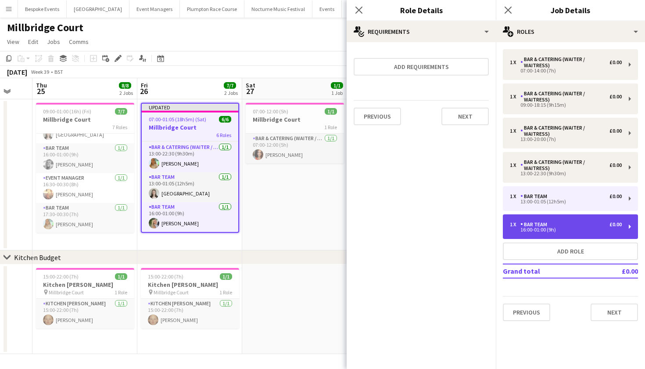
click at [573, 226] on div "1 x Bar Team £0.00" at bounding box center [566, 224] width 112 height 6
type input "*****"
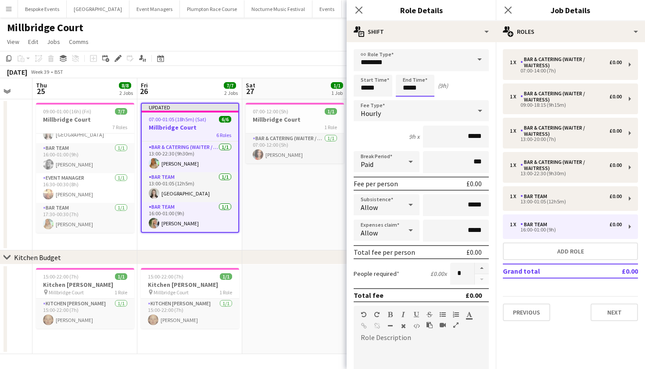
click at [425, 84] on input "*****" at bounding box center [415, 86] width 39 height 22
type input "*****"
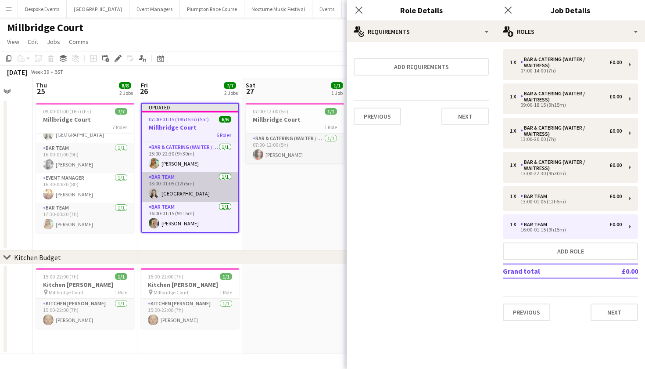
scroll to position [86, 0]
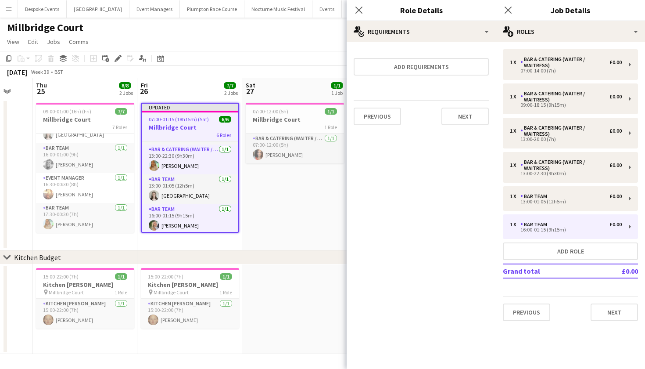
click at [282, 296] on app-date-cell at bounding box center [294, 309] width 105 height 90
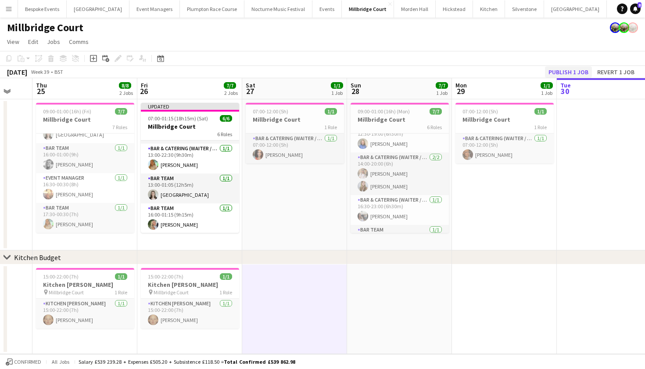
click at [570, 68] on button "Publish 1 job" at bounding box center [568, 71] width 47 height 11
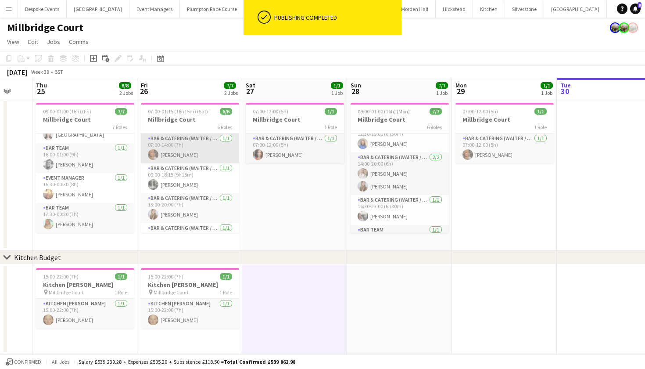
scroll to position [0, 0]
click at [163, 145] on app-card-role "Bar & Catering (Waiter / waitress) 1/1 07:00-14:00 (7h) Jessica Platt" at bounding box center [190, 148] width 98 height 30
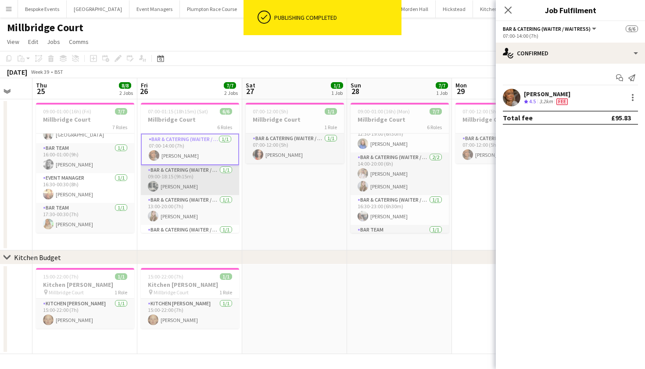
click at [162, 190] on app-card-role "Bar & Catering (Waiter / waitress) 1/1 09:00-18:15 (9h15m) Molly Middlehurst" at bounding box center [190, 180] width 98 height 30
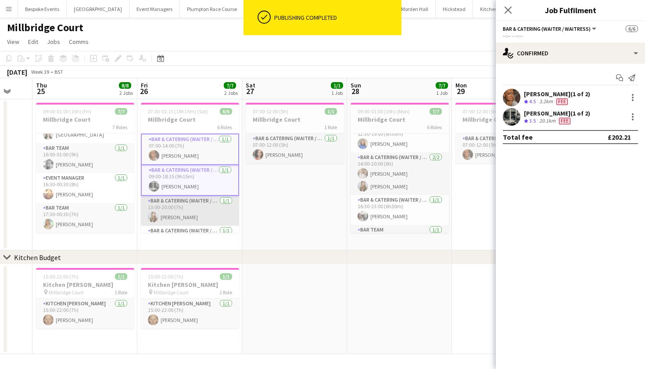
click at [163, 204] on app-card-role "Bar & Catering (Waiter / waitress) 1/1 13:00-20:00 (7h) Phoebe Marman" at bounding box center [190, 211] width 98 height 30
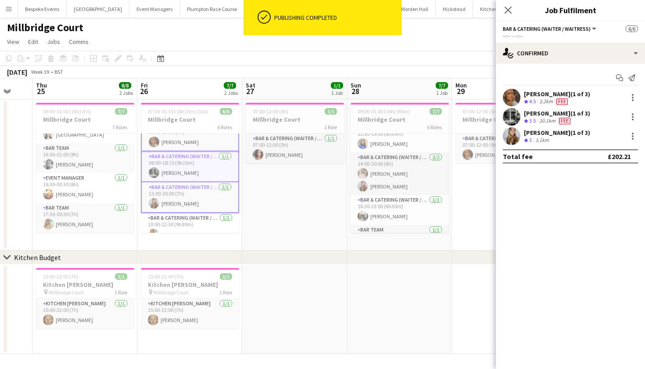
scroll to position [12, 0]
click at [171, 139] on app-card-role "Bar & Catering (Waiter / waitress) 1/1 07:00-14:00 (7h) Jessica Platt" at bounding box center [190, 137] width 98 height 32
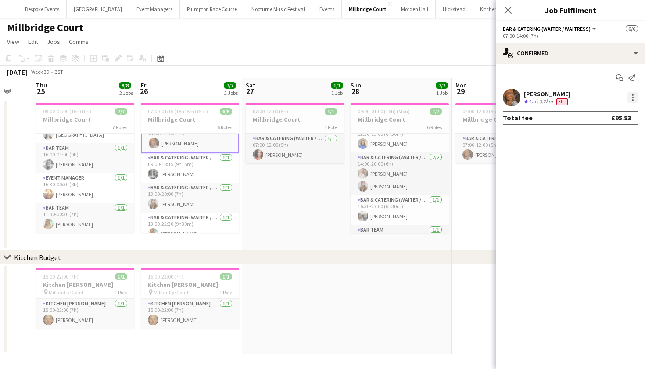
click at [628, 98] on div at bounding box center [632, 97] width 11 height 11
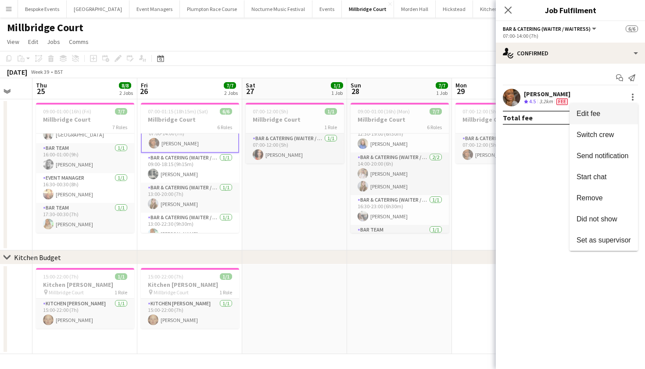
click at [615, 115] on span "Edit fee" at bounding box center [604, 114] width 54 height 8
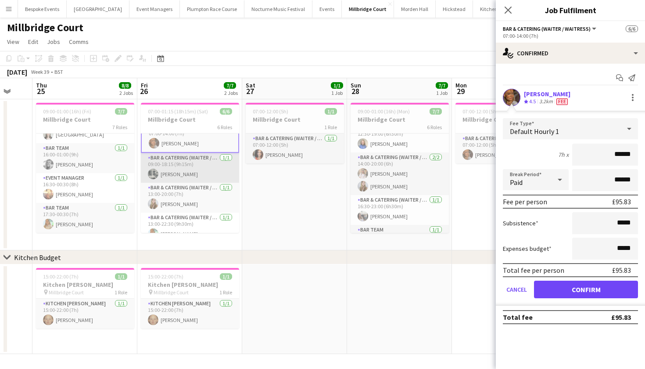
click at [195, 179] on app-card-role "Bar & Catering (Waiter / waitress) 1/1 09:00-18:15 (9h15m) Molly Middlehurst" at bounding box center [190, 168] width 98 height 30
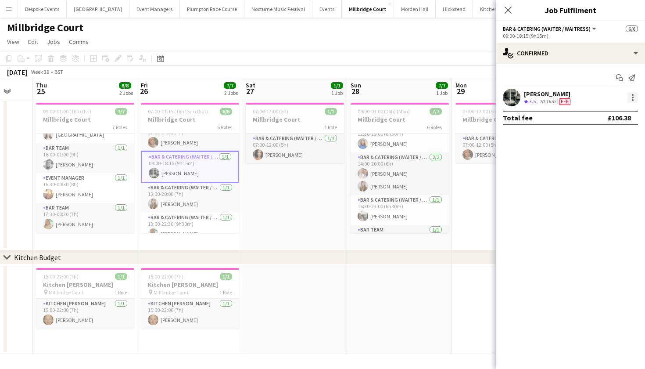
click at [635, 99] on div at bounding box center [632, 97] width 11 height 11
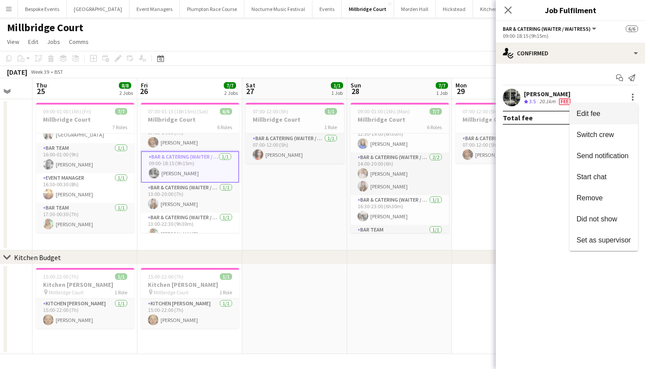
click at [609, 111] on span "Edit fee" at bounding box center [604, 114] width 54 height 8
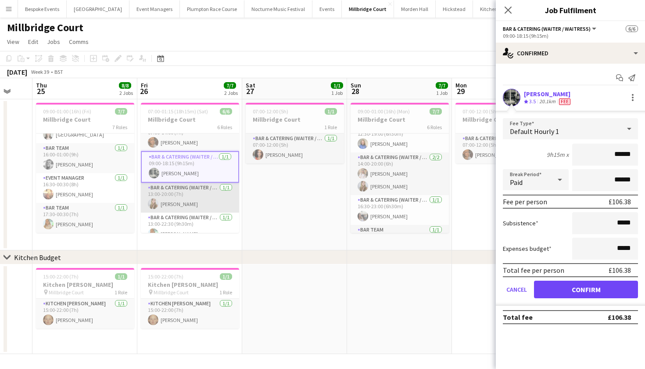
click at [216, 196] on app-card-role "Bar & Catering (Waiter / waitress) 1/1 13:00-20:00 (7h) Phoebe Marman" at bounding box center [190, 198] width 98 height 30
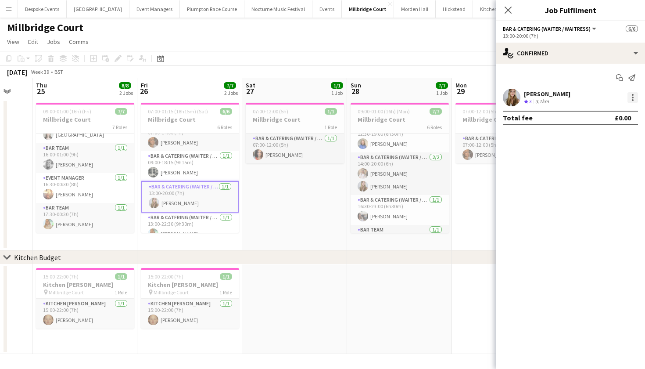
click at [634, 97] on div at bounding box center [632, 97] width 11 height 11
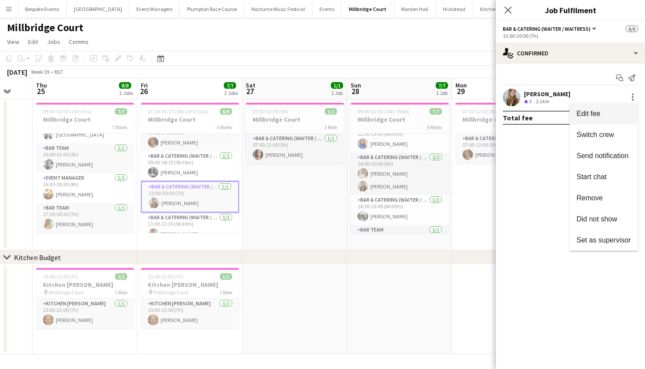
click at [595, 114] on span "Edit fee" at bounding box center [589, 113] width 24 height 7
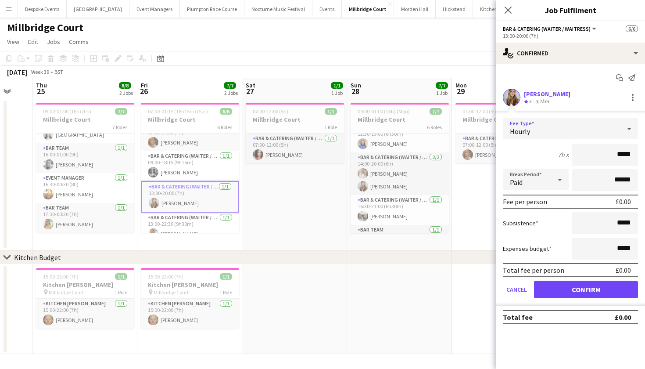
click at [593, 126] on div "Hourly" at bounding box center [562, 128] width 118 height 21
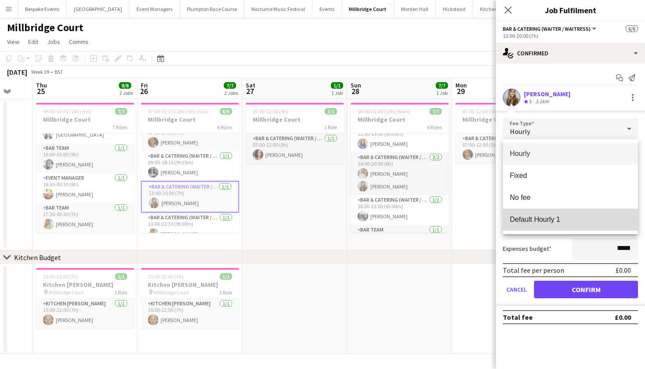
click at [557, 215] on mat-option "Default Hourly 1" at bounding box center [570, 219] width 135 height 22
type input "******"
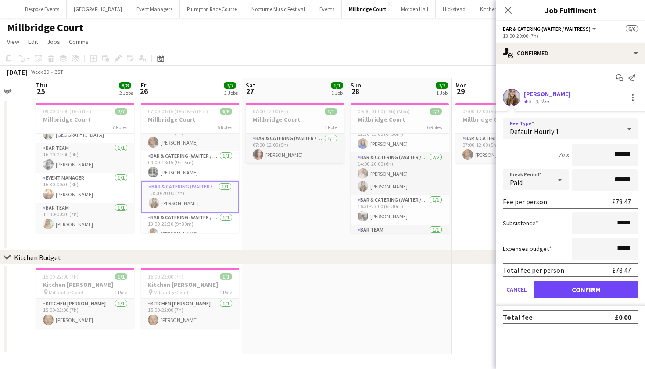
click at [566, 290] on button "Confirm" at bounding box center [586, 289] width 104 height 18
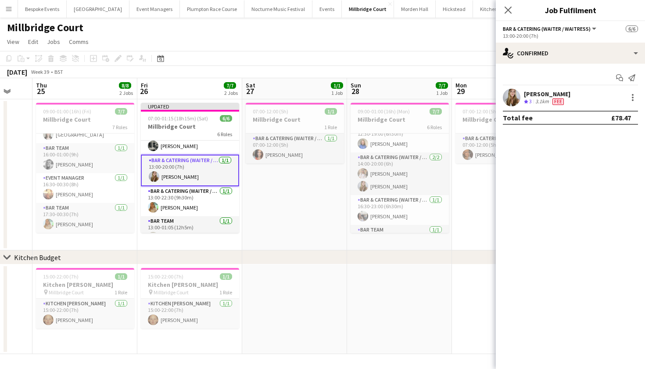
scroll to position [51, 0]
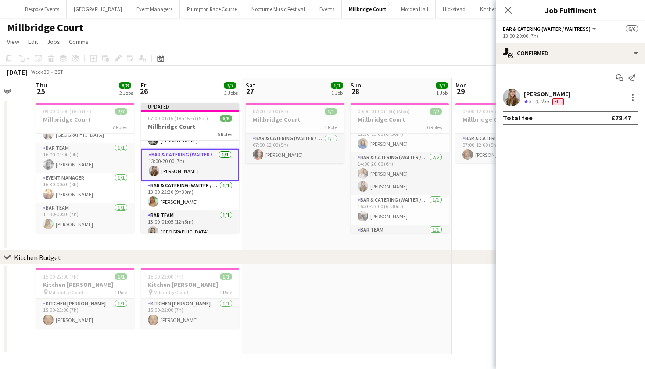
click at [181, 204] on app-card-role "Bar & Catering (Waiter / waitress) 1/1 13:00-22:30 (9h30m) Alice Cooley" at bounding box center [190, 195] width 98 height 30
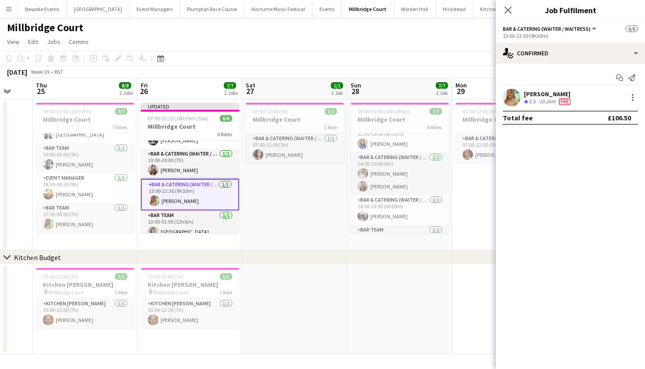
click at [634, 103] on div "Alice Cooley Crew rating 3.5 10.1km Fee" at bounding box center [570, 98] width 149 height 18
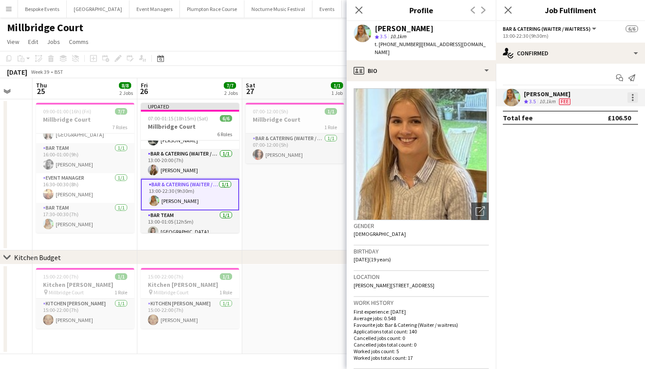
click at [633, 97] on div at bounding box center [633, 98] width 2 height 2
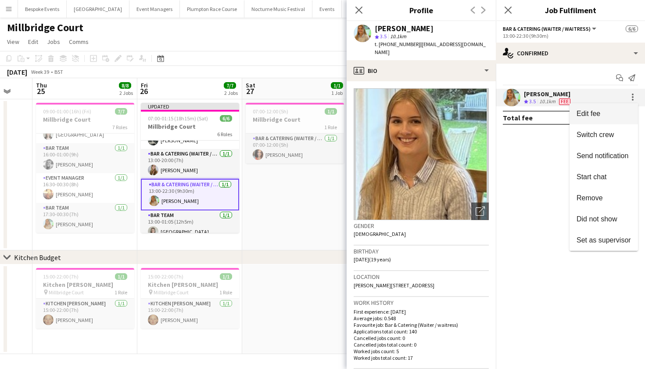
click at [620, 107] on button "Edit fee" at bounding box center [604, 113] width 68 height 21
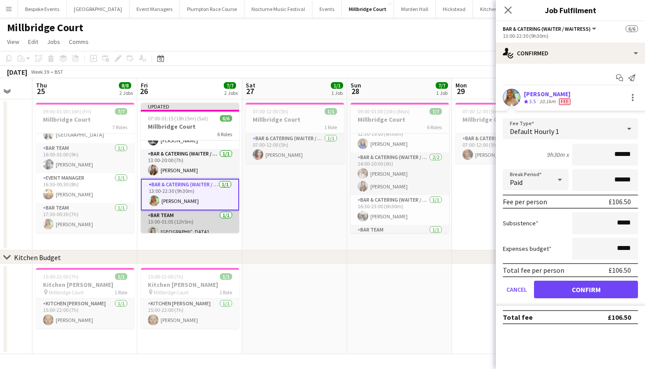
click at [183, 214] on app-card-role "Bar Team 1/1 13:00-01:05 (12h5m) Isla Corfield" at bounding box center [190, 225] width 98 height 30
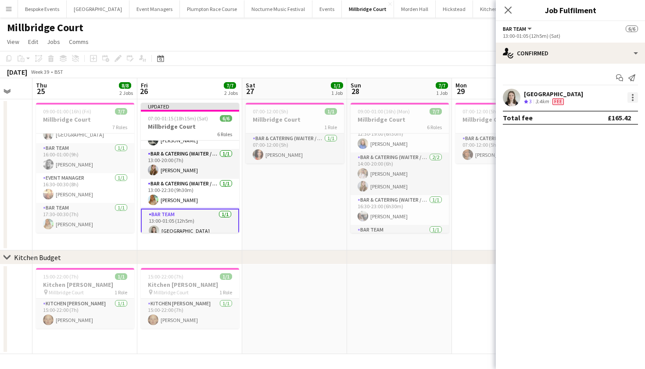
click at [634, 102] on div at bounding box center [632, 97] width 11 height 11
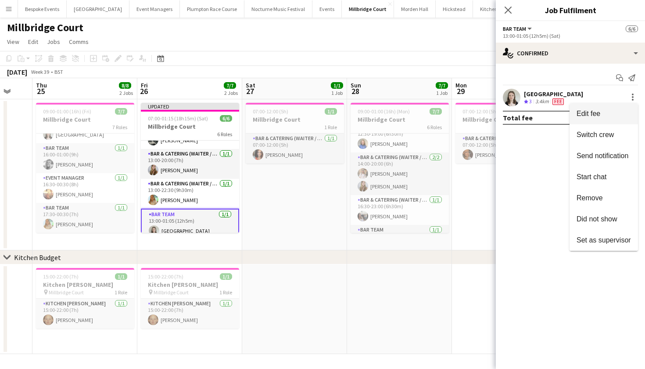
click at [605, 119] on button "Edit fee" at bounding box center [604, 113] width 68 height 21
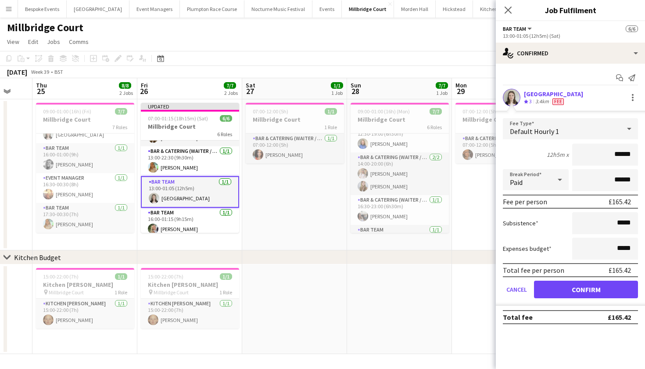
scroll to position [88, 0]
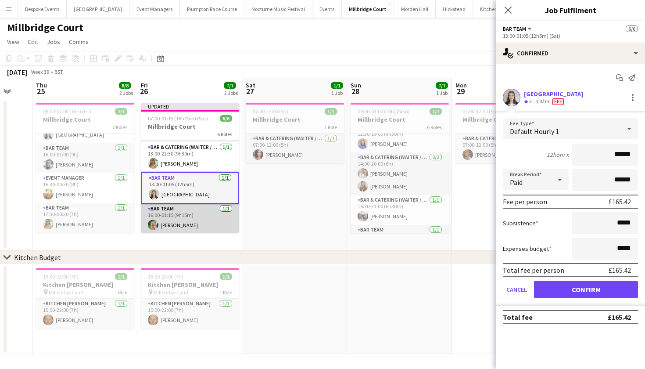
click at [174, 221] on app-card-role "Bar Team 1/1 16:00-01:15 (9h15m) Josephine Brown" at bounding box center [190, 219] width 98 height 30
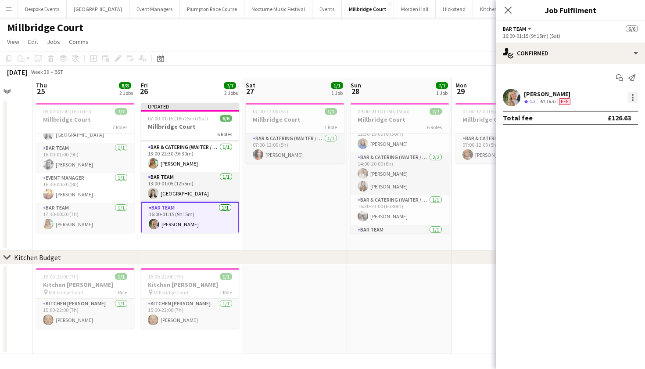
click at [632, 97] on div at bounding box center [632, 97] width 11 height 11
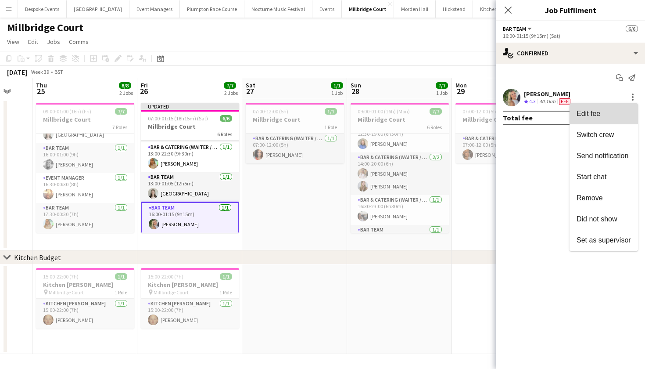
click at [621, 112] on span "Edit fee" at bounding box center [604, 114] width 54 height 8
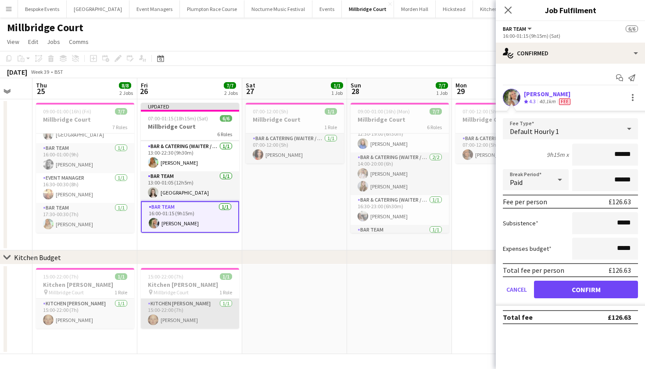
scroll to position [0, 282]
click at [191, 318] on app-card-role "Kitchen Porter 1/1 15:00-22:00 (7h) Genevieve Whiteley" at bounding box center [190, 313] width 98 height 30
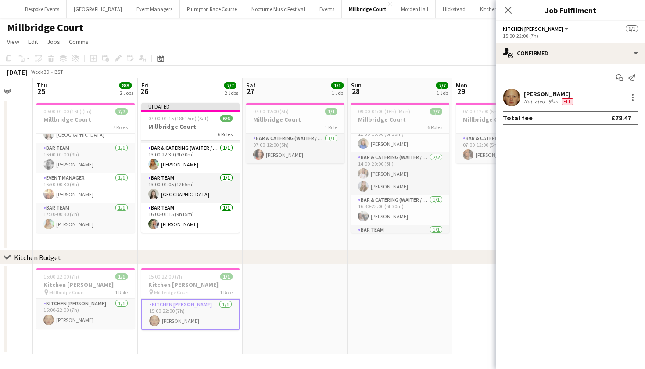
scroll to position [87, 0]
click at [634, 97] on div at bounding box center [632, 97] width 11 height 11
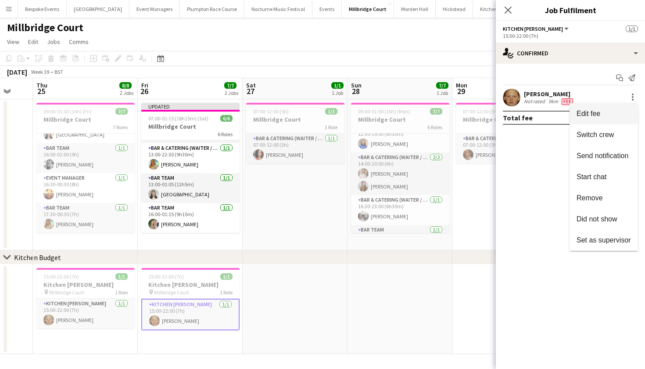
click at [593, 121] on button "Edit fee" at bounding box center [604, 113] width 68 height 21
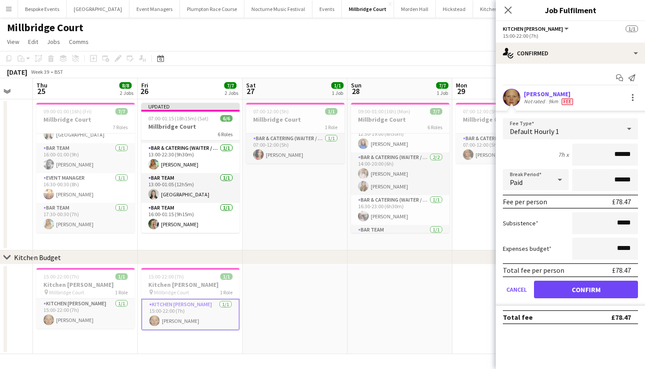
click at [557, 284] on button "Confirm" at bounding box center [586, 289] width 104 height 18
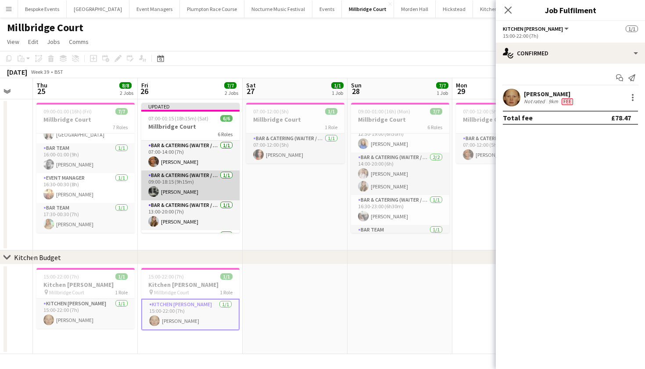
scroll to position [0, 0]
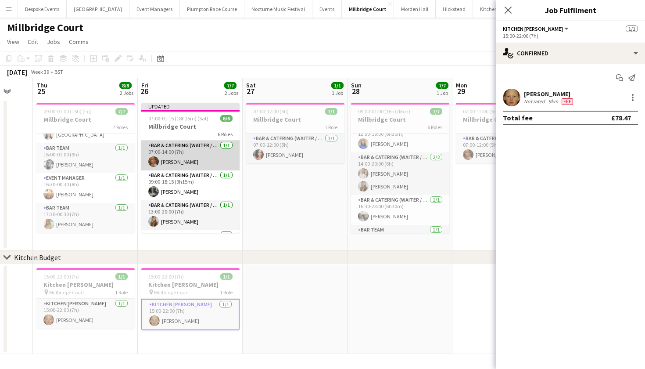
click at [181, 145] on app-card-role "Bar & Catering (Waiter / waitress) 1/1 07:00-14:00 (7h) Jessica Platt" at bounding box center [190, 155] width 98 height 30
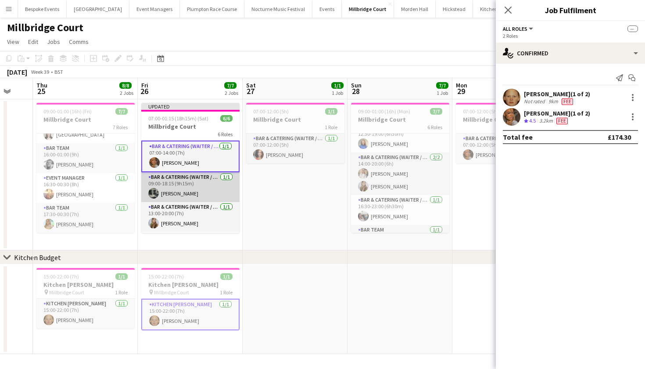
click at [183, 177] on app-card-role "Bar & Catering (Waiter / waitress) 1/1 09:00-18:15 (9h15m) Molly Middlehurst" at bounding box center [190, 187] width 98 height 30
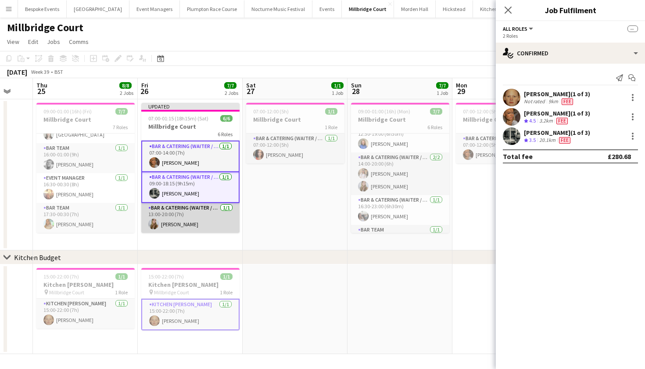
click at [183, 213] on app-card-role "Bar & Catering (Waiter / waitress) 1/1 13:00-20:00 (7h) Phoebe Marman" at bounding box center [190, 218] width 98 height 30
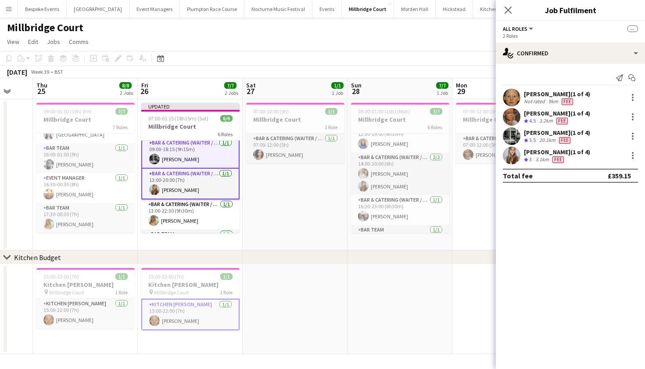
click at [183, 213] on app-card-role "Bar & Catering (Waiter / waitress) 1/1 13:00-22:30 (9h30m) Alice Cooley" at bounding box center [190, 214] width 98 height 30
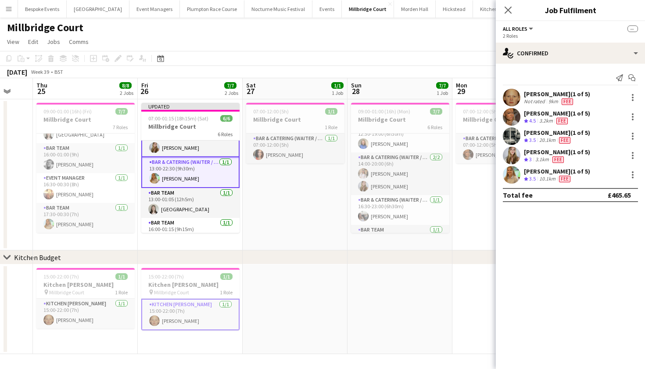
scroll to position [79, 0]
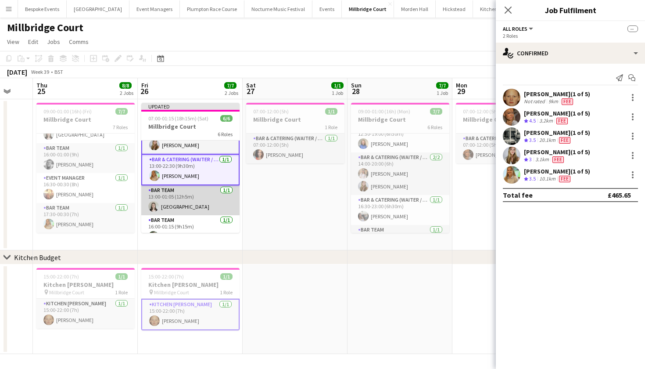
click at [183, 213] on app-card-role "Bar Team 1/1 13:00-01:05 (12h5m) Isla Corfield" at bounding box center [190, 200] width 98 height 30
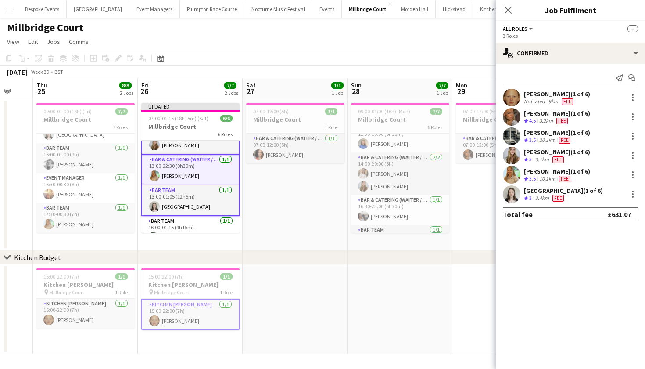
click at [183, 213] on app-card-role "Bar Team 1/1 13:00-01:05 (12h5m) Isla Corfield" at bounding box center [190, 200] width 98 height 31
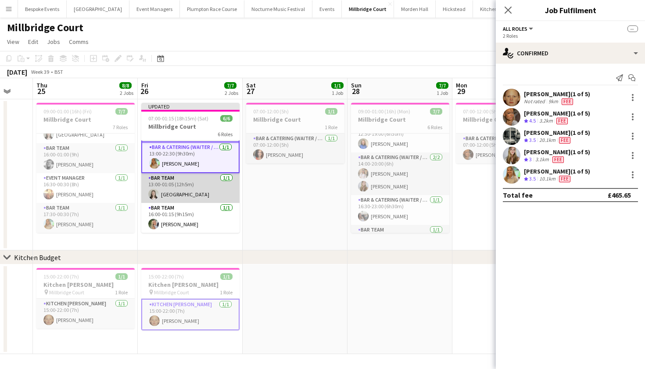
scroll to position [91, 0]
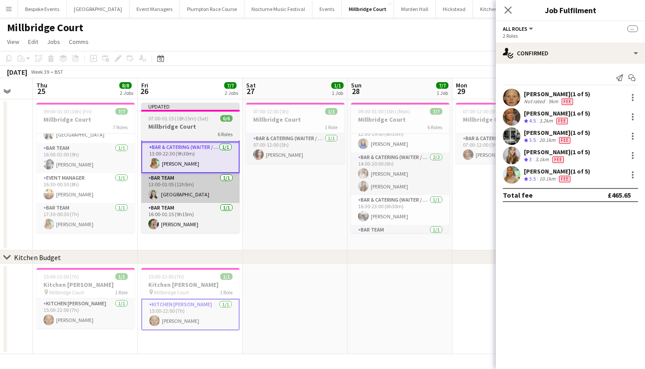
click at [194, 183] on app-card-role "Bar Team 1/1 13:00-01:05 (12h5m) Isla Corfield" at bounding box center [190, 188] width 98 height 30
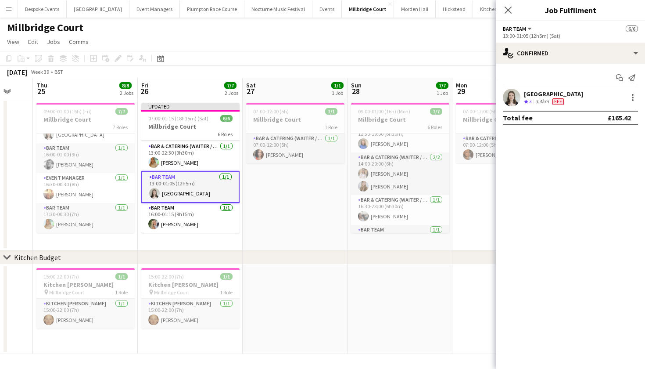
scroll to position [89, 0]
click at [189, 221] on app-card-role "Bar Team 1/1 16:00-01:15 (9h15m) Josephine Brown" at bounding box center [190, 218] width 98 height 30
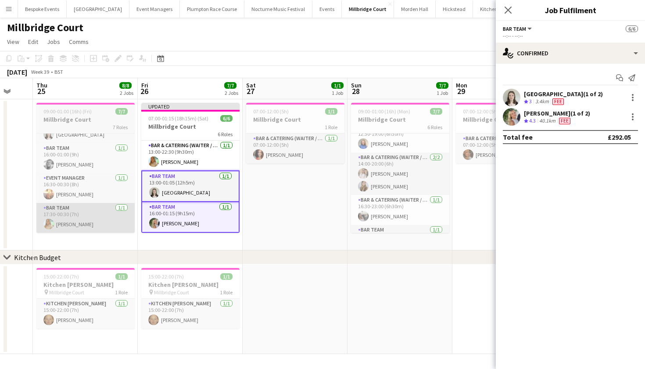
scroll to position [90, 0]
click at [188, 308] on app-card-role "Kitchen Porter 1/1 15:00-22:00 (7h) Genevieve Whiteley" at bounding box center [190, 313] width 98 height 30
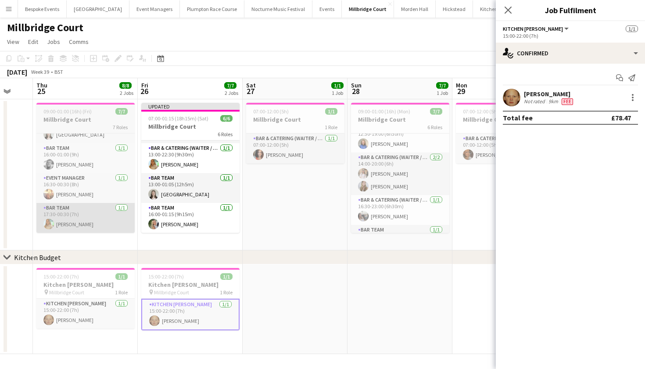
scroll to position [87, 0]
click at [290, 139] on app-card-role "Bar & Catering (Waiter / waitress) 1/1 07:00-12:00 (5h) Freya Cowie" at bounding box center [295, 148] width 98 height 30
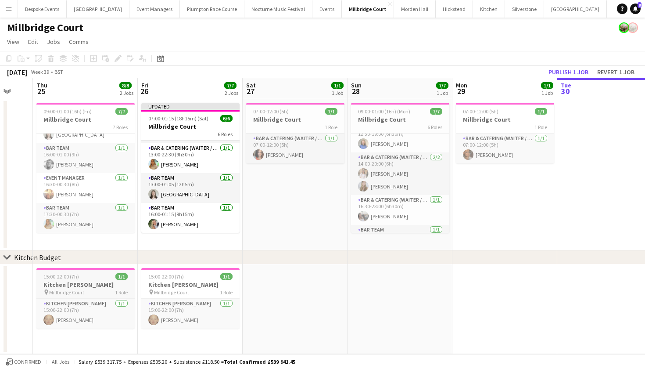
click at [290, 139] on app-card-role "Bar & Catering (Waiter / waitress) 1/1 07:00-12:00 (5h) Freya Cowie" at bounding box center [295, 148] width 98 height 30
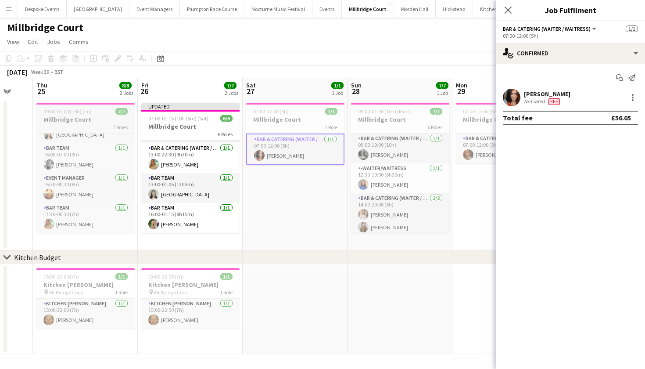
scroll to position [0, 0]
click at [405, 147] on app-card-role "Bar & Catering (Waiter / waitress) 1/1 09:00-19:00 (10h) Molly Middlehurst" at bounding box center [400, 148] width 98 height 30
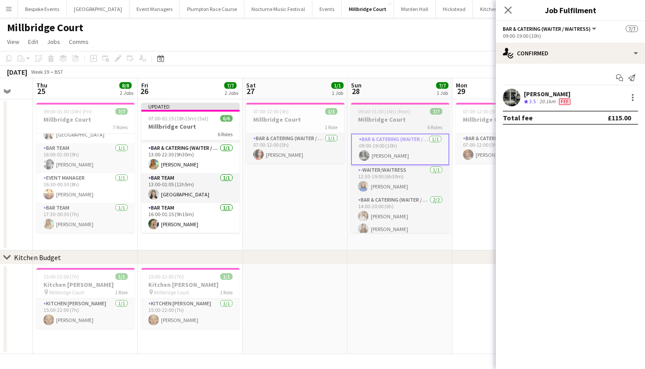
click at [394, 120] on h3 "Millbridge Court" at bounding box center [400, 119] width 98 height 8
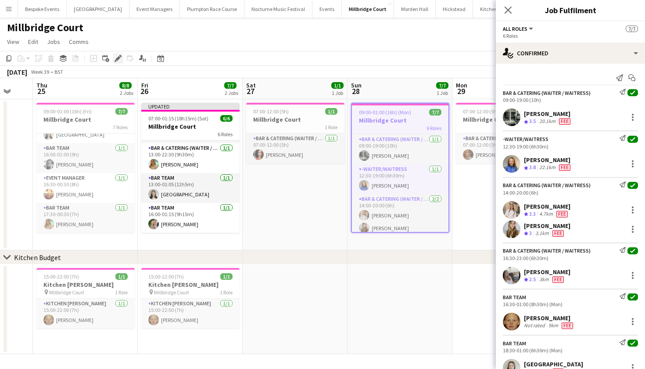
click at [120, 61] on icon "Edit" at bounding box center [118, 58] width 7 height 7
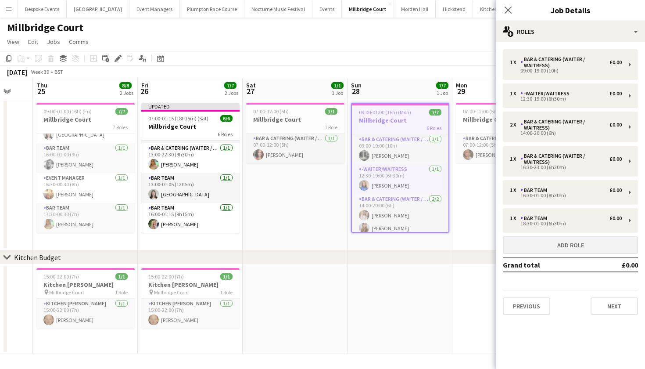
click at [552, 243] on button "Add role" at bounding box center [570, 245] width 135 height 18
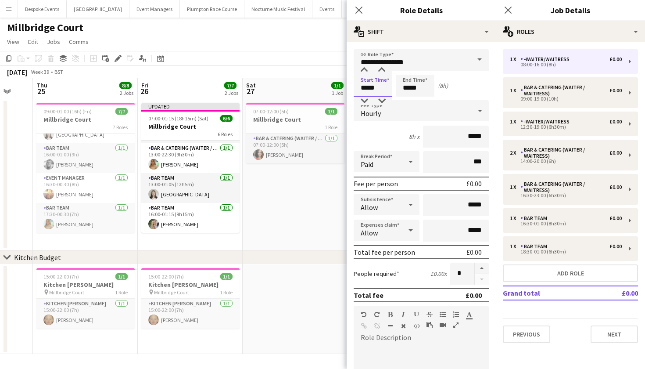
click at [366, 90] on input "*****" at bounding box center [373, 86] width 39 height 22
type input "*****"
click at [411, 88] on input "*****" at bounding box center [415, 86] width 39 height 22
type input "*****"
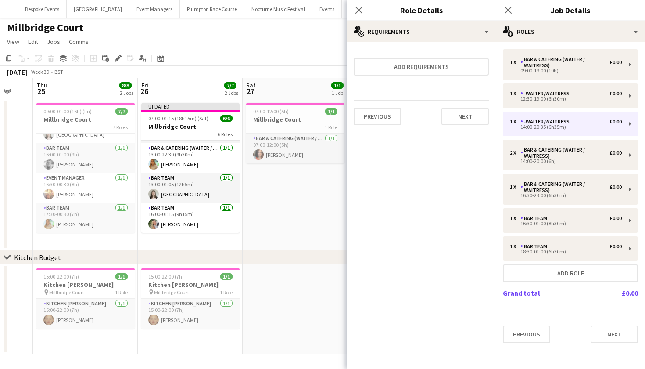
click at [265, 212] on app-date-cell "07:00-12:00 (5h) 1/1 Millbridge Court 1 Role Bar & Catering (Waiter / waitress)…" at bounding box center [295, 174] width 105 height 151
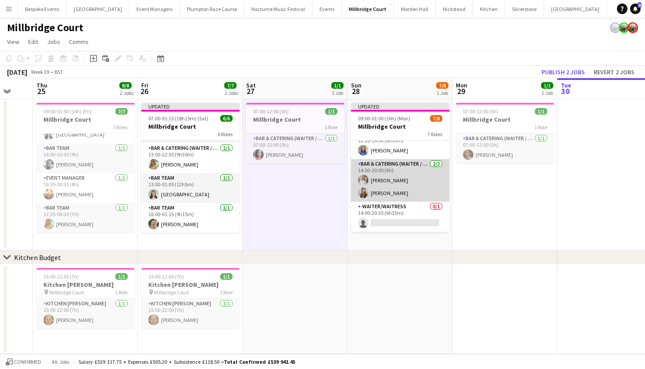
scroll to position [49, 0]
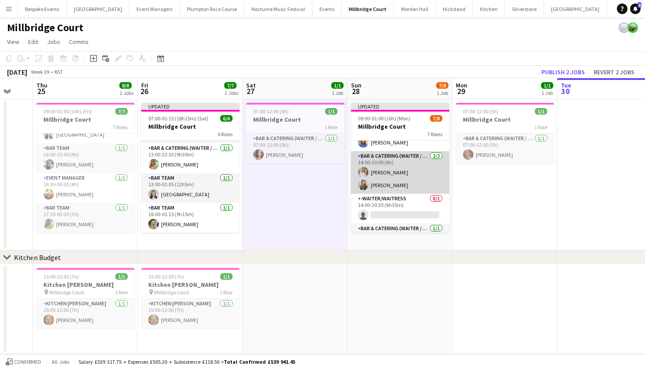
click at [380, 169] on app-card-role "Bar & Catering (Waiter / waitress) 2/2 14:00-20:00 (6h) Lucy Hogg Phoebe Marman" at bounding box center [400, 172] width 98 height 43
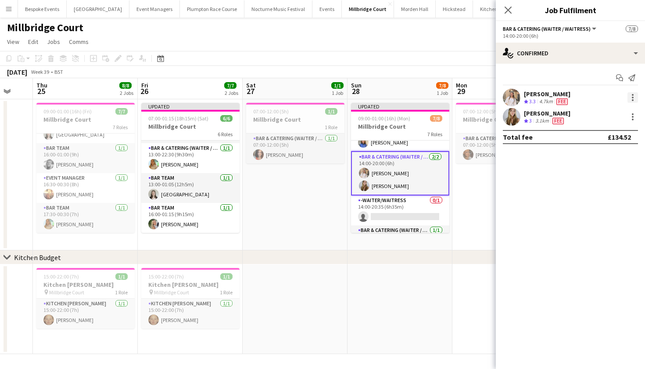
click at [632, 98] on div at bounding box center [632, 97] width 11 height 11
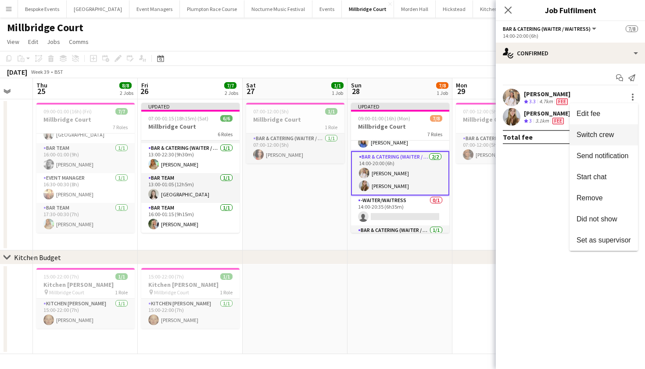
click at [602, 135] on span "Switch crew" at bounding box center [595, 134] width 37 height 7
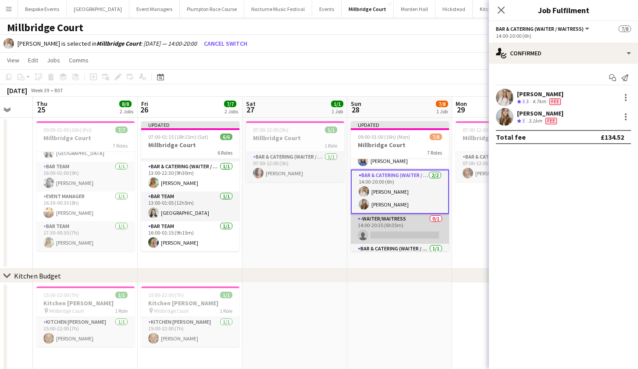
click at [406, 234] on app-card-role "-Waiter/Waitress 0/1 14:00-20:35 (6h35m) single-neutral-actions" at bounding box center [400, 229] width 98 height 30
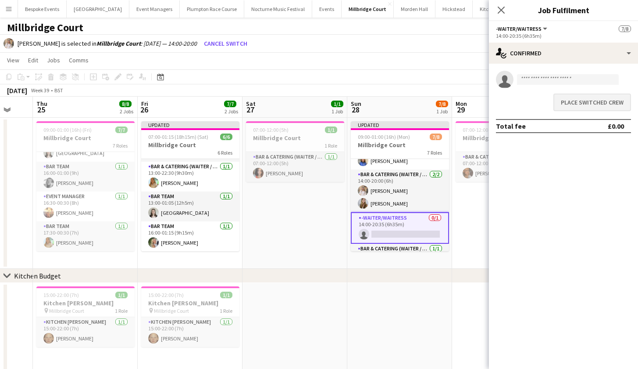
click at [584, 107] on button "Place switched crew" at bounding box center [593, 102] width 78 height 18
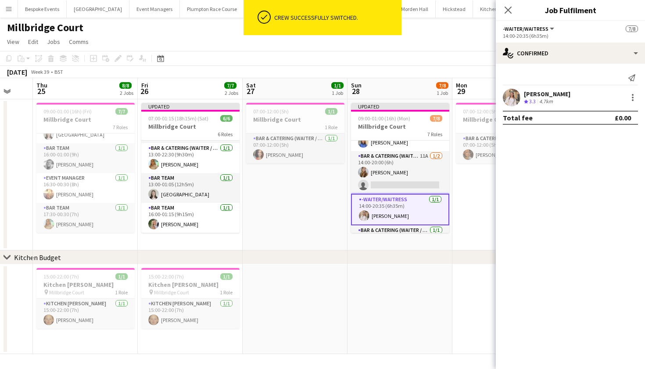
click at [311, 220] on app-date-cell "07:00-12:00 (5h) 1/1 Millbridge Court 1 Role Bar & Catering (Waiter / waitress)…" at bounding box center [295, 174] width 105 height 151
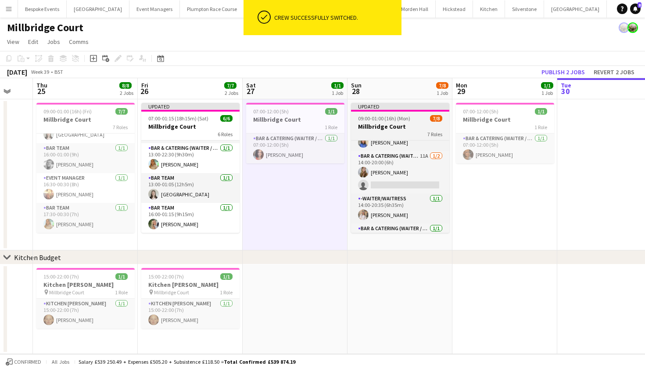
click at [403, 121] on app-job-card "Updated 09:00-01:00 (16h) (Mon) 7/8 Millbridge Court 7 Roles Bar & Catering (Wa…" at bounding box center [400, 168] width 98 height 130
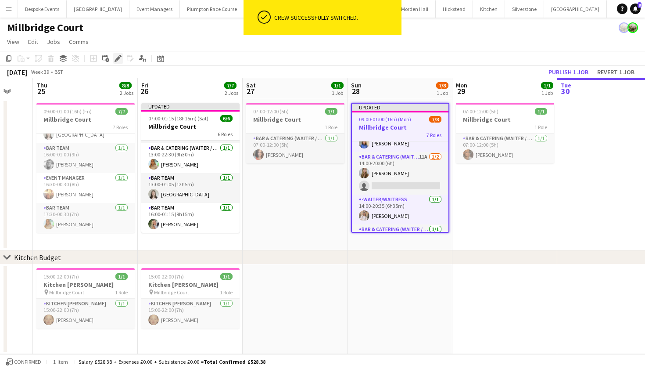
click at [115, 59] on icon "Edit" at bounding box center [118, 58] width 7 height 7
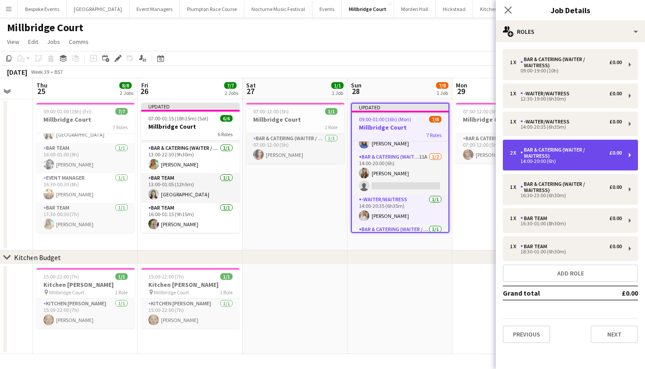
click at [547, 165] on div "2 x Bar & Catering (Waiter / waitress) £0.00 14:00-20:00 (6h)" at bounding box center [570, 155] width 135 height 31
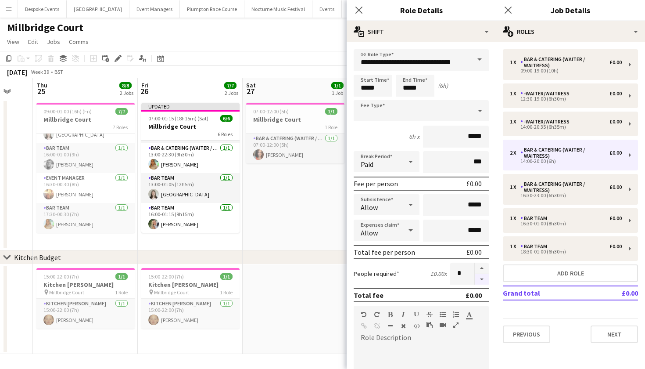
click at [475, 279] on button "button" at bounding box center [482, 279] width 14 height 11
type input "*"
click at [320, 226] on app-date-cell "07:00-12:00 (5h) 1/1 Millbridge Court 1 Role Bar & Catering (Waiter / waitress)…" at bounding box center [295, 174] width 105 height 151
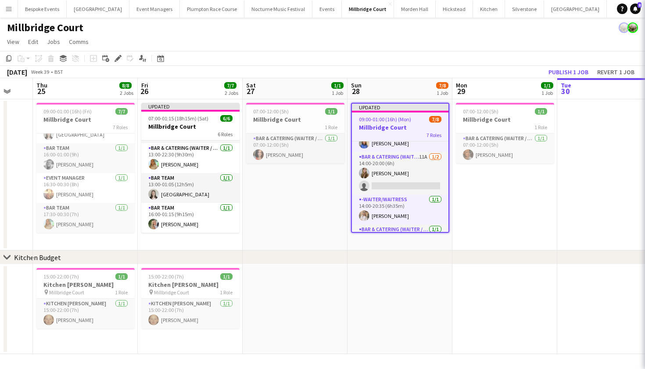
scroll to position [0, 282]
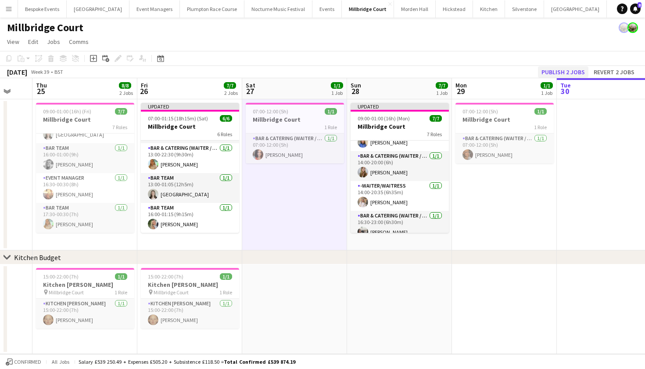
click at [569, 71] on button "Publish 2 jobs" at bounding box center [563, 71] width 50 height 11
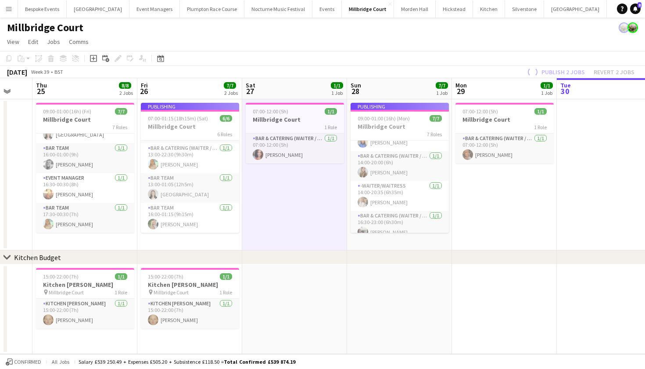
scroll to position [80, 0]
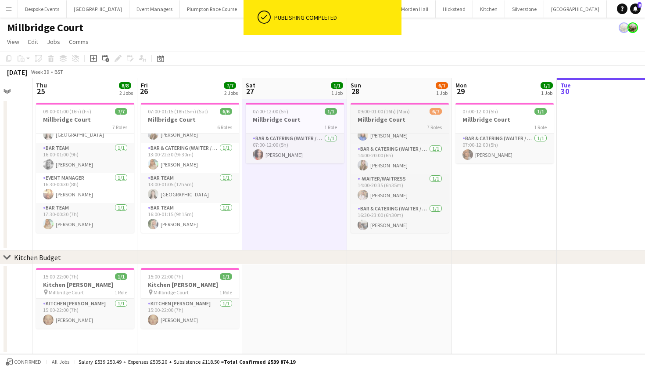
click at [401, 112] on span "09:00-01:00 (16h) (Mon)" at bounding box center [384, 111] width 52 height 7
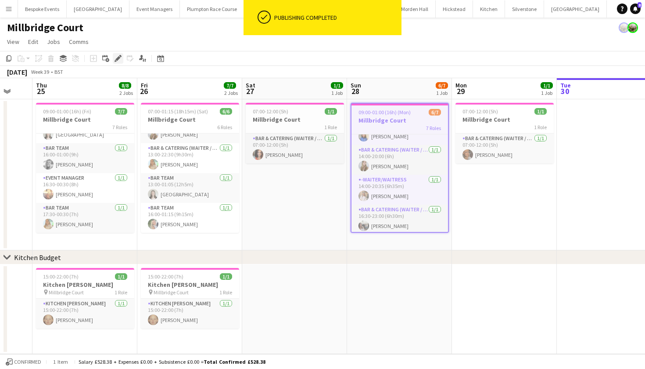
click at [117, 59] on icon at bounding box center [117, 58] width 5 height 5
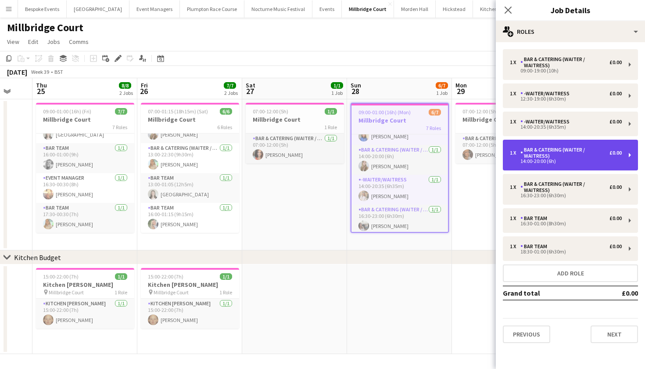
click at [577, 156] on div "Bar & Catering (Waiter / waitress)" at bounding box center [564, 153] width 89 height 12
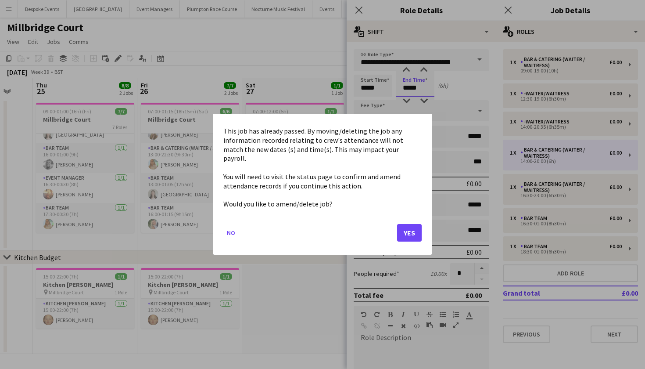
click at [415, 87] on body "Menu Boards Boards Boards All jobs Status Workforce Workforce My Workforce Recr…" at bounding box center [322, 184] width 645 height 369
click at [414, 233] on button "Yes" at bounding box center [409, 233] width 25 height 18
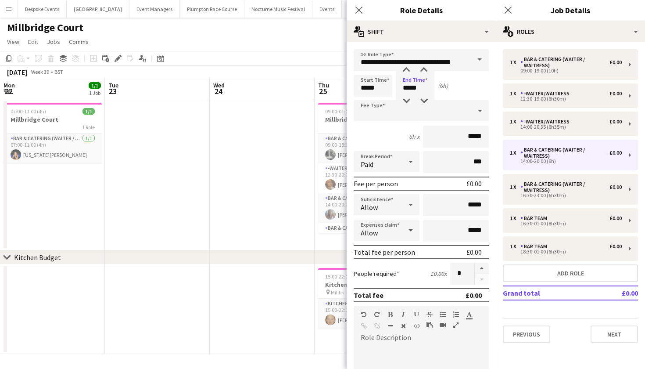
scroll to position [49, 0]
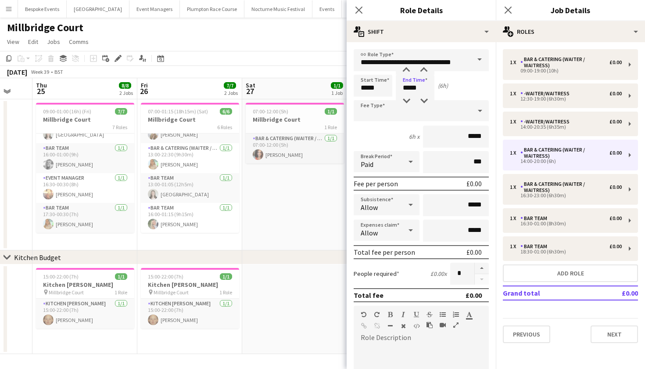
click at [416, 87] on input "*****" at bounding box center [415, 86] width 39 height 22
type input "*****"
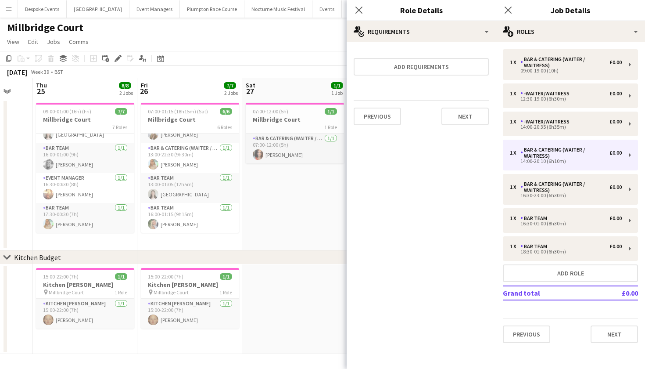
click at [267, 234] on app-date-cell "07:00-12:00 (5h) 1/1 Millbridge Court 1 Role Bar & Catering (Waiter / waitress)…" at bounding box center [294, 174] width 105 height 151
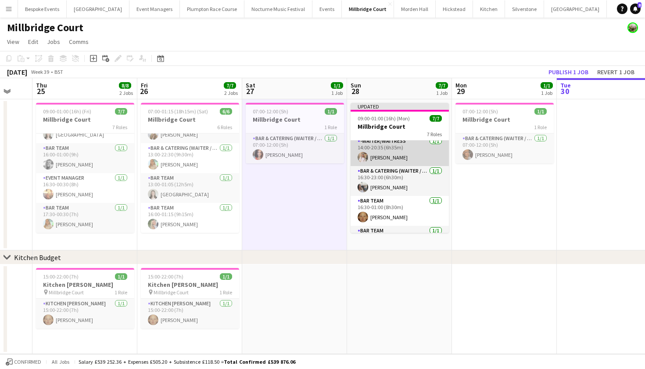
scroll to position [97, 0]
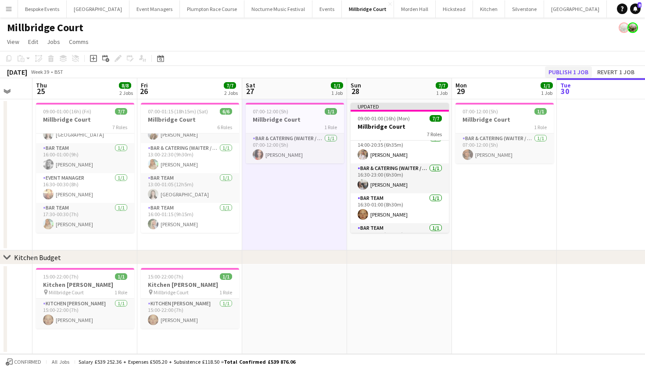
click at [572, 72] on button "Publish 1 job" at bounding box center [568, 71] width 47 height 11
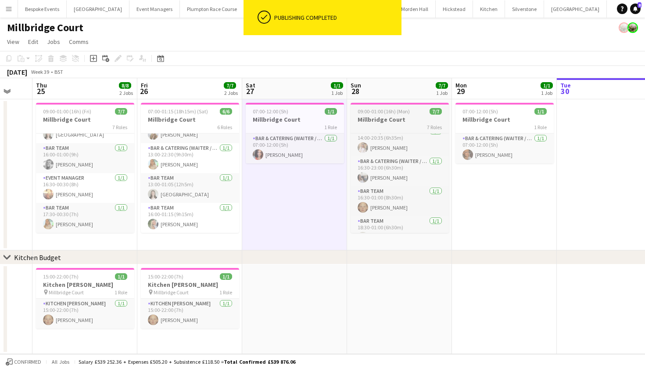
click at [376, 119] on h3 "Millbridge Court" at bounding box center [400, 119] width 98 height 8
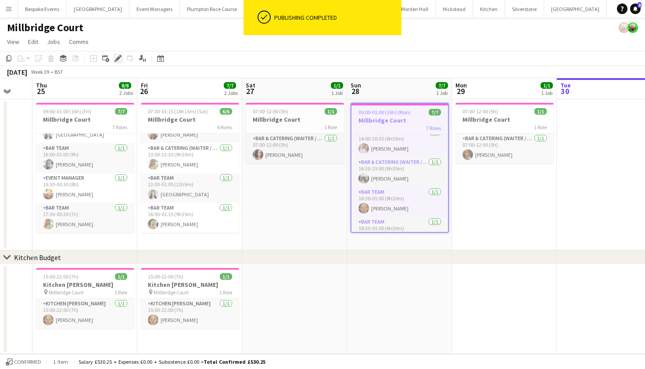
click at [117, 59] on icon at bounding box center [117, 58] width 5 height 5
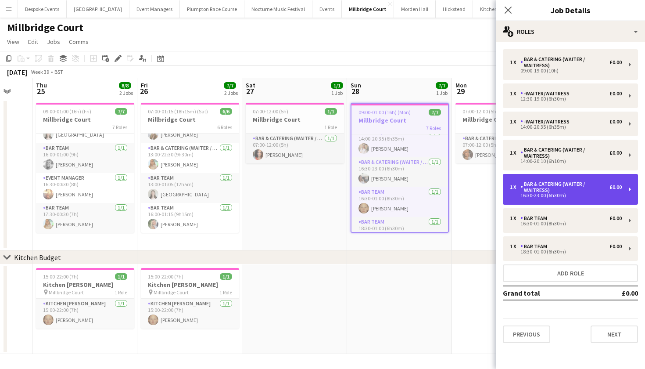
click at [554, 198] on div "1 x Bar & Catering (Waiter / waitress) £0.00 16:30-23:00 (6h30m)" at bounding box center [570, 189] width 135 height 31
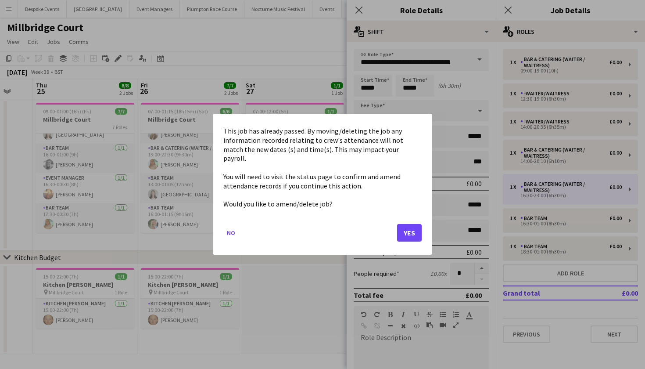
click at [419, 87] on body "Menu Boards Boards Boards All jobs Status Workforce Workforce My Workforce Recr…" at bounding box center [322, 184] width 645 height 369
click at [419, 87] on div at bounding box center [322, 184] width 645 height 369
click at [411, 231] on button "Yes" at bounding box center [409, 233] width 25 height 18
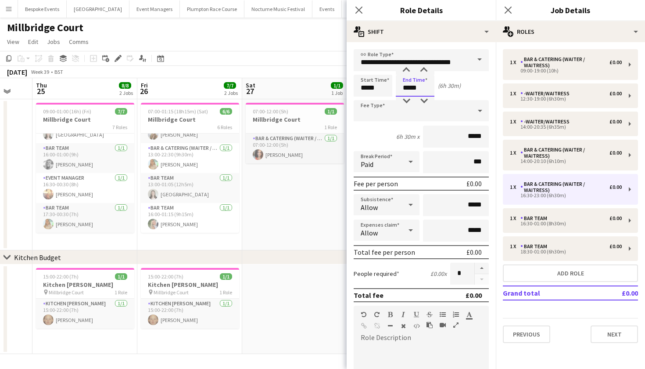
click at [423, 86] on input "*****" at bounding box center [415, 86] width 39 height 22
type input "*****"
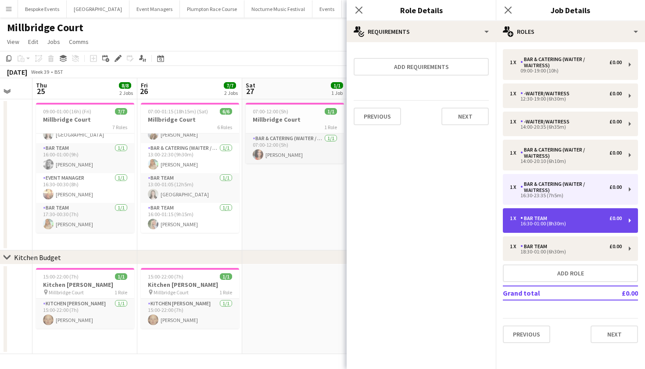
click at [562, 219] on div "1 x Bar Team £0.00" at bounding box center [566, 218] width 112 height 6
type input "********"
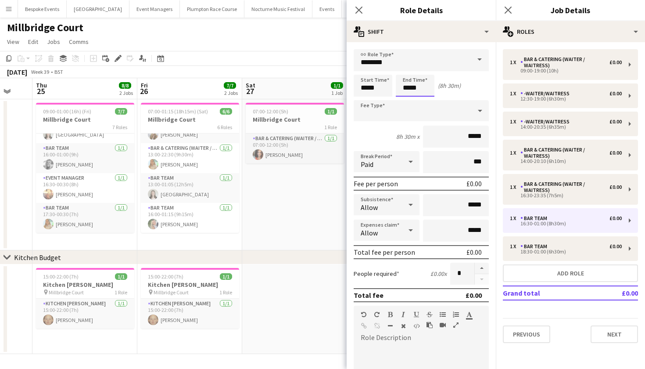
click at [422, 90] on input "*****" at bounding box center [415, 86] width 39 height 22
type input "*****"
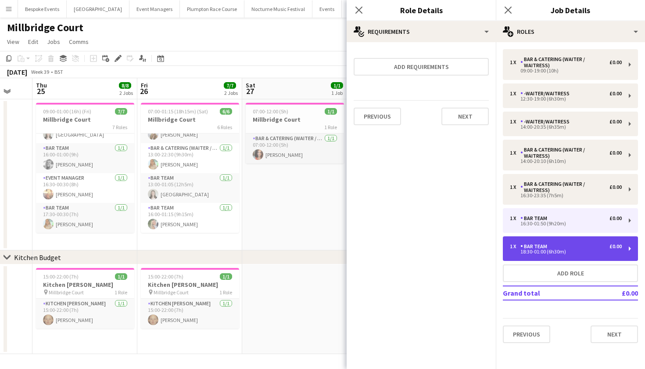
click at [545, 246] on div "Bar Team" at bounding box center [535, 246] width 30 height 6
type input "*****"
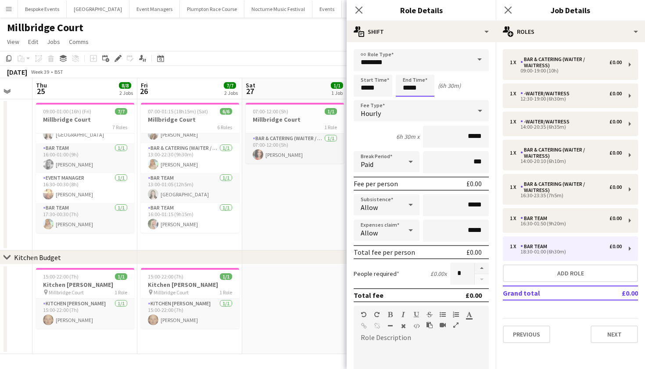
click at [420, 89] on input "*****" at bounding box center [415, 86] width 39 height 22
type input "*****"
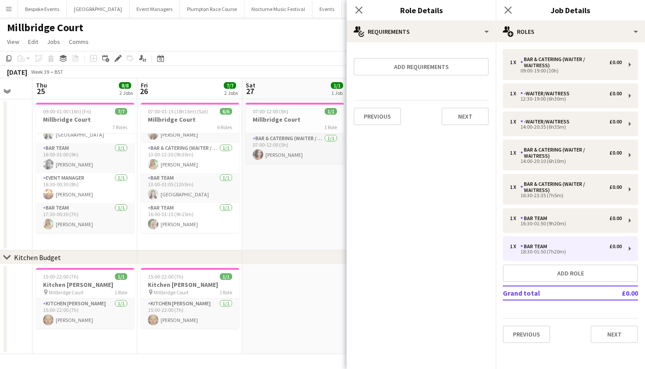
click at [306, 194] on app-date-cell "07:00-12:00 (5h) 1/1 Millbridge Court 1 Role Bar & Catering (Waiter / waitress)…" at bounding box center [294, 174] width 105 height 151
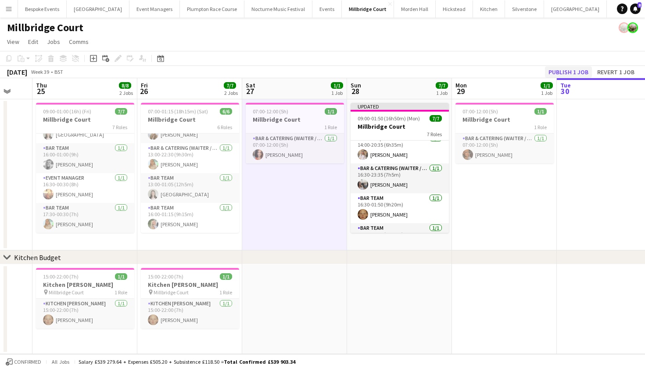
click at [562, 69] on button "Publish 1 job" at bounding box center [568, 71] width 47 height 11
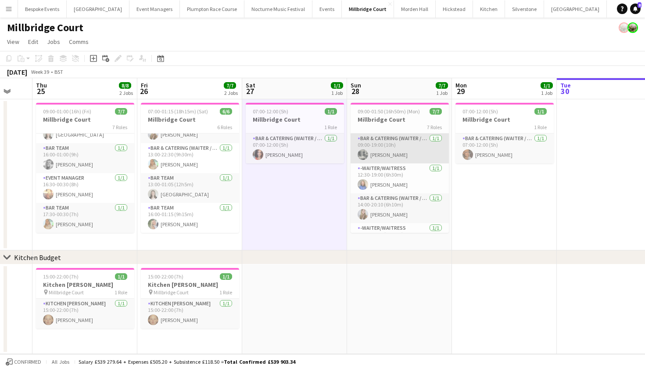
scroll to position [0, 0]
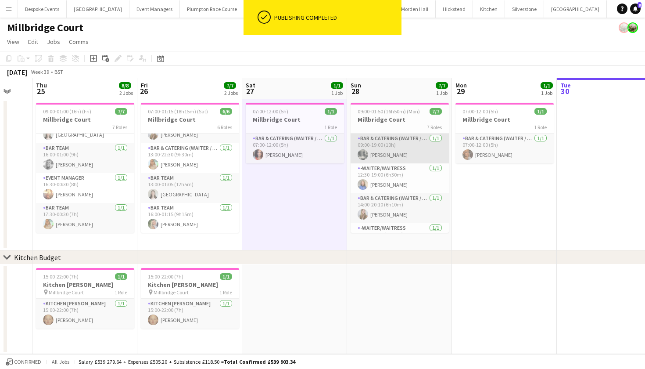
click at [412, 135] on app-card-role "Bar & Catering (Waiter / waitress) 1/1 09:00-19:00 (10h) Molly Middlehurst" at bounding box center [400, 148] width 98 height 30
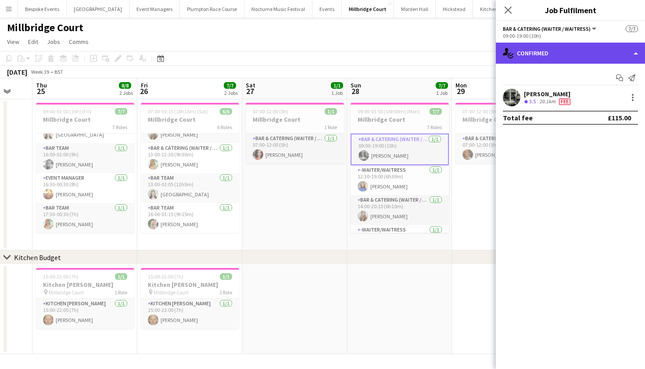
click at [621, 49] on div "single-neutral-actions-check-2 Confirmed" at bounding box center [570, 53] width 149 height 21
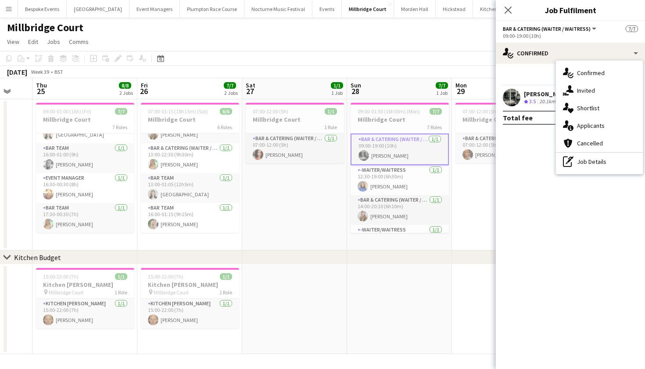
click at [527, 206] on mat-expansion-panel "check Confirmed Start chat Send notification Molly Middlehurst Crew rating 3.5 …" at bounding box center [570, 216] width 149 height 305
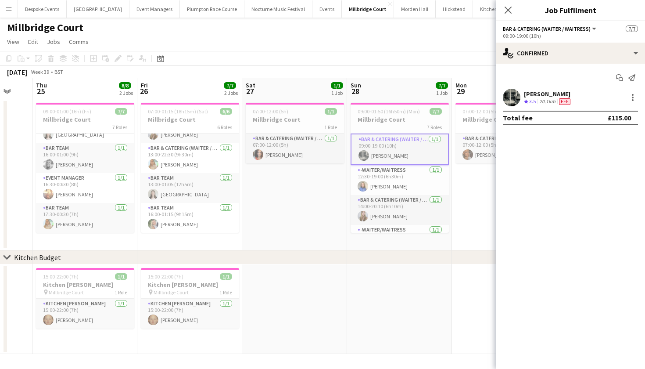
click at [634, 104] on div "Molly Middlehurst Crew rating 3.5 20.1km Fee" at bounding box center [570, 98] width 149 height 18
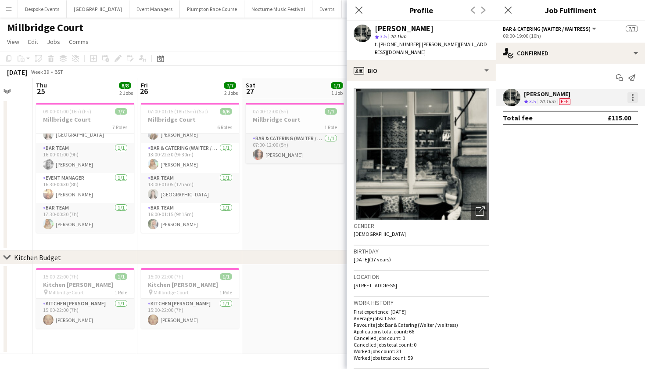
click at [632, 99] on div at bounding box center [632, 97] width 11 height 11
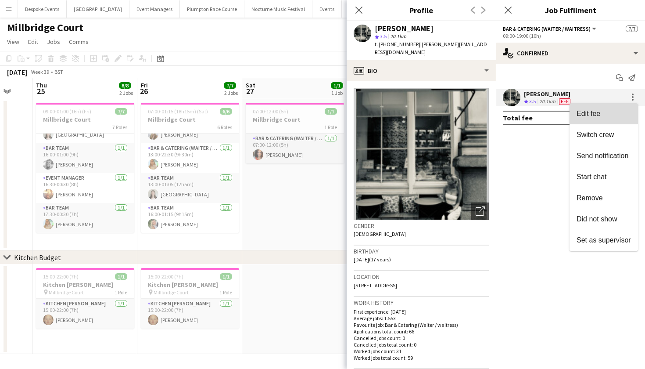
click at [606, 110] on span "Edit fee" at bounding box center [604, 114] width 54 height 8
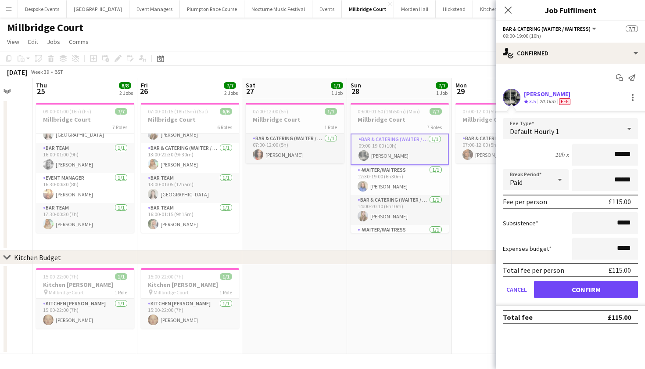
click at [558, 295] on button "Confirm" at bounding box center [586, 289] width 104 height 18
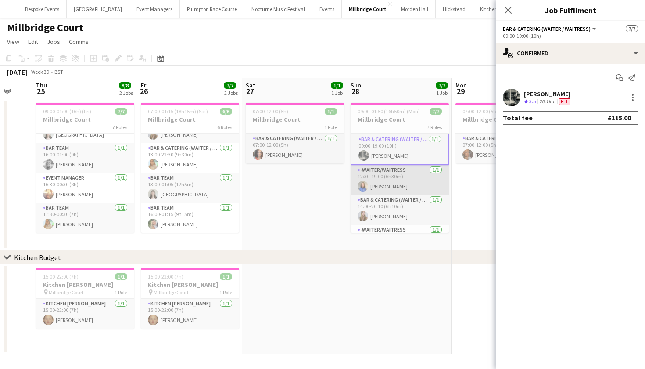
click at [414, 178] on app-card-role "-Waiter/Waitress 1/1 12:30-19:00 (6h30m) Helena Lorenzen" at bounding box center [400, 180] width 98 height 30
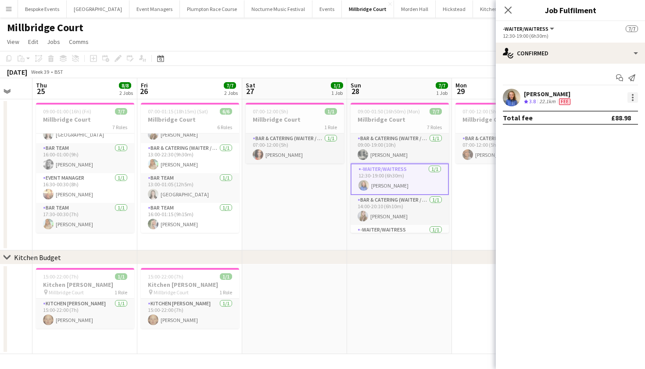
click at [631, 99] on div at bounding box center [632, 97] width 11 height 11
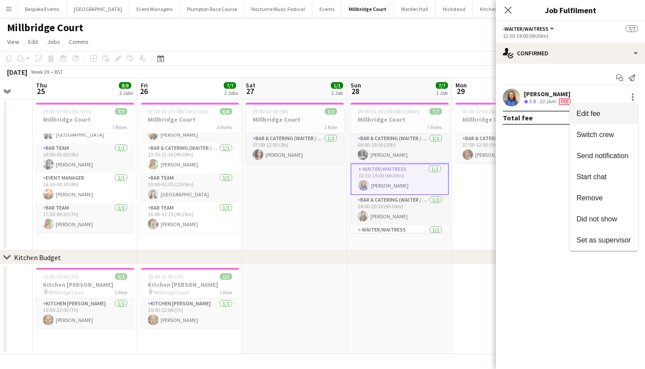
click at [614, 113] on span "Edit fee" at bounding box center [604, 114] width 54 height 8
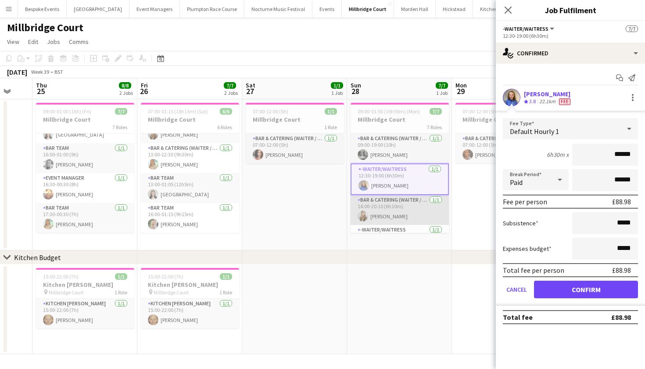
click at [381, 208] on app-card-role "Bar & Catering (Waiter / waitress) 1/1 14:00-20:10 (6h10m) Phoebe Marman" at bounding box center [400, 210] width 98 height 30
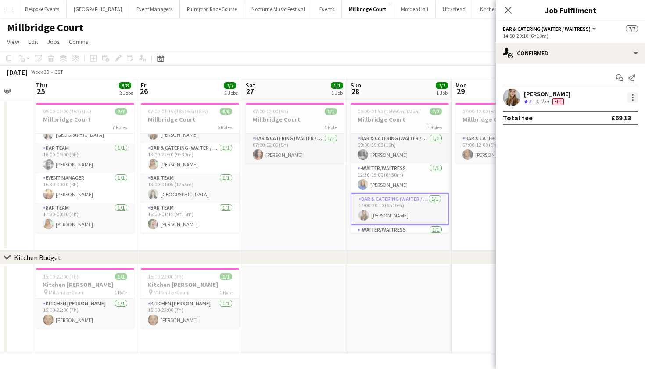
click at [631, 98] on div at bounding box center [632, 97] width 11 height 11
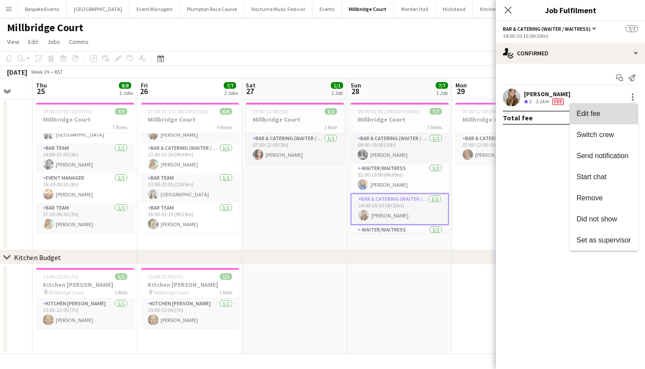
click at [608, 113] on span "Edit fee" at bounding box center [604, 114] width 54 height 8
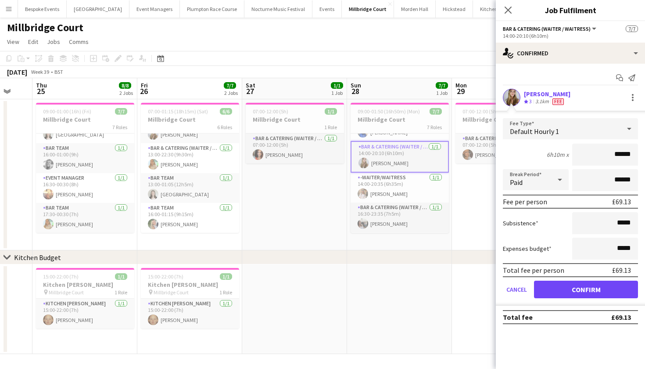
scroll to position [54, 0]
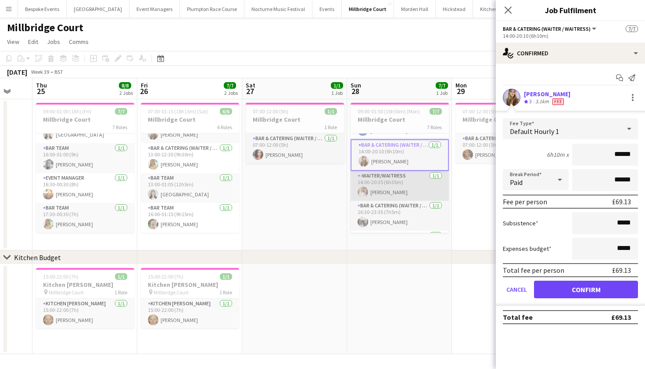
click at [369, 178] on app-card-role "-Waiter/Waitress 1/1 14:00-20:35 (6h35m) Lucy Hogg" at bounding box center [400, 186] width 98 height 30
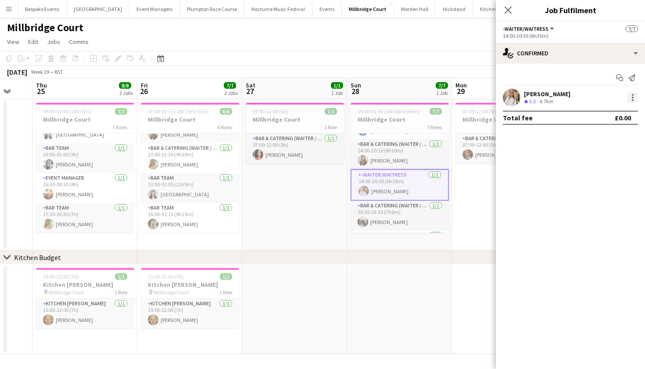
click at [636, 93] on div at bounding box center [632, 97] width 11 height 11
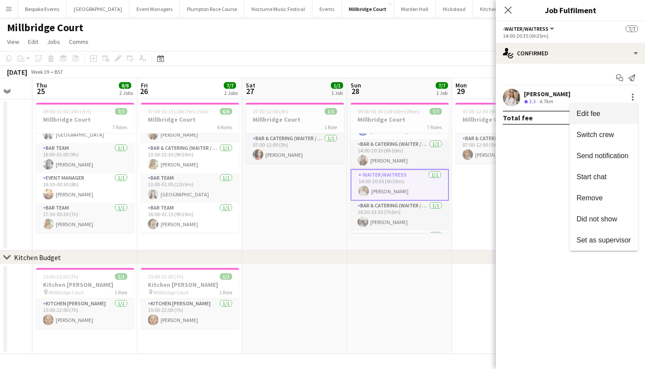
click at [596, 108] on button "Edit fee" at bounding box center [604, 113] width 68 height 21
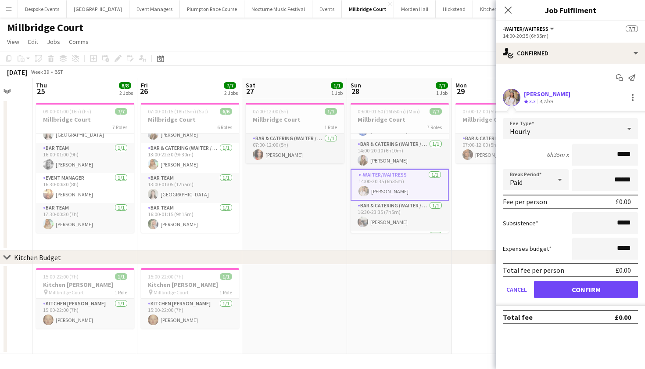
click at [594, 129] on div "Hourly" at bounding box center [562, 128] width 118 height 21
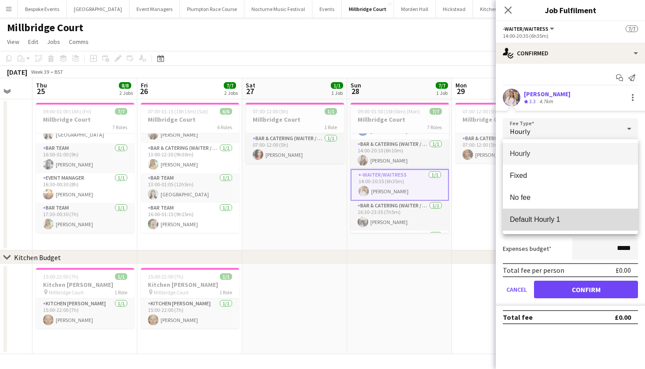
click at [566, 218] on span "Default Hourly 1" at bounding box center [570, 219] width 121 height 8
type input "******"
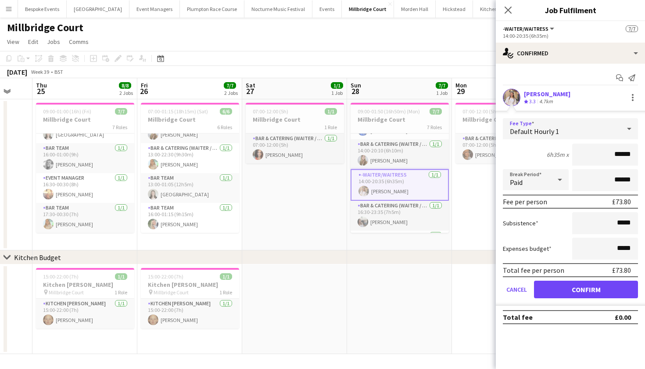
click at [568, 288] on button "Confirm" at bounding box center [586, 289] width 104 height 18
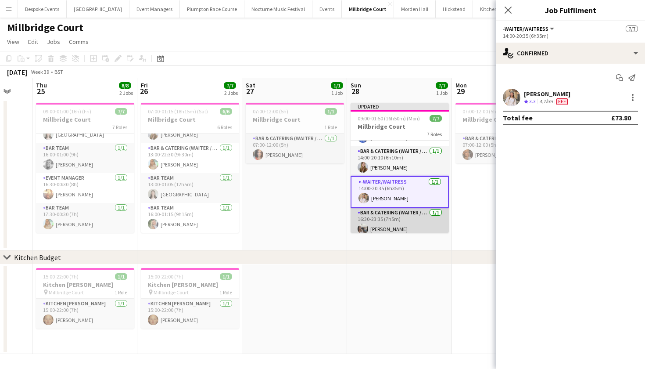
click at [412, 219] on app-card-role "Bar & Catering (Waiter / waitress) 1/1 16:30-23:35 (7h5m) Elodie Noble" at bounding box center [400, 223] width 98 height 30
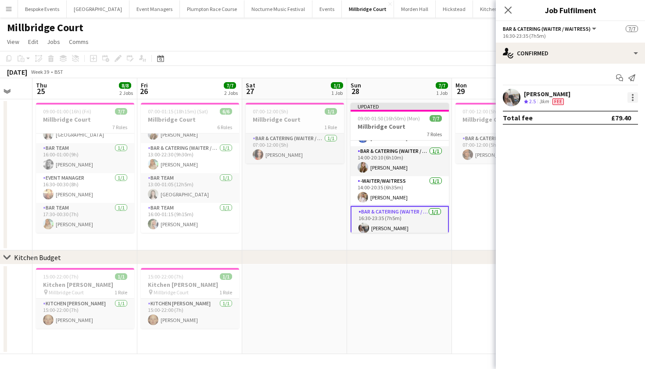
click at [632, 98] on div at bounding box center [632, 97] width 11 height 11
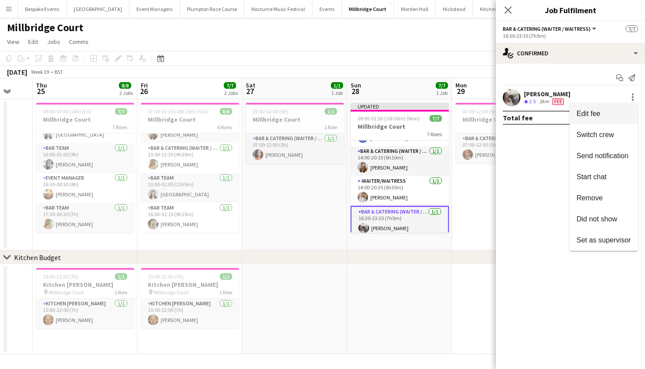
click at [592, 110] on span "Edit fee" at bounding box center [589, 113] width 24 height 7
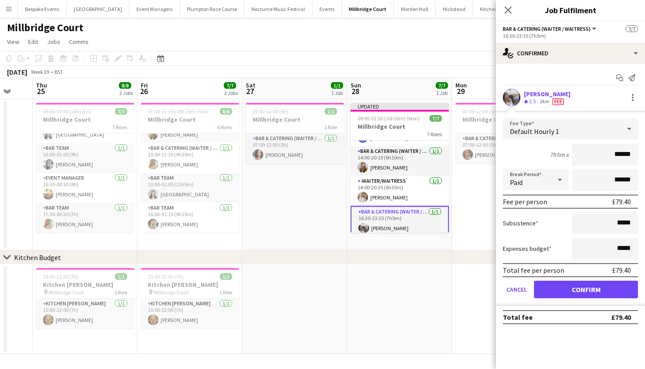
click at [557, 285] on button "Confirm" at bounding box center [586, 289] width 104 height 18
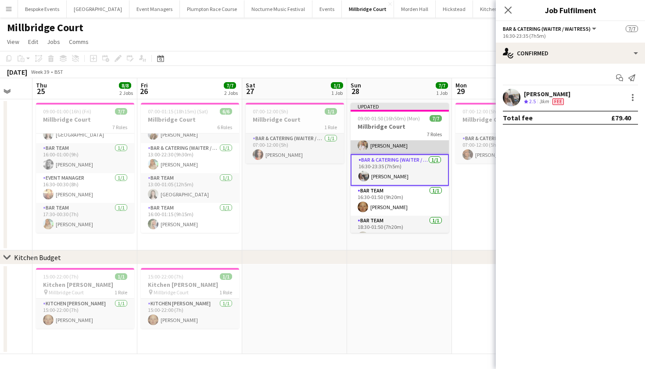
scroll to position [109, 0]
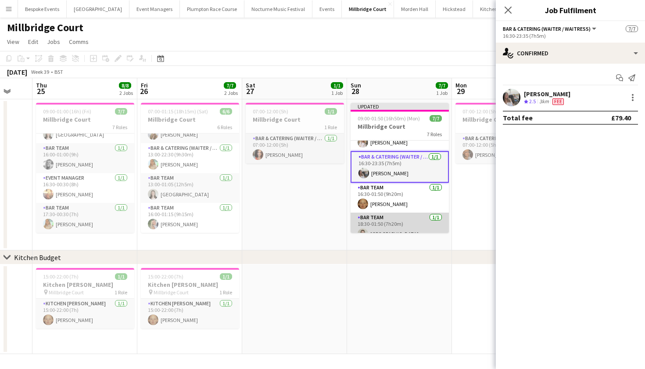
click at [412, 214] on app-card-role "Bar Team 1/1 18:30-01:50 (7h20m) Isla Corfield" at bounding box center [400, 227] width 98 height 30
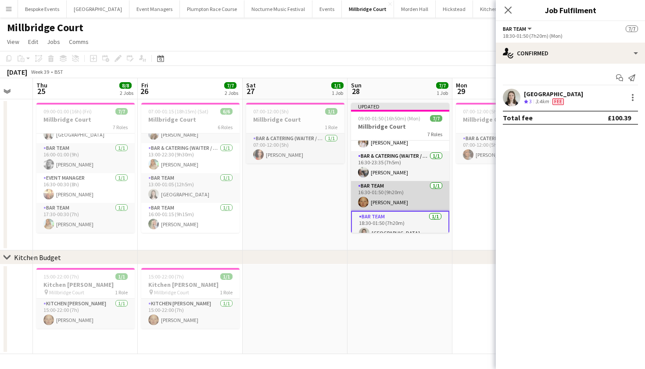
click at [405, 200] on app-card-role "Bar Team 1/1 16:30-01:50 (9h20m) Genevieve Whiteley" at bounding box center [400, 196] width 98 height 30
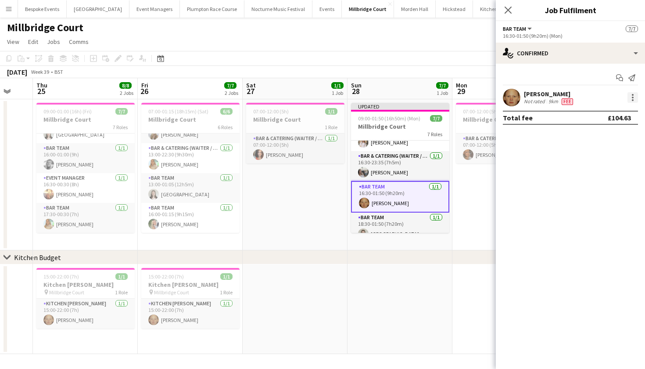
click at [631, 97] on div at bounding box center [632, 97] width 11 height 11
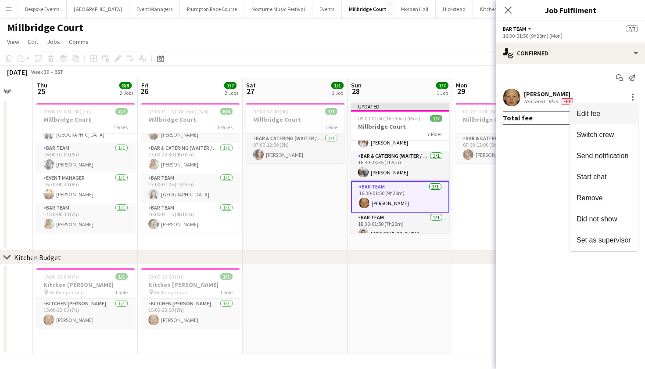
click at [585, 112] on span "Edit fee" at bounding box center [589, 113] width 24 height 7
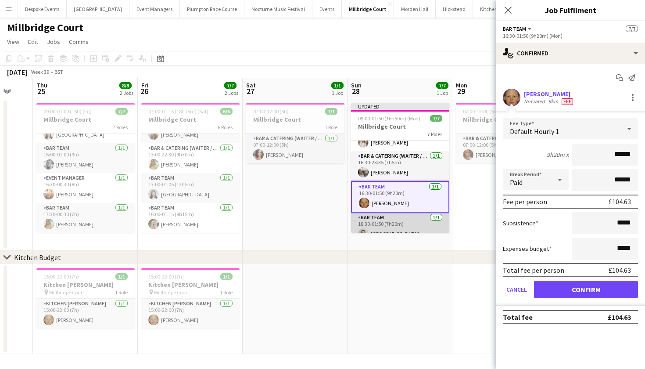
click at [406, 226] on app-card-role "Bar Team 1/1 18:30-01:50 (7h20m) Isla Corfield" at bounding box center [400, 227] width 98 height 30
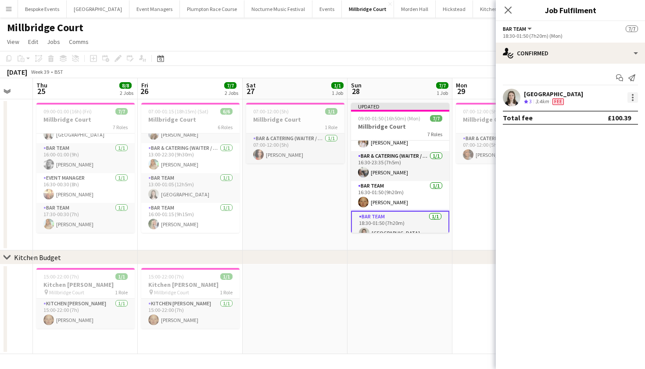
click at [630, 98] on div at bounding box center [632, 97] width 11 height 11
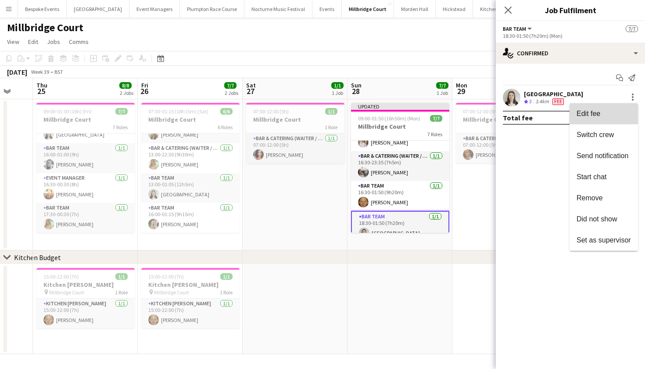
click at [604, 111] on span "Edit fee" at bounding box center [604, 114] width 54 height 8
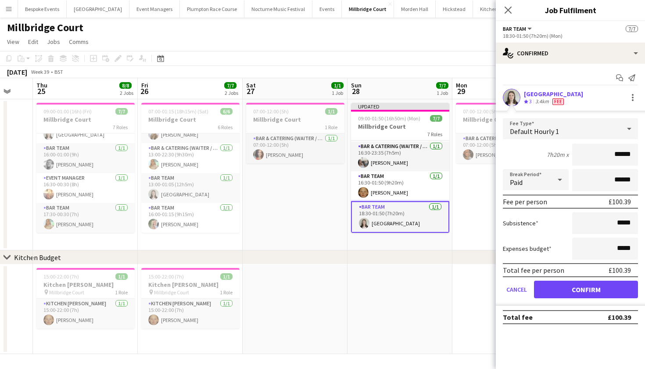
scroll to position [118, 0]
click at [573, 289] on button "Confirm" at bounding box center [586, 289] width 104 height 18
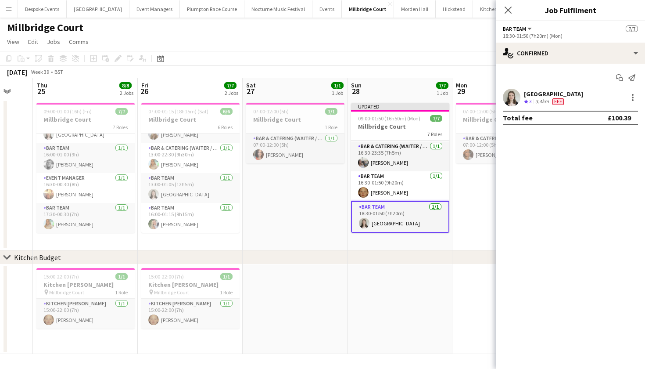
click at [386, 268] on app-date-cell at bounding box center [400, 309] width 105 height 90
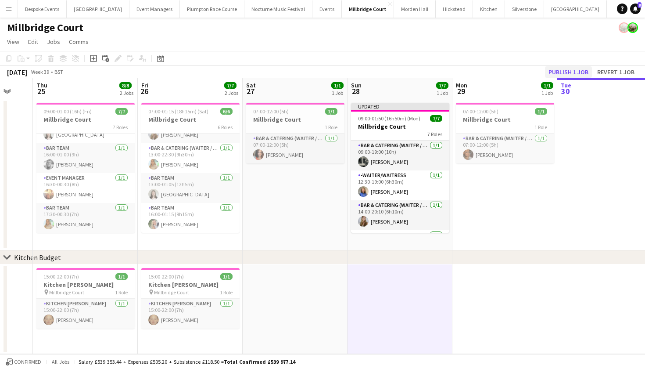
scroll to position [0, 0]
click at [582, 67] on button "Publish 1 job" at bounding box center [568, 71] width 47 height 11
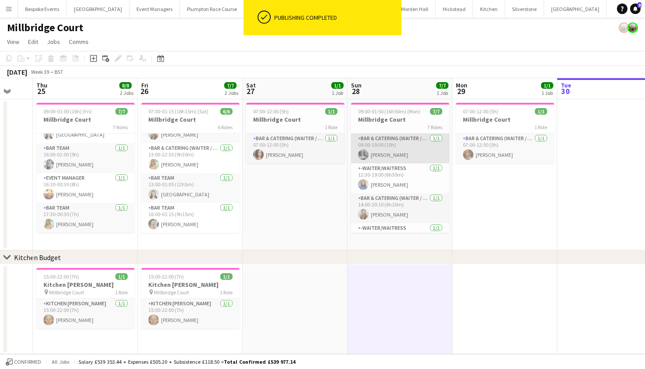
click at [408, 157] on app-card-role "Bar & Catering (Waiter / waitress) 1/1 09:00-19:00 (10h) Molly Middlehurst" at bounding box center [400, 148] width 98 height 30
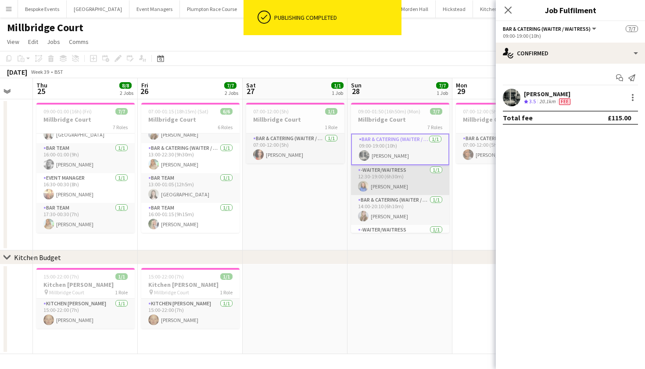
click at [405, 178] on app-card-role "-Waiter/Waitress 1/1 12:30-19:00 (6h30m) Helena Lorenzen" at bounding box center [400, 180] width 98 height 30
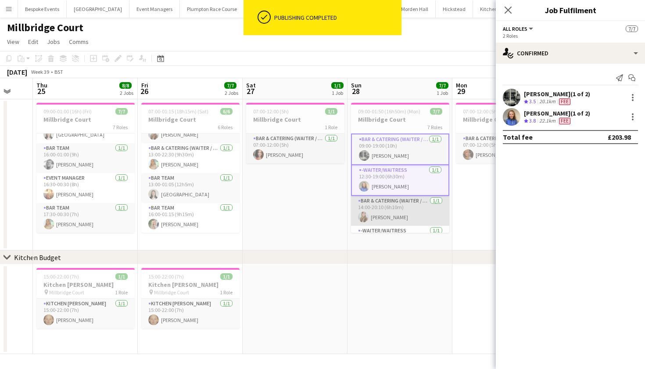
click at [405, 207] on app-card-role "Bar & Catering (Waiter / waitress) 1/1 14:00-20:10 (6h10m) Phoebe Marman" at bounding box center [400, 211] width 98 height 30
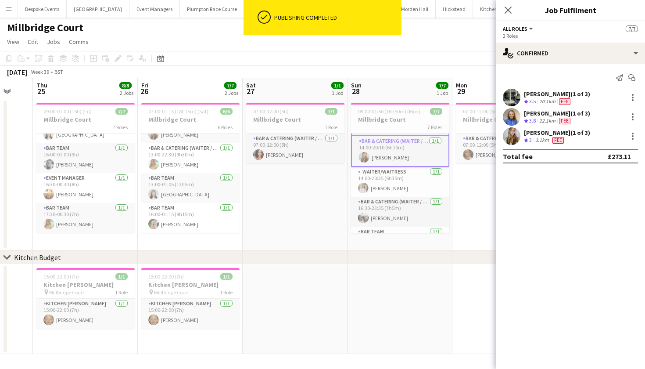
scroll to position [74, 0]
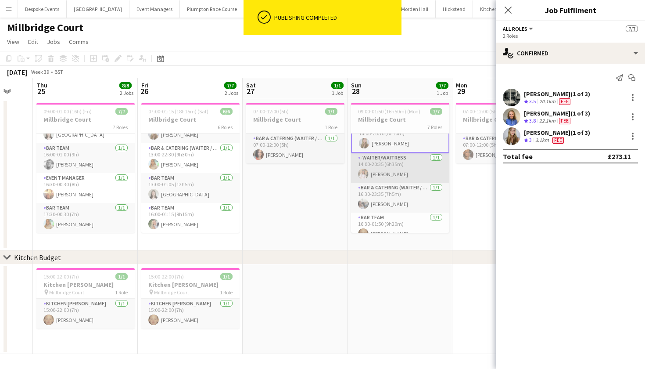
click at [399, 170] on app-card-role "-Waiter/Waitress 1/1 14:00-20:35 (6h35m) Lucy Hogg" at bounding box center [400, 168] width 98 height 30
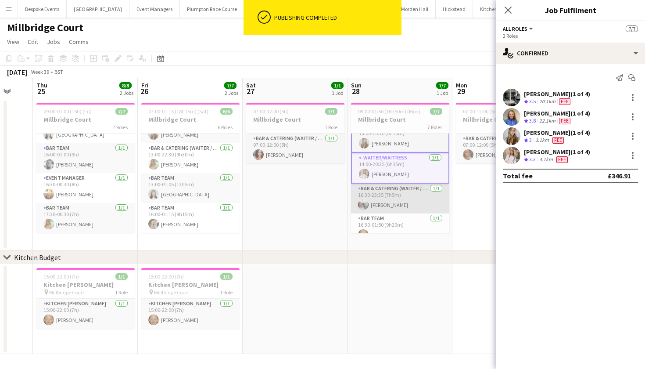
click at [399, 194] on app-card-role "Bar & Catering (Waiter / waitress) 1/1 16:30-23:35 (7h5m) Elodie Noble" at bounding box center [400, 198] width 98 height 30
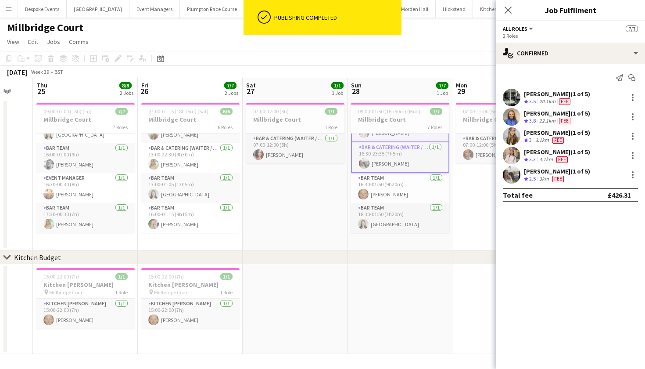
scroll to position [115, 0]
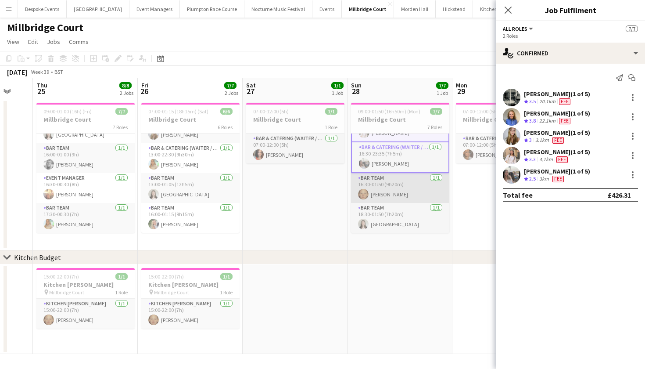
click at [387, 193] on app-card-role "Bar Team 1/1 16:30-01:50 (9h20m) Genevieve Whiteley" at bounding box center [400, 188] width 98 height 30
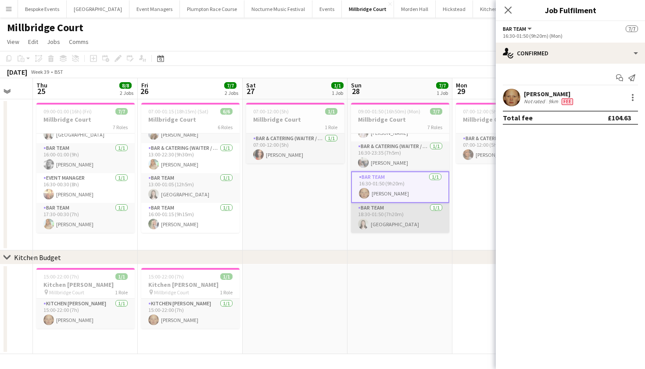
click at [387, 217] on app-card-role "Bar Team 1/1 18:30-01:50 (7h20m) Isla Corfield" at bounding box center [400, 218] width 98 height 30
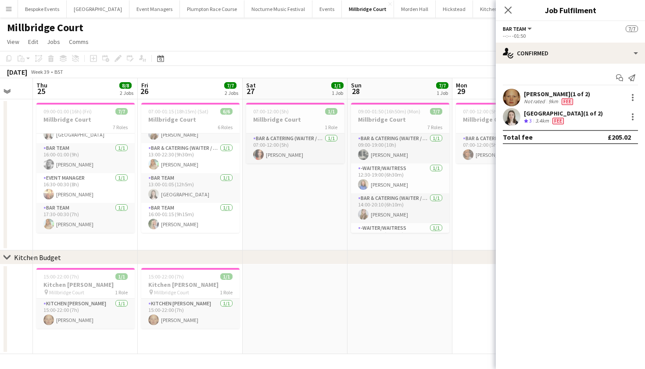
scroll to position [0, 0]
click at [475, 244] on app-date-cell "07:00-12:00 (5h) 1/1 Millbridge Court 1 Role Bar & Catering (Waiter / waitress)…" at bounding box center [504, 174] width 105 height 151
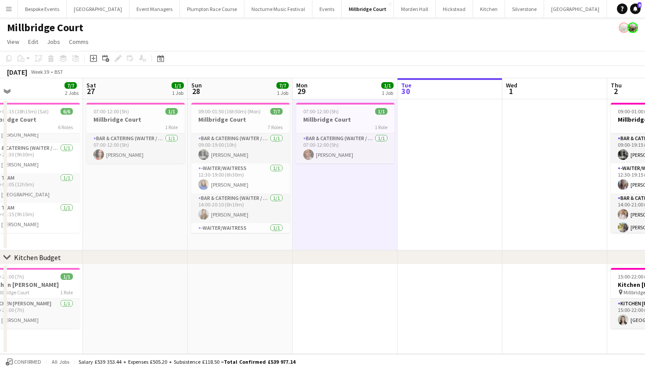
scroll to position [0, 442]
click at [329, 154] on app-card-role "Bar & Catering (Waiter / waitress) 1/1 07:00-12:00 (5h) Jessica Platt" at bounding box center [344, 148] width 98 height 30
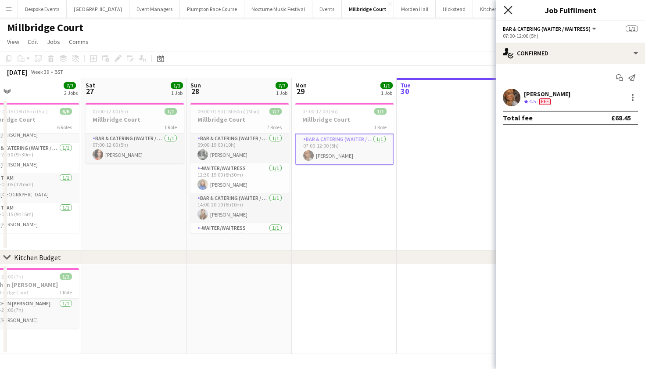
click at [509, 11] on icon "Close pop-in" at bounding box center [508, 10] width 8 height 8
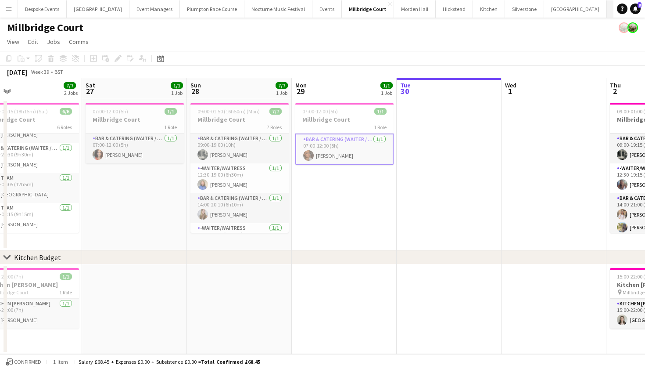
click at [607, 13] on button "Kin House Close" at bounding box center [638, 8] width 63 height 17
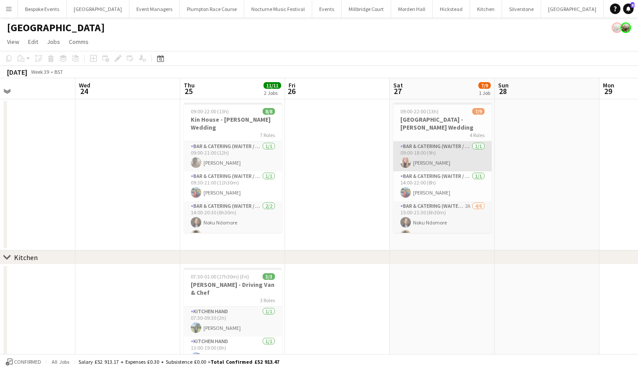
click at [437, 150] on app-card-role "Bar & Catering (Waiter / waitress) 1/1 09:00-18:00 (9h) Katie Thompson" at bounding box center [443, 156] width 98 height 30
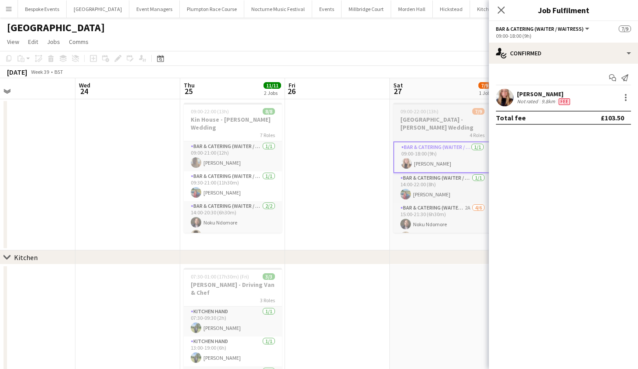
click at [431, 122] on h3 "Kin House - Pitchford Wedding" at bounding box center [443, 123] width 98 height 16
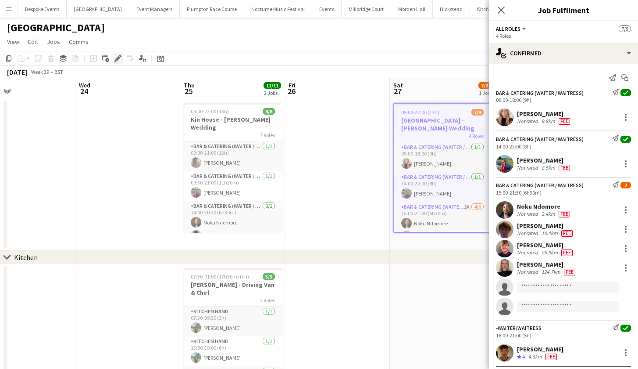
click at [116, 60] on icon "Edit" at bounding box center [118, 58] width 7 height 7
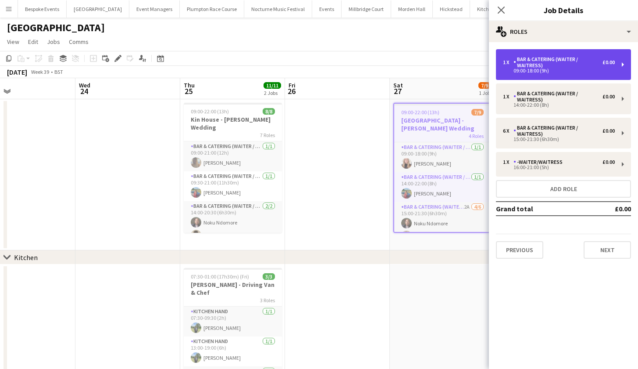
click at [526, 71] on div "09:00-18:00 (9h)" at bounding box center [559, 70] width 112 height 4
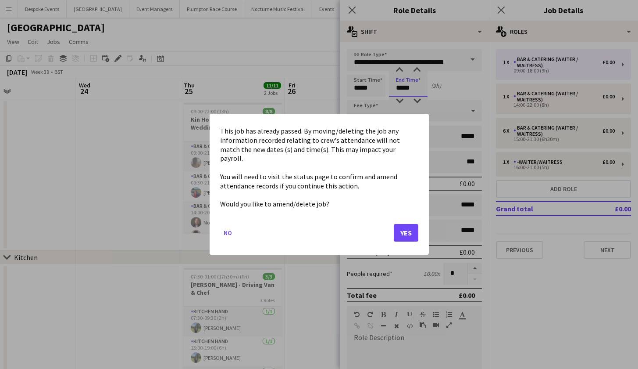
click at [416, 87] on body "Menu Boards Boards Boards All jobs Status Workforce Workforce My Workforce Recr…" at bounding box center [319, 234] width 638 height 469
click at [406, 225] on button "Yes" at bounding box center [406, 233] width 25 height 18
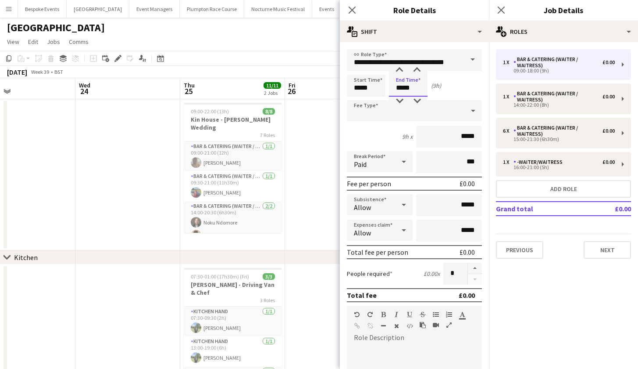
click at [417, 89] on input "*****" at bounding box center [408, 86] width 39 height 22
type input "*****"
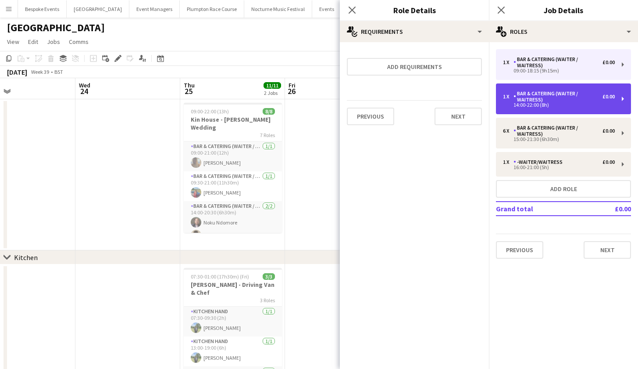
click at [529, 105] on div "14:00-22:00 (8h)" at bounding box center [559, 105] width 112 height 4
type input "*****"
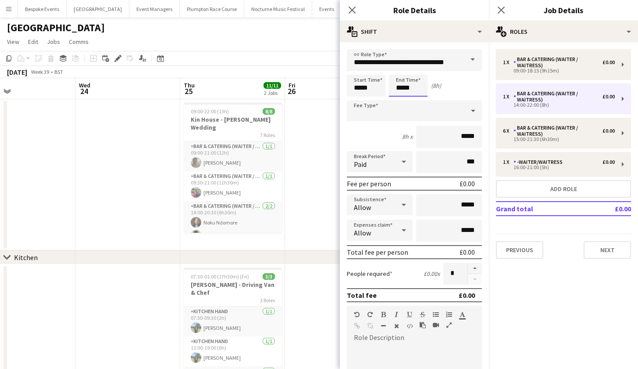
click at [402, 88] on input "*****" at bounding box center [408, 86] width 39 height 22
type input "*****"
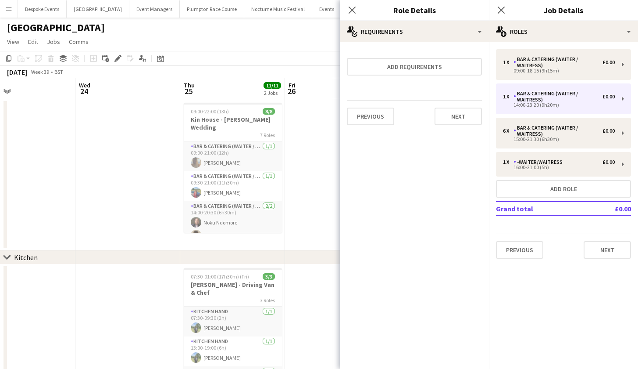
click at [312, 200] on app-date-cell at bounding box center [337, 174] width 105 height 151
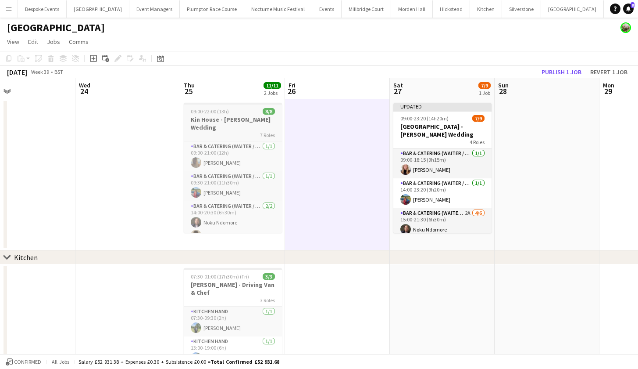
click at [255, 118] on h3 "Kin House - Parry Wedding" at bounding box center [233, 123] width 98 height 16
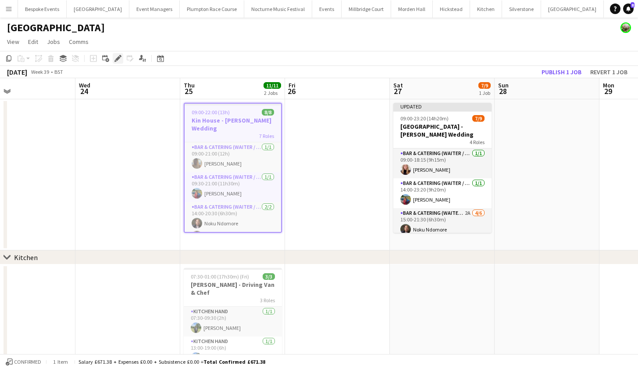
click at [121, 57] on icon at bounding box center [120, 56] width 2 height 2
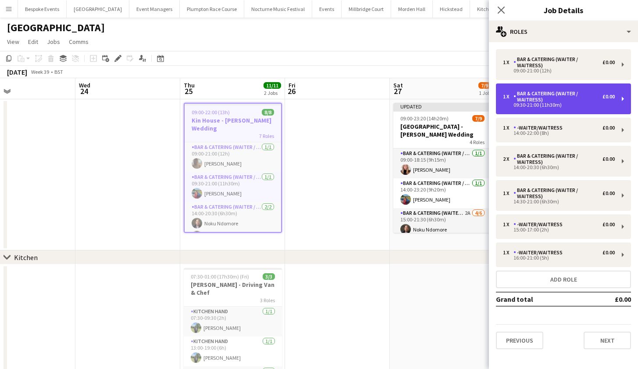
click at [547, 103] on div "09:30-21:00 (11h30m)" at bounding box center [559, 105] width 112 height 4
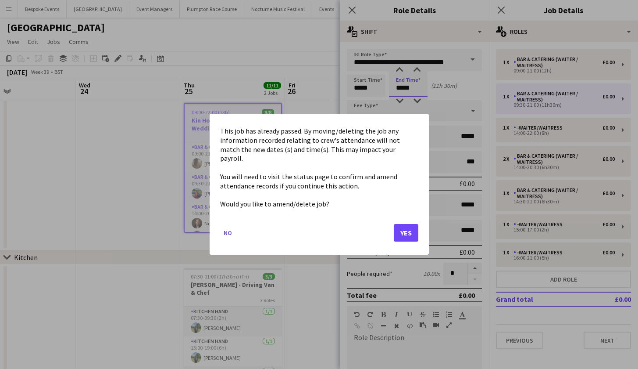
click at [403, 89] on body "Menu Boards Boards Boards All jobs Status Workforce Workforce My Workforce Recr…" at bounding box center [319, 234] width 638 height 469
click at [407, 224] on button "Yes" at bounding box center [406, 233] width 25 height 18
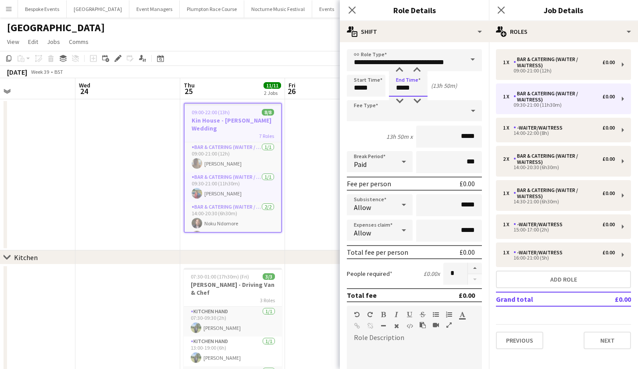
type input "*****"
click at [292, 238] on app-date-cell at bounding box center [337, 174] width 105 height 151
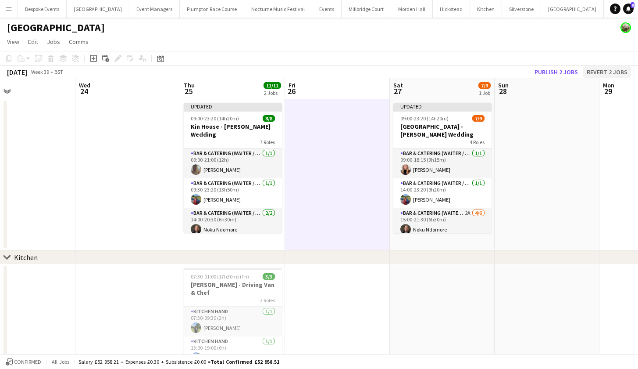
click at [615, 71] on button "Revert 2 jobs" at bounding box center [608, 71] width 48 height 11
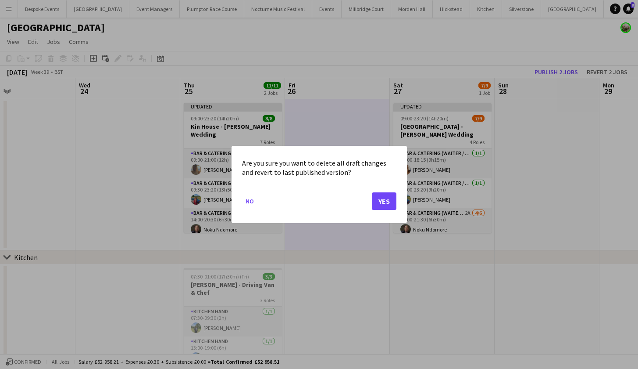
click at [380, 203] on button "Yes" at bounding box center [384, 201] width 25 height 18
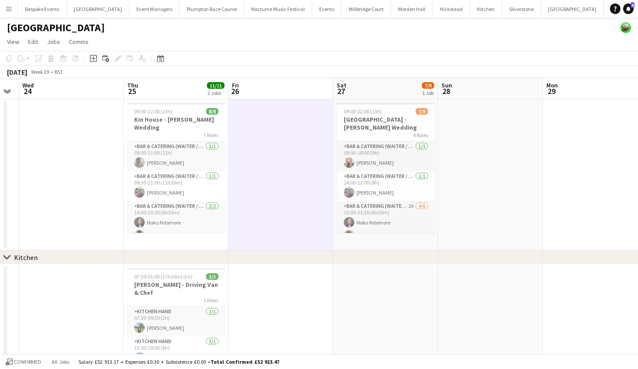
scroll to position [0, 412]
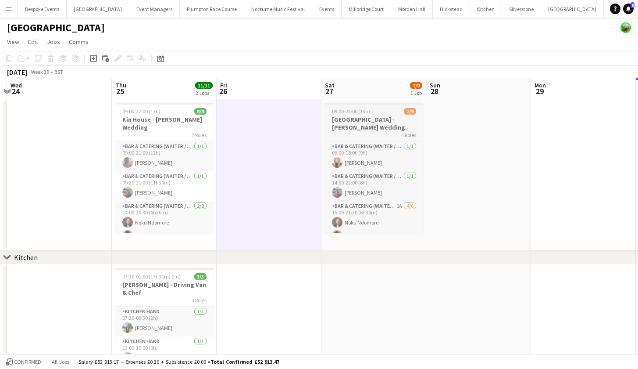
click at [366, 116] on h3 "Kin House - Pitchford Wedding" at bounding box center [374, 123] width 98 height 16
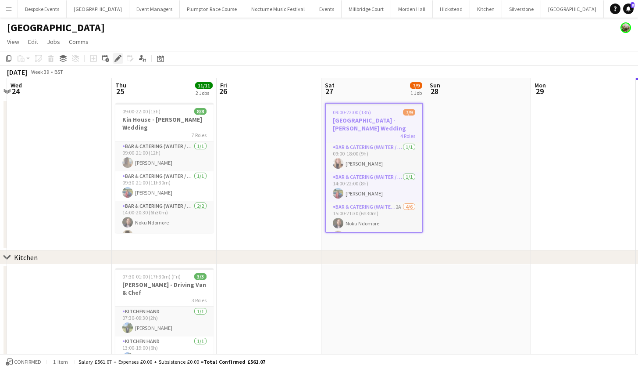
click at [120, 60] on icon "Edit" at bounding box center [118, 58] width 7 height 7
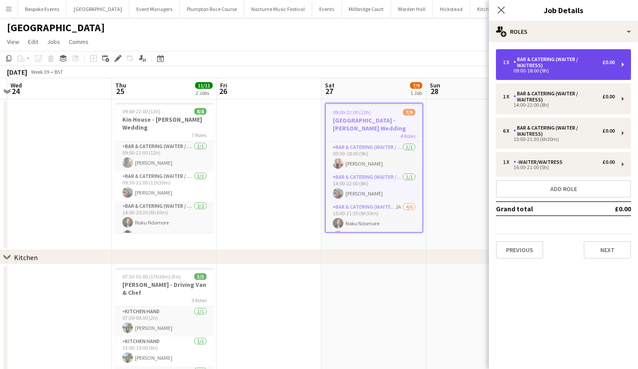
click at [565, 69] on div "09:00-18:00 (9h)" at bounding box center [559, 70] width 112 height 4
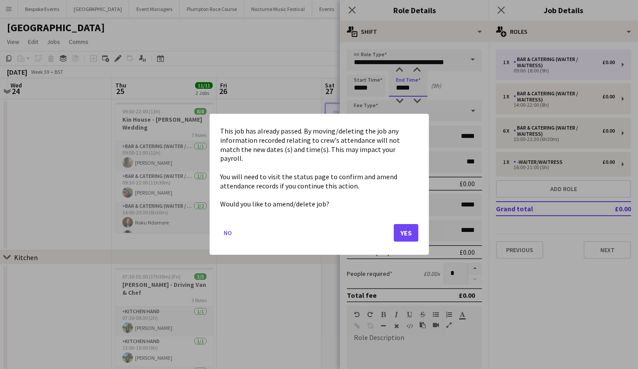
click at [417, 90] on body "Menu Boards Boards Boards All jobs Status Workforce Workforce My Workforce Recr…" at bounding box center [319, 234] width 638 height 469
click at [405, 226] on button "Yes" at bounding box center [406, 233] width 25 height 18
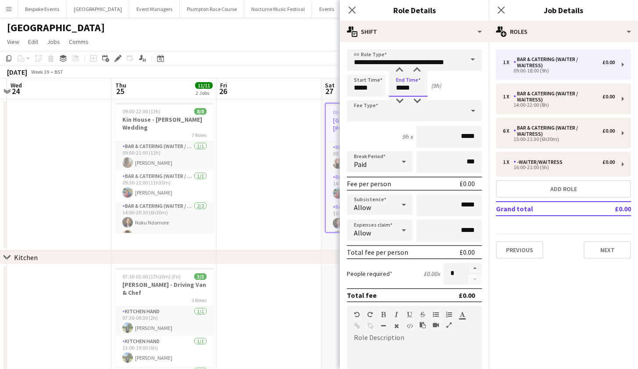
click at [419, 83] on input "*****" at bounding box center [408, 86] width 39 height 22
type input "*****"
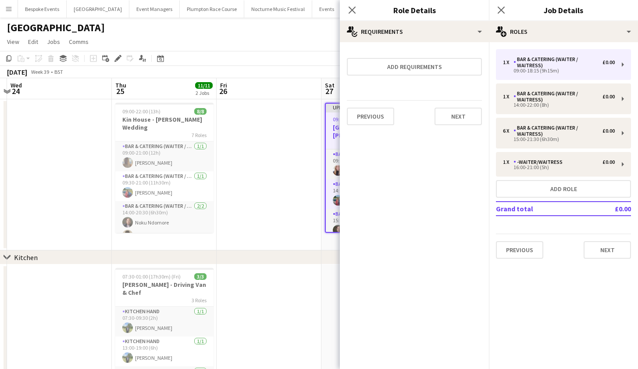
click at [290, 185] on app-date-cell at bounding box center [269, 174] width 105 height 151
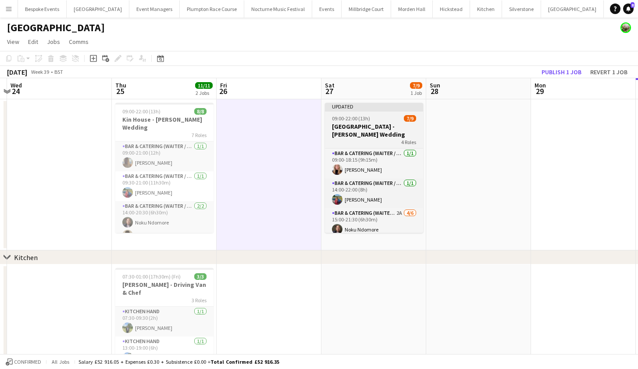
click at [377, 124] on h3 "Kin House - Pitchford Wedding" at bounding box center [374, 130] width 98 height 16
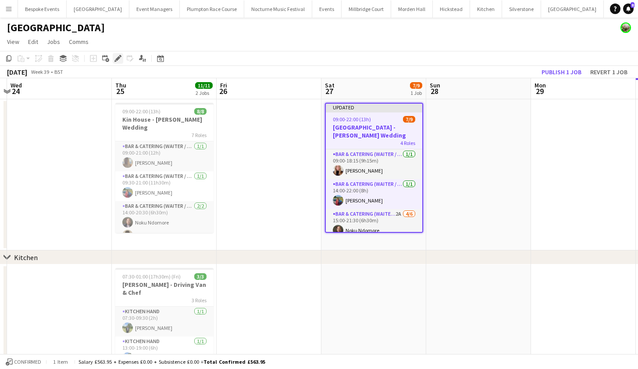
click at [122, 57] on div "Edit" at bounding box center [118, 58] width 11 height 11
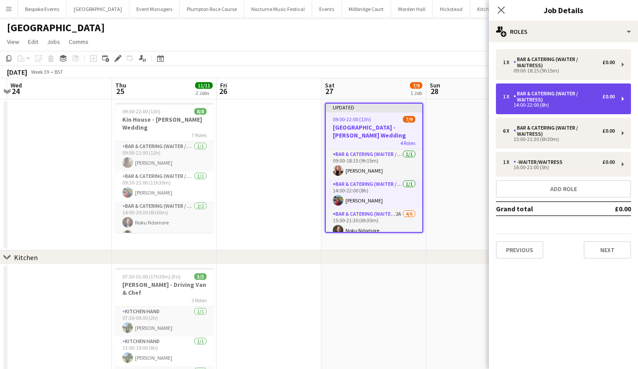
click at [547, 94] on div "Bar & Catering (Waiter / waitress)" at bounding box center [558, 96] width 89 height 12
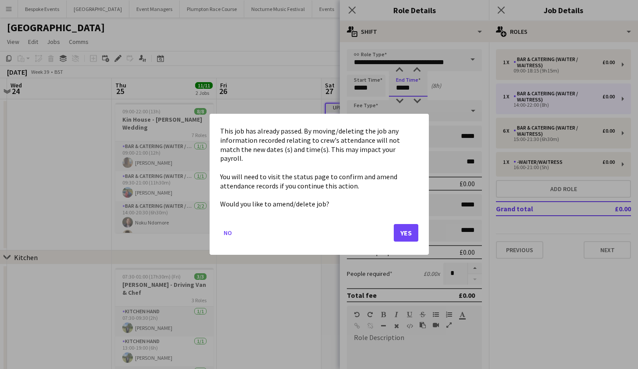
click at [403, 89] on body "Menu Boards Boards Boards All jobs Status Workforce Workforce My Workforce Recr…" at bounding box center [319, 234] width 638 height 469
click at [414, 227] on button "Yes" at bounding box center [406, 233] width 25 height 18
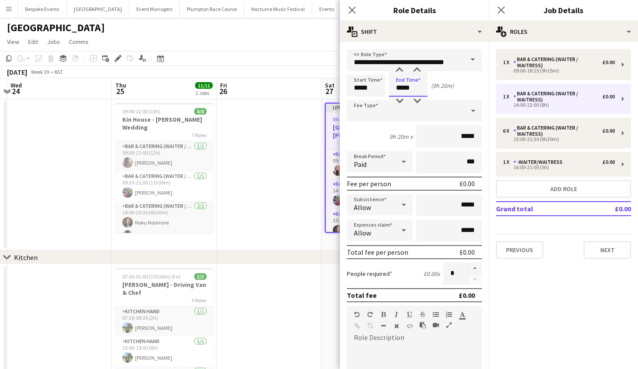
type input "*****"
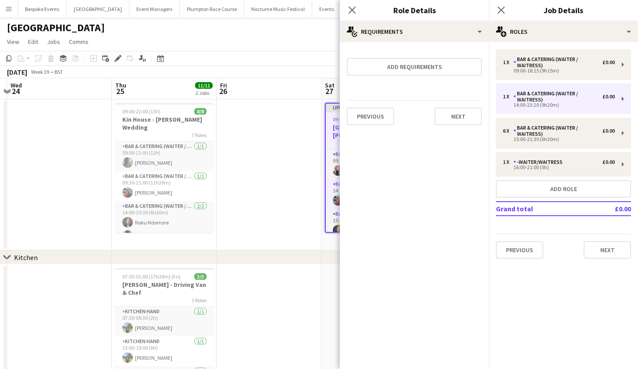
click at [294, 247] on app-date-cell at bounding box center [269, 174] width 105 height 151
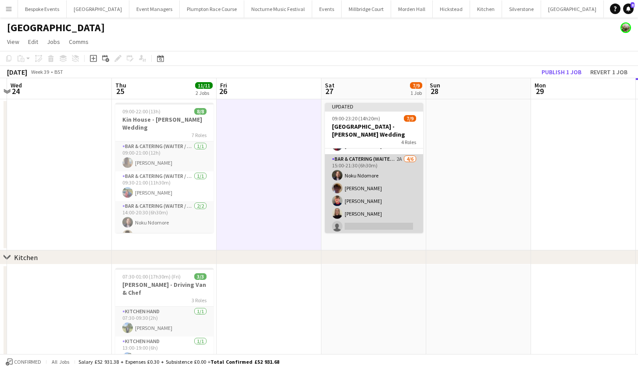
scroll to position [57, 0]
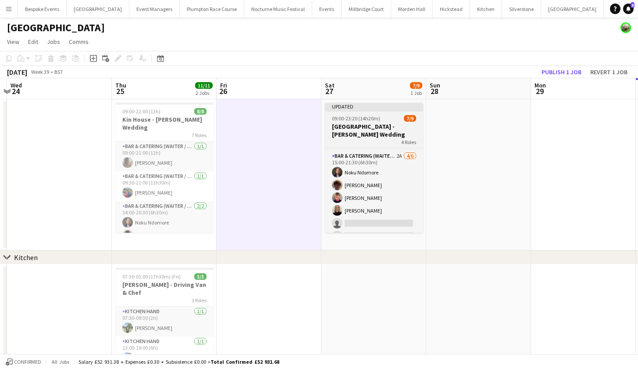
click at [381, 125] on h3 "Kin House - Pitchford Wedding" at bounding box center [374, 130] width 98 height 16
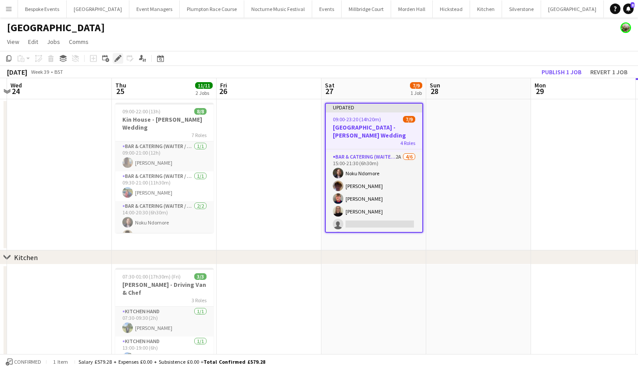
click at [118, 59] on icon at bounding box center [117, 58] width 5 height 5
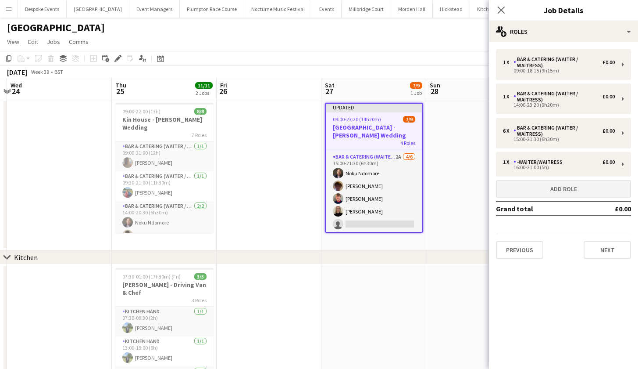
click at [533, 186] on button "Add role" at bounding box center [563, 189] width 135 height 18
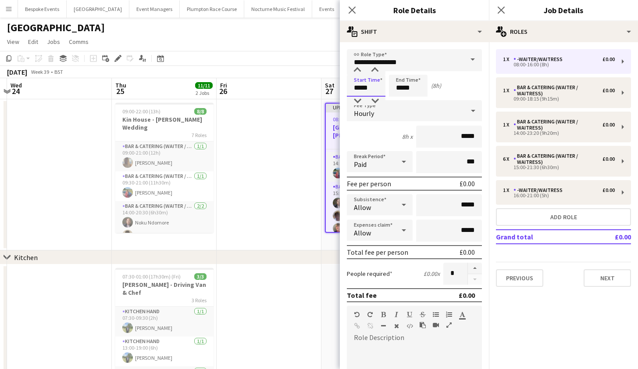
click at [361, 91] on input "*****" at bounding box center [366, 86] width 39 height 22
type input "*****"
click at [403, 90] on input "*****" at bounding box center [408, 86] width 39 height 22
type input "*****"
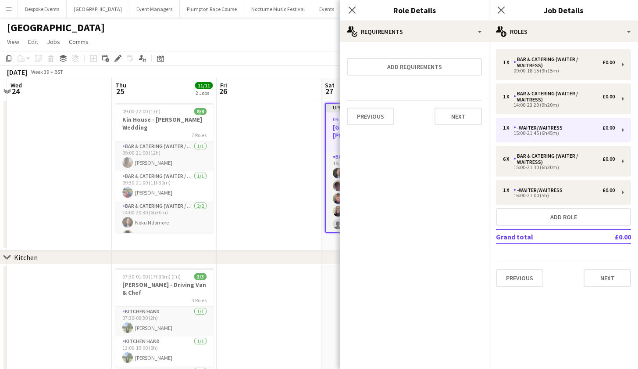
click at [301, 161] on app-date-cell at bounding box center [269, 174] width 105 height 151
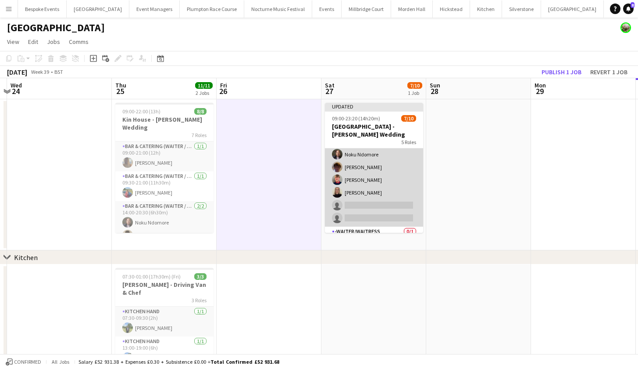
scroll to position [73, 0]
click at [340, 189] on app-user-avatar at bounding box center [337, 194] width 11 height 11
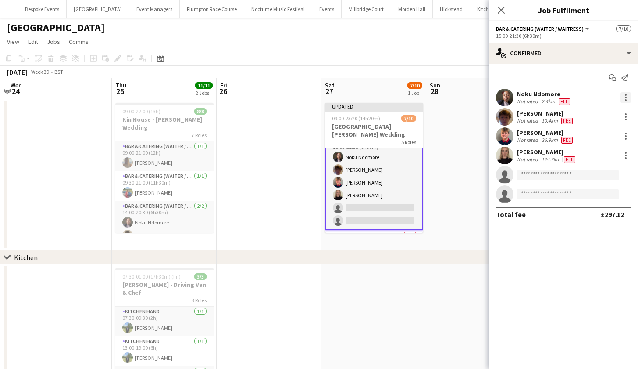
click at [624, 100] on div at bounding box center [626, 97] width 11 height 11
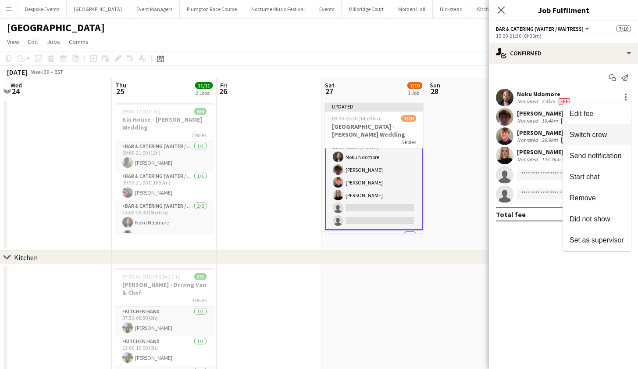
click at [607, 132] on span "Switch crew" at bounding box center [588, 134] width 37 height 7
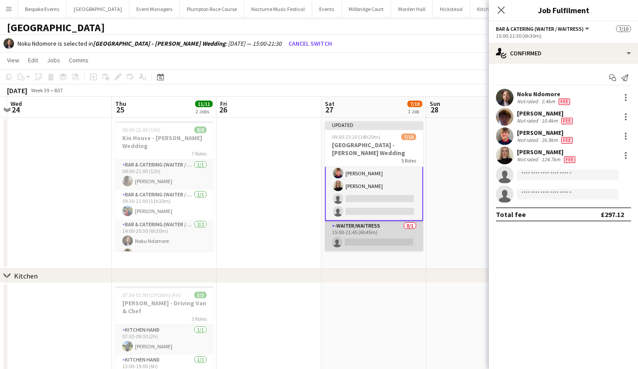
scroll to position [101, 0]
click at [361, 233] on app-card-role "-Waiter/Waitress 0/1 15:00-21:45 (6h45m) single-neutral-actions" at bounding box center [374, 235] width 98 height 30
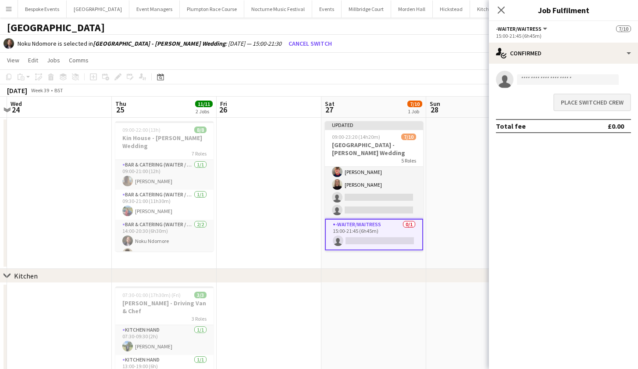
click at [588, 101] on button "Place switched crew" at bounding box center [593, 102] width 78 height 18
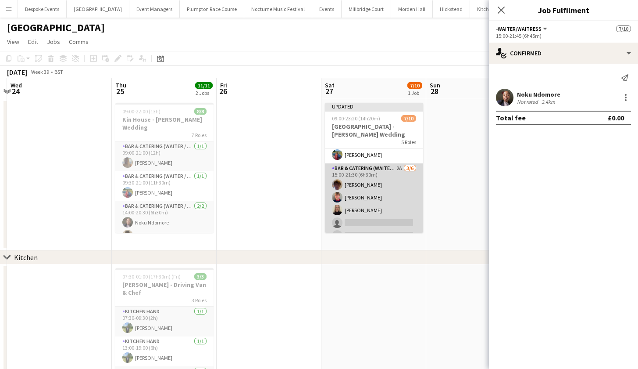
scroll to position [45, 0]
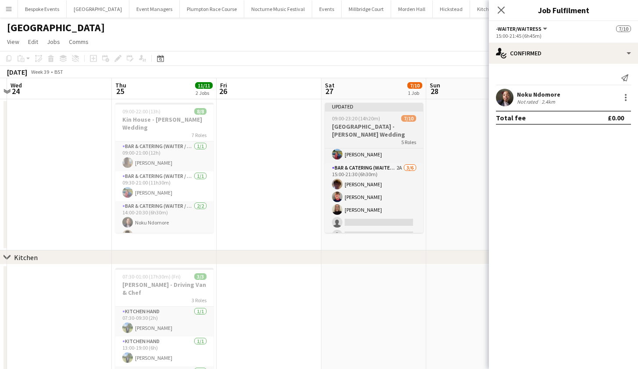
click at [376, 128] on h3 "Kin House - Pitchford Wedding" at bounding box center [374, 130] width 98 height 16
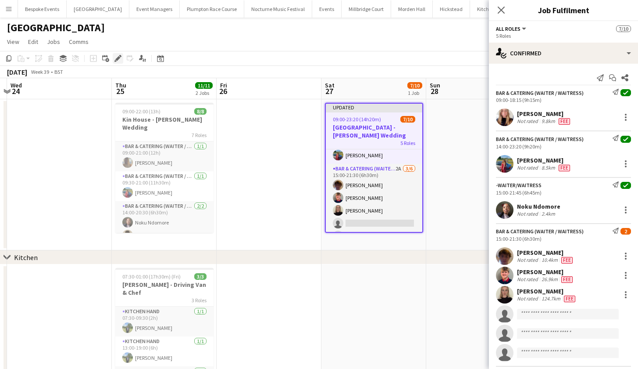
click at [117, 57] on icon "Edit" at bounding box center [118, 58] width 7 height 7
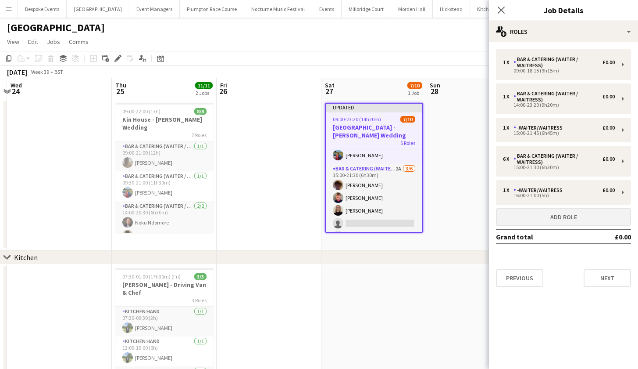
click at [604, 223] on button "Add role" at bounding box center [563, 217] width 135 height 18
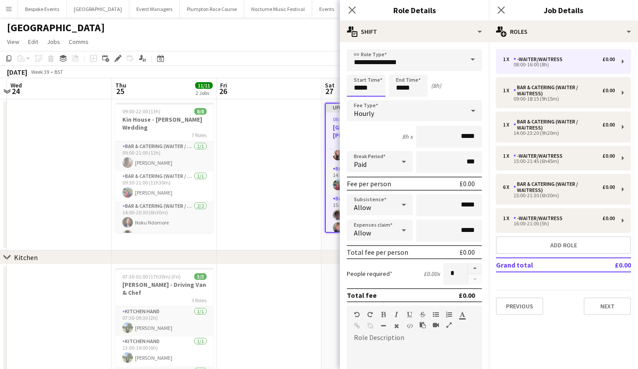
click at [362, 90] on input "*****" at bounding box center [366, 86] width 39 height 22
click at [359, 90] on input "*****" at bounding box center [366, 86] width 39 height 22
click at [304, 172] on app-date-cell at bounding box center [269, 174] width 105 height 151
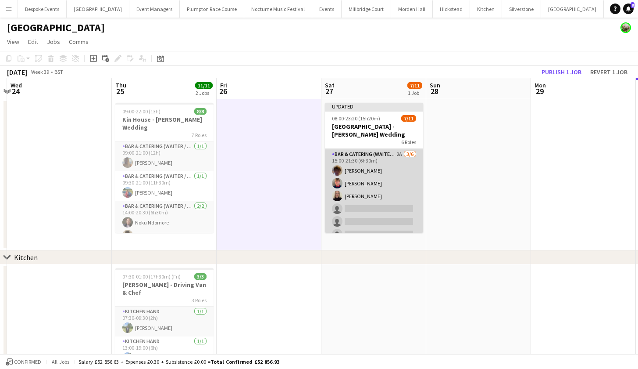
scroll to position [85, 0]
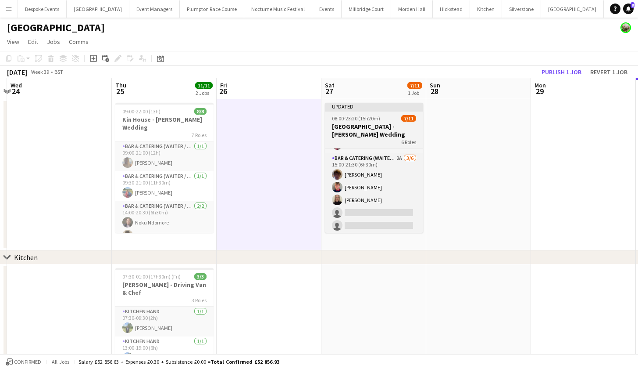
click at [375, 138] on div "6 Roles" at bounding box center [374, 141] width 98 height 7
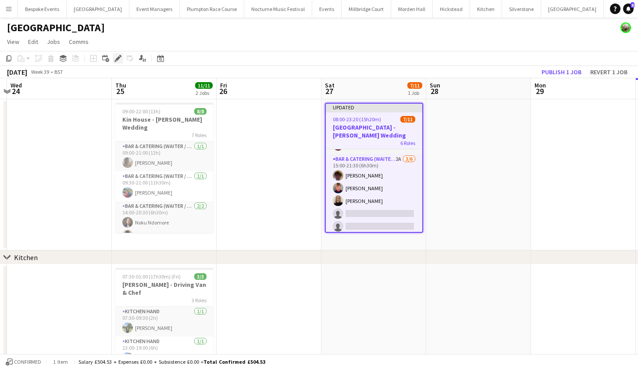
click at [119, 56] on icon at bounding box center [117, 58] width 5 height 5
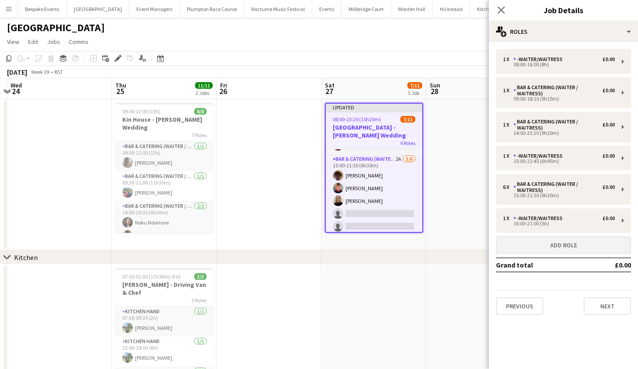
click at [534, 237] on button "Add role" at bounding box center [563, 245] width 135 height 18
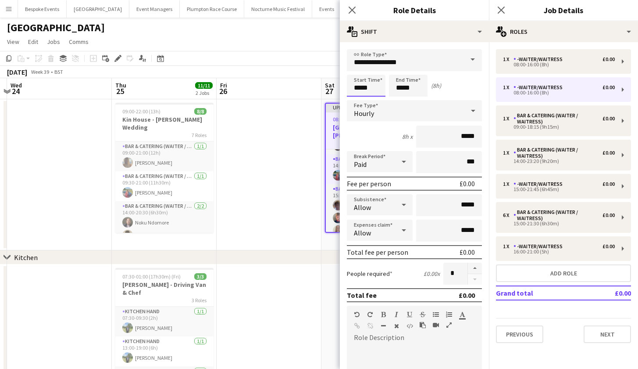
click at [361, 86] on input "*****" at bounding box center [366, 86] width 39 height 22
type input "*****"
click at [402, 89] on input "*****" at bounding box center [408, 86] width 39 height 22
type input "*****"
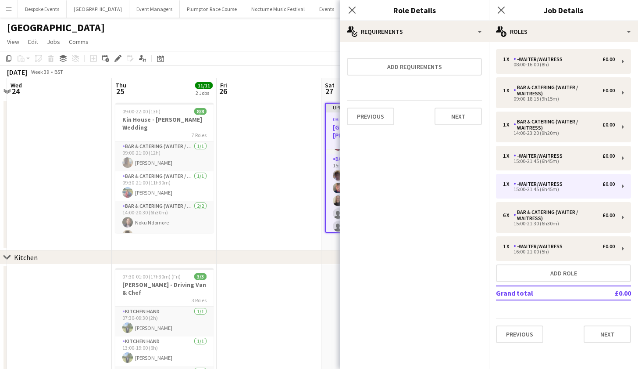
click at [299, 147] on app-date-cell at bounding box center [269, 174] width 105 height 151
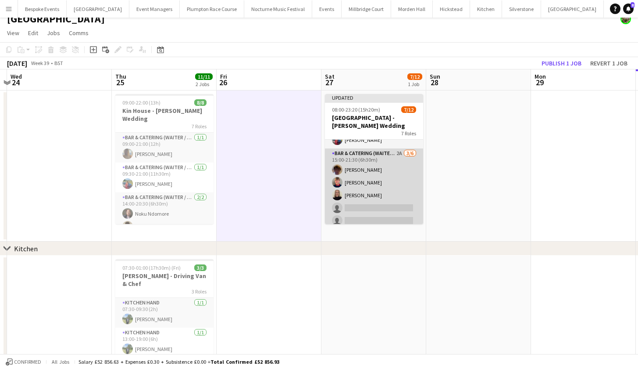
scroll to position [117, 0]
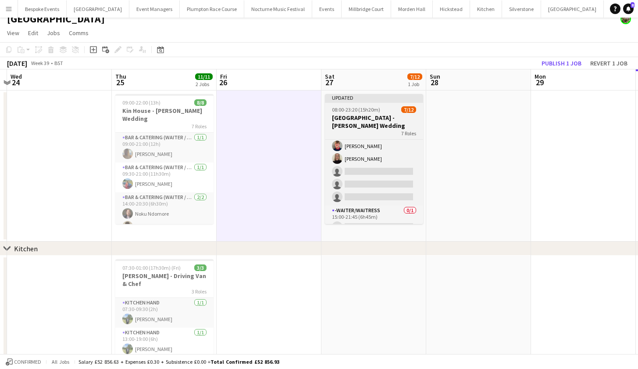
click at [372, 115] on h3 "Kin House - Pitchford Wedding" at bounding box center [374, 122] width 98 height 16
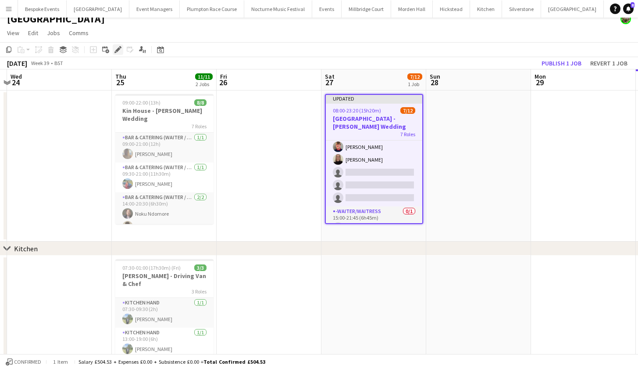
click at [114, 50] on div "Edit" at bounding box center [118, 49] width 11 height 11
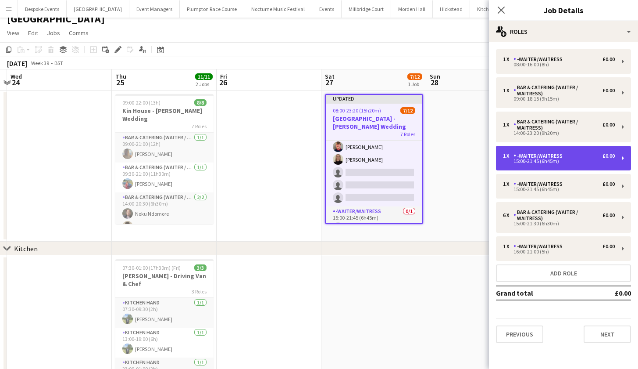
click at [552, 164] on div "1 x -Waiter/Waitress £0.00 15:00-21:45 (6h45m)" at bounding box center [563, 158] width 135 height 25
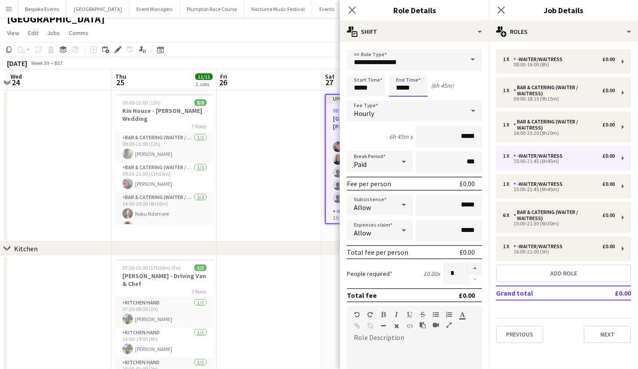
click at [401, 87] on input "*****" at bounding box center [408, 86] width 39 height 22
type input "*****"
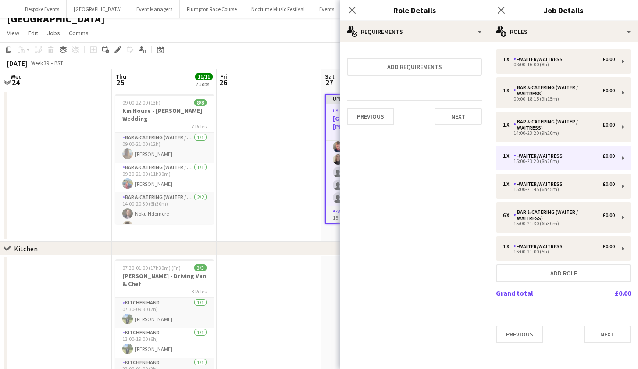
click at [293, 165] on app-date-cell at bounding box center [269, 165] width 105 height 151
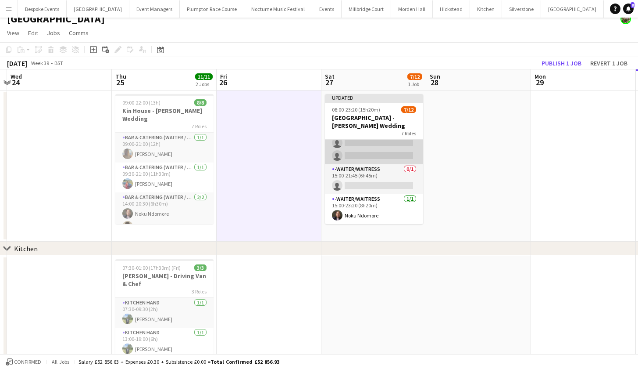
scroll to position [159, 0]
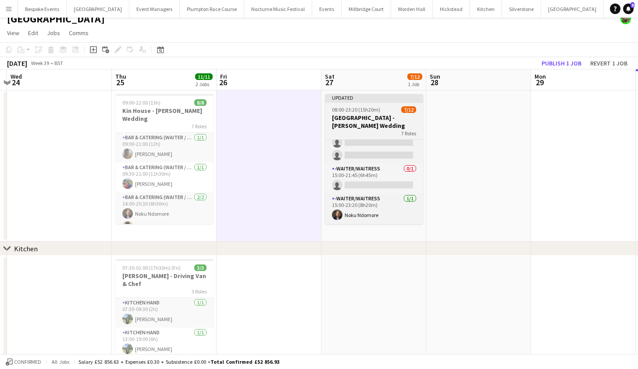
click at [356, 129] on div "7 Roles" at bounding box center [374, 132] width 98 height 7
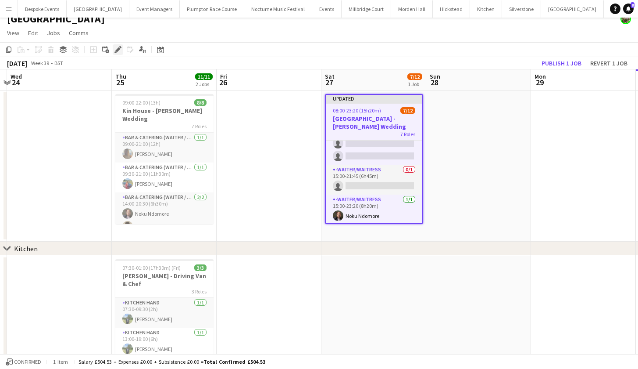
click at [118, 50] on icon at bounding box center [117, 49] width 5 height 5
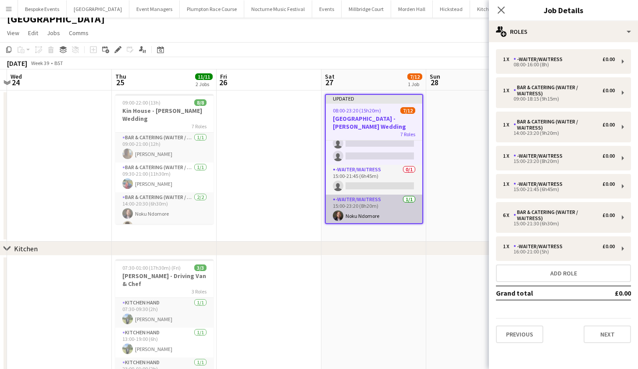
click at [364, 204] on app-card-role "-Waiter/Waitress 1/1 15:00-23:20 (8h20m) Noku Ndomore" at bounding box center [374, 209] width 97 height 30
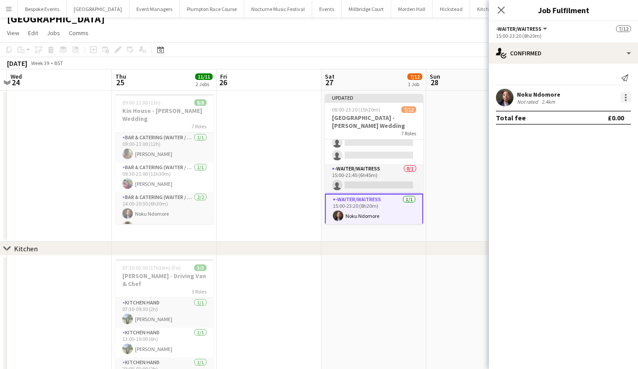
click at [626, 99] on div at bounding box center [626, 100] width 2 height 2
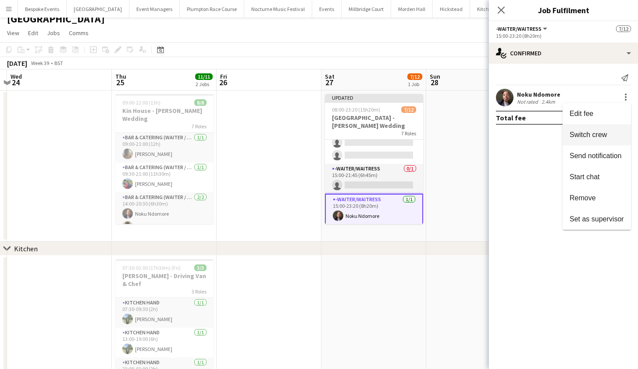
click at [600, 129] on button "Switch crew" at bounding box center [597, 134] width 68 height 21
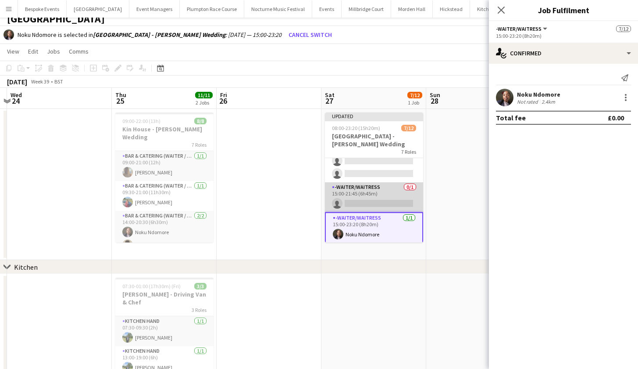
click at [387, 186] on app-card-role "-Waiter/Waitress 0/1 15:00-21:45 (6h45m) single-neutral-actions" at bounding box center [374, 197] width 98 height 30
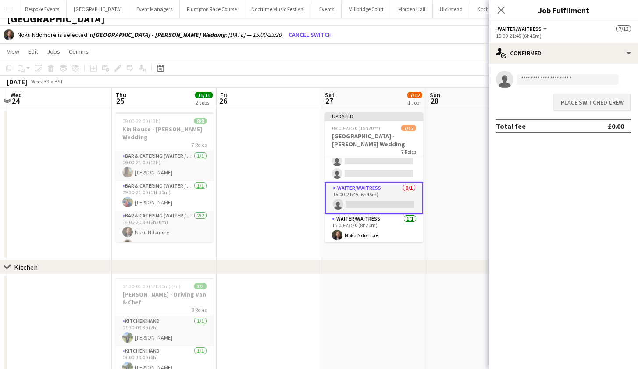
click at [580, 99] on button "Place switched crew" at bounding box center [593, 102] width 78 height 18
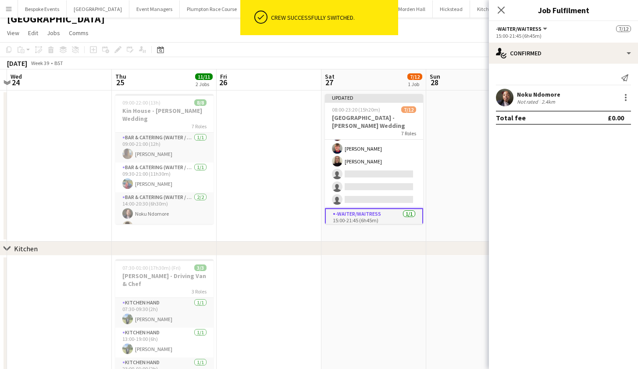
scroll to position [114, 0]
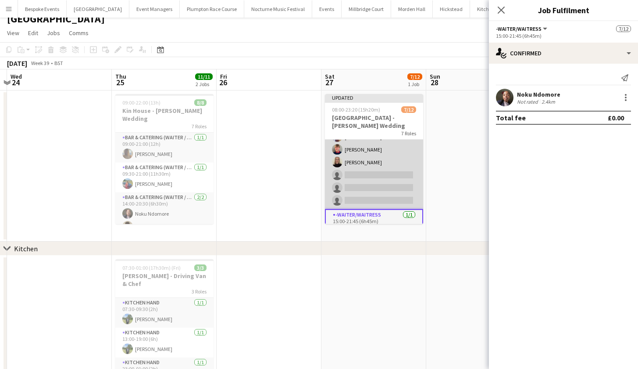
click at [373, 136] on app-card-role "Bar & Catering (Waiter / waitress) 2A 3/6 15:00-21:30 (6h30m) Scott Henning Har…" at bounding box center [374, 161] width 98 height 93
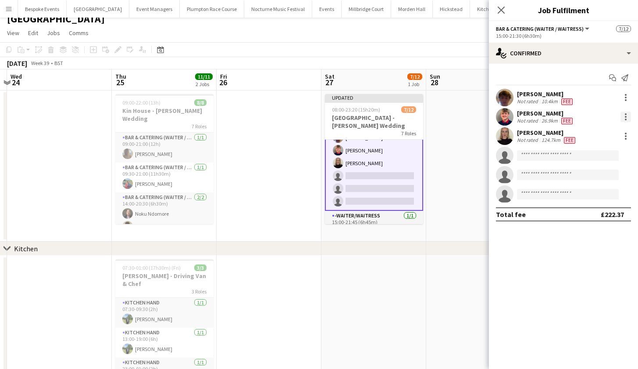
click at [625, 114] on div at bounding box center [626, 116] width 11 height 11
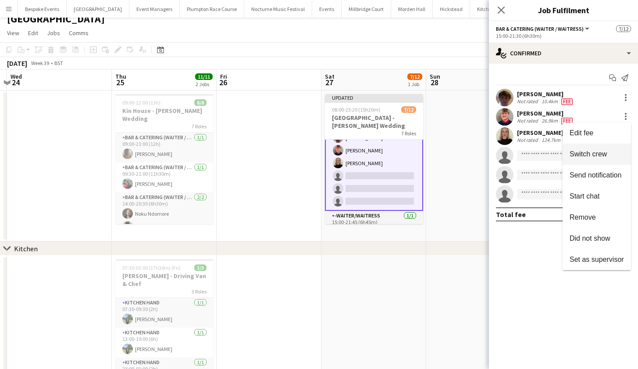
click at [608, 150] on button "Switch crew" at bounding box center [597, 153] width 68 height 21
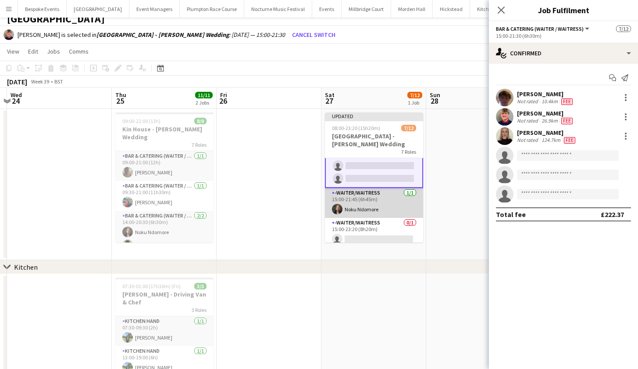
scroll to position [156, 0]
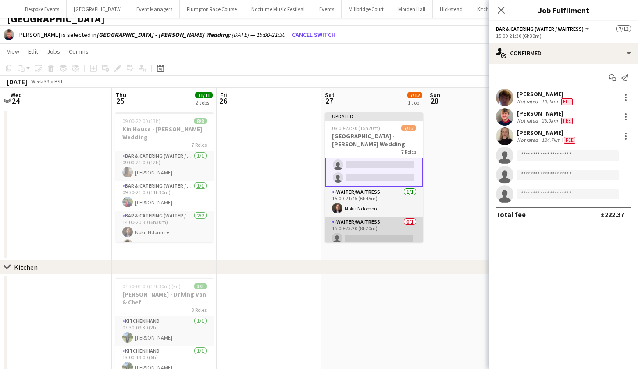
click at [379, 220] on app-card-role "-Waiter/Waitress 0/1 15:00-23:20 (8h20m) single-neutral-actions" at bounding box center [374, 232] width 98 height 30
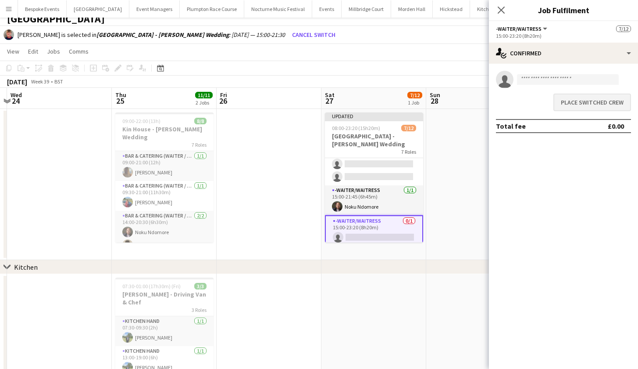
click at [596, 105] on button "Place switched crew" at bounding box center [593, 102] width 78 height 18
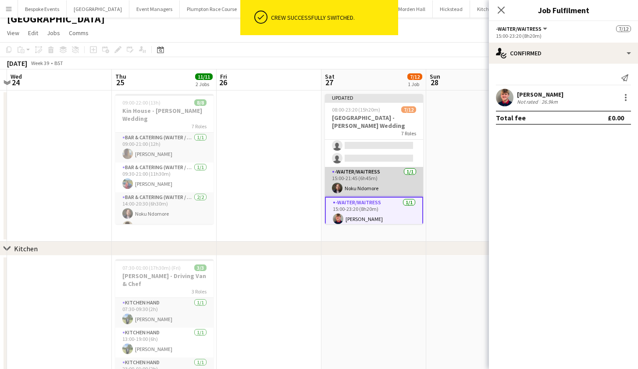
scroll to position [158, 0]
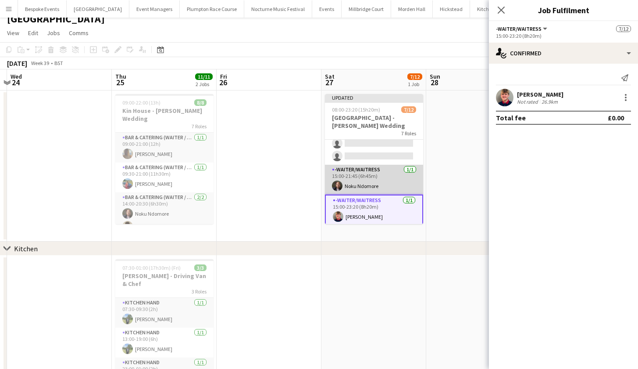
click at [354, 170] on app-card-role "-Waiter/Waitress 1/1 15:00-21:45 (6h45m) Noku Ndomore" at bounding box center [374, 180] width 98 height 30
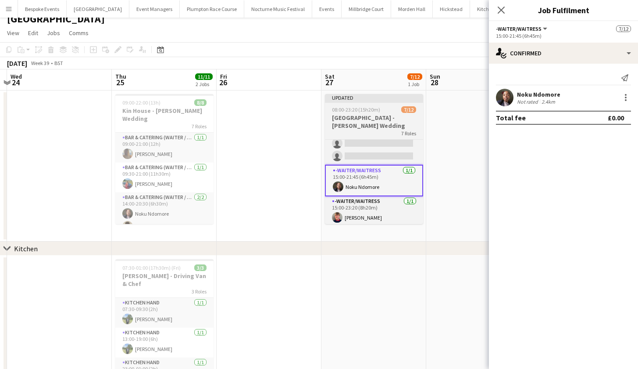
click at [371, 111] on span "08:00-23:20 (15h20m)" at bounding box center [356, 109] width 48 height 7
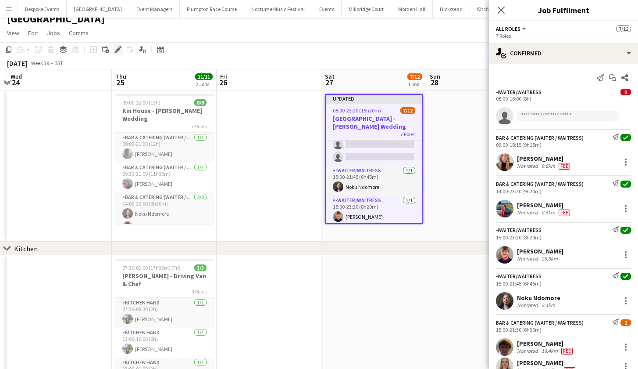
click at [118, 46] on icon "Edit" at bounding box center [118, 49] width 7 height 7
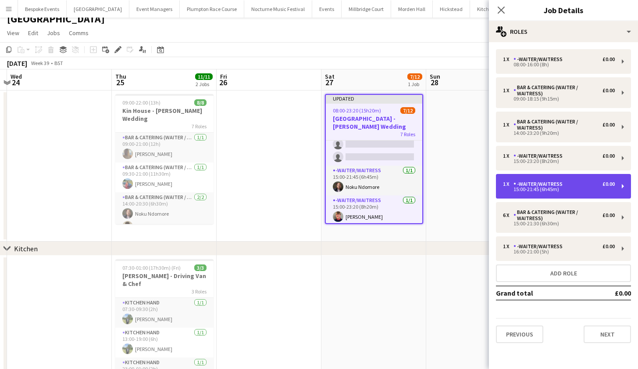
click at [536, 178] on div "1 x -Waiter/Waitress £0.00 15:00-21:45 (6h45m)" at bounding box center [563, 186] width 135 height 25
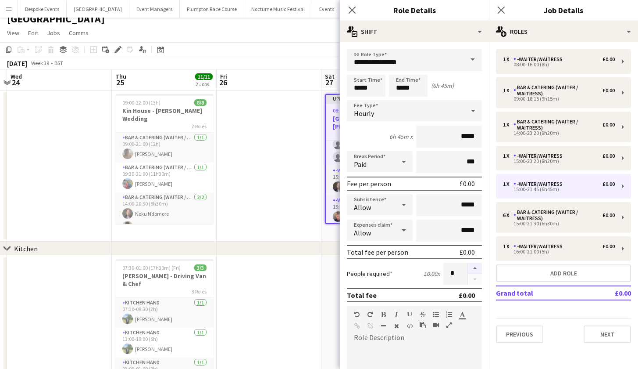
click at [468, 269] on button "button" at bounding box center [475, 267] width 14 height 11
type input "*"
click at [258, 176] on app-date-cell at bounding box center [269, 165] width 105 height 151
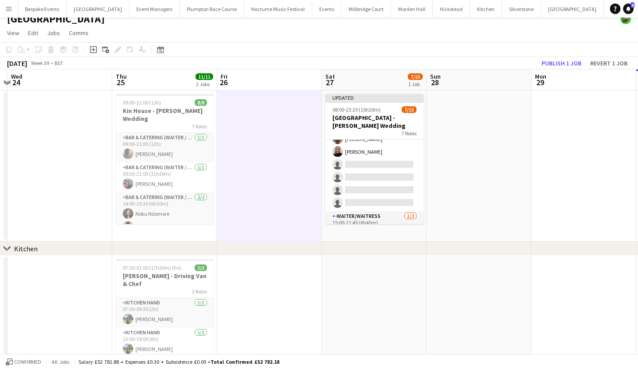
scroll to position [108, 0]
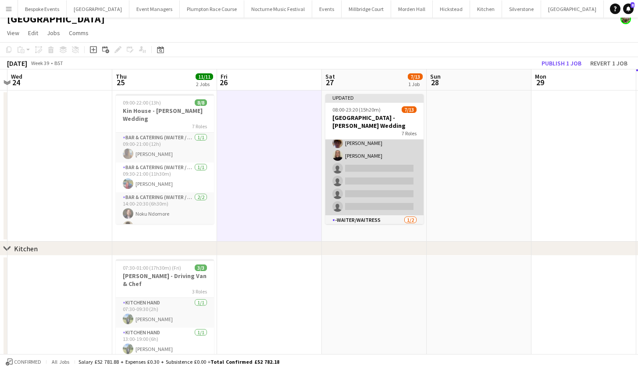
click at [345, 185] on app-card-role "Bar & Catering (Waiter / waitress) 2A 2/6 15:00-21:30 (6h30m) Scott Henning Mia…" at bounding box center [375, 168] width 98 height 93
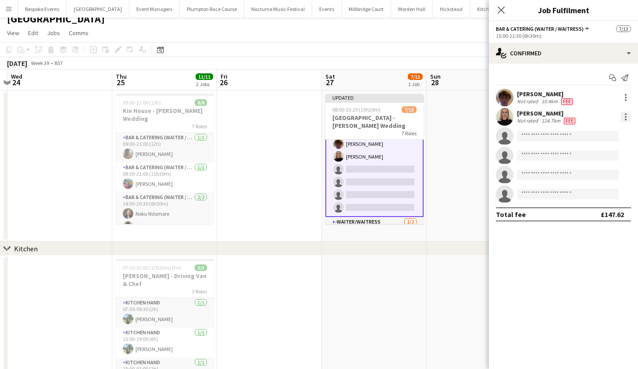
click at [626, 118] on div at bounding box center [626, 119] width 2 height 2
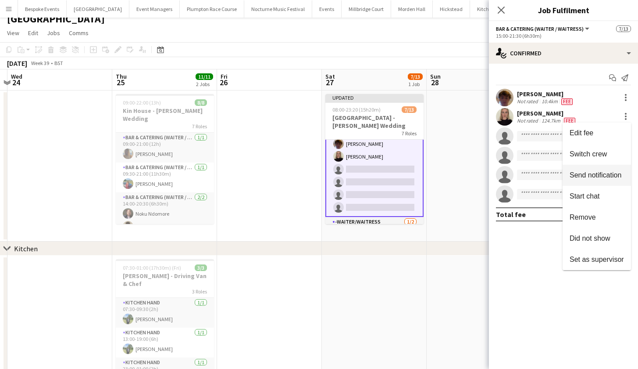
drag, startPoint x: 605, startPoint y: 151, endPoint x: 596, endPoint y: 151, distance: 9.2
click at [605, 151] on span "Switch crew" at bounding box center [588, 153] width 37 height 7
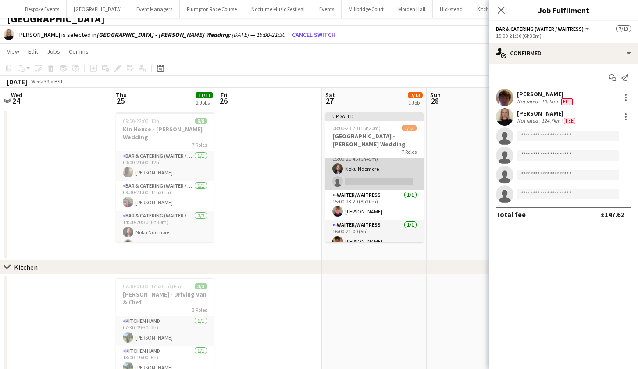
scroll to position [195, 0]
click at [366, 165] on app-card-role "-Waiter/Waitress 1/2 15:00-21:45 (6h45m) Noku Ndomore single-neutral-actions" at bounding box center [375, 169] width 98 height 43
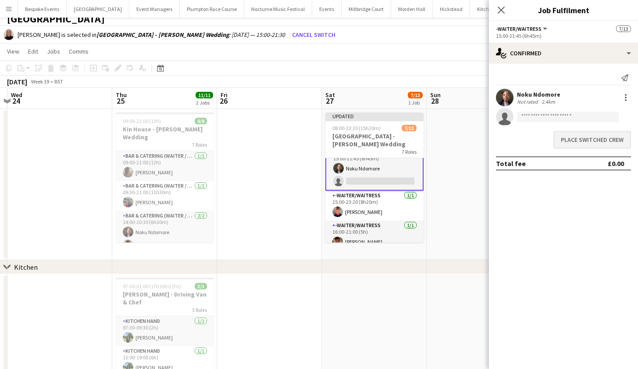
click at [579, 138] on button "Place switched crew" at bounding box center [593, 140] width 78 height 18
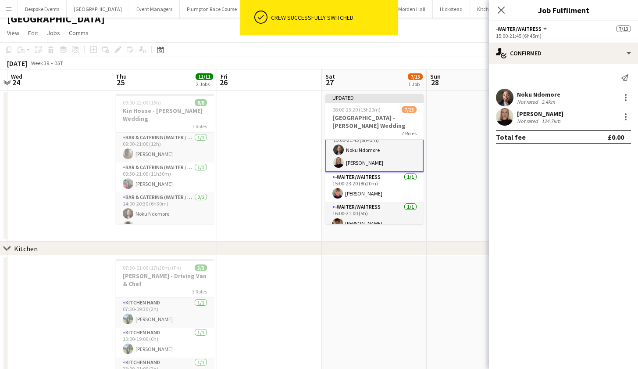
scroll to position [9, 0]
click at [454, 157] on app-date-cell at bounding box center [479, 165] width 105 height 151
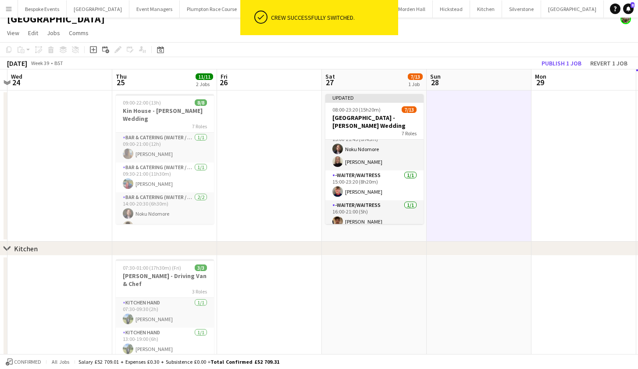
scroll to position [193, 0]
click at [560, 60] on button "Publish 1 job" at bounding box center [561, 62] width 47 height 11
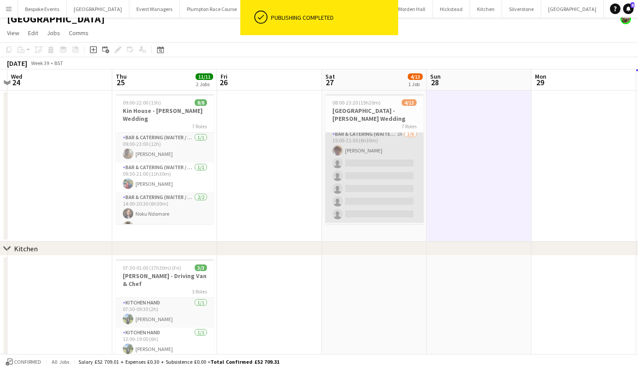
scroll to position [90, 0]
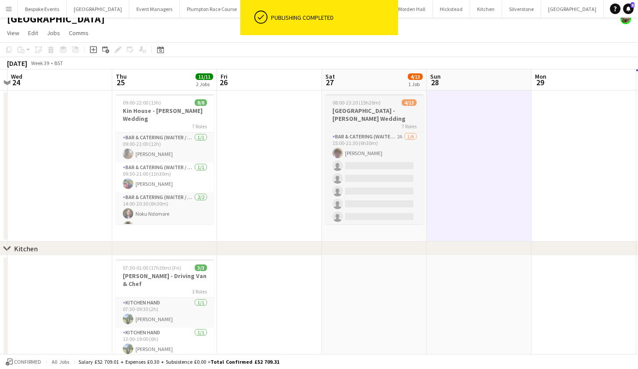
click at [365, 108] on h3 "Kin House - Pitchford Wedding" at bounding box center [375, 115] width 98 height 16
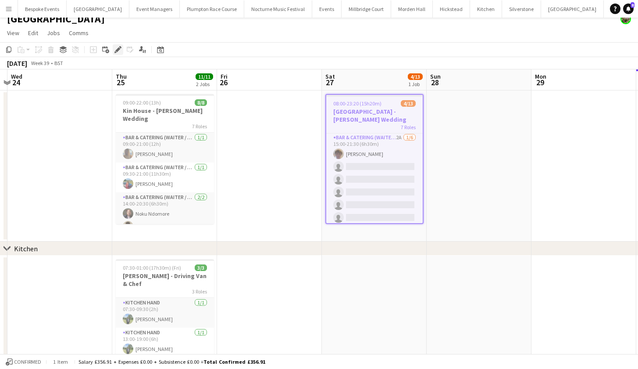
click at [118, 49] on icon at bounding box center [117, 49] width 5 height 5
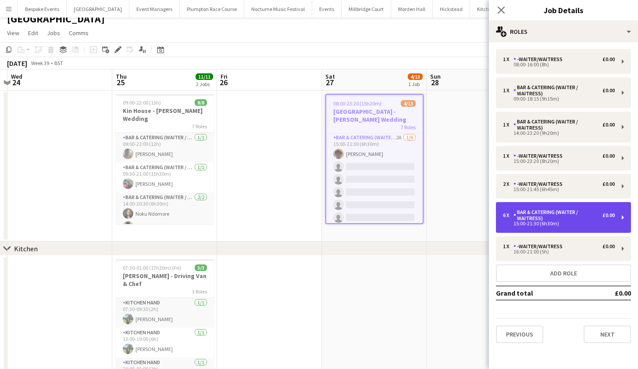
click at [551, 223] on div "15:00-21:30 (6h30m)" at bounding box center [559, 223] width 112 height 4
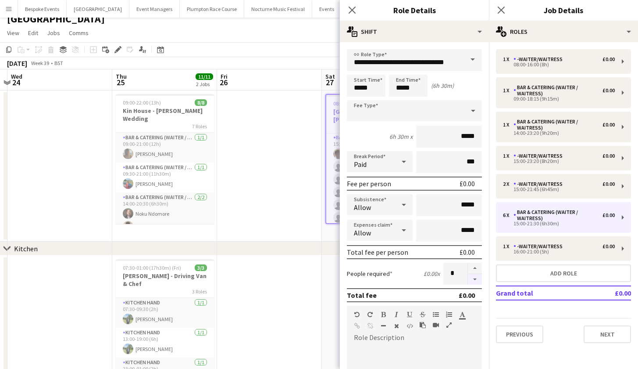
click at [468, 281] on button "button" at bounding box center [475, 279] width 14 height 11
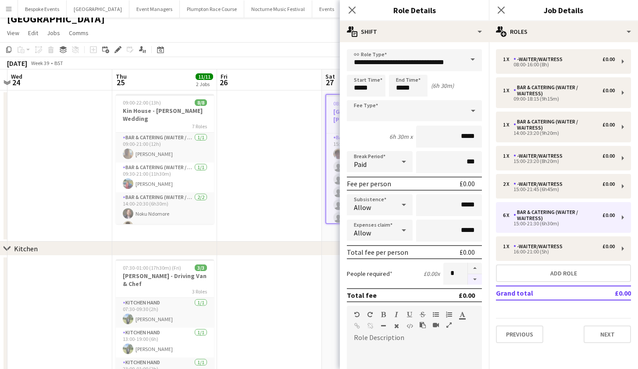
type input "*"
click at [402, 89] on body "Menu Boards Boards Boards All jobs Status Workforce Workforce My Workforce Recr…" at bounding box center [319, 225] width 638 height 469
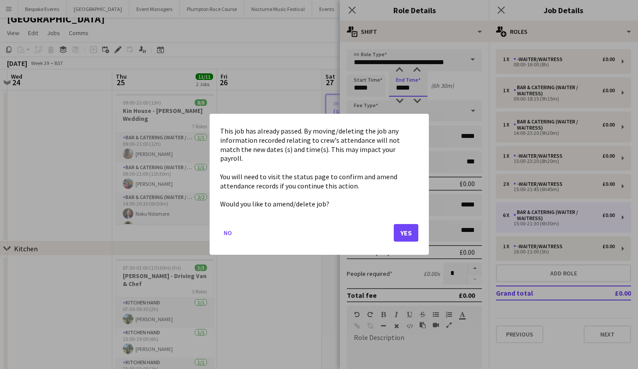
scroll to position [0, 0]
click at [402, 232] on button "Yes" at bounding box center [406, 233] width 25 height 18
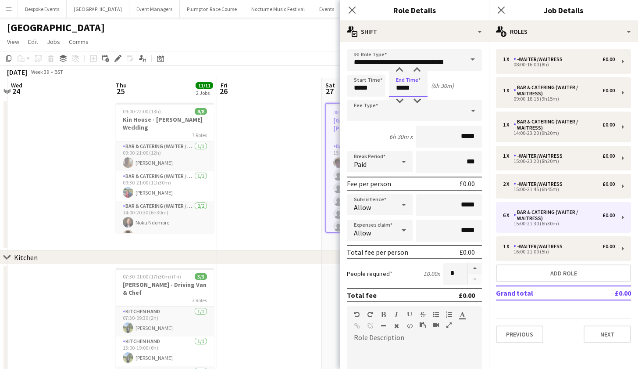
scroll to position [9, 0]
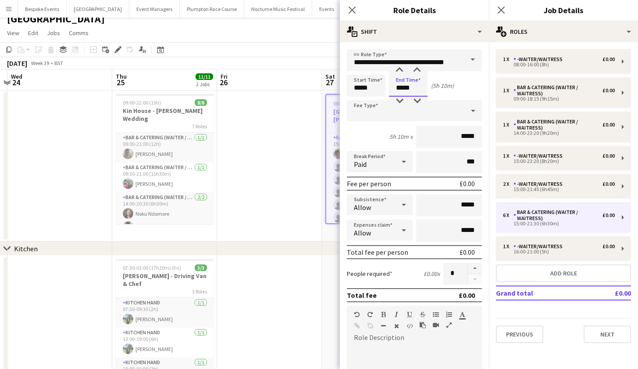
type input "*****"
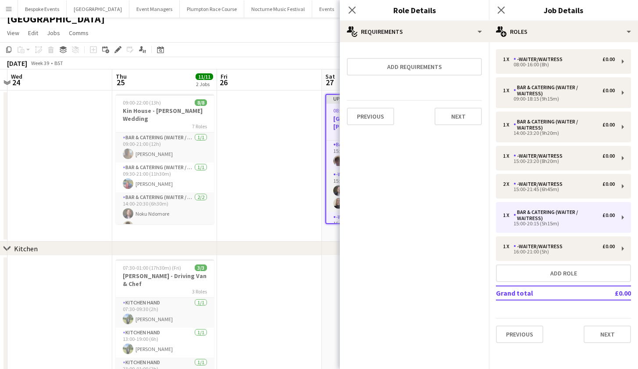
click at [294, 207] on app-date-cell at bounding box center [269, 165] width 105 height 151
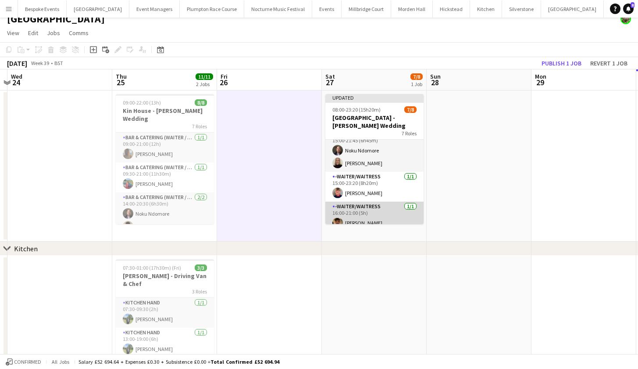
scroll to position [129, 0]
click at [366, 273] on app-date-cell at bounding box center [374, 330] width 105 height 150
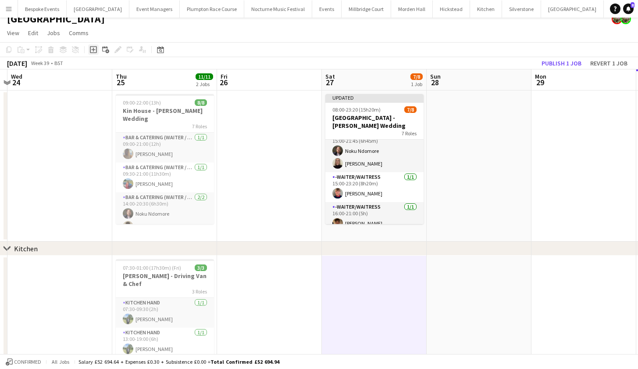
click at [95, 48] on icon "Add job" at bounding box center [93, 49] width 7 height 7
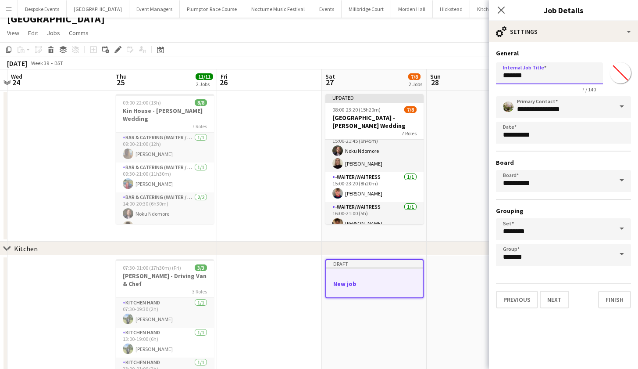
drag, startPoint x: 544, startPoint y: 76, endPoint x: 498, endPoint y: 75, distance: 45.2
click at [498, 75] on input "*******" at bounding box center [549, 73] width 107 height 22
type input "**********"
click at [551, 295] on button "Next" at bounding box center [554, 299] width 29 height 18
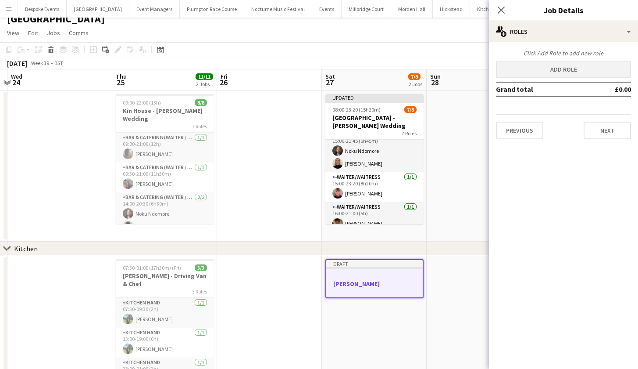
click at [556, 71] on button "Add role" at bounding box center [563, 70] width 135 height 18
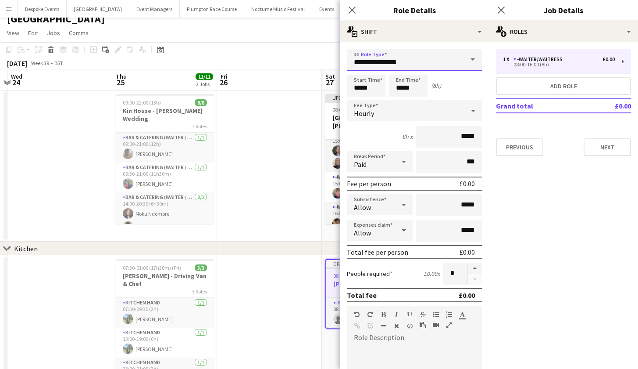
click at [417, 61] on input "**********" at bounding box center [414, 60] width 135 height 22
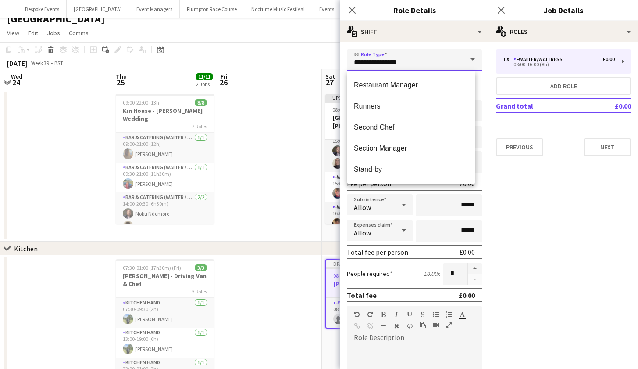
scroll to position [463, 0]
click at [380, 127] on span "Second Chef" at bounding box center [411, 127] width 115 height 8
type input "**********"
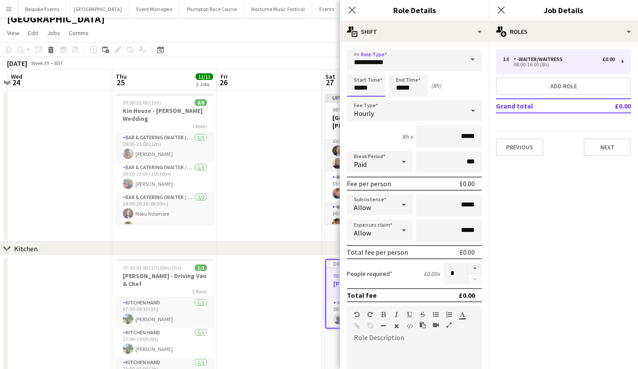
click at [361, 86] on input "*****" at bounding box center [366, 86] width 39 height 22
type input "*****"
click at [403, 87] on input "*****" at bounding box center [408, 86] width 39 height 22
type input "*****"
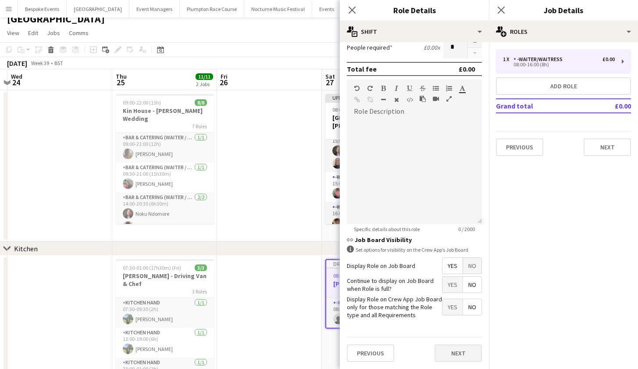
scroll to position [226, 0]
click at [446, 353] on button "Next" at bounding box center [458, 353] width 47 height 18
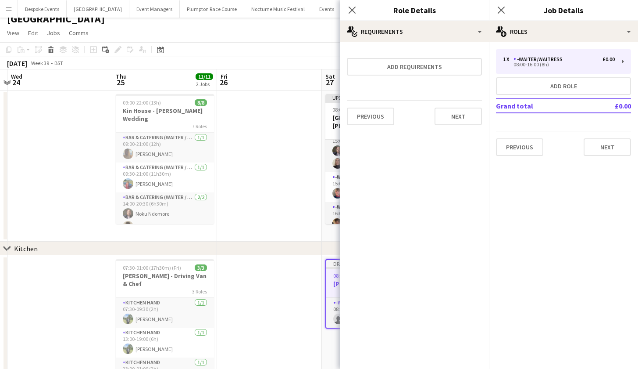
scroll to position [0, 0]
click at [269, 244] on div "chevron-right Kitchen" at bounding box center [319, 248] width 638 height 14
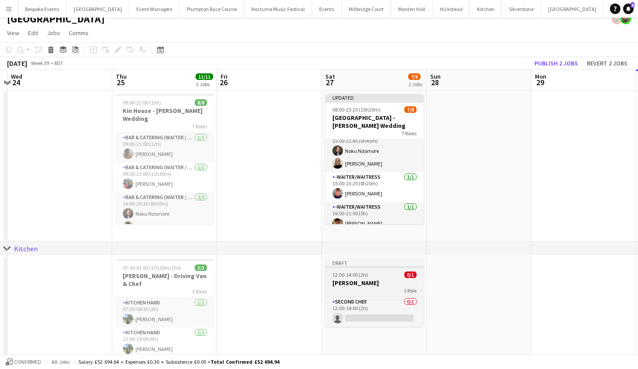
click at [361, 280] on h3 "Harvey - Kin" at bounding box center [375, 283] width 98 height 8
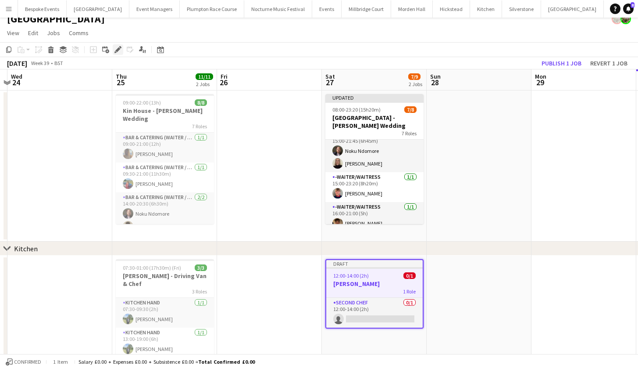
click at [118, 53] on div "Edit" at bounding box center [118, 49] width 11 height 11
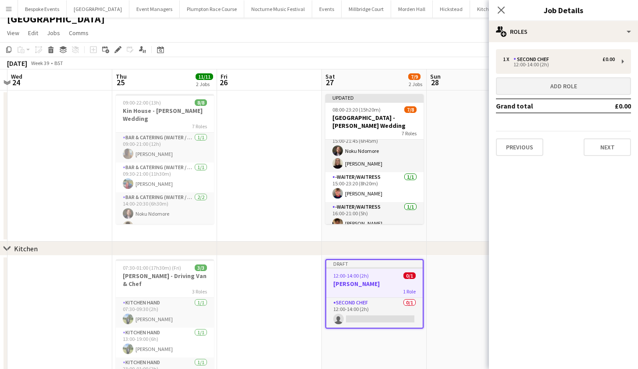
click at [582, 85] on button "Add role" at bounding box center [563, 86] width 135 height 18
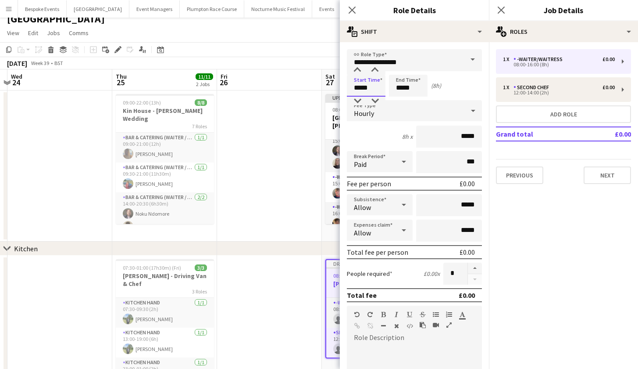
click at [360, 90] on input "*****" at bounding box center [366, 86] width 39 height 22
type input "*****"
click at [404, 90] on input "*****" at bounding box center [408, 86] width 39 height 22
type input "*****"
click at [268, 244] on div "chevron-right Kitchen" at bounding box center [319, 248] width 638 height 14
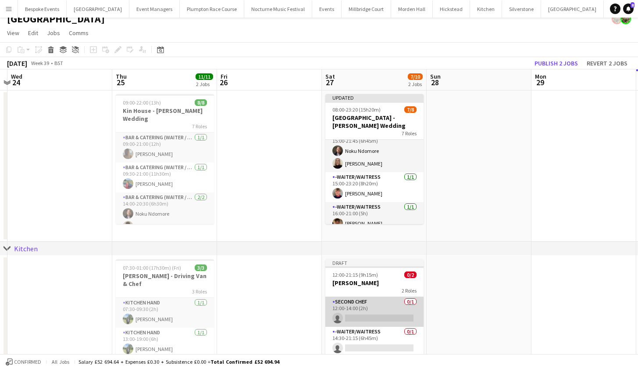
click at [368, 317] on app-card-role "Second Chef 0/1 12:00-14:00 (2h) single-neutral-actions" at bounding box center [375, 312] width 98 height 30
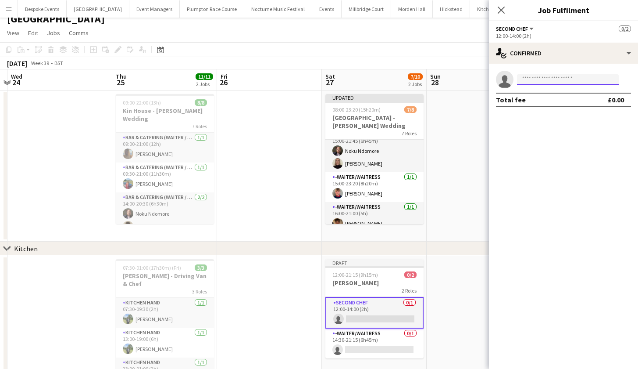
click at [554, 76] on input at bounding box center [568, 79] width 102 height 11
type input "******"
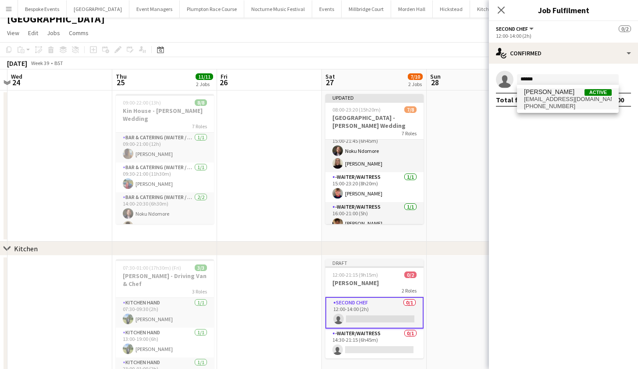
click at [566, 95] on span "Harvey Gardner" at bounding box center [549, 91] width 50 height 7
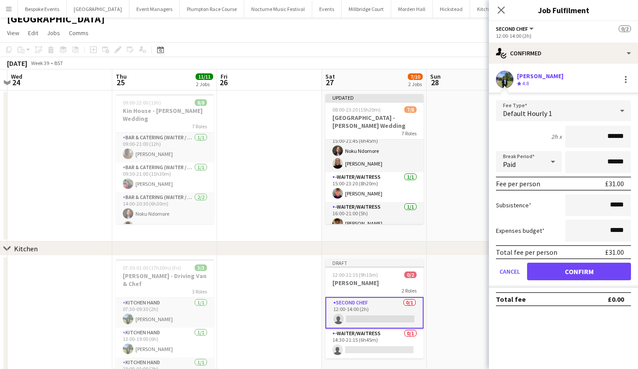
click at [549, 275] on button "Confirm" at bounding box center [579, 271] width 104 height 18
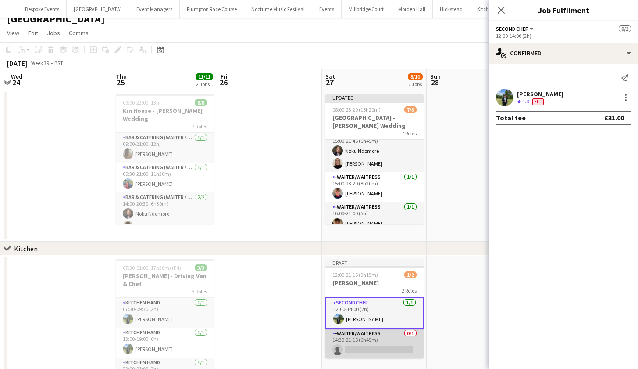
click at [364, 348] on app-card-role "-Waiter/Waitress 0/1 14:30-21:15 (6h45m) single-neutral-actions" at bounding box center [375, 343] width 98 height 30
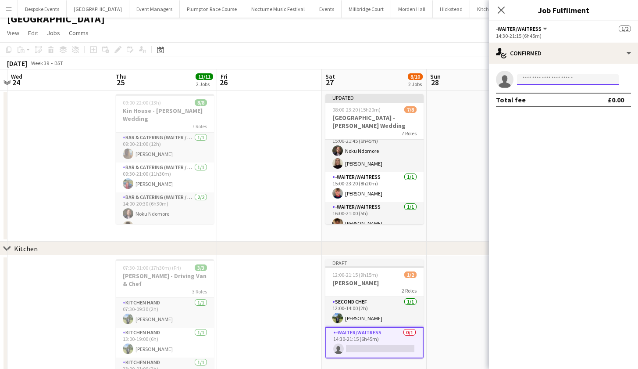
click at [546, 80] on input at bounding box center [568, 79] width 102 height 11
type input "******"
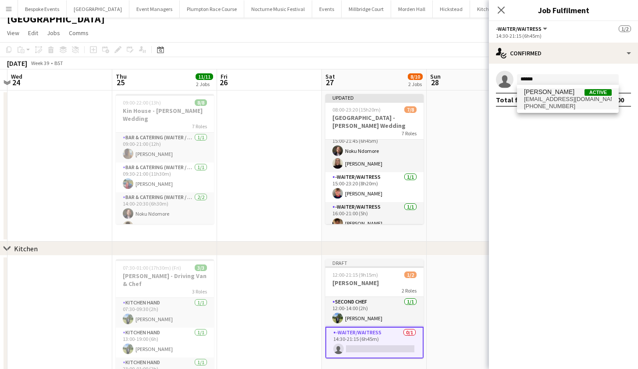
click at [553, 92] on span "Harvey Gardner" at bounding box center [549, 91] width 50 height 7
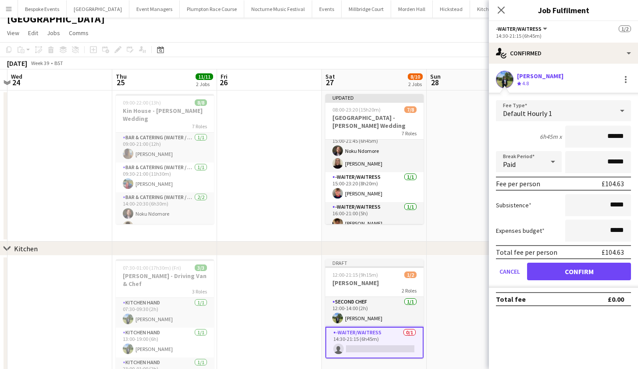
click at [575, 277] on button "Confirm" at bounding box center [579, 271] width 104 height 18
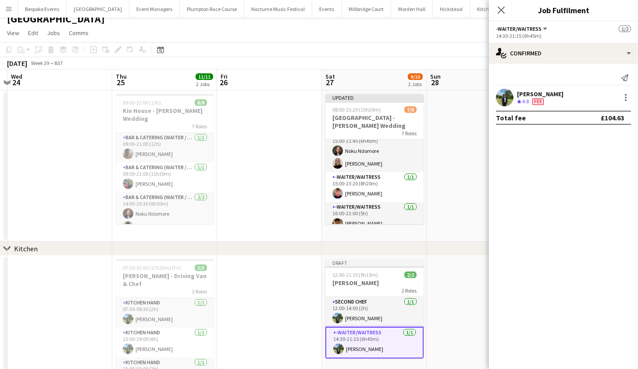
click at [471, 284] on app-date-cell at bounding box center [479, 330] width 105 height 150
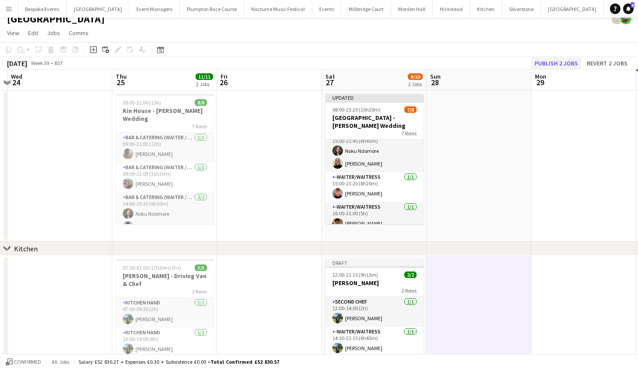
click at [556, 61] on button "Publish 2 jobs" at bounding box center [556, 62] width 50 height 11
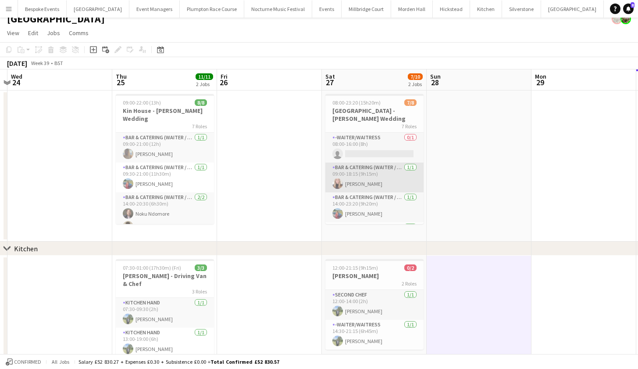
scroll to position [0, 0]
click at [384, 162] on app-card-role "Bar & Catering (Waiter / waitress) 1/1 09:00-18:15 (9h15m) Katie Thompson" at bounding box center [375, 177] width 98 height 30
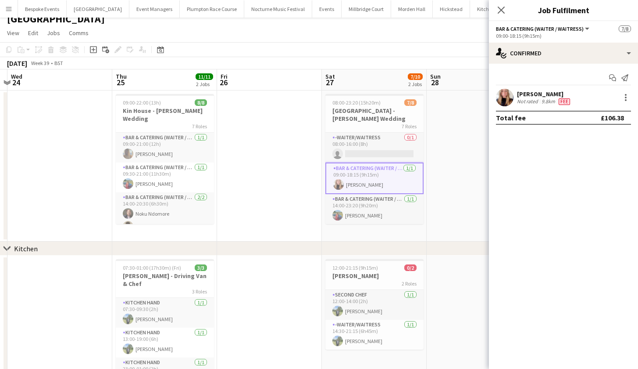
scroll to position [0, 0]
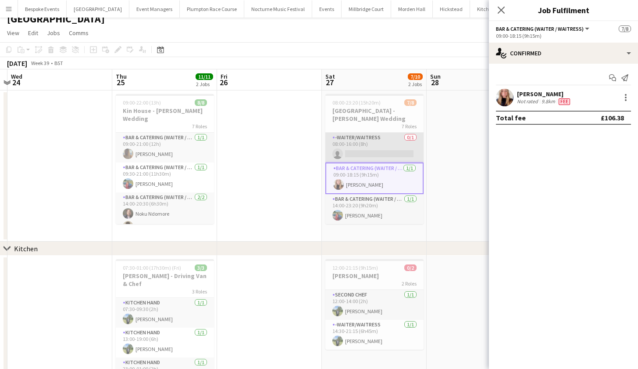
click at [376, 141] on app-card-role "-Waiter/Waitress 0/1 08:00-16:00 (8h) single-neutral-actions" at bounding box center [375, 148] width 98 height 30
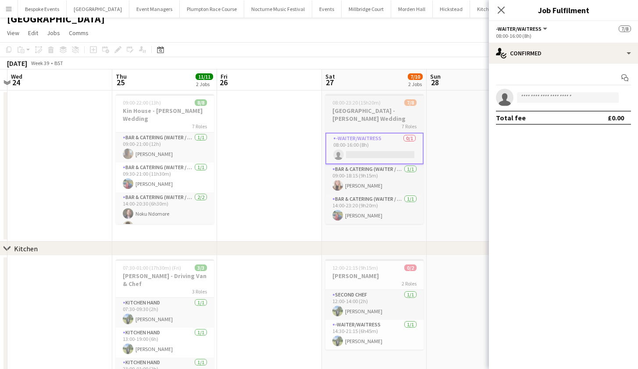
click at [394, 104] on div "08:00-23:20 (15h20m) 7/8" at bounding box center [375, 102] width 98 height 7
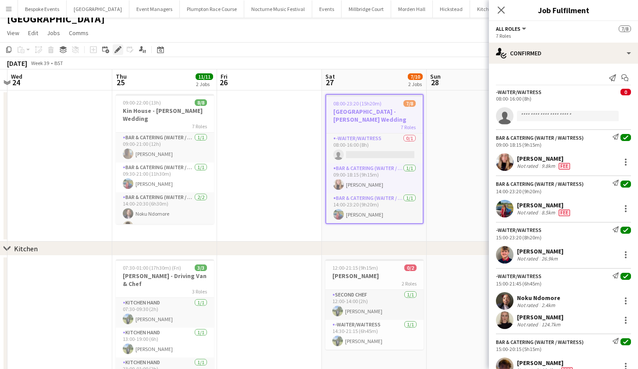
click at [119, 50] on icon at bounding box center [117, 49] width 5 height 5
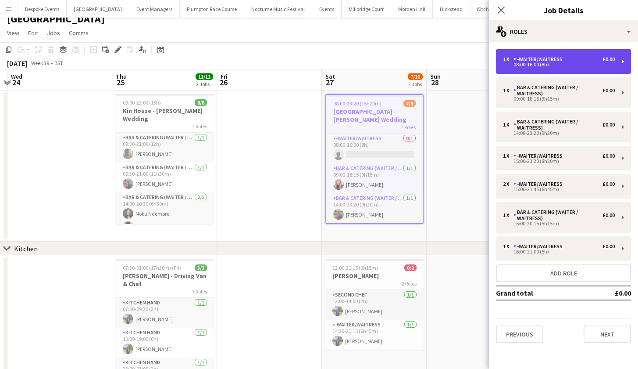
click at [571, 62] on div "1 x -Waiter/Waitress £0.00" at bounding box center [559, 59] width 112 height 6
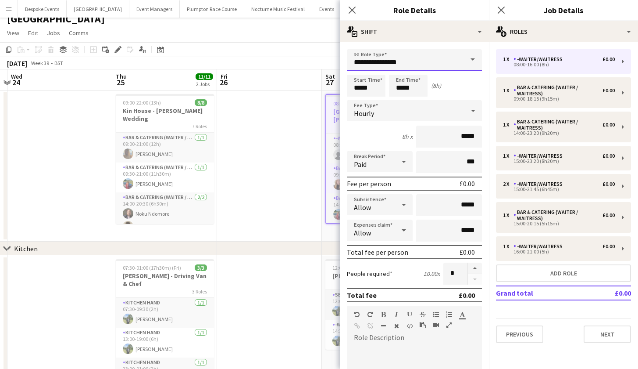
click at [451, 60] on input "**********" at bounding box center [414, 60] width 135 height 22
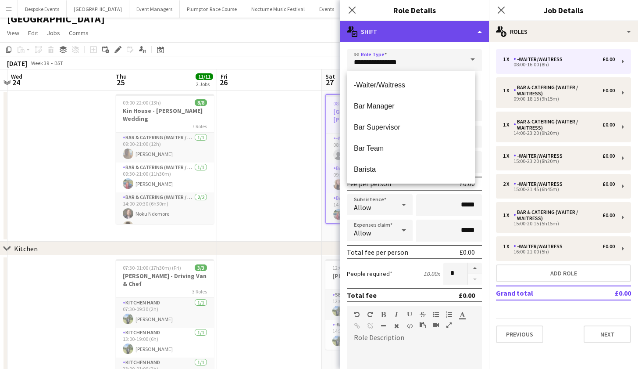
click at [438, 36] on div "multiple-actions-text Shift" at bounding box center [414, 31] width 149 height 21
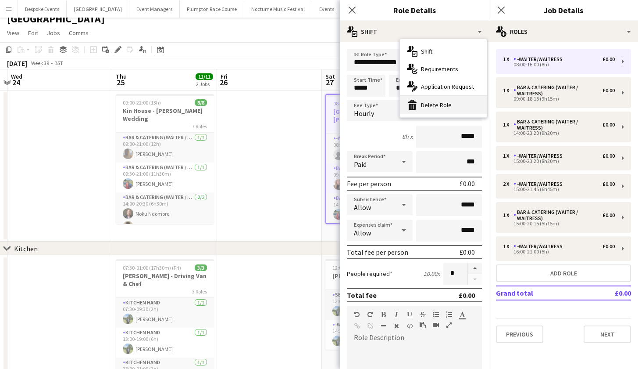
click at [440, 100] on div "bin-2 Delete Role" at bounding box center [443, 105] width 87 height 18
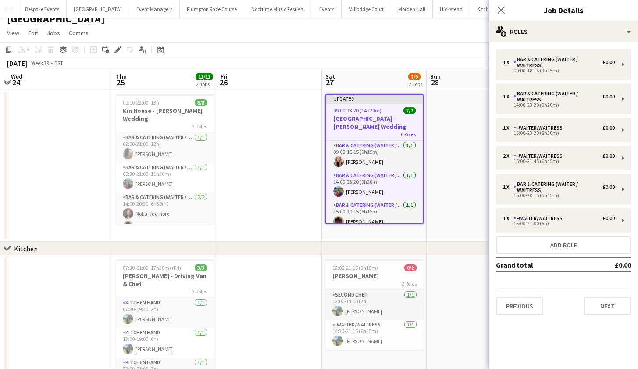
click at [288, 140] on app-date-cell at bounding box center [269, 165] width 105 height 151
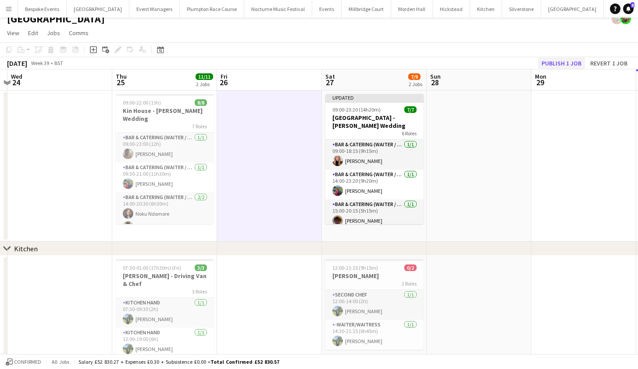
click at [567, 58] on button "Publish 1 job" at bounding box center [561, 62] width 47 height 11
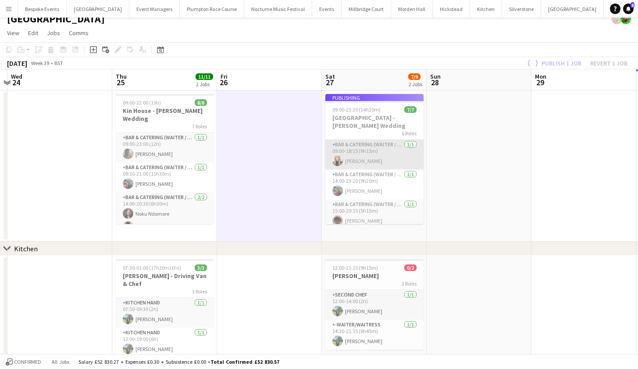
click at [370, 140] on app-job-card "Publishing 09:00-23:20 (14h20m) 7/7 Kin House - Pitchford Wedding 6 Roles Bar &…" at bounding box center [375, 159] width 98 height 130
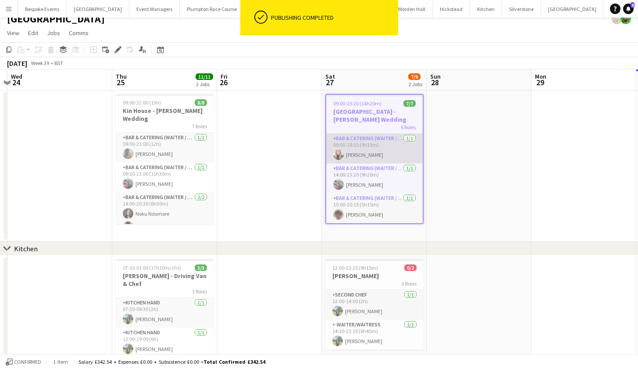
scroll to position [0, 412]
click at [370, 140] on app-card-role "Bar & Catering (Waiter / waitress) 1/1 09:00-18:15 (9h15m) Katie Thompson" at bounding box center [375, 148] width 97 height 30
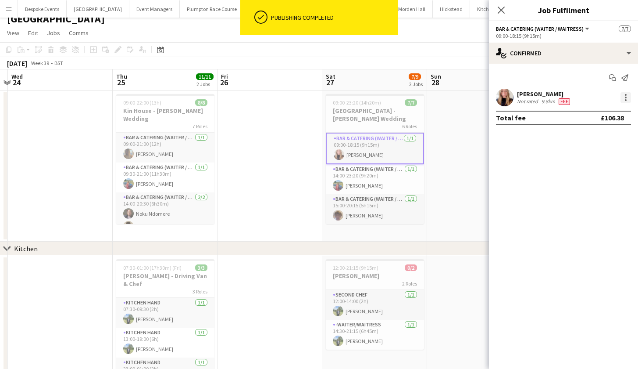
click at [625, 98] on div at bounding box center [626, 97] width 11 height 11
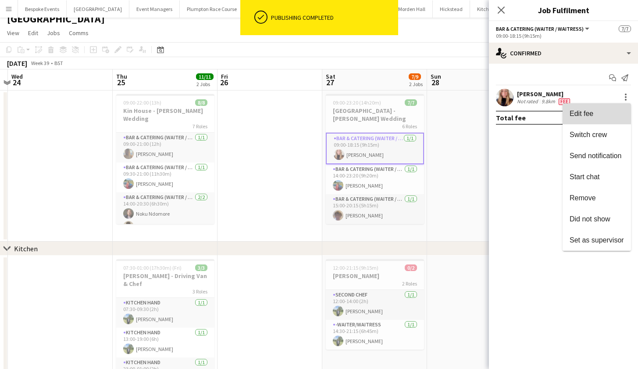
click at [583, 118] on button "Edit fee" at bounding box center [597, 113] width 68 height 21
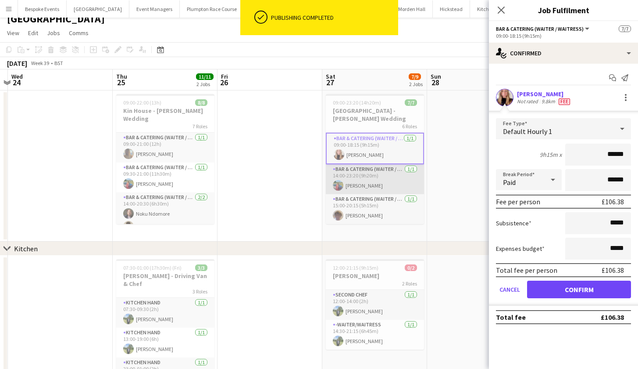
click at [378, 176] on app-card-role "Bar & Catering (Waiter / waitress) 1/1 14:00-23:20 (9h20m) Megan Hamill" at bounding box center [375, 179] width 98 height 30
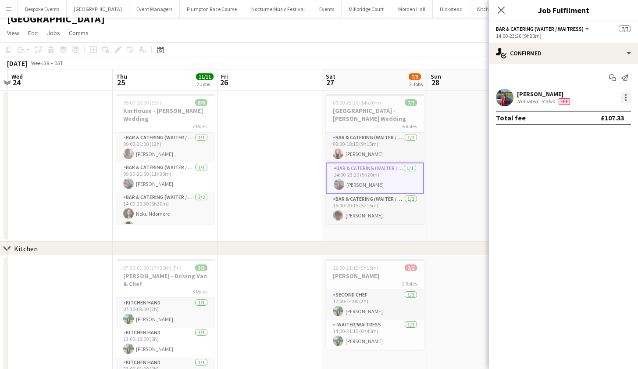
click at [627, 99] on div at bounding box center [626, 97] width 11 height 11
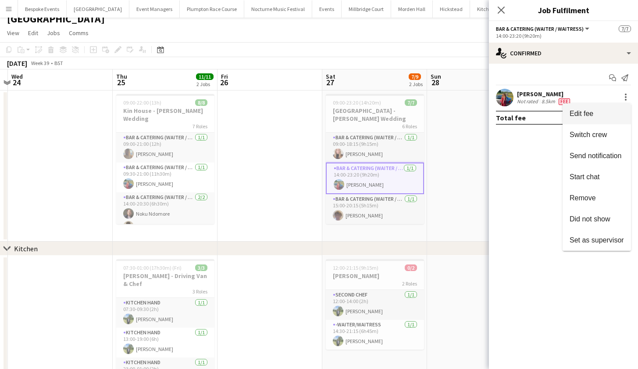
click at [592, 114] on span "Edit fee" at bounding box center [582, 113] width 24 height 7
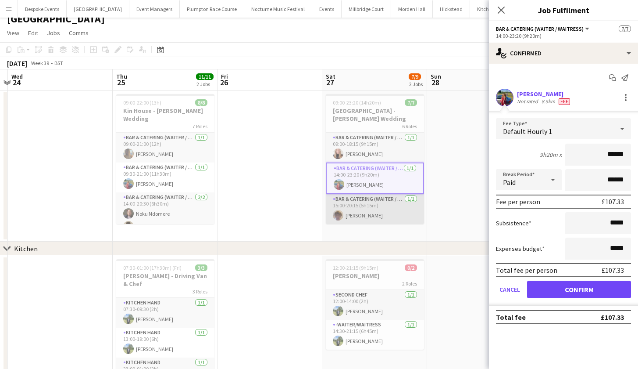
click at [401, 194] on app-card-role "Bar & Catering (Waiter / waitress) 1/1 15:00-20:15 (5h15m) Scott Henning" at bounding box center [375, 209] width 98 height 30
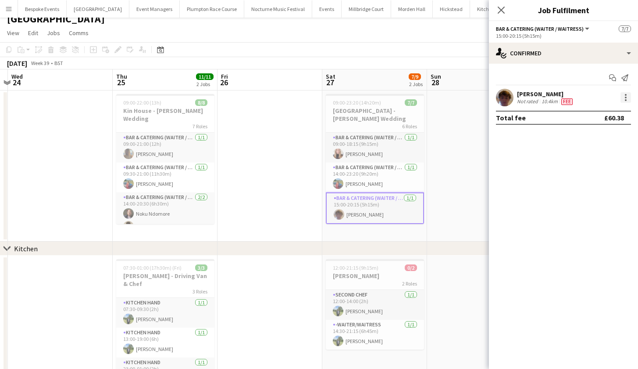
click at [630, 94] on div at bounding box center [626, 97] width 11 height 11
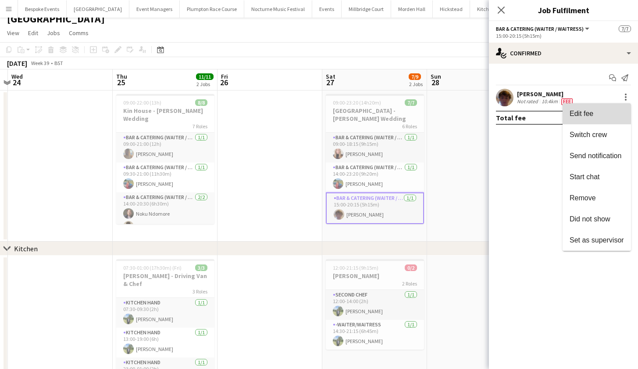
click at [602, 111] on span "Edit fee" at bounding box center [597, 114] width 54 height 8
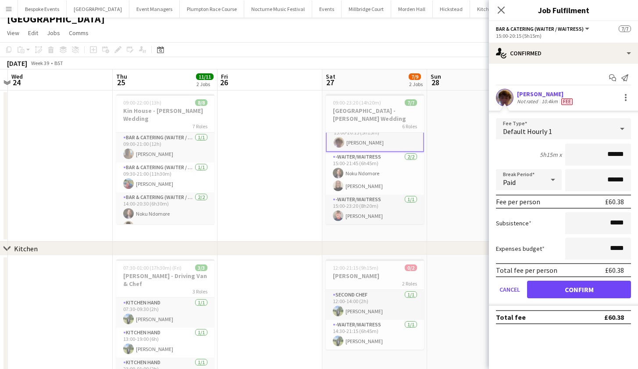
scroll to position [83, 0]
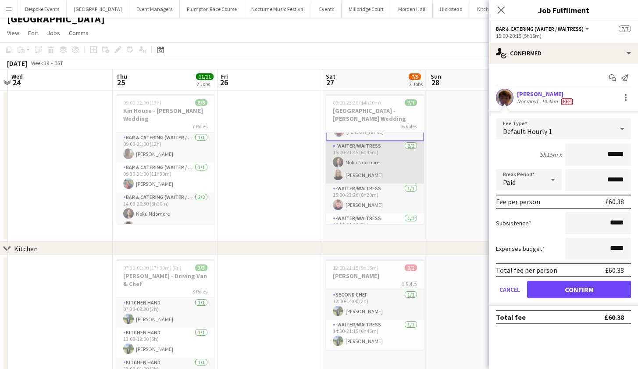
click at [378, 149] on app-card-role "-Waiter/Waitress 2/2 15:00-21:45 (6h45m) Noku Ndomore Mia Hall" at bounding box center [375, 162] width 98 height 43
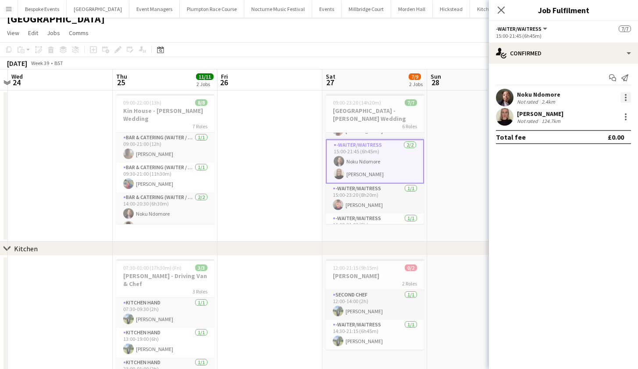
click at [627, 97] on div at bounding box center [626, 97] width 11 height 11
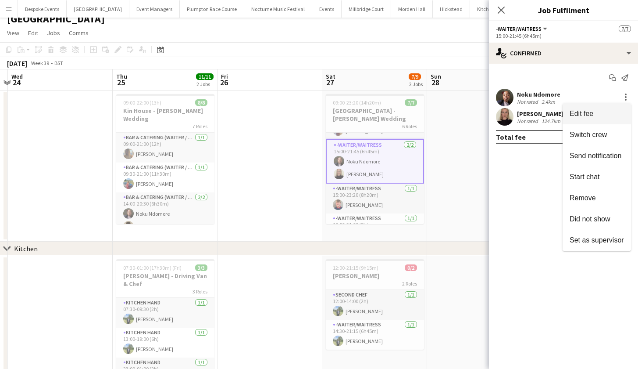
click at [591, 107] on button "Edit fee" at bounding box center [597, 113] width 68 height 21
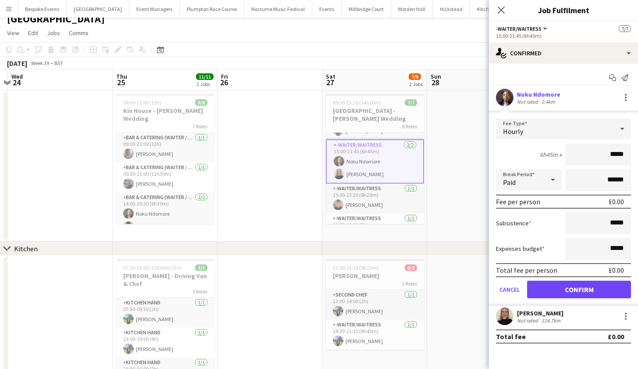
click at [615, 130] on div at bounding box center [623, 129] width 18 height 18
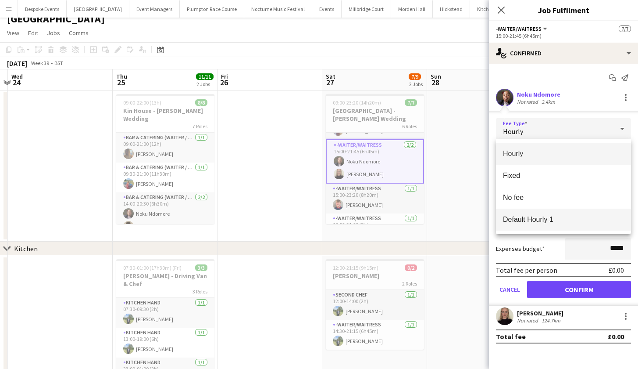
click at [561, 217] on span "Default Hourly 1" at bounding box center [563, 219] width 121 height 8
type input "******"
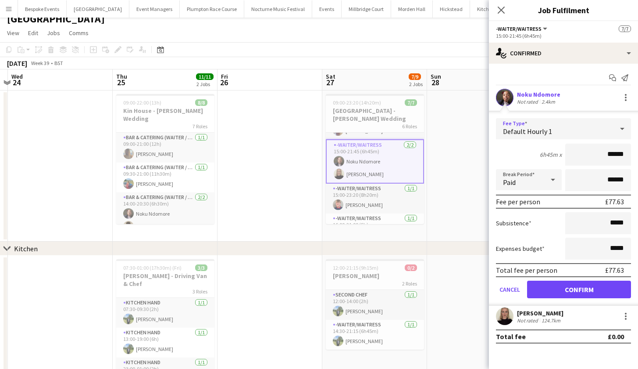
click at [563, 287] on button "Confirm" at bounding box center [579, 289] width 104 height 18
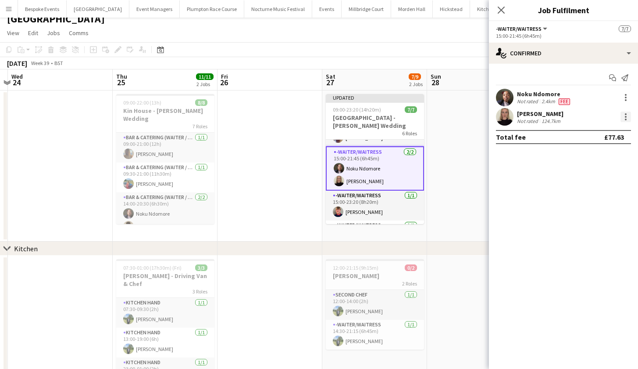
click at [624, 119] on div at bounding box center [626, 116] width 11 height 11
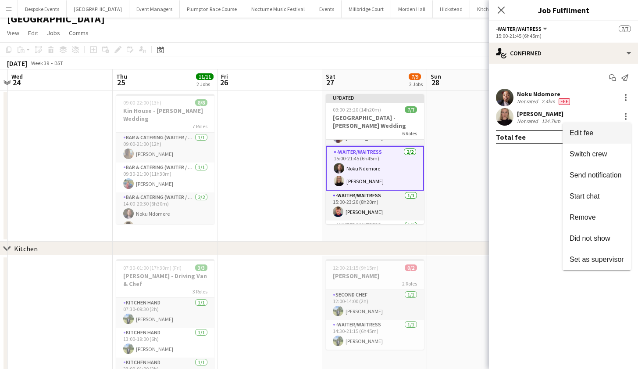
click at [604, 126] on button "Edit fee" at bounding box center [597, 132] width 68 height 21
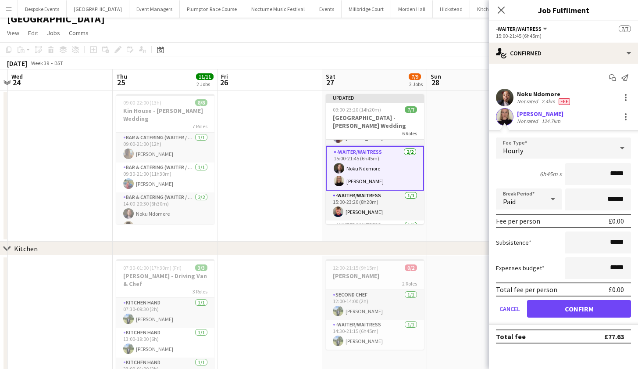
click at [591, 148] on div "Hourly" at bounding box center [555, 147] width 118 height 21
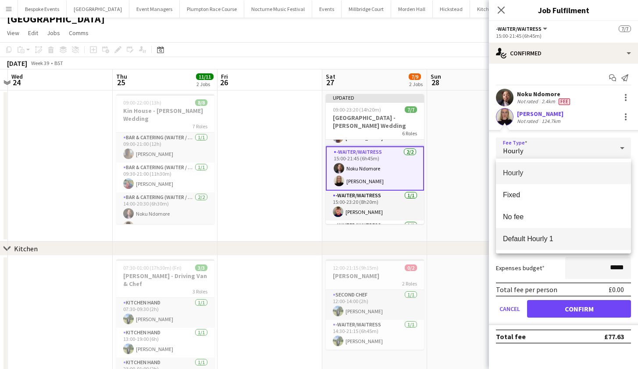
click at [571, 237] on span "Default Hourly 1" at bounding box center [563, 238] width 121 height 8
type input "******"
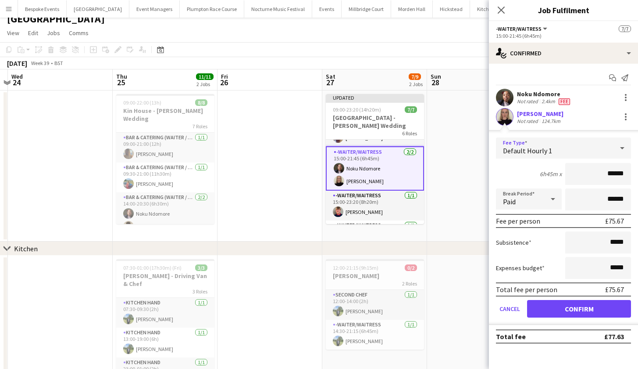
click at [570, 279] on form "Fee Type Default Hourly 1 6h45m x ****** Break Period Paid ****** Fee per perso…" at bounding box center [563, 230] width 149 height 187
click at [563, 310] on button "Confirm" at bounding box center [579, 309] width 104 height 18
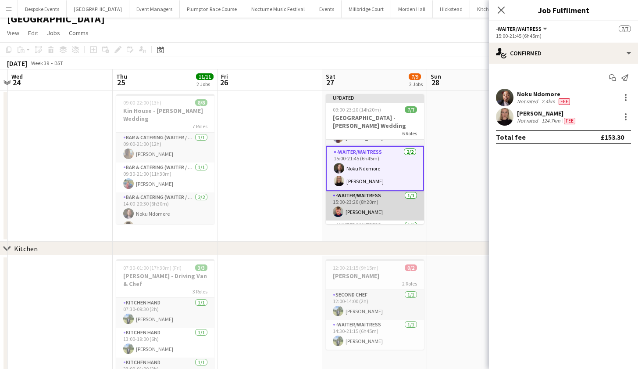
click at [361, 190] on app-card-role "-Waiter/Waitress 1/1 15:00-23:20 (8h20m) Harry Etchells" at bounding box center [375, 205] width 98 height 30
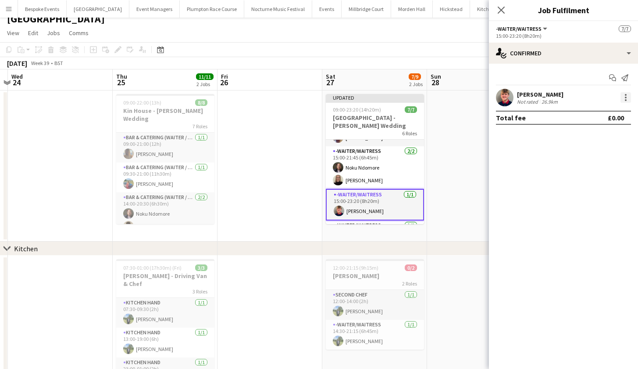
click at [627, 99] on div at bounding box center [626, 97] width 11 height 11
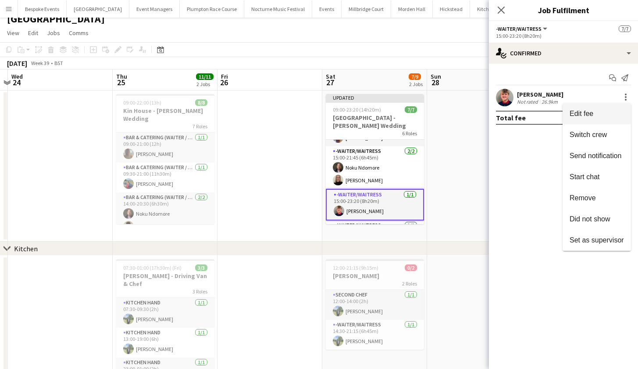
click at [604, 120] on button "Edit fee" at bounding box center [597, 113] width 68 height 21
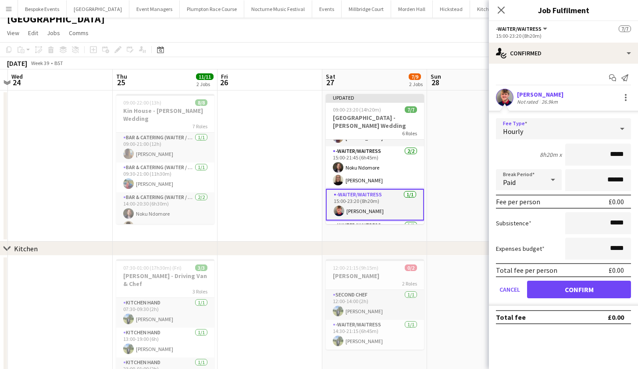
click at [593, 125] on div "Hourly" at bounding box center [555, 128] width 118 height 21
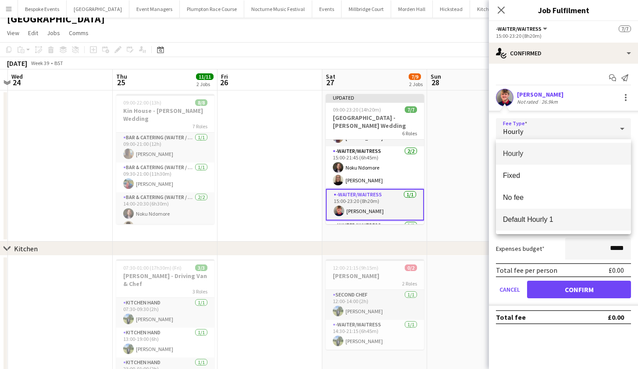
click at [574, 217] on span "Default Hourly 1" at bounding box center [563, 219] width 121 height 8
type input "******"
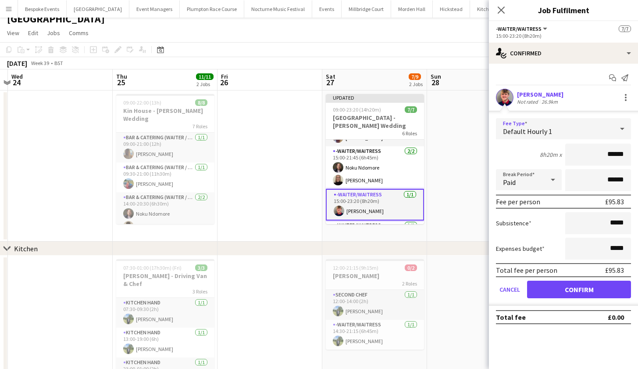
click at [567, 297] on button "Confirm" at bounding box center [579, 289] width 104 height 18
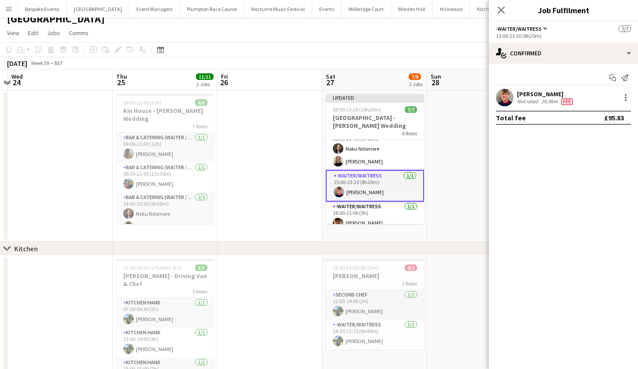
scroll to position [101, 0]
click at [395, 206] on app-card-role "-Waiter/Waitress 1/1 16:00-21:00 (5h) George Strevens" at bounding box center [375, 217] width 98 height 30
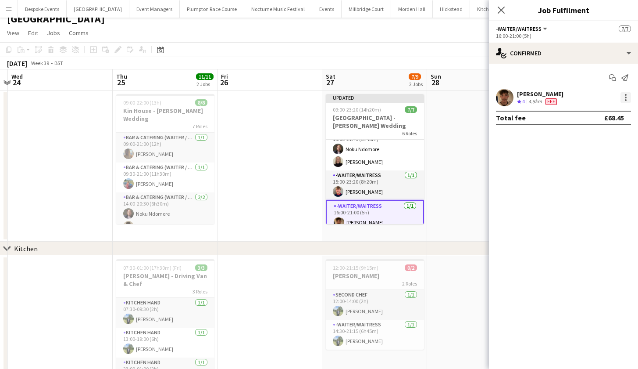
click at [626, 97] on div at bounding box center [626, 98] width 2 height 2
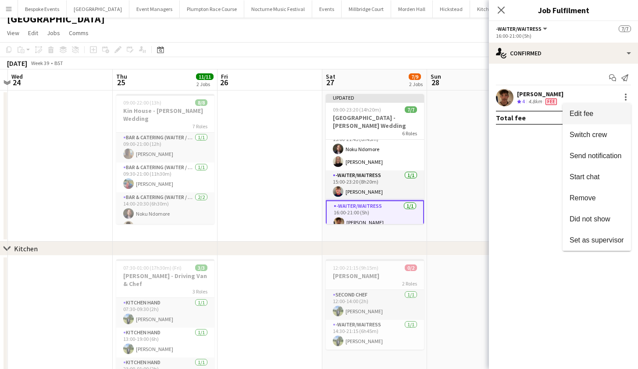
click at [607, 107] on button "Edit fee" at bounding box center [597, 113] width 68 height 21
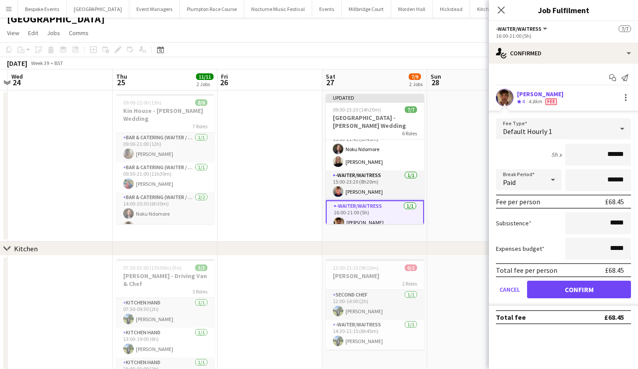
click at [556, 291] on button "Confirm" at bounding box center [579, 289] width 104 height 18
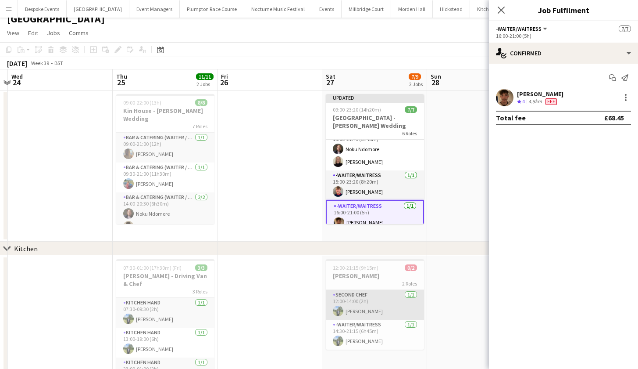
click at [386, 308] on app-card-role "Second Chef 1/1 12:00-14:00 (2h) Harvey Gardner" at bounding box center [375, 305] width 98 height 30
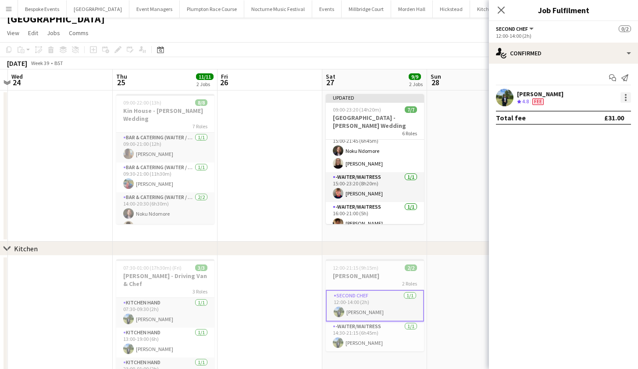
click at [624, 98] on div at bounding box center [626, 97] width 11 height 11
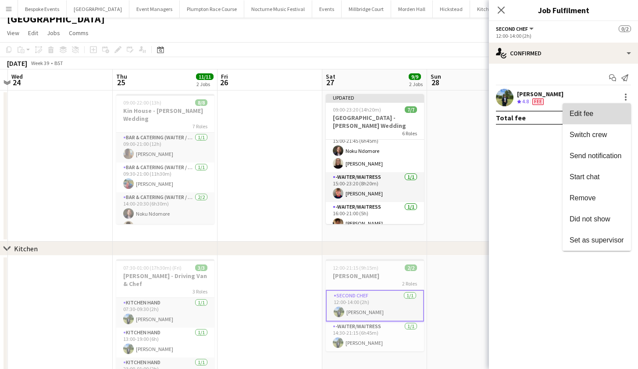
click at [601, 117] on span "Edit fee" at bounding box center [597, 114] width 54 height 8
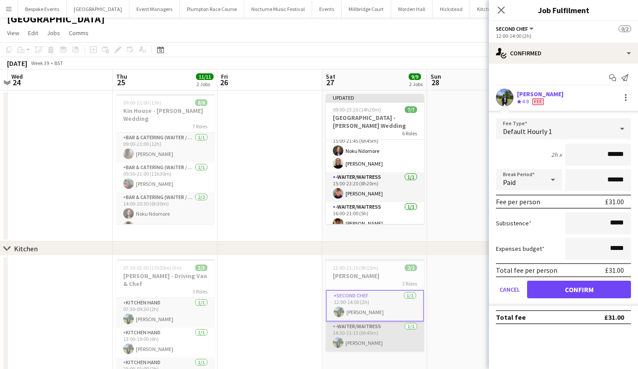
click at [390, 324] on app-card-role "-Waiter/Waitress 1/1 14:30-21:15 (6h45m) Harvey Gardner" at bounding box center [375, 336] width 98 height 30
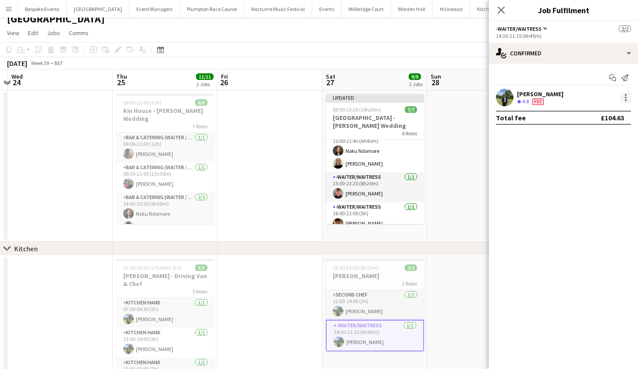
click at [627, 98] on div at bounding box center [626, 97] width 11 height 11
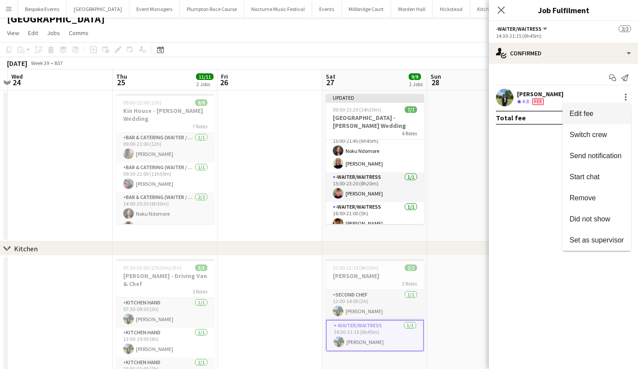
click at [613, 117] on span "Edit fee" at bounding box center [597, 114] width 54 height 8
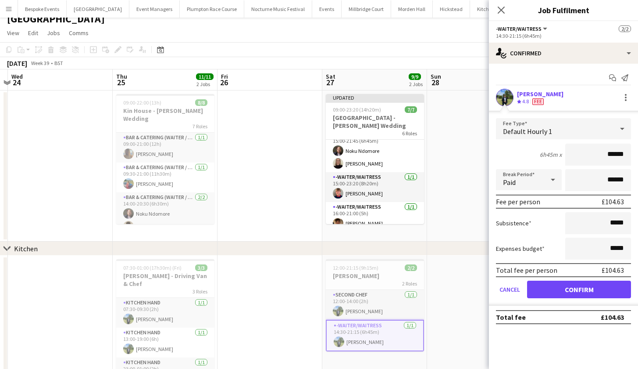
click at [260, 163] on app-date-cell at bounding box center [270, 165] width 105 height 151
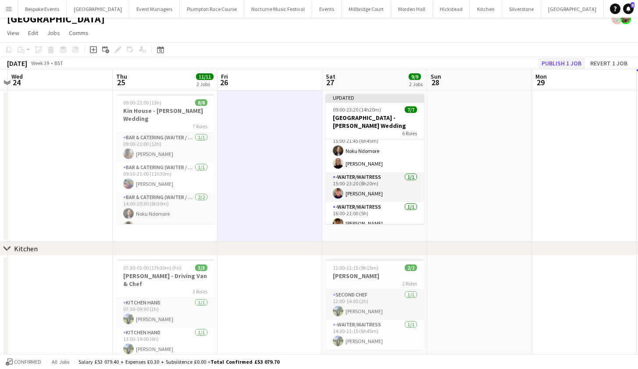
click at [551, 61] on button "Publish 1 job" at bounding box center [561, 62] width 47 height 11
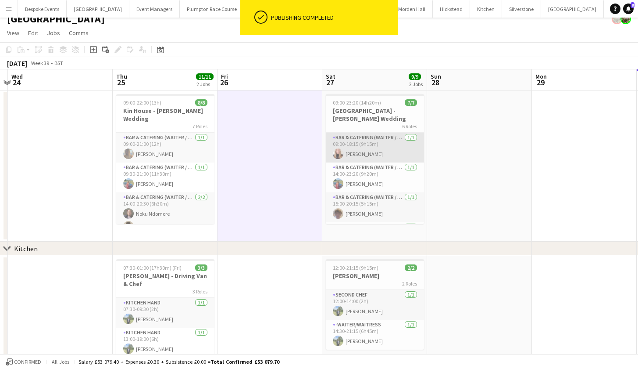
scroll to position [0, 0]
click at [376, 140] on app-card-role "Bar & Catering (Waiter / waitress) 1/1 09:00-18:15 (9h15m) Katie Thompson" at bounding box center [375, 148] width 98 height 30
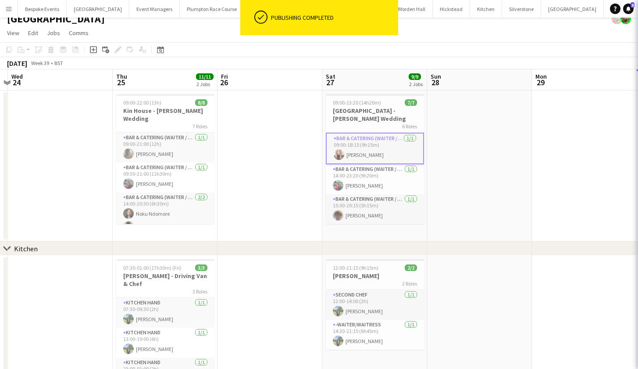
scroll to position [0, 0]
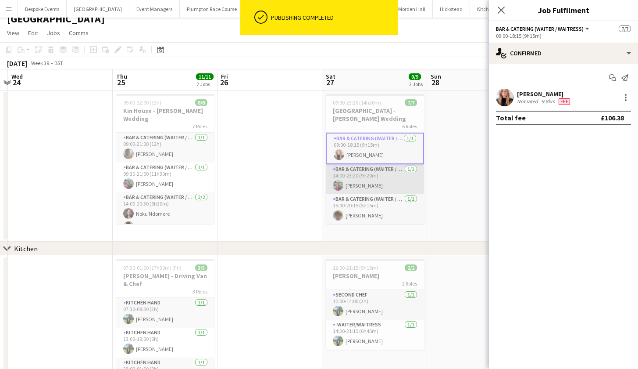
click at [375, 173] on app-card-role "Bar & Catering (Waiter / waitress) 1/1 14:00-23:20 (9h20m) Megan Hamill" at bounding box center [375, 179] width 98 height 30
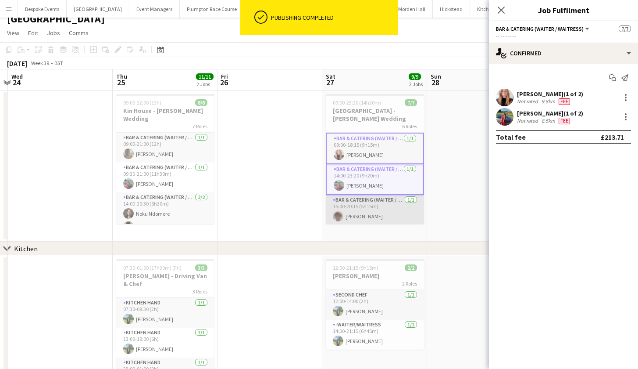
click at [373, 202] on app-card-role "Bar & Catering (Waiter / waitress) 1/1 15:00-20:15 (5h15m) Scott Henning" at bounding box center [375, 210] width 98 height 30
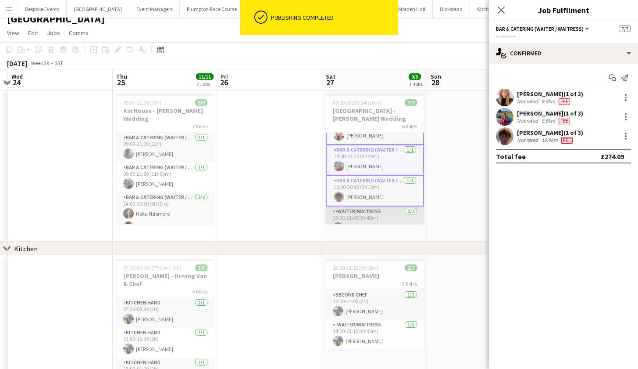
click at [373, 206] on app-card-role "-Waiter/Waitress 2/2 15:00-21:45 (6h45m) Noku Ndomore Mia Hall" at bounding box center [375, 227] width 98 height 43
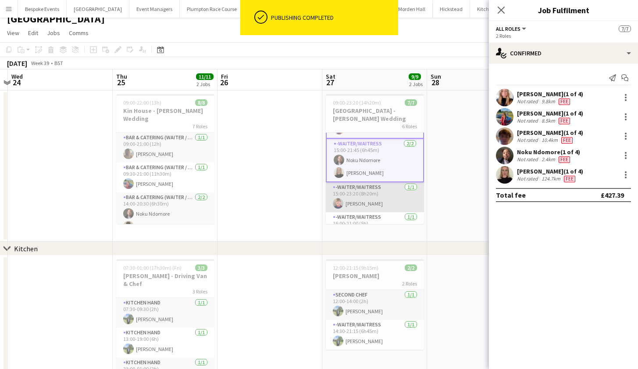
click at [373, 188] on app-card-role "-Waiter/Waitress 1/1 15:00-23:20 (8h20m) Harry Etchells" at bounding box center [375, 197] width 98 height 30
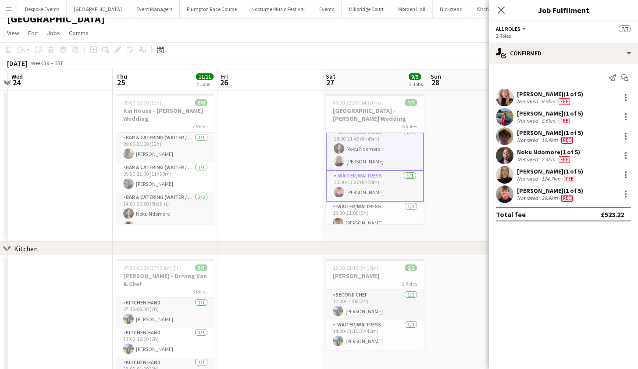
scroll to position [98, 0]
click at [374, 204] on app-card-role "-Waiter/Waitress 1/1 16:00-21:00 (5h) George Strevens" at bounding box center [375, 217] width 98 height 30
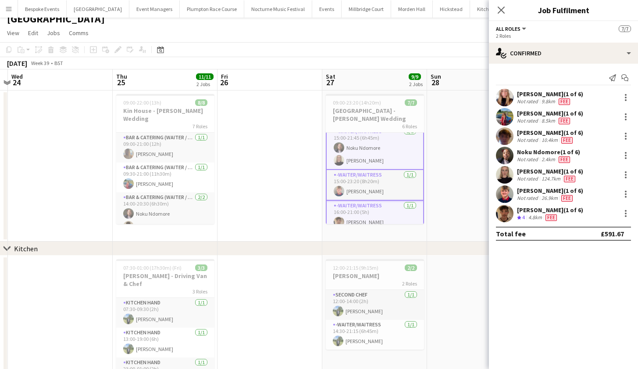
scroll to position [99, 0]
click at [276, 173] on app-date-cell at bounding box center [270, 165] width 105 height 151
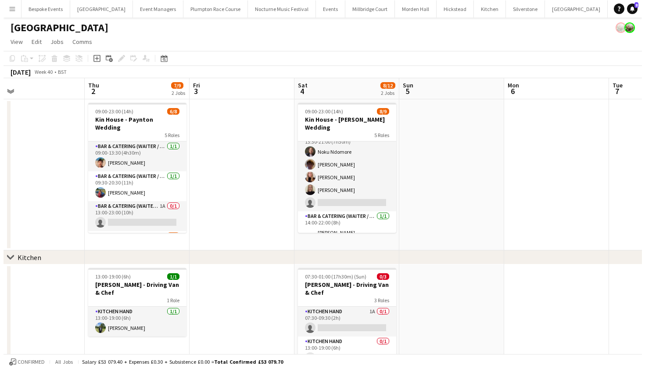
scroll to position [0, 339]
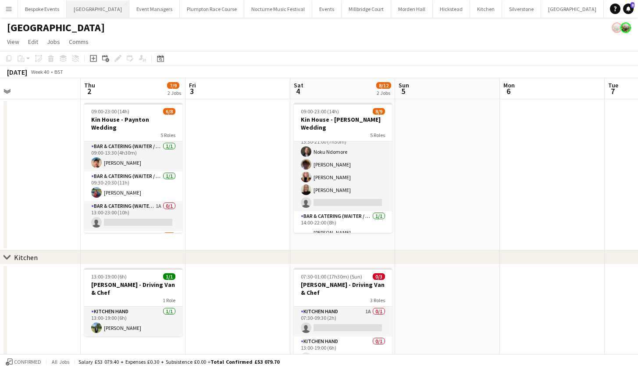
click at [91, 13] on button "Micklefield Hall Close" at bounding box center [98, 8] width 63 height 17
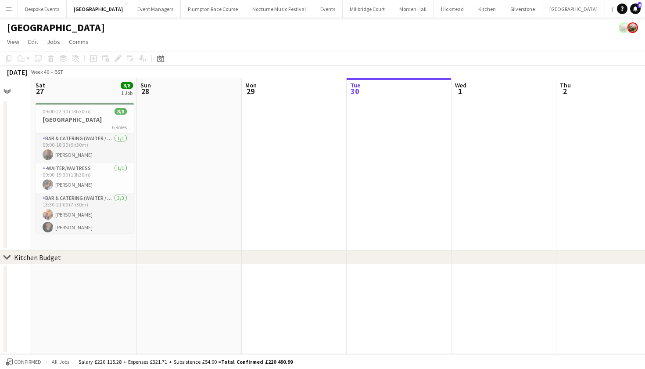
scroll to position [0, 266]
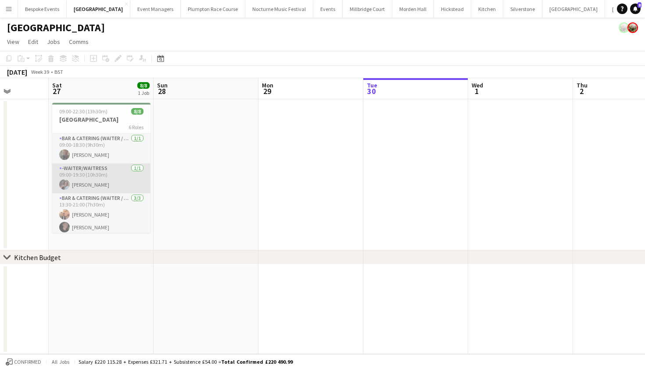
click at [86, 175] on app-card-role "-Waiter/Waitress 1/1 09:00-19:30 (10h30m) Deborah Edema" at bounding box center [101, 178] width 98 height 30
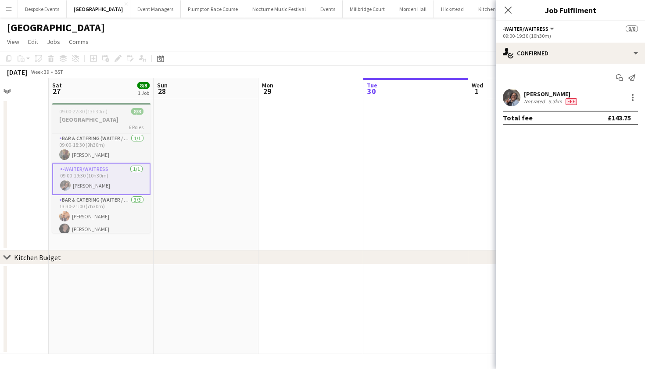
click at [86, 111] on span "09:00-22:30 (13h30m)" at bounding box center [83, 111] width 48 height 7
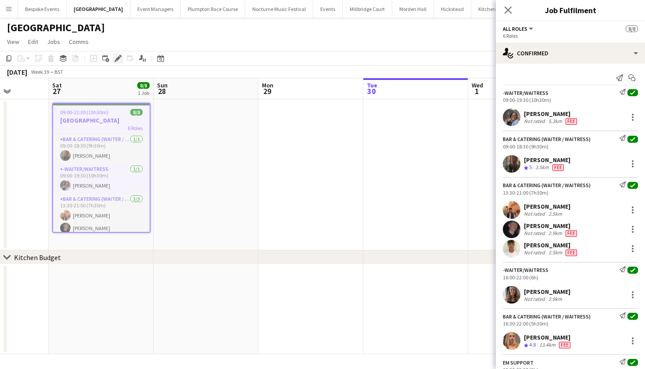
click at [117, 61] on icon "Edit" at bounding box center [118, 58] width 7 height 7
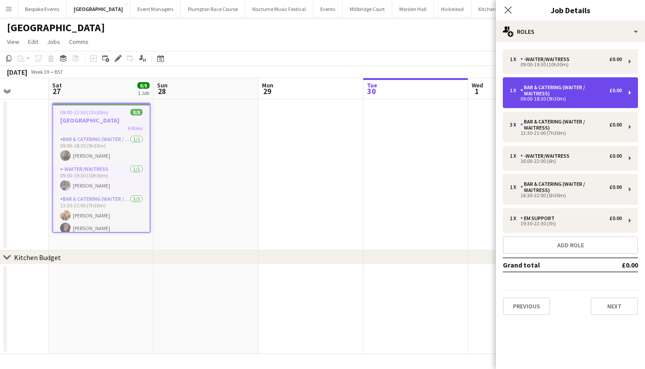
click at [581, 98] on div "09:00-18:30 (9h30m)" at bounding box center [566, 99] width 112 height 4
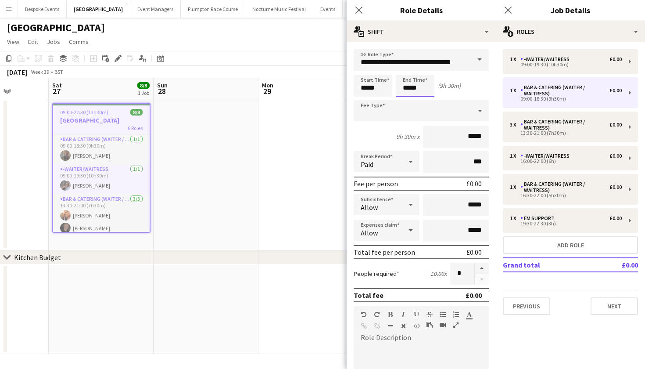
click at [410, 88] on body "Menu Boards Boards Boards All jobs Status Workforce Workforce My Workforce Recr…" at bounding box center [322, 184] width 645 height 369
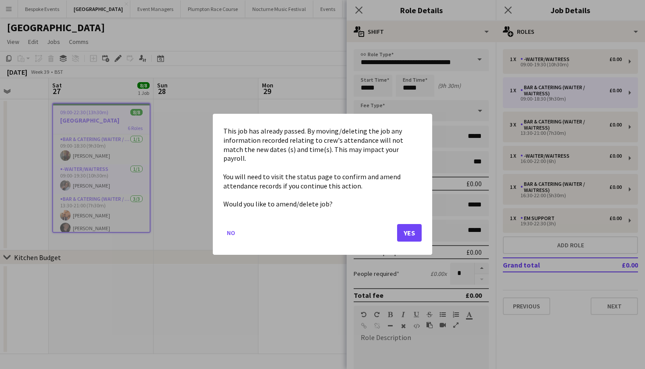
click at [408, 227] on button "Yes" at bounding box center [409, 233] width 25 height 18
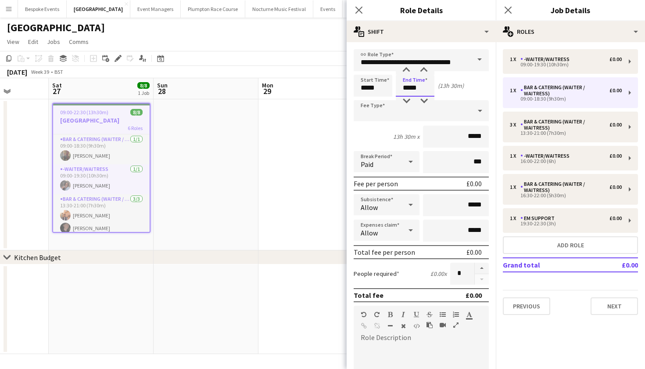
type input "*****"
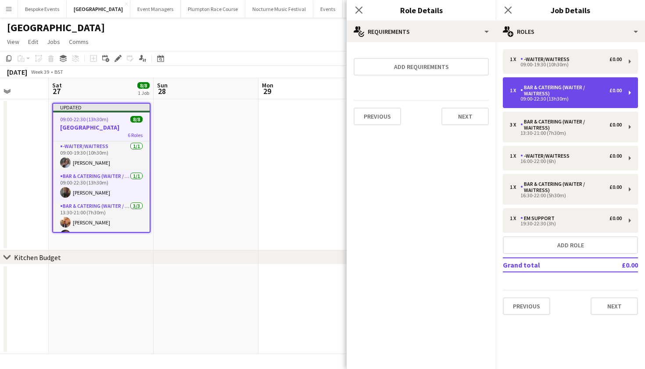
click at [525, 88] on div "Bar & Catering (Waiter / waitress)" at bounding box center [564, 90] width 89 height 12
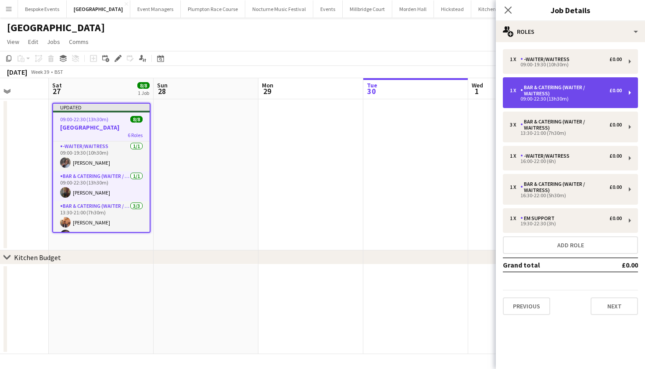
click at [525, 88] on div "Bar & Catering (Waiter / waitress)" at bounding box center [564, 90] width 89 height 12
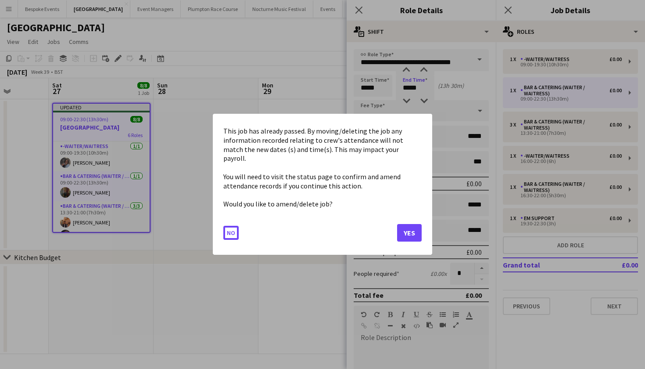
click at [409, 88] on body "Menu Boards Boards Boards All jobs Status Workforce Workforce My Workforce Recr…" at bounding box center [322, 184] width 645 height 369
click at [414, 228] on button "Yes" at bounding box center [409, 233] width 25 height 18
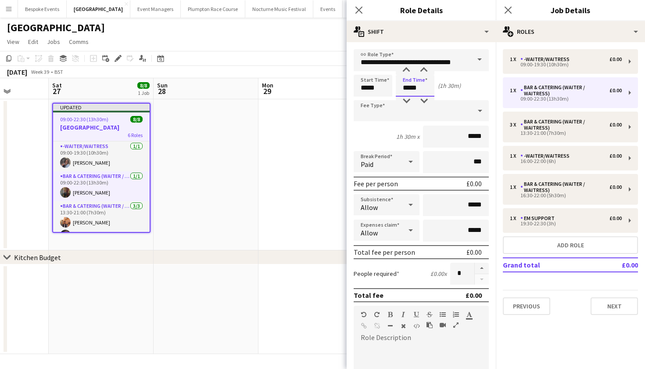
type input "*****"
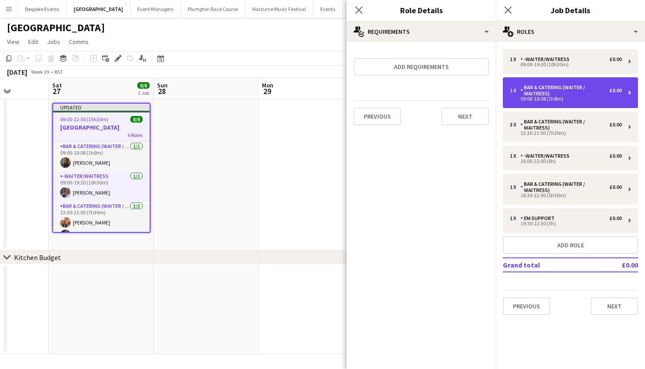
click at [574, 102] on div "1 x Bar & Catering (Waiter / waitress) £0.00 09:00-10:08 (1h8m)" at bounding box center [570, 92] width 135 height 31
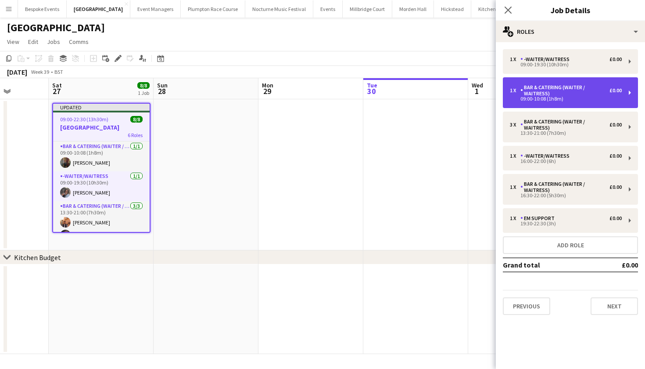
click at [566, 90] on div "Bar & Catering (Waiter / waitress)" at bounding box center [564, 90] width 89 height 12
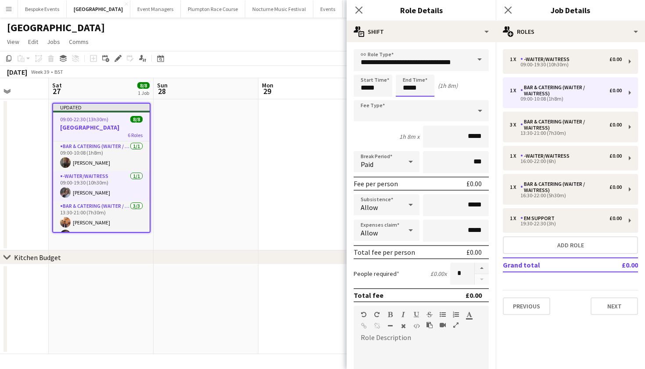
click at [409, 86] on body "Menu Boards Boards Boards All jobs Status Workforce Workforce My Workforce Recr…" at bounding box center [322, 184] width 645 height 369
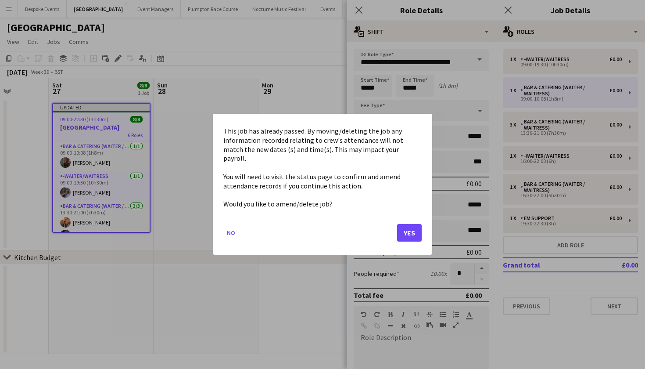
click at [408, 229] on button "Yes" at bounding box center [409, 233] width 25 height 18
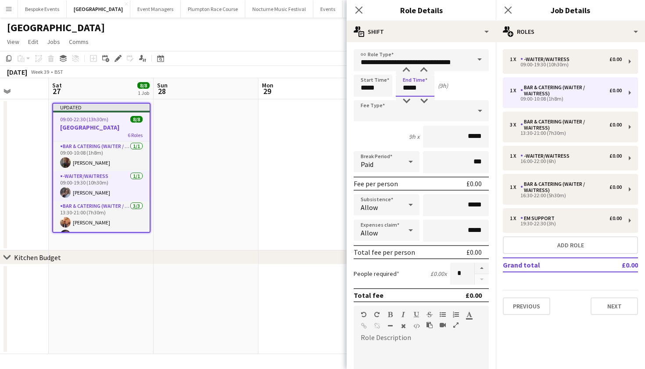
type input "*****"
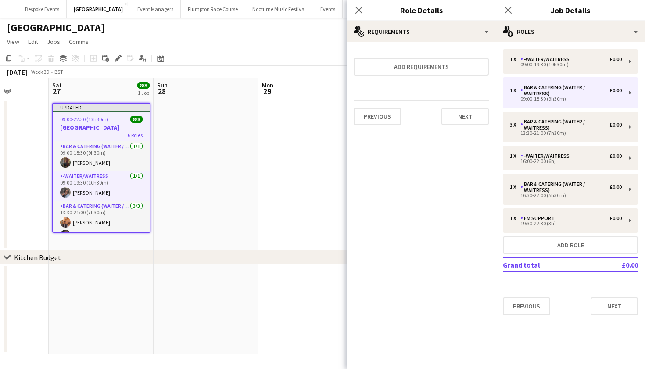
click at [294, 212] on app-date-cell at bounding box center [310, 174] width 105 height 151
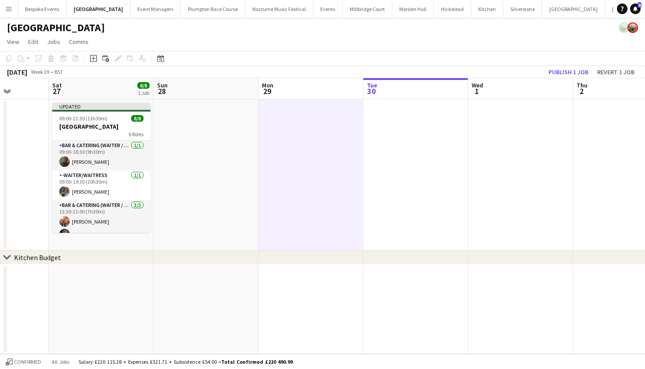
scroll to position [0, 0]
click at [572, 75] on button "Publish 1 job" at bounding box center [568, 71] width 47 height 11
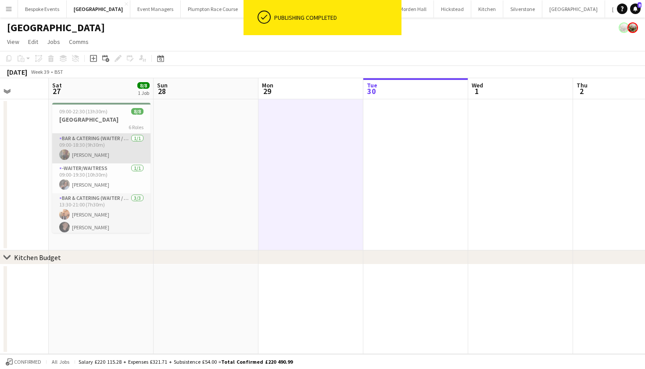
click at [96, 161] on app-card-role "Bar & Catering (Waiter / waitress) 1/1 09:00-18:30 (9h30m) Annabel Perry" at bounding box center [101, 148] width 98 height 30
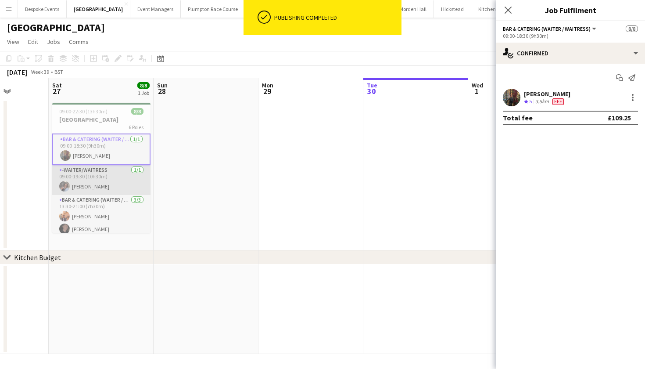
click at [92, 186] on app-card-role "-Waiter/Waitress 1/1 09:00-19:30 (10h30m) Deborah Edema" at bounding box center [101, 180] width 98 height 30
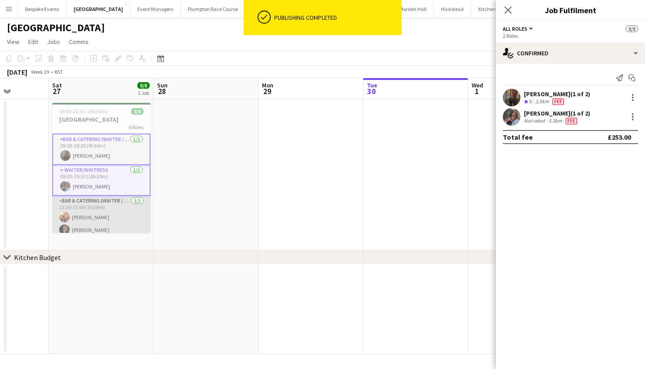
click at [92, 217] on app-card-role "Bar & Catering (Waiter / waitress) 3/3 13:30-21:00 (7h30m) Charlie Sylvester Ad…" at bounding box center [101, 223] width 98 height 55
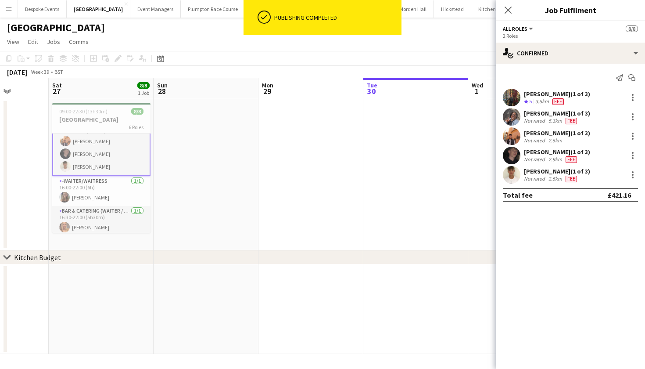
scroll to position [77, 0]
click at [91, 185] on app-card-role "-Waiter/Waitress 1/1 16:00-22:00 (6h) Mia Brady" at bounding box center [101, 190] width 98 height 30
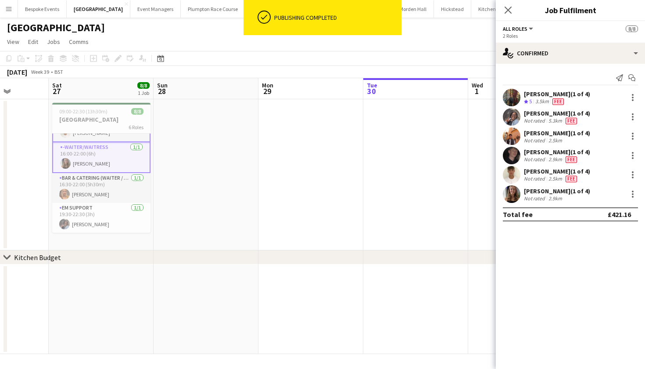
scroll to position [110, 0]
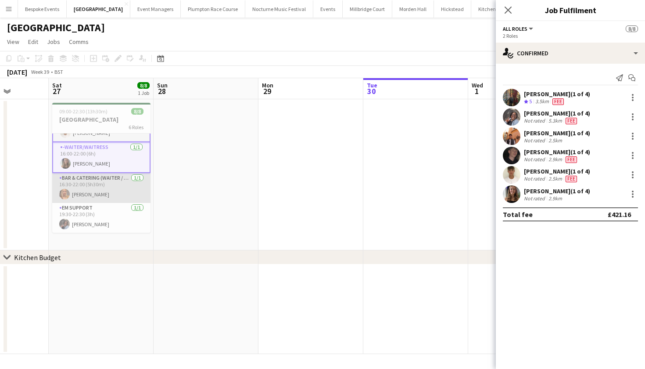
click at [91, 185] on app-card-role "Bar & Catering (Waiter / waitress) 1/1 16:30-22:00 (5h30m) Beatrice Vane" at bounding box center [101, 188] width 98 height 30
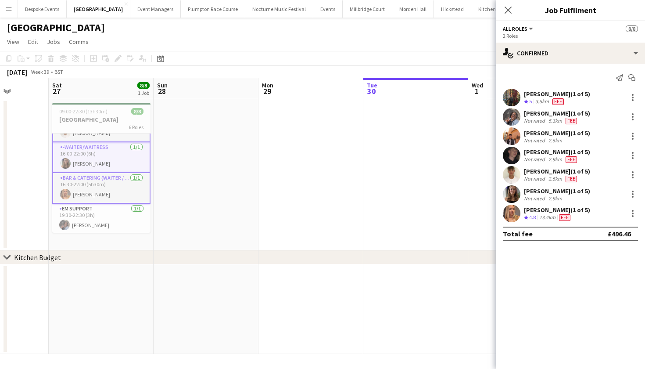
click at [102, 222] on app-card-role "EM Support 1/1 19:30-22:30 (3h) Deborah Edema" at bounding box center [101, 219] width 98 height 30
click at [511, 7] on icon "Close pop-in" at bounding box center [508, 10] width 8 height 8
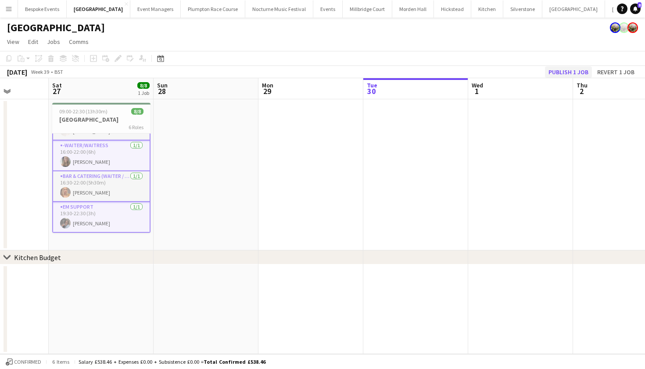
click at [565, 67] on button "Publish 1 job" at bounding box center [568, 71] width 47 height 11
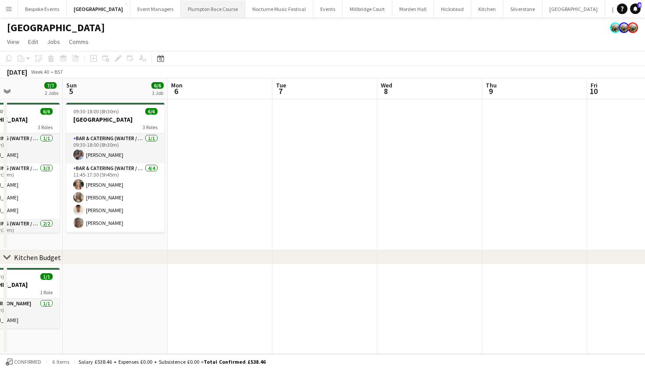
scroll to position [0, 252]
click at [313, 11] on button "Events Close" at bounding box center [327, 8] width 29 height 17
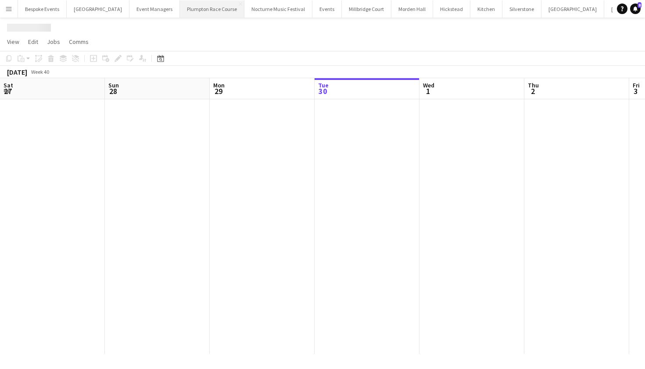
click at [312, 11] on button "Events Close" at bounding box center [326, 8] width 29 height 17
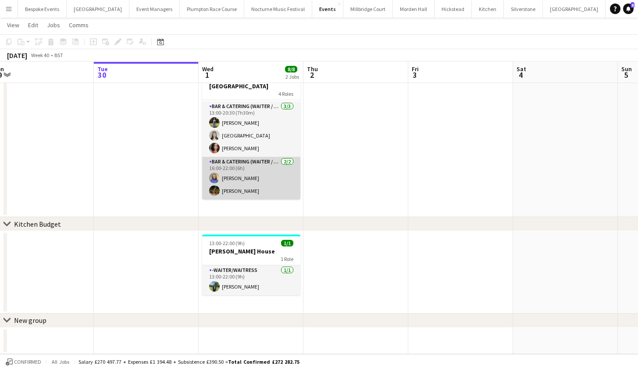
scroll to position [32, 0]
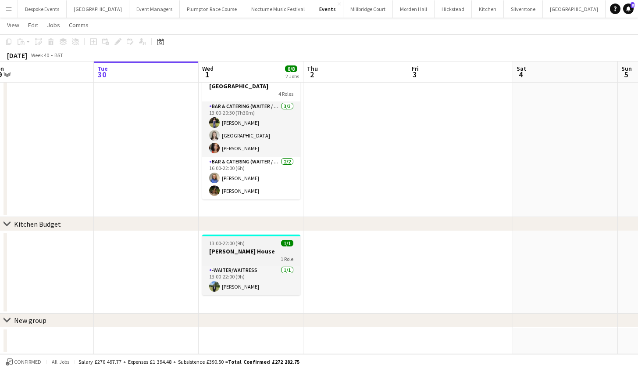
click at [244, 246] on span "13:00-22:00 (9h)" at bounding box center [227, 243] width 36 height 7
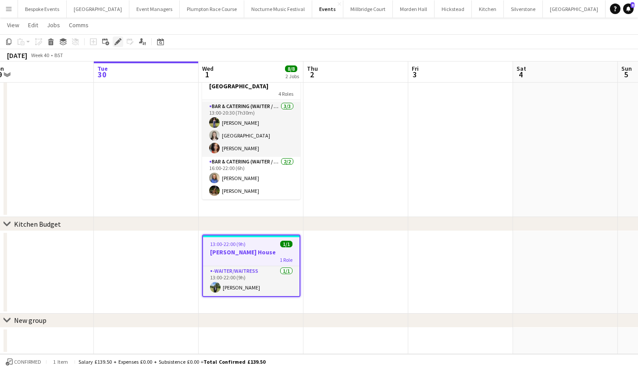
click at [118, 43] on icon at bounding box center [117, 41] width 5 height 5
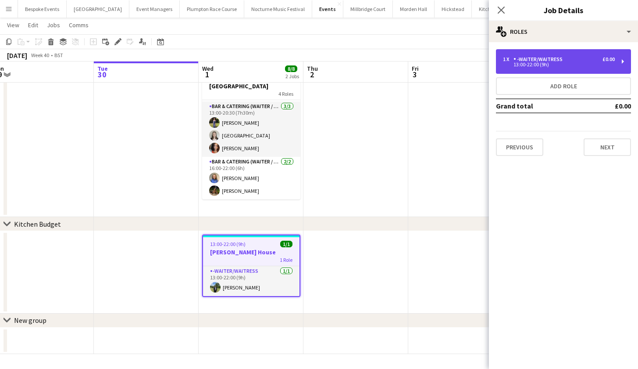
click at [575, 62] on div "1 x -Waiter/Waitress £0.00" at bounding box center [559, 59] width 112 height 6
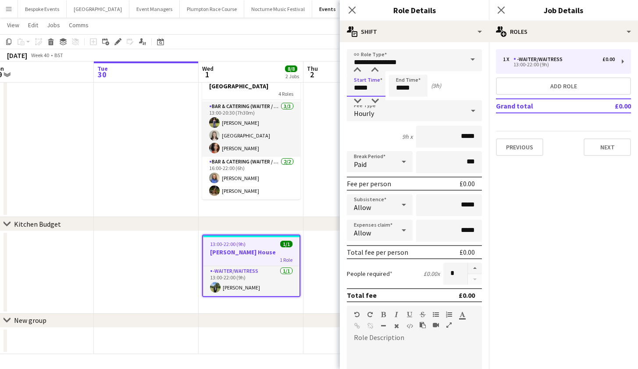
click at [361, 89] on input "*****" at bounding box center [366, 86] width 39 height 22
click at [403, 88] on input "*****" at bounding box center [408, 86] width 39 height 22
click at [416, 57] on input "**********" at bounding box center [414, 60] width 135 height 22
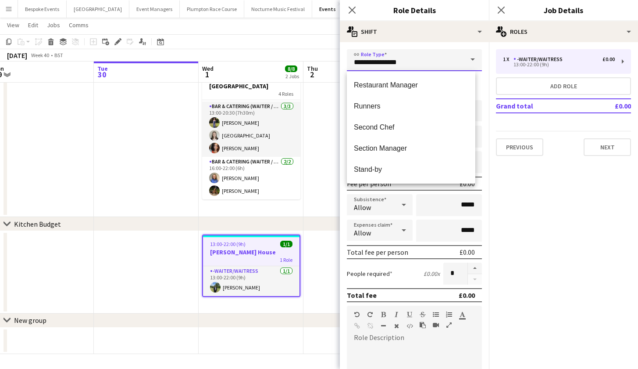
scroll to position [463, 0]
click at [405, 131] on span "Second Chef" at bounding box center [411, 127] width 115 height 8
type input "**********"
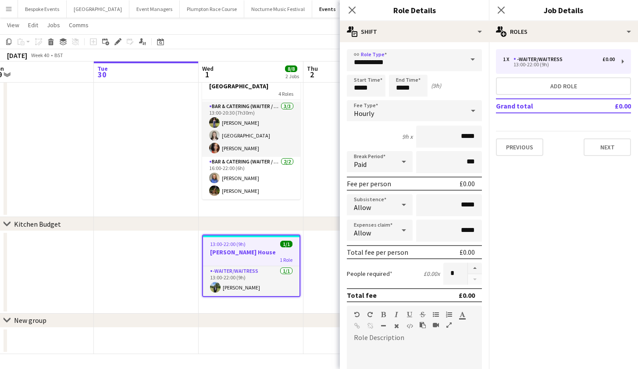
click at [283, 310] on app-date-cell "13:00-22:00 (9h) 1/1 Harvey - Kin House 1 Role -Waiter/Waitress 1/1 13:00-22:00…" at bounding box center [251, 272] width 105 height 82
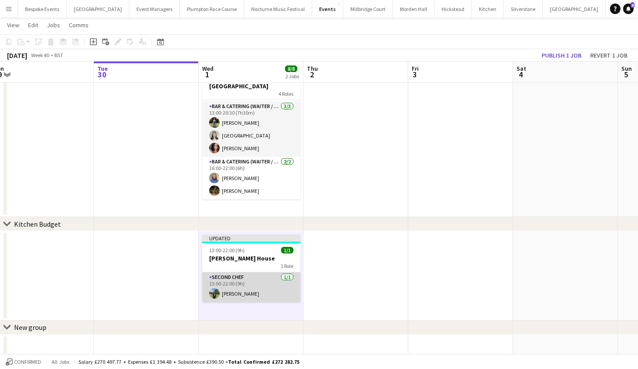
click at [263, 282] on app-card-role "Second Chef 1/1 13:00-22:00 (9h) Harvey Gardner" at bounding box center [251, 287] width 98 height 30
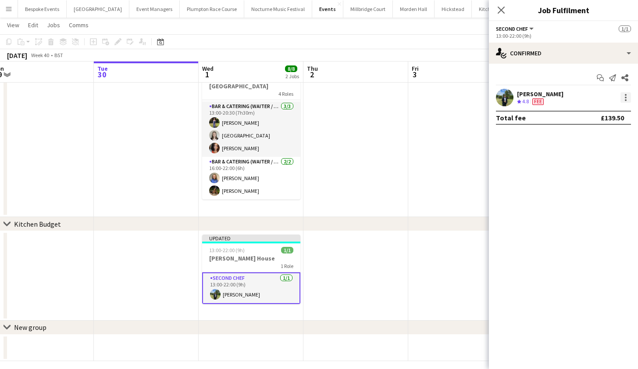
click at [624, 101] on div at bounding box center [626, 97] width 11 height 11
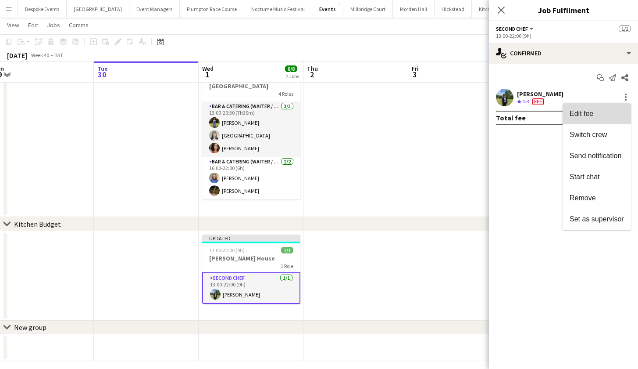
click at [606, 111] on span "Edit fee" at bounding box center [597, 114] width 54 height 8
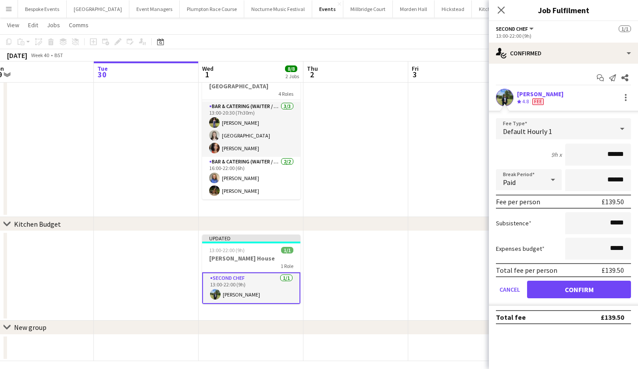
click at [368, 250] on app-date-cell at bounding box center [356, 276] width 105 height 90
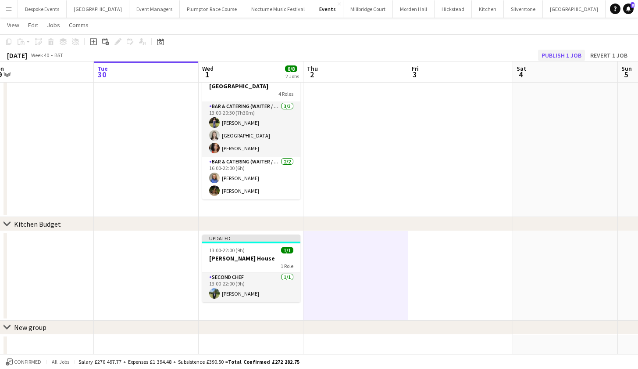
click at [546, 51] on button "Publish 1 job" at bounding box center [561, 55] width 47 height 11
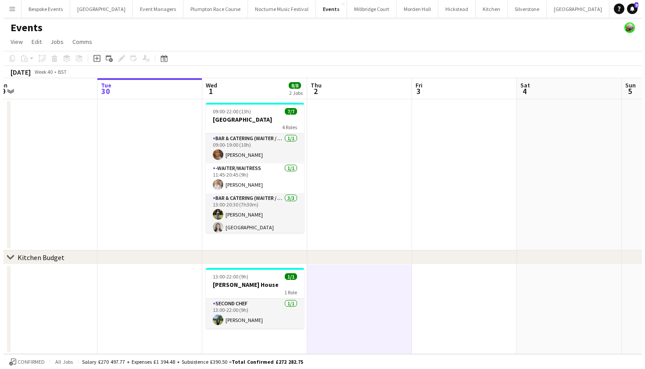
scroll to position [0, 0]
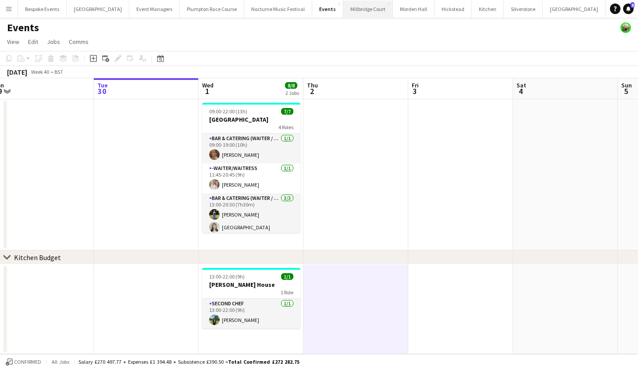
click at [357, 12] on button "Millbridge Court Close" at bounding box center [369, 8] width 50 height 17
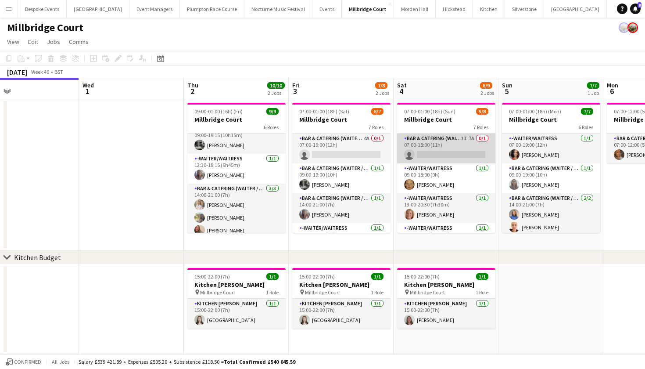
click at [442, 154] on app-card-role "Bar & Catering (Waiter / waitress) 1I 7A 0/1 07:00-18:00 (11h) single-neutral-a…" at bounding box center [446, 148] width 98 height 30
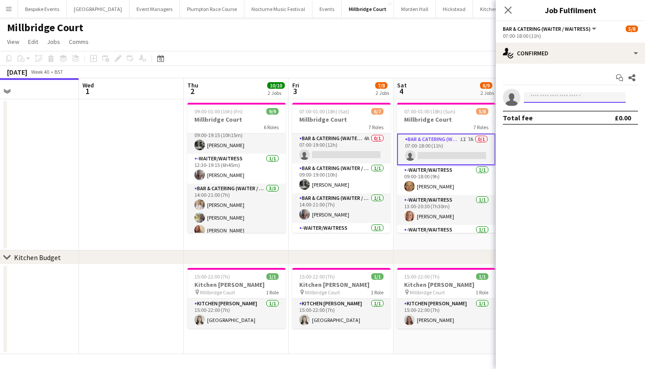
click at [545, 95] on input at bounding box center [575, 97] width 102 height 11
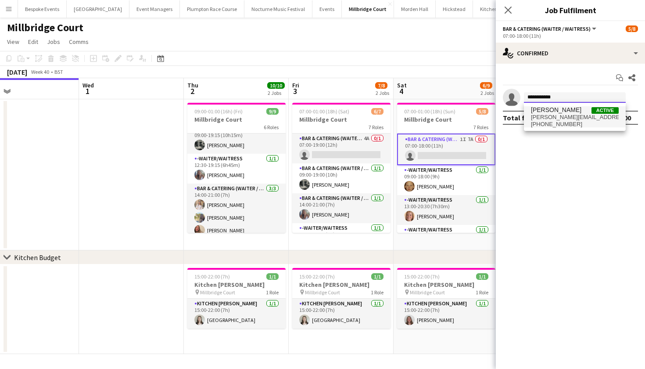
type input "**********"
click at [566, 115] on span "jess_cullen@icloud.com" at bounding box center [575, 117] width 88 height 7
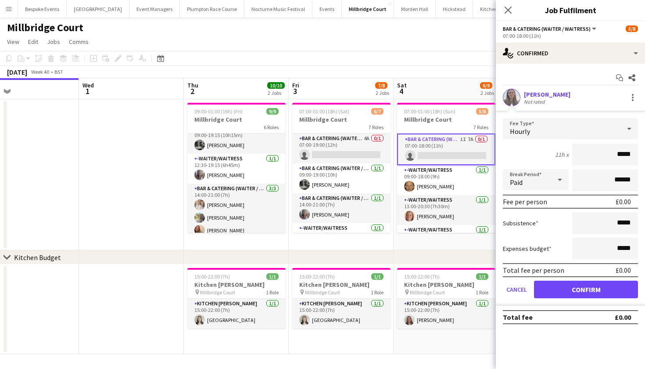
click at [567, 132] on div "Hourly" at bounding box center [562, 128] width 118 height 21
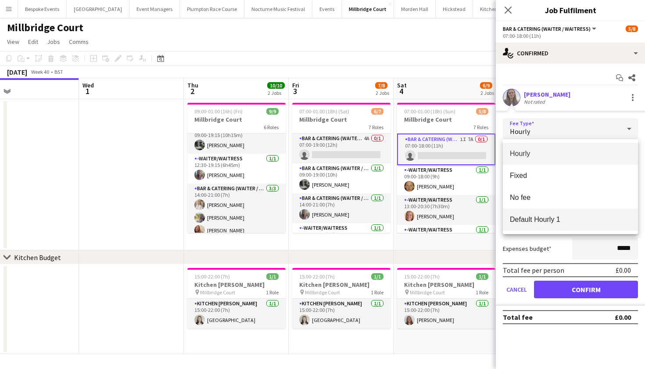
click at [577, 216] on span "Default Hourly 1" at bounding box center [570, 219] width 121 height 8
type input "******"
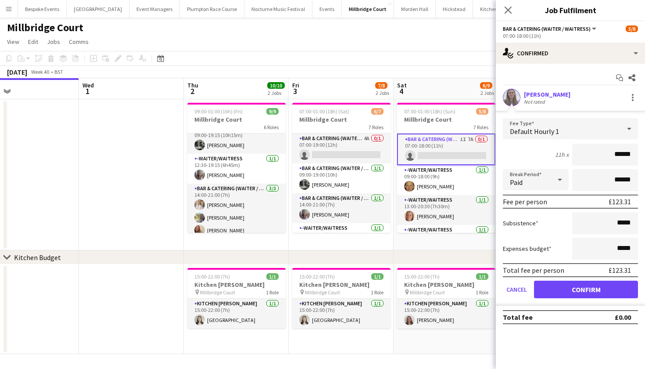
click at [585, 294] on button "Confirm" at bounding box center [586, 289] width 104 height 18
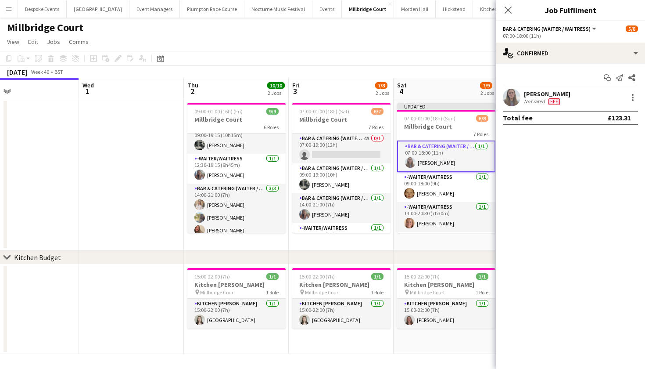
click at [452, 58] on app-toolbar "Copy Paste Paste Command V Paste with crew Command Shift V Paste linked Job Del…" at bounding box center [322, 58] width 645 height 15
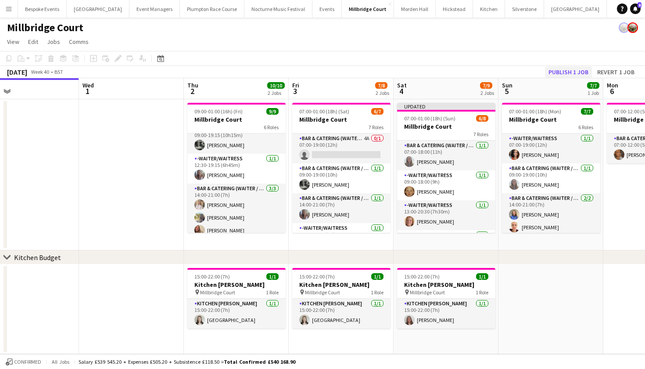
click at [575, 67] on button "Publish 1 job" at bounding box center [568, 71] width 47 height 11
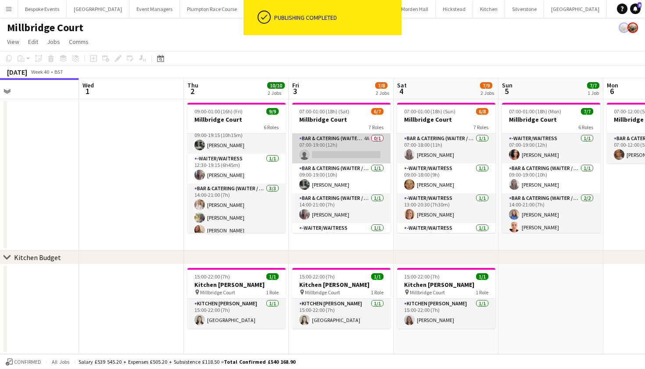
click at [352, 151] on app-card-role "Bar & Catering (Waiter / waitress) 4A 0/1 07:00-19:00 (12h) single-neutral-acti…" at bounding box center [341, 148] width 98 height 30
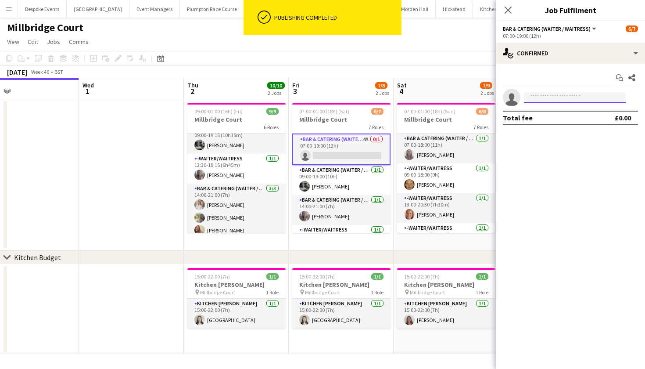
click at [557, 96] on input at bounding box center [575, 97] width 102 height 11
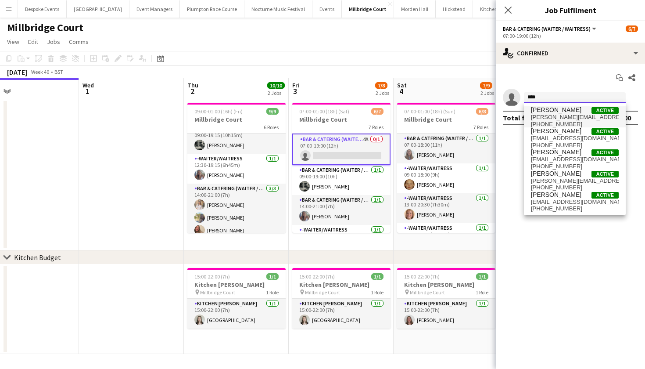
type input "****"
click at [561, 110] on span "Jess Cullen" at bounding box center [556, 109] width 50 height 7
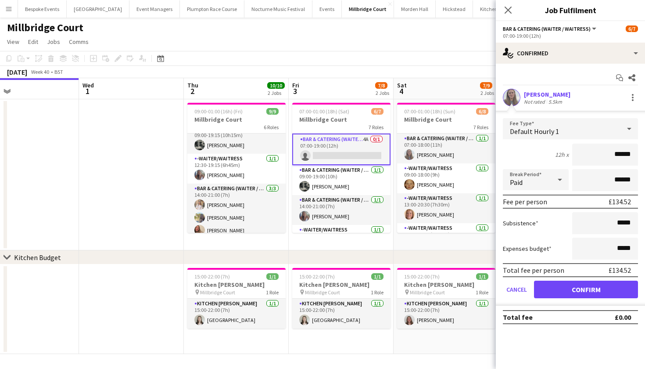
click at [563, 288] on button "Confirm" at bounding box center [586, 289] width 104 height 18
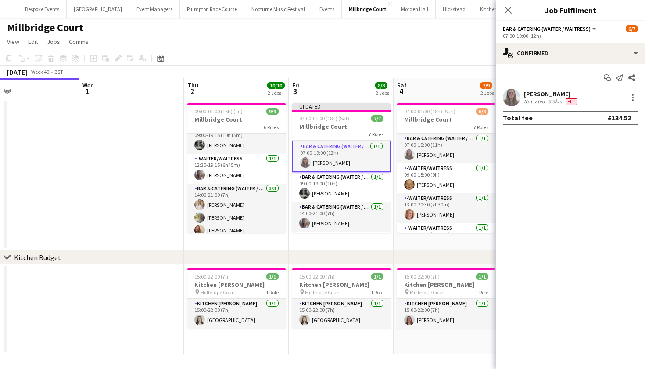
click at [365, 39] on app-page-menu "View Day view expanded Day view collapsed Month view Date picker Jump to today …" at bounding box center [322, 42] width 645 height 17
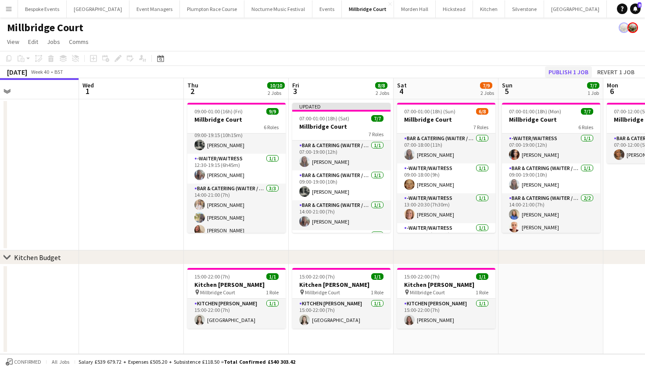
click at [563, 72] on button "Publish 1 job" at bounding box center [568, 71] width 47 height 11
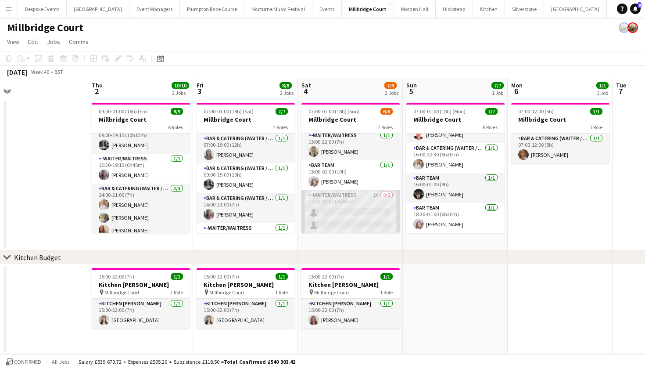
scroll to position [122, 0]
click at [320, 211] on app-card-role "-Waiter/Waitress 1A 0/2 17:30-01:00 (7h30m) single-neutral-actions single-neutr…" at bounding box center [350, 211] width 98 height 43
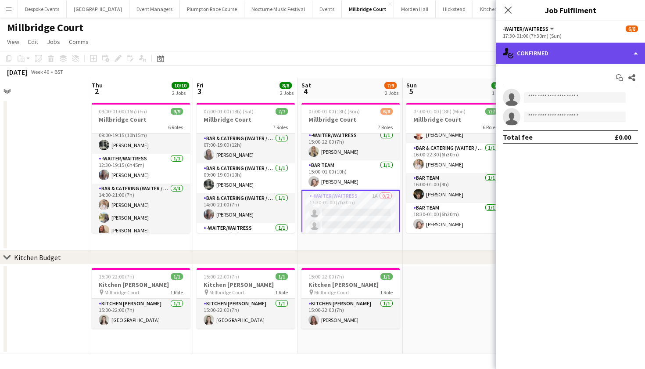
click at [593, 57] on div "single-neutral-actions-check-2 Confirmed" at bounding box center [570, 53] width 149 height 21
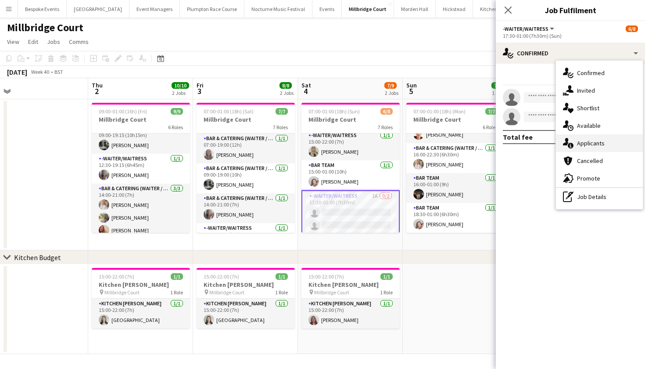
click at [593, 142] on span "Applicants" at bounding box center [591, 143] width 28 height 8
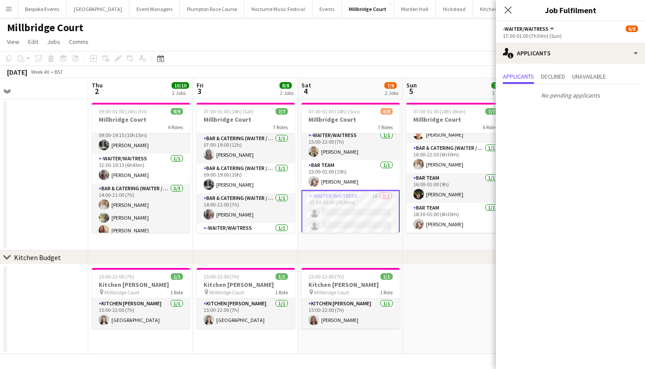
click at [320, 224] on app-card-role "-Waiter/Waitress 1A 0/2 17:30-01:00 (7h30m) single-neutral-actions single-neutr…" at bounding box center [350, 212] width 98 height 44
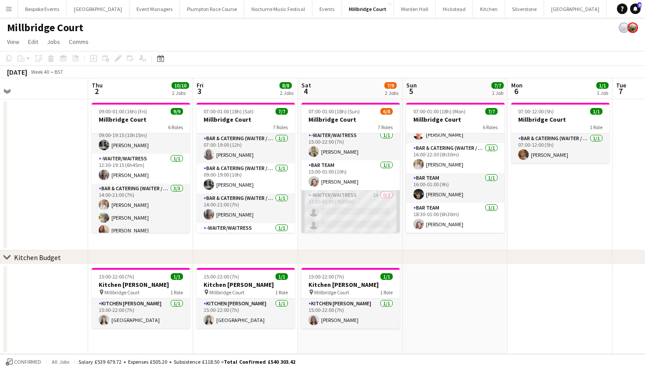
click at [320, 224] on app-card-role "-Waiter/Waitress 1A 0/2 17:30-01:00 (7h30m) single-neutral-actions single-neutr…" at bounding box center [350, 211] width 98 height 43
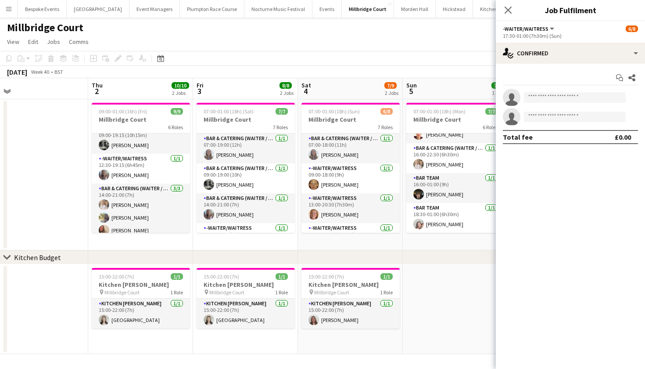
scroll to position [93, 0]
click at [434, 275] on app-date-cell at bounding box center [455, 309] width 105 height 90
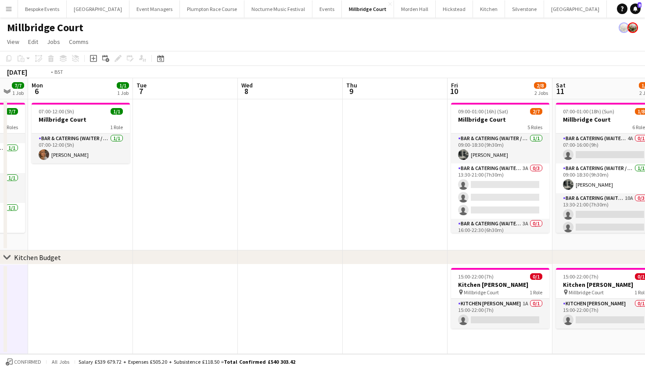
scroll to position [0, 333]
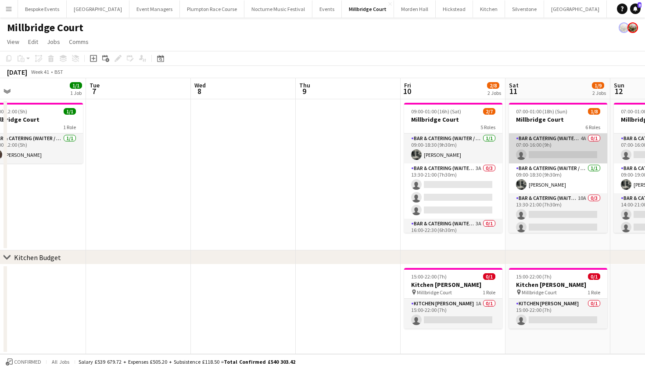
click at [541, 138] on app-card-role "Bar & Catering (Waiter / waitress) 4A 0/1 07:00-16:00 (9h) single-neutral-actio…" at bounding box center [558, 148] width 98 height 30
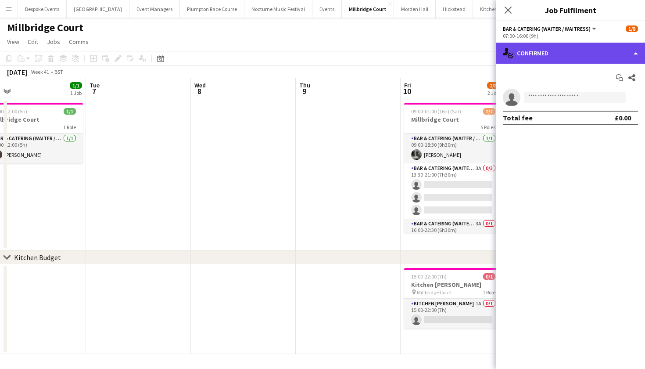
click at [548, 56] on div "single-neutral-actions-check-2 Confirmed" at bounding box center [570, 53] width 149 height 21
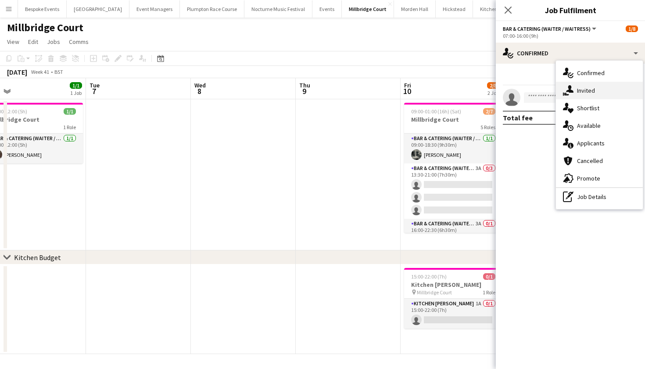
click at [578, 93] on span "Invited" at bounding box center [586, 90] width 18 height 8
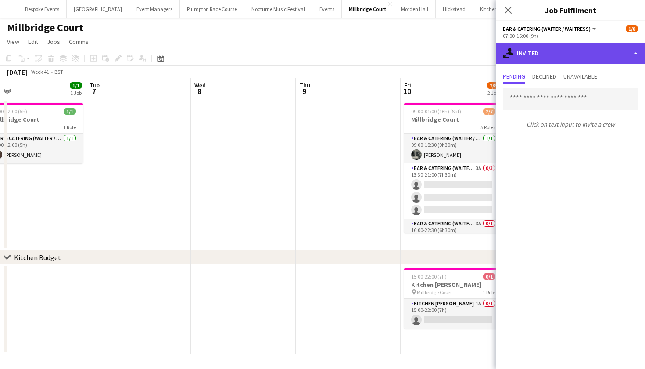
click at [554, 55] on div "single-neutral-actions-share-1 Invited" at bounding box center [570, 53] width 149 height 21
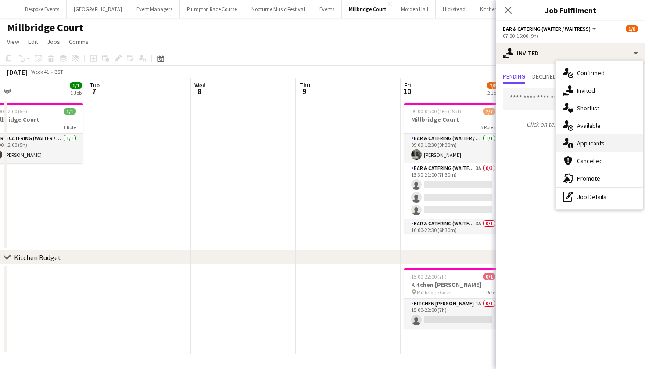
click at [584, 143] on span "Applicants" at bounding box center [591, 143] width 28 height 8
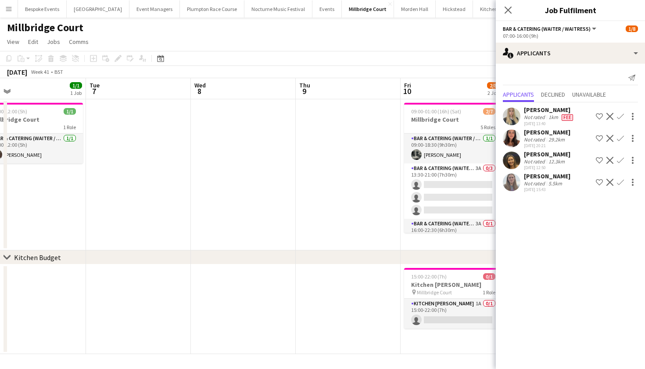
click at [622, 183] on app-icon "Confirm" at bounding box center [620, 182] width 7 height 7
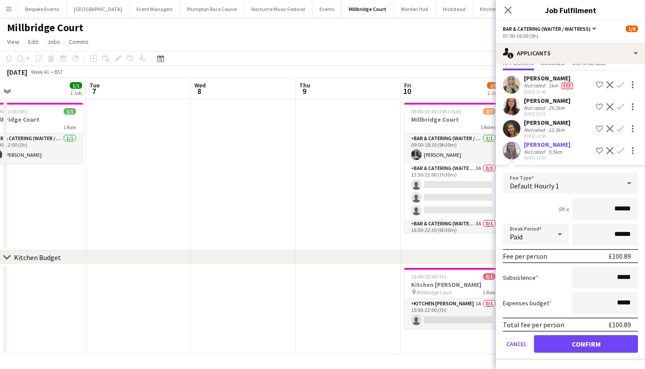
scroll to position [32, 0]
click at [578, 348] on button "Confirm" at bounding box center [586, 344] width 104 height 18
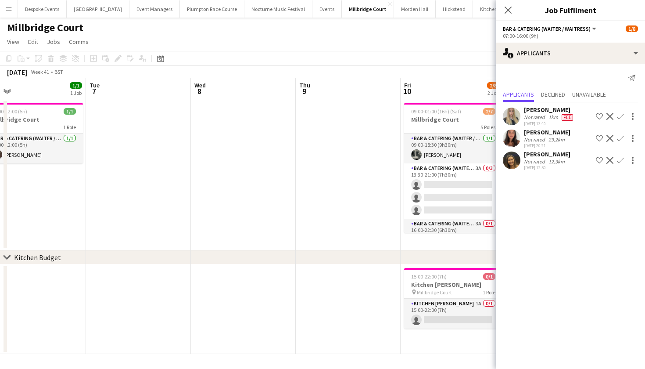
scroll to position [0, 0]
click at [273, 218] on app-date-cell at bounding box center [243, 174] width 105 height 151
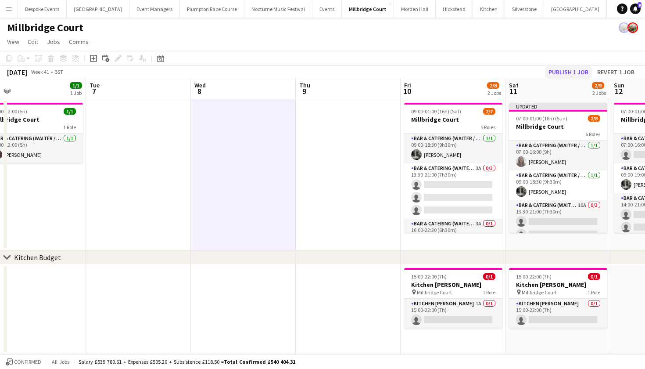
click at [566, 69] on button "Publish 1 job" at bounding box center [568, 71] width 47 height 11
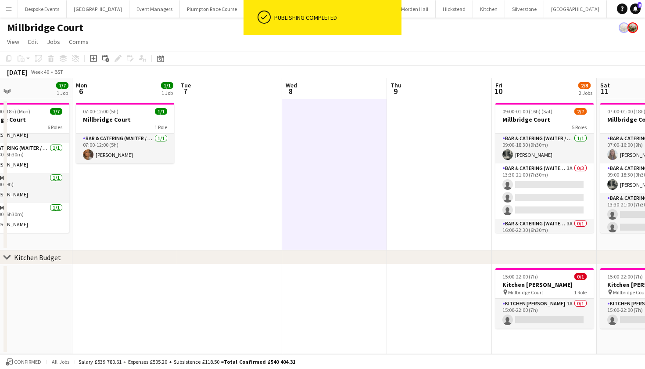
scroll to position [0, 178]
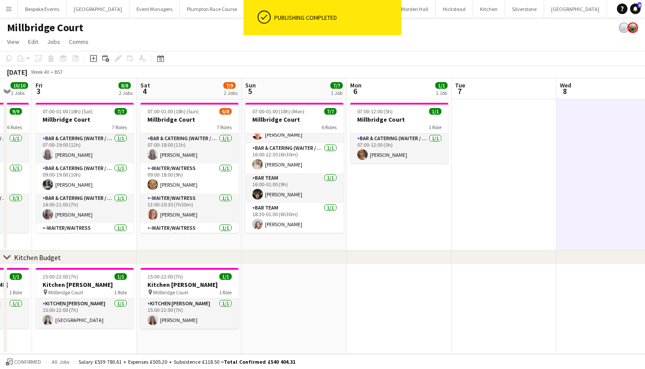
click at [11, 9] on app-icon "Menu" at bounding box center [8, 8] width 7 height 7
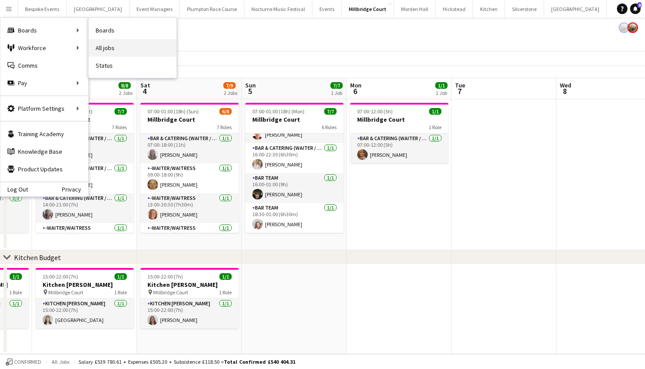
click at [108, 47] on link "All jobs" at bounding box center [133, 48] width 88 height 18
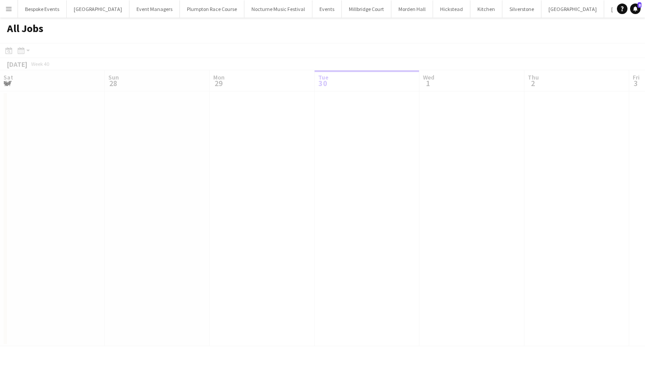
scroll to position [0, 210]
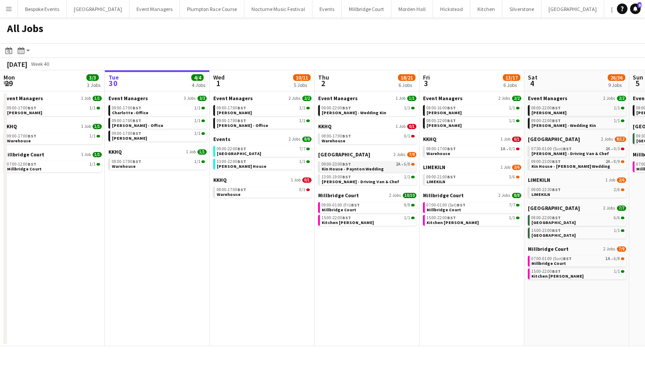
click at [333, 169] on span "Kin House - Paynton Wedding" at bounding box center [353, 169] width 62 height 6
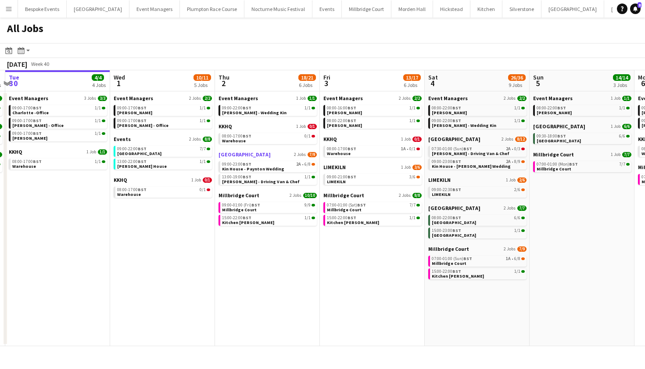
scroll to position [0, 310]
click at [288, 168] on link "09:00-23:00 BST 2A • 6/8 Kin House - Paynton Wedding" at bounding box center [267, 166] width 93 height 10
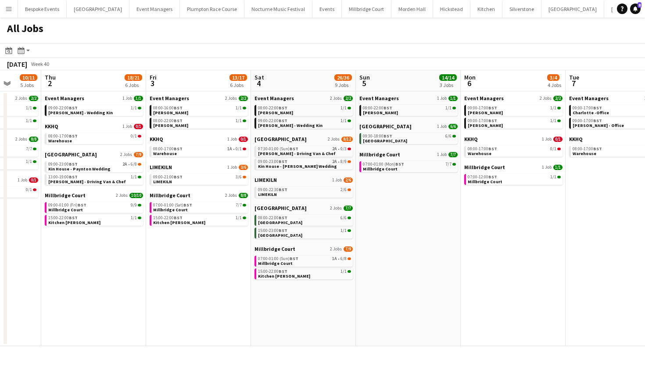
drag, startPoint x: 377, startPoint y: 176, endPoint x: 204, endPoint y: 158, distance: 174.3
click at [204, 158] on app-calendar-viewport "Mon 29 3/3 3 Jobs Tue 30 4/4 4 Jobs Wed 1 10/11 5 Jobs Thu 2 18/21 6 Jobs Fri 3…" at bounding box center [322, 208] width 645 height 276
click at [277, 262] on span "Millbridge Court" at bounding box center [275, 263] width 35 height 6
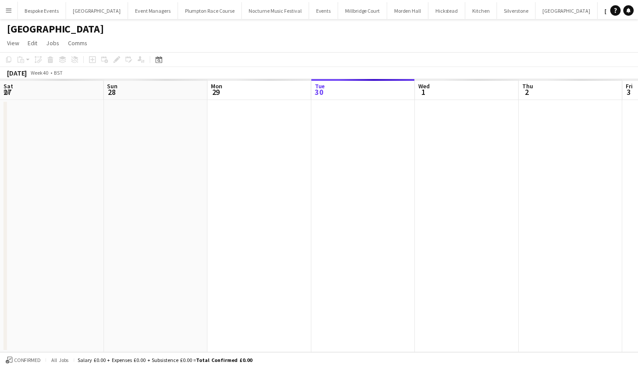
scroll to position [0, 301]
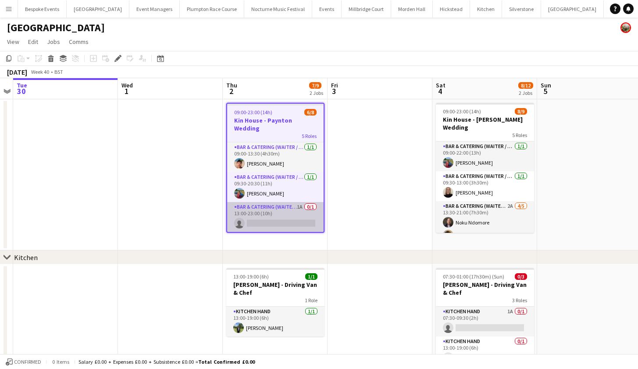
click at [285, 210] on app-card-role "Bar & Catering (Waiter / waitress) 1A 0/1 13:00-23:00 (10h) single-neutral-acti…" at bounding box center [275, 217] width 97 height 30
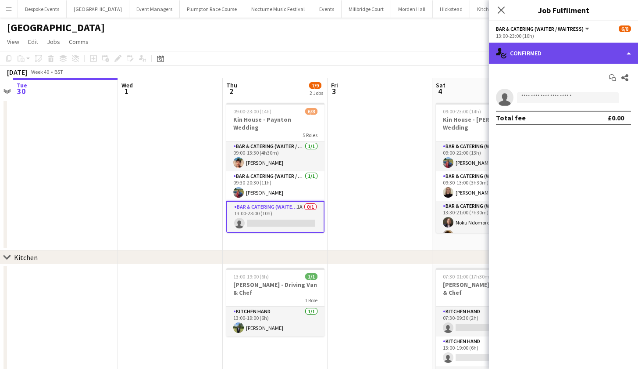
click at [570, 53] on div "single-neutral-actions-check-2 Confirmed" at bounding box center [563, 53] width 149 height 21
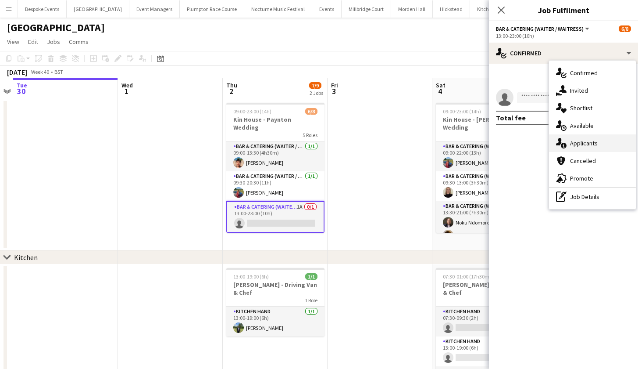
click at [573, 144] on span "Applicants" at bounding box center [584, 143] width 28 height 8
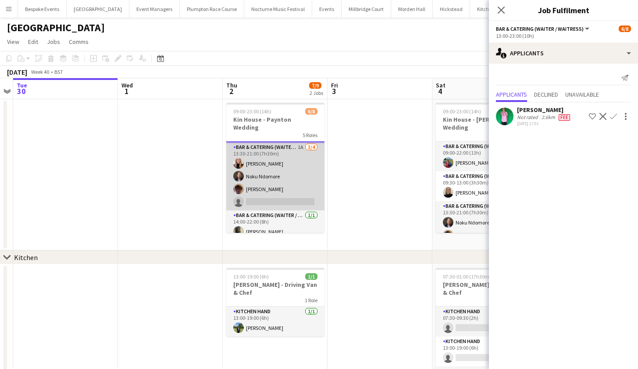
scroll to position [90, 0]
click at [275, 196] on app-card-role "Bar & Catering (Waiter / waitress) 1A [DATE] 13:30-21:00 (7h30m) [PERSON_NAME] …" at bounding box center [275, 177] width 98 height 68
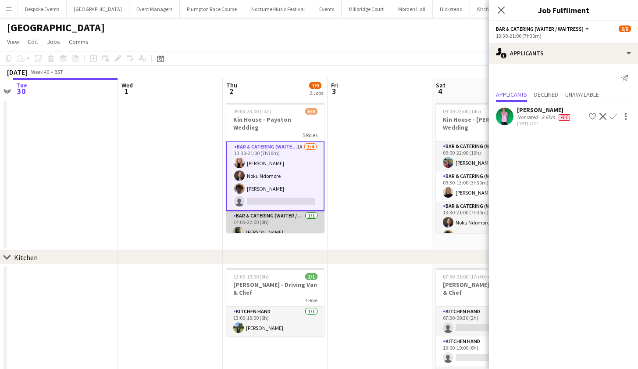
click at [275, 219] on app-card-role "Bar & Catering (Waiter / waitress) [DATE] 14:00-22:00 (8h) [PERSON_NAME]" at bounding box center [275, 226] width 98 height 30
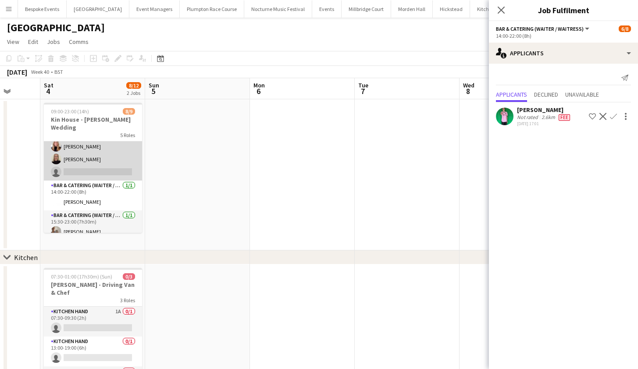
scroll to position [101, 0]
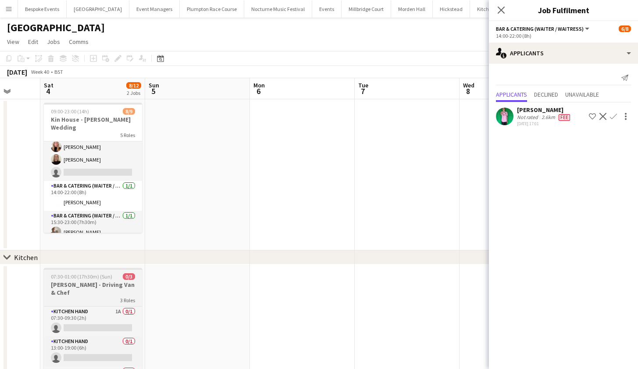
click at [111, 284] on h3 "[PERSON_NAME] - Driving Van & Chef" at bounding box center [93, 288] width 98 height 16
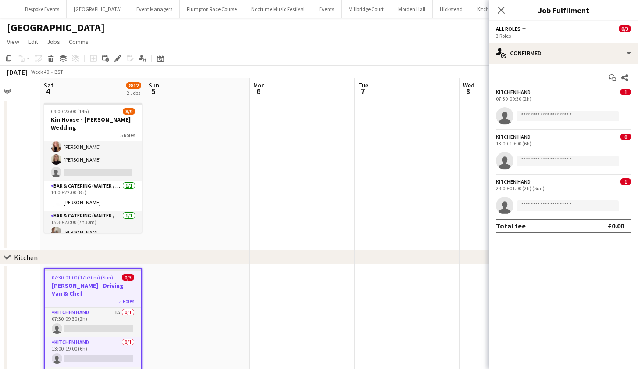
scroll to position [88, 0]
click at [53, 57] on icon at bounding box center [51, 59] width 5 height 4
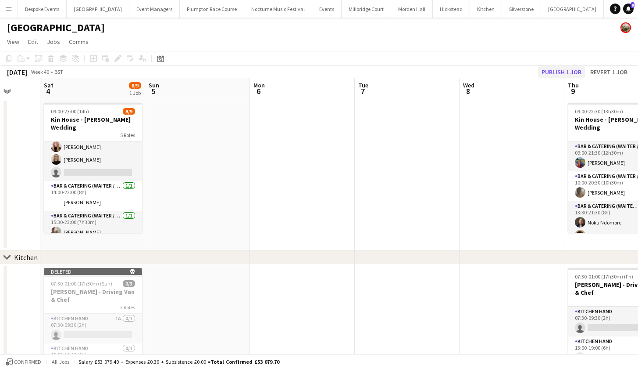
click at [554, 74] on button "Publish 1 job" at bounding box center [561, 71] width 47 height 11
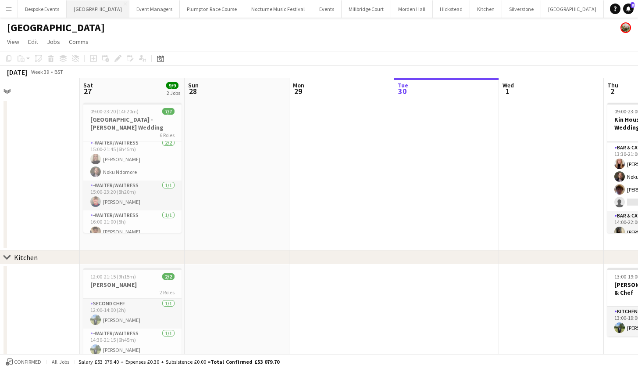
scroll to position [93, 0]
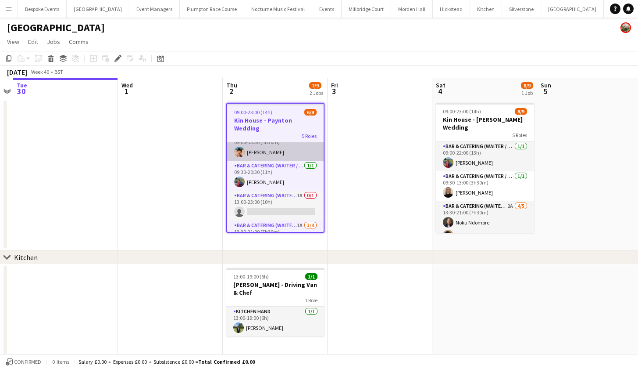
scroll to position [19, 0]
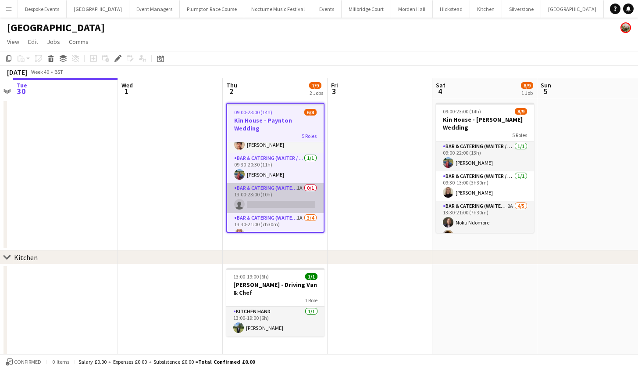
click at [280, 193] on app-card-role "Bar & Catering (Waiter / waitress) 1A 0/1 13:00-23:00 (10h) single-neutral-acti…" at bounding box center [275, 198] width 97 height 30
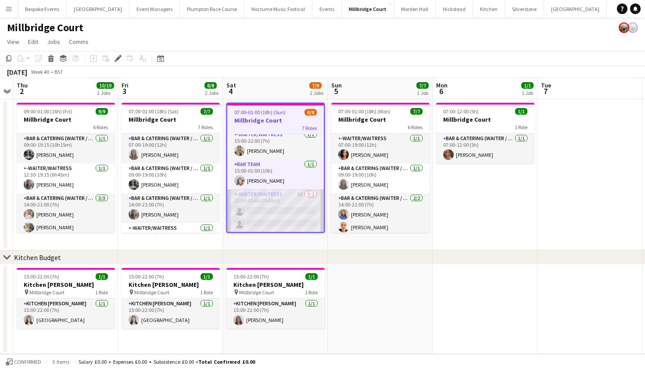
scroll to position [124, 0]
click at [300, 211] on app-card-role "-Waiter/Waitress 1A 0/2 17:30-01:00 (7h30m) single-neutral-actions single-neutr…" at bounding box center [275, 210] width 97 height 43
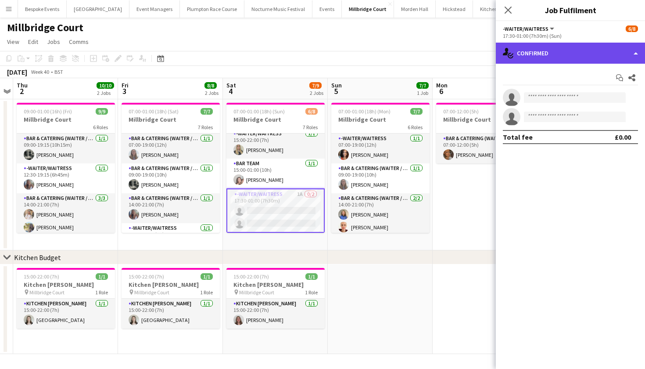
click at [552, 54] on div "single-neutral-actions-check-2 Confirmed" at bounding box center [570, 53] width 149 height 21
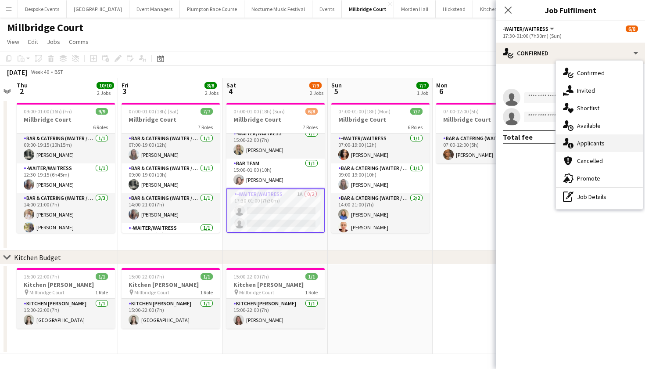
click at [583, 141] on span "Applicants" at bounding box center [591, 143] width 28 height 8
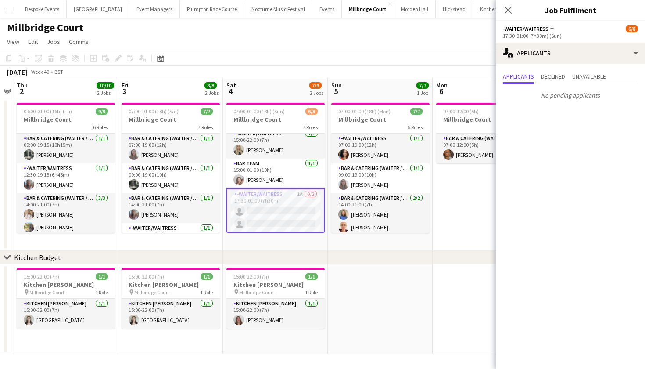
click at [306, 43] on app-page-menu "View Day view expanded Day view collapsed Month view Date picker Jump to [DATE]…" at bounding box center [322, 42] width 645 height 17
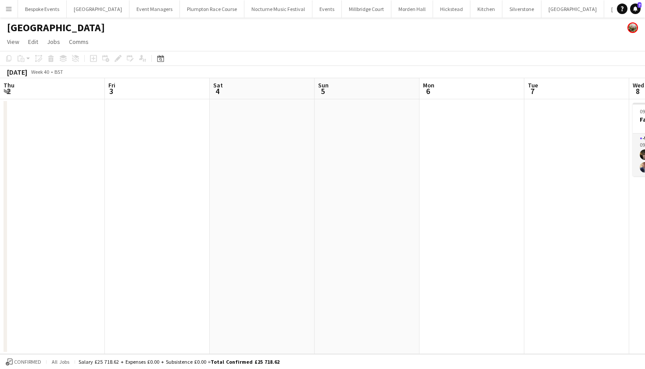
scroll to position [0, 252]
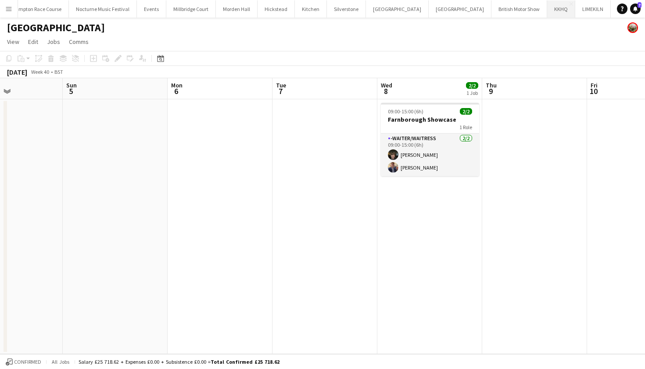
click at [547, 10] on button "KKHQ Close" at bounding box center [561, 8] width 28 height 17
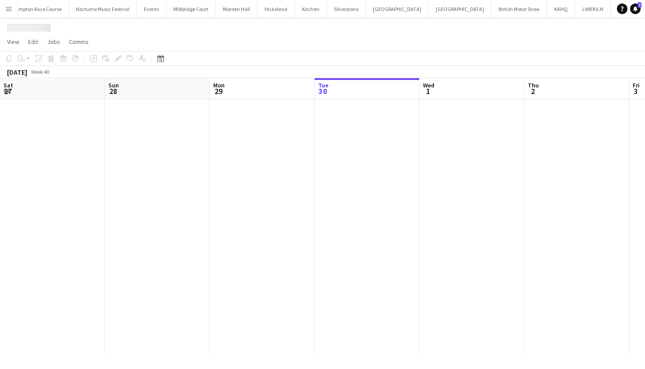
scroll to position [0, 210]
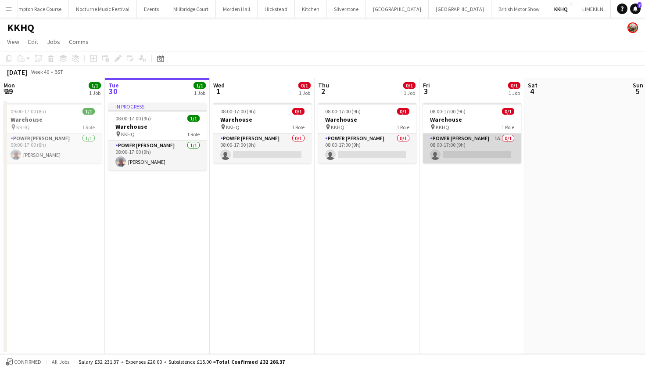
click at [472, 149] on app-card-role "Power [PERSON_NAME] 1A 0/1 08:00-17:00 (9h) single-neutral-actions" at bounding box center [472, 148] width 98 height 30
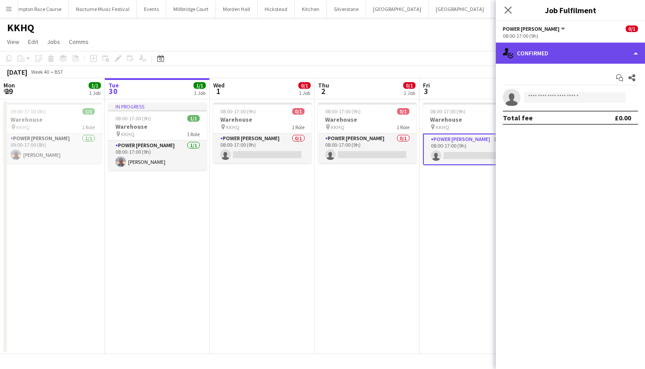
click at [580, 50] on div "single-neutral-actions-check-2 Confirmed" at bounding box center [570, 53] width 149 height 21
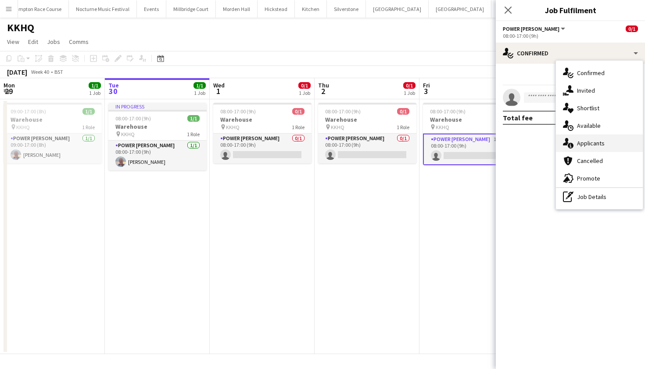
click at [595, 143] on span "Applicants" at bounding box center [591, 143] width 28 height 8
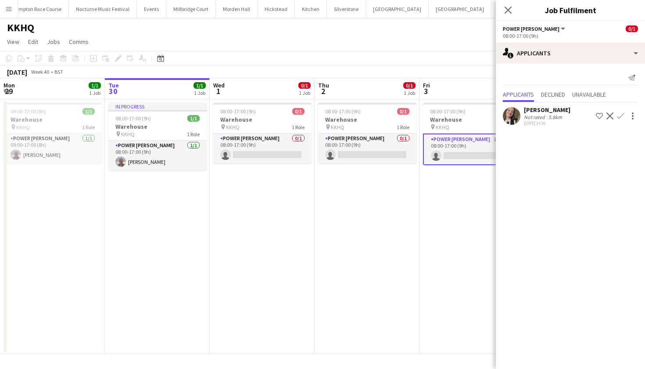
click at [439, 197] on app-date-cell "08:00-17:00 (9h) 0/1 Warehouse pin KKHQ 1 Role Power [PERSON_NAME] 1A 0/1 08:00…" at bounding box center [471, 226] width 105 height 254
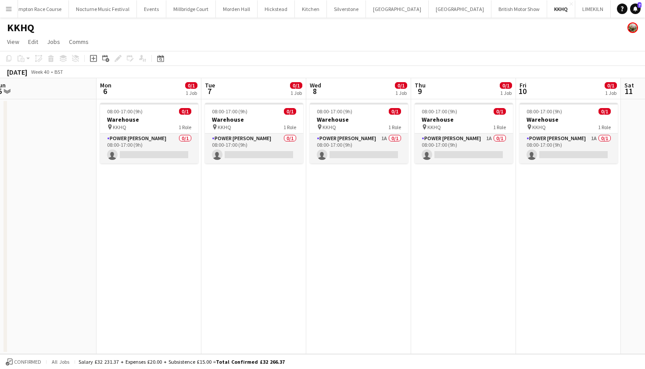
scroll to position [0, 261]
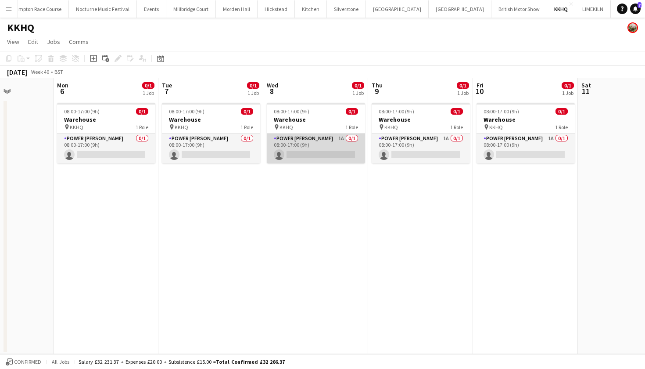
click at [349, 154] on app-card-role "Power [PERSON_NAME] 1A 0/1 08:00-17:00 (9h) single-neutral-actions" at bounding box center [316, 148] width 98 height 30
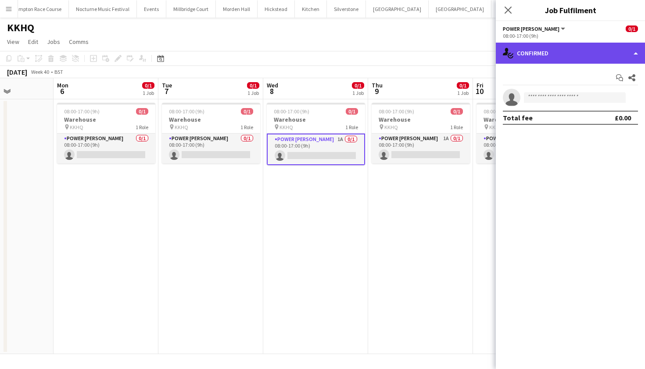
click at [553, 49] on div "single-neutral-actions-check-2 Confirmed" at bounding box center [570, 53] width 149 height 21
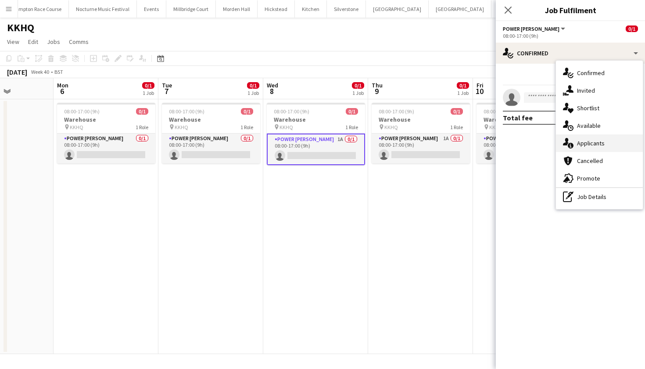
click at [577, 140] on span "Applicants" at bounding box center [591, 143] width 28 height 8
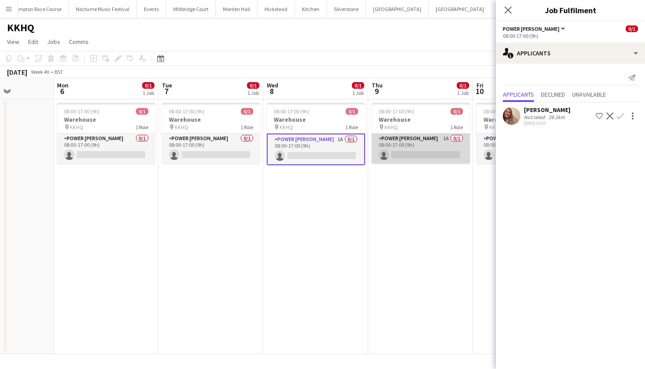
click at [399, 139] on app-card-role "Power [PERSON_NAME] 1A 0/1 08:00-17:00 (9h) single-neutral-actions" at bounding box center [421, 148] width 98 height 30
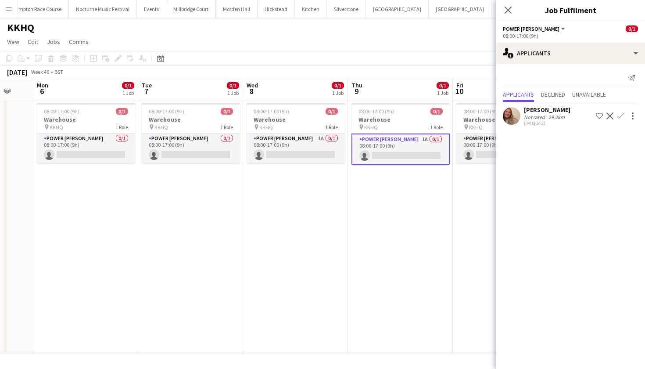
scroll to position [0, 287]
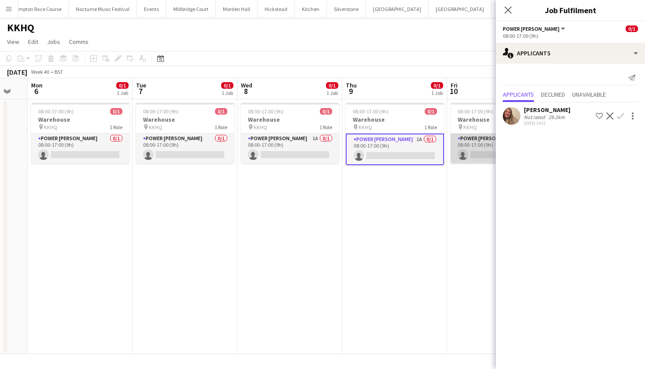
click at [476, 149] on app-card-role "Power [PERSON_NAME] 1A 0/1 08:00-17:00 (9h) single-neutral-actions" at bounding box center [500, 148] width 98 height 30
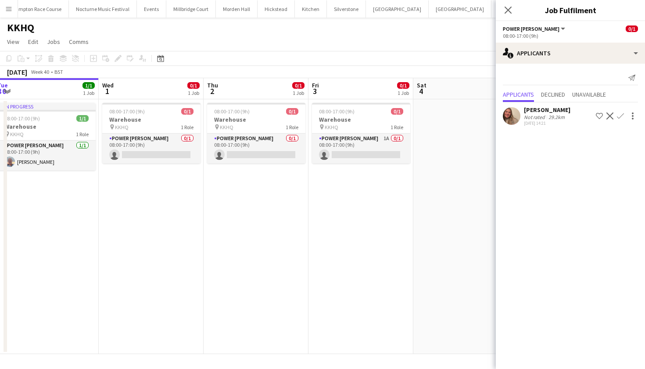
scroll to position [0, 206]
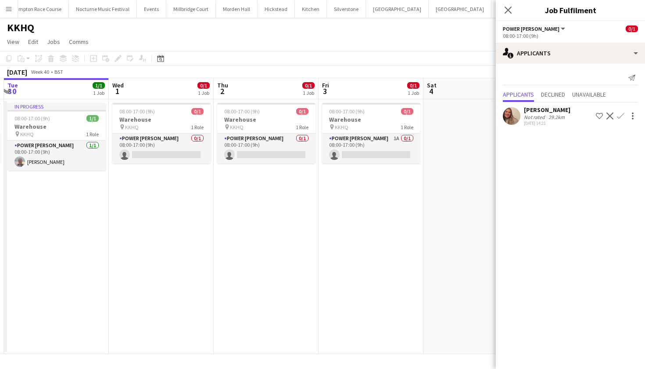
click at [9, 7] on app-icon "Menu" at bounding box center [8, 8] width 7 height 7
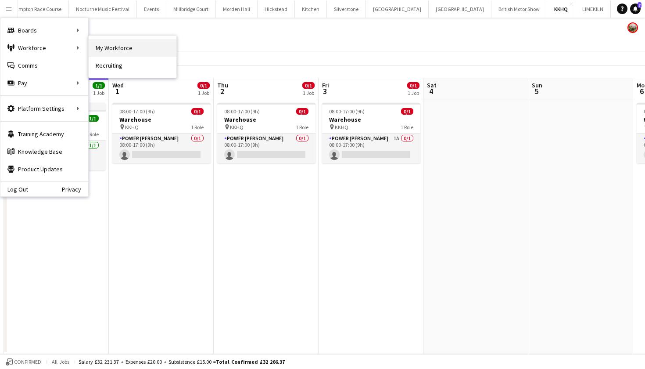
click at [95, 50] on link "My Workforce" at bounding box center [133, 48] width 88 height 18
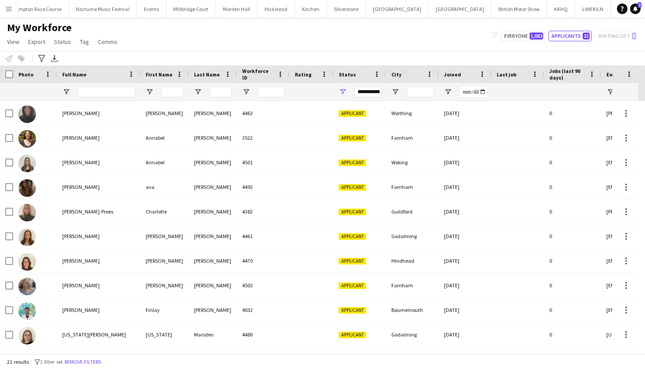
click at [347, 93] on div "**********" at bounding box center [359, 92] width 53 height 18
click at [343, 91] on span "Open Filter Menu" at bounding box center [343, 92] width 8 height 8
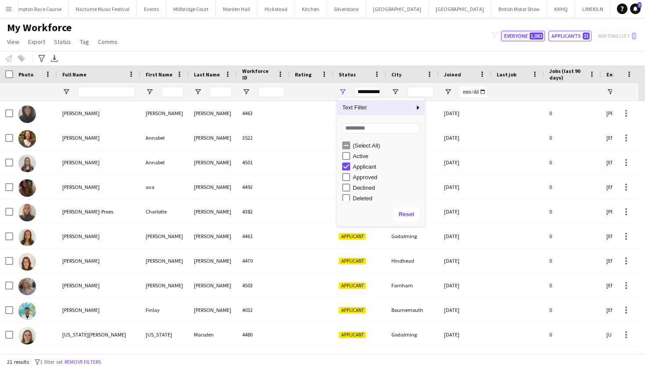
click at [517, 34] on button "Everyone 1,082" at bounding box center [523, 36] width 44 height 11
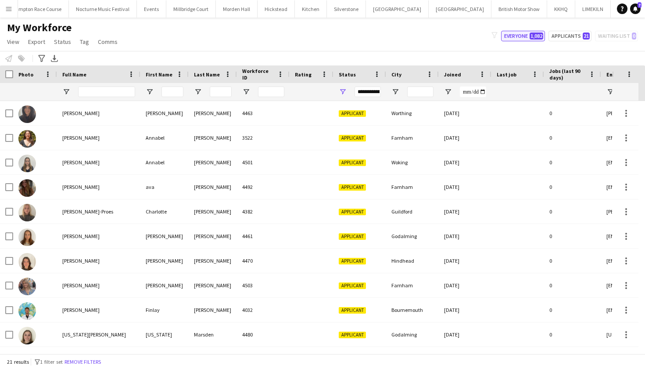
type input "**********"
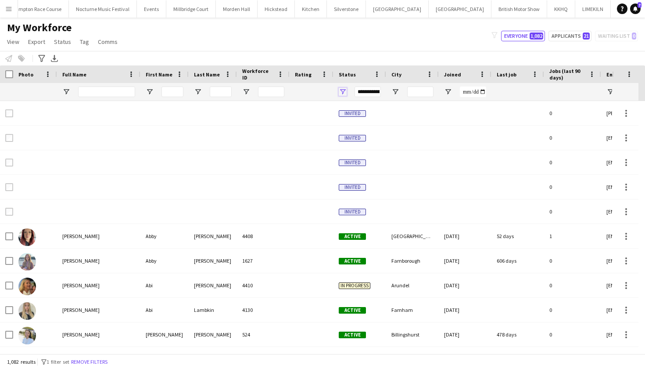
click at [345, 92] on span "Open Filter Menu" at bounding box center [343, 92] width 8 height 8
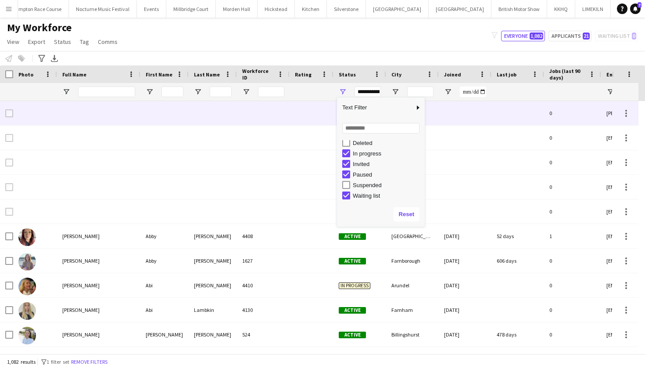
scroll to position [55, 0]
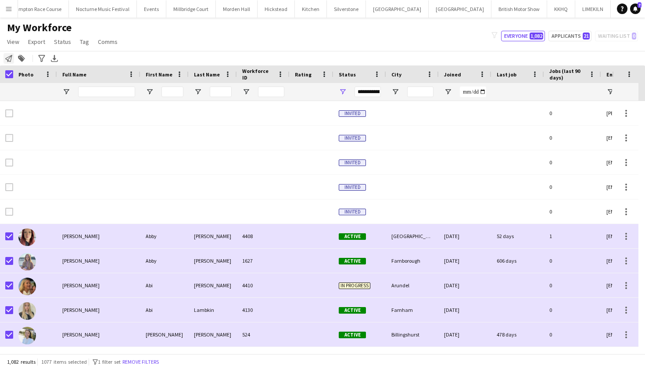
click at [7, 61] on icon "Notify workforce" at bounding box center [8, 58] width 7 height 7
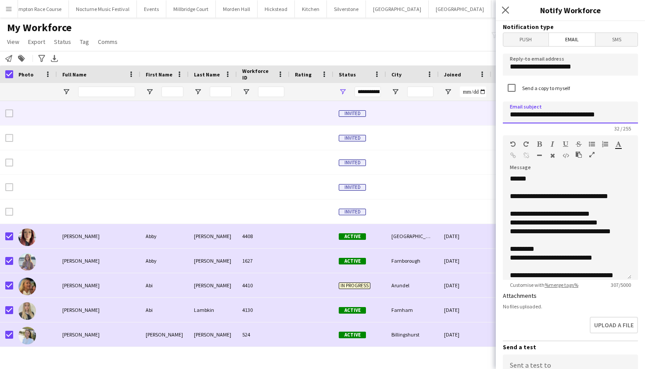
drag, startPoint x: 623, startPoint y: 118, endPoint x: 420, endPoint y: 118, distance: 202.3
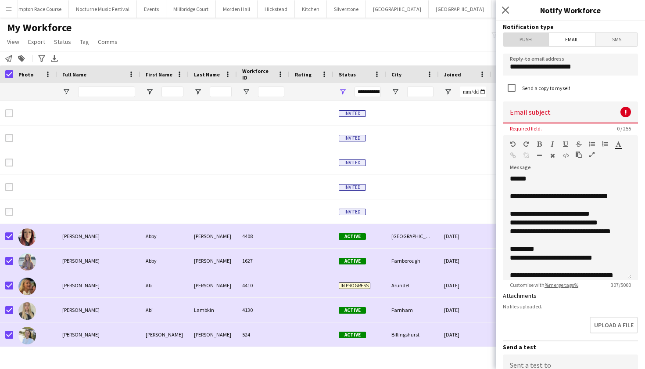
click at [528, 39] on span "Push" at bounding box center [525, 39] width 45 height 13
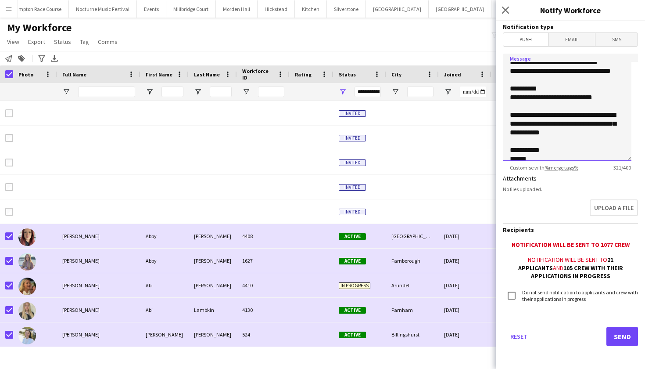
scroll to position [64, 0]
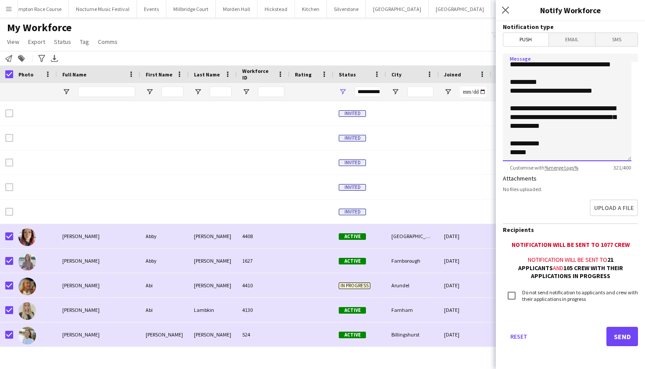
drag, startPoint x: 510, startPoint y: 65, endPoint x: 535, endPoint y: 179, distance: 116.5
click at [535, 179] on form "**********" at bounding box center [570, 195] width 149 height 349
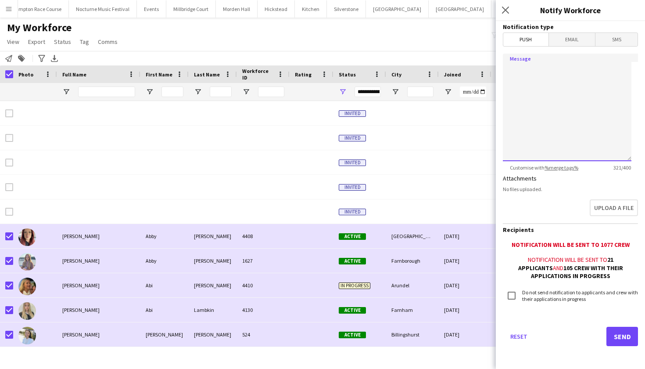
scroll to position [0, 0]
type textarea "**********"
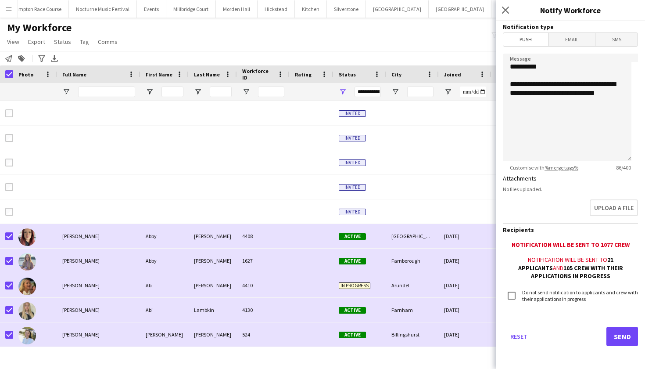
click at [447, 39] on div "My Workforce View Views Default view mena New Starter New view Update view Dele…" at bounding box center [322, 36] width 645 height 30
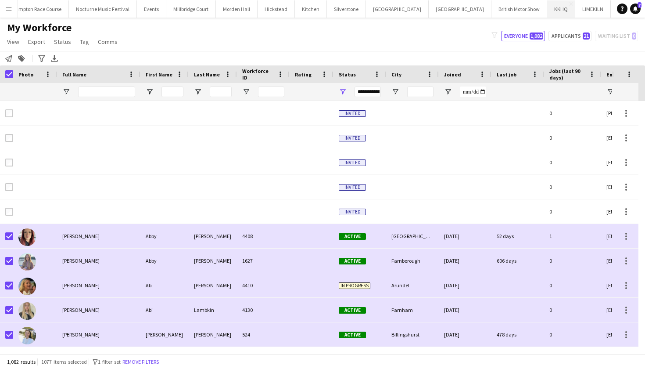
click at [547, 14] on button "KKHQ Close" at bounding box center [561, 8] width 28 height 17
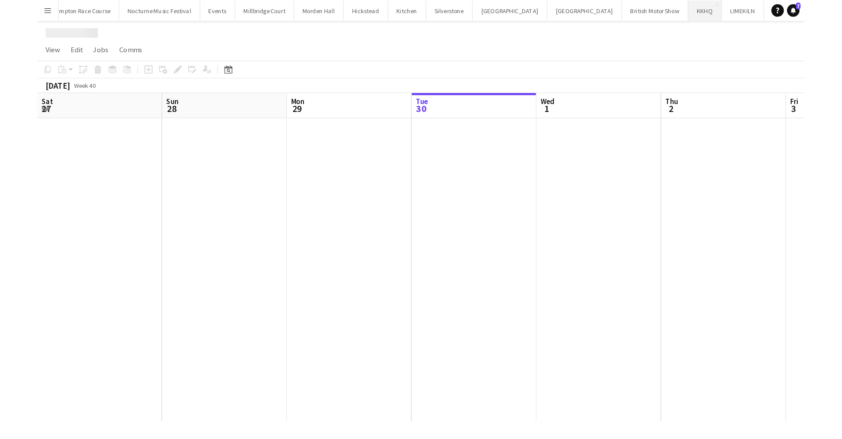
scroll to position [0, 210]
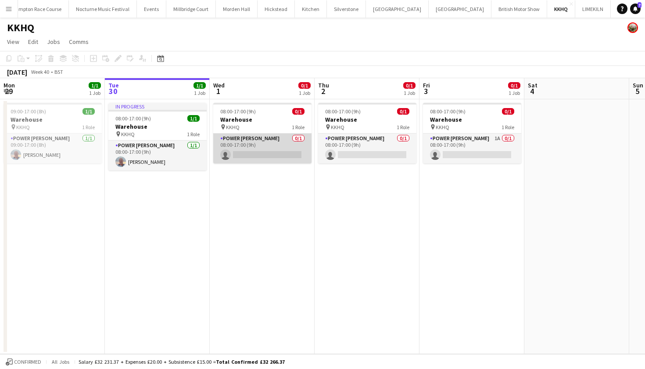
click at [249, 150] on app-card-role "Power [PERSON_NAME] 0/1 08:00-17:00 (9h) single-neutral-actions" at bounding box center [262, 148] width 98 height 30
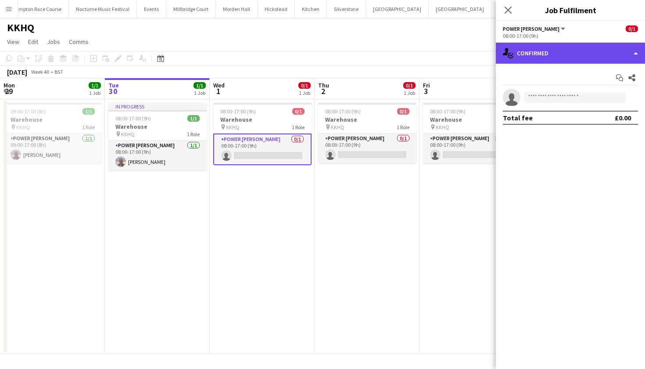
click at [561, 57] on div "single-neutral-actions-check-2 Confirmed" at bounding box center [570, 53] width 149 height 21
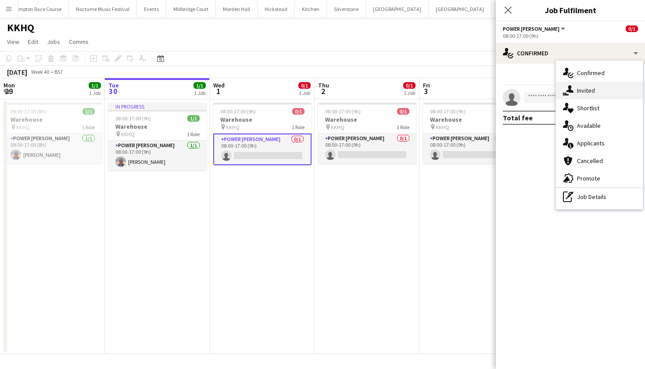
click at [579, 95] on div "single-neutral-actions-share-1 Invited" at bounding box center [599, 91] width 87 height 18
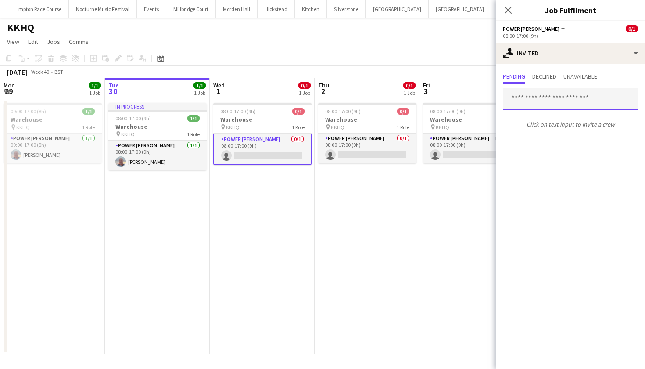
click at [540, 99] on input "text" at bounding box center [570, 99] width 135 height 22
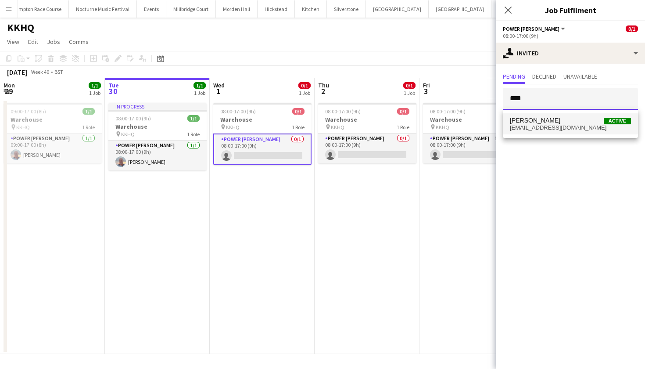
type input "****"
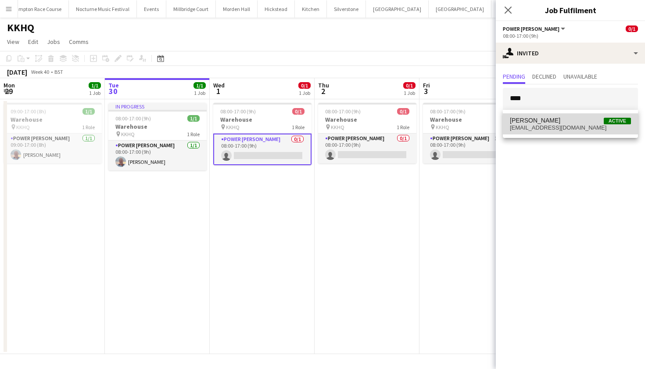
click at [548, 128] on span "[EMAIL_ADDRESS][DOMAIN_NAME]" at bounding box center [570, 127] width 121 height 7
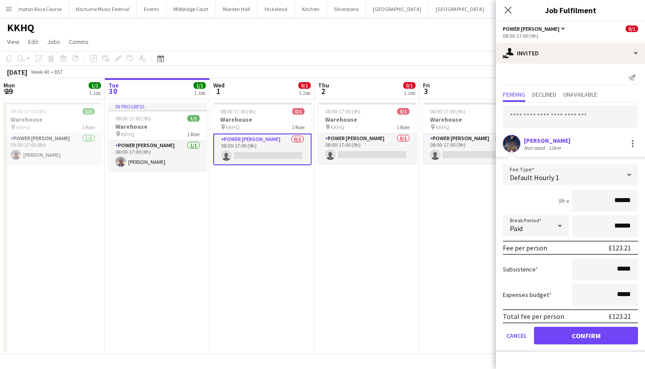
click at [508, 140] on app-user-avatar at bounding box center [512, 144] width 18 height 18
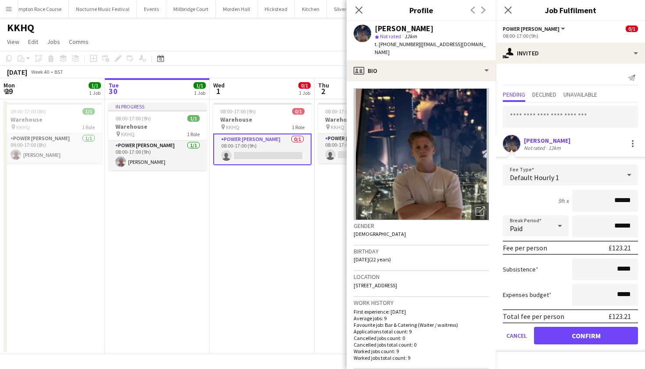
click at [561, 333] on button "Confirm" at bounding box center [586, 335] width 104 height 18
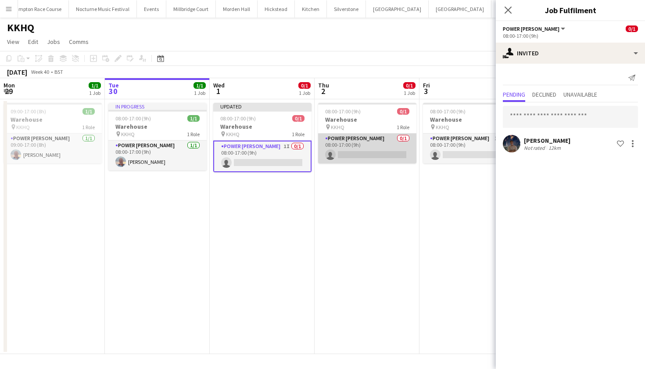
click at [384, 151] on app-card-role "Power [PERSON_NAME] 0/1 08:00-17:00 (9h) single-neutral-actions" at bounding box center [367, 148] width 98 height 30
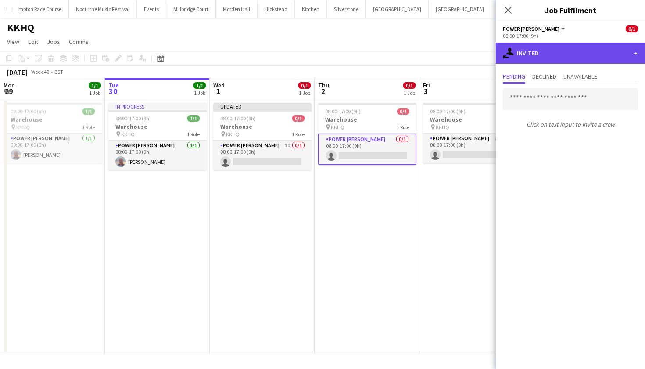
click at [545, 52] on div "single-neutral-actions-share-1 Invited" at bounding box center [570, 53] width 149 height 21
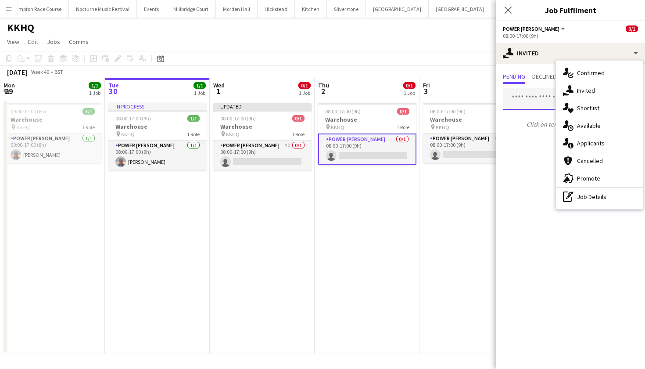
click at [535, 97] on input "text" at bounding box center [570, 99] width 135 height 22
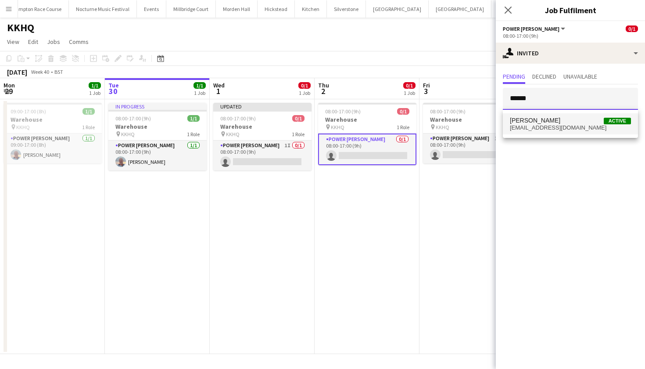
type input "******"
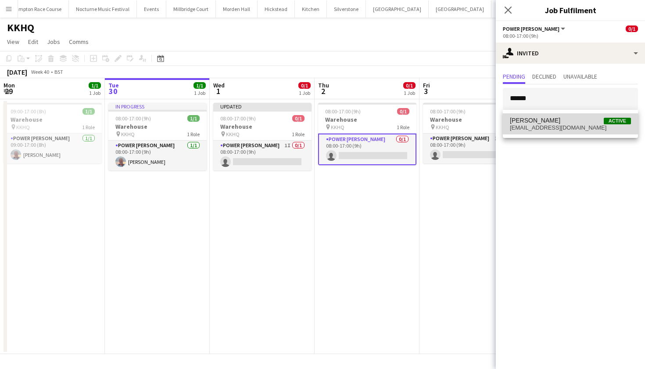
click at [557, 128] on span "[EMAIL_ADDRESS][DOMAIN_NAME]" at bounding box center [570, 127] width 121 height 7
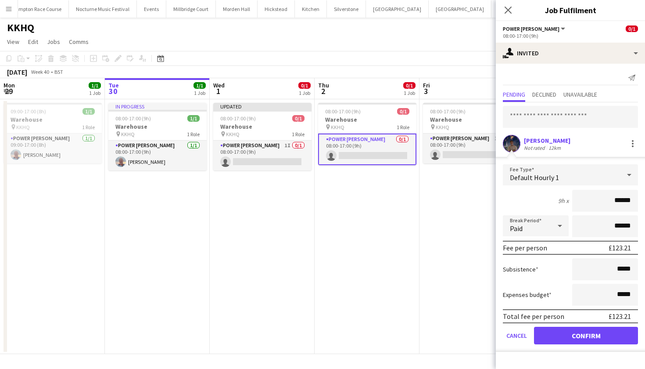
click at [591, 335] on button "Confirm" at bounding box center [586, 335] width 104 height 18
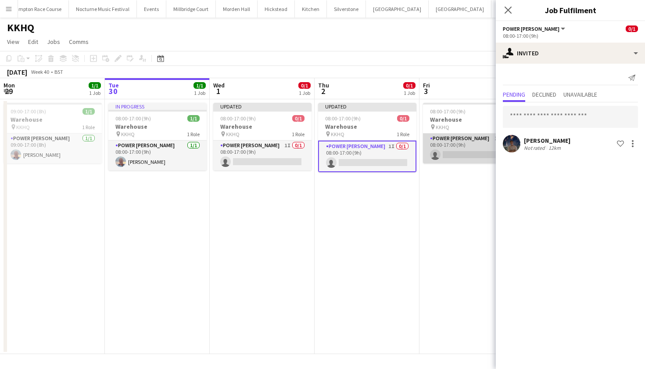
click at [464, 143] on app-card-role "Power [PERSON_NAME] 1A 0/1 08:00-17:00 (9h) single-neutral-actions" at bounding box center [472, 148] width 98 height 30
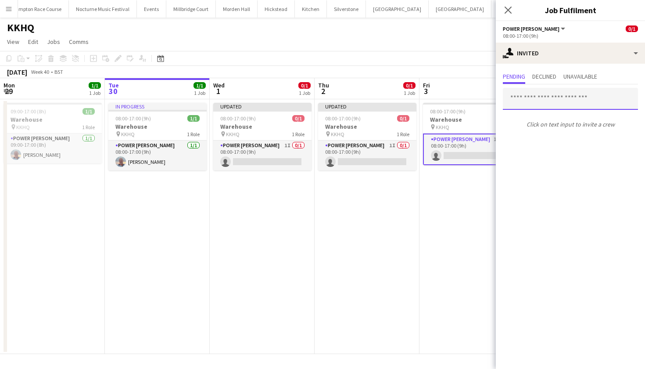
click at [523, 106] on input "text" at bounding box center [570, 99] width 135 height 22
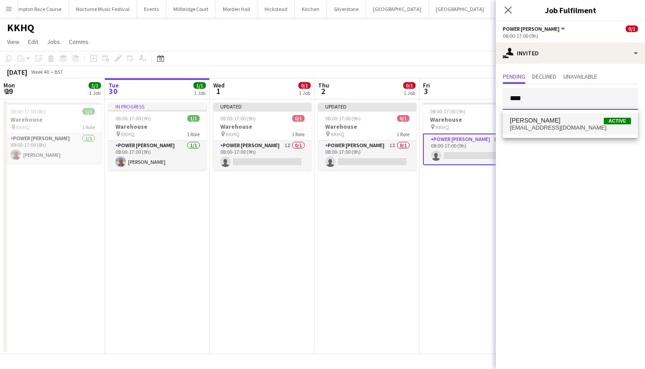
type input "****"
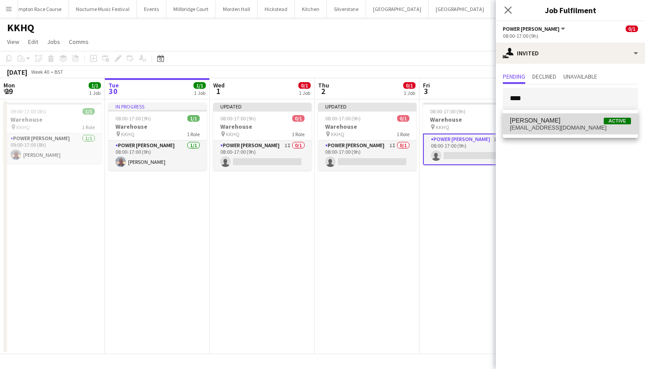
click at [547, 118] on span "[PERSON_NAME] Active" at bounding box center [570, 120] width 121 height 7
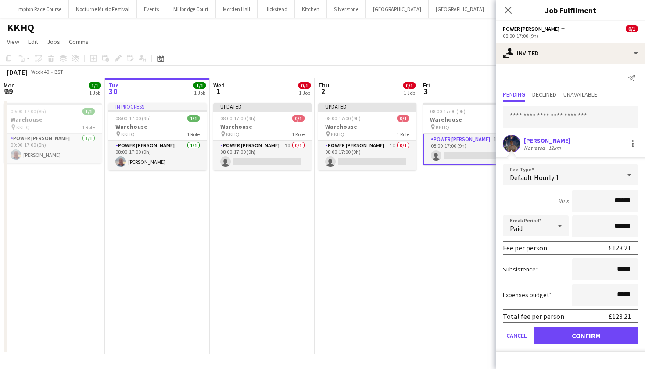
click at [563, 335] on button "Confirm" at bounding box center [586, 335] width 104 height 18
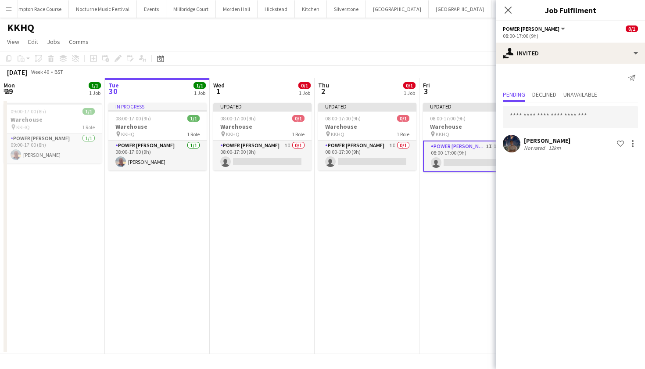
click at [380, 224] on app-date-cell "Updated 08:00-17:00 (9h) 0/1 Warehouse pin KKHQ 1 Role Power [PERSON_NAME] 1I 0…" at bounding box center [367, 226] width 105 height 254
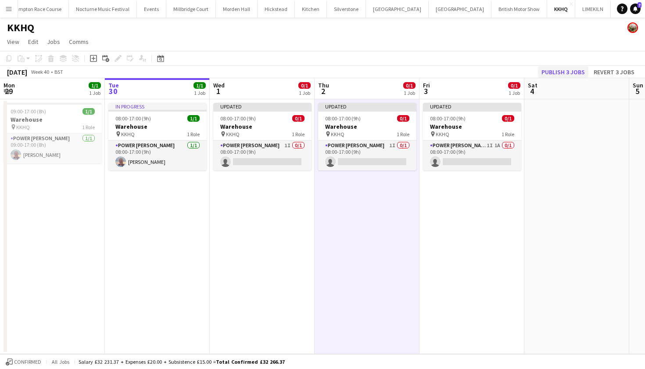
click at [566, 69] on button "Publish 3 jobs" at bounding box center [563, 71] width 50 height 11
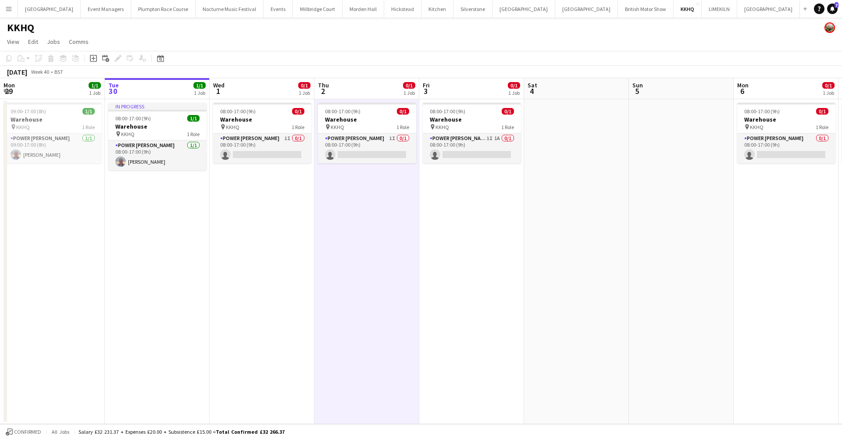
scroll to position [0, 0]
